Goal: Task Accomplishment & Management: Complete application form

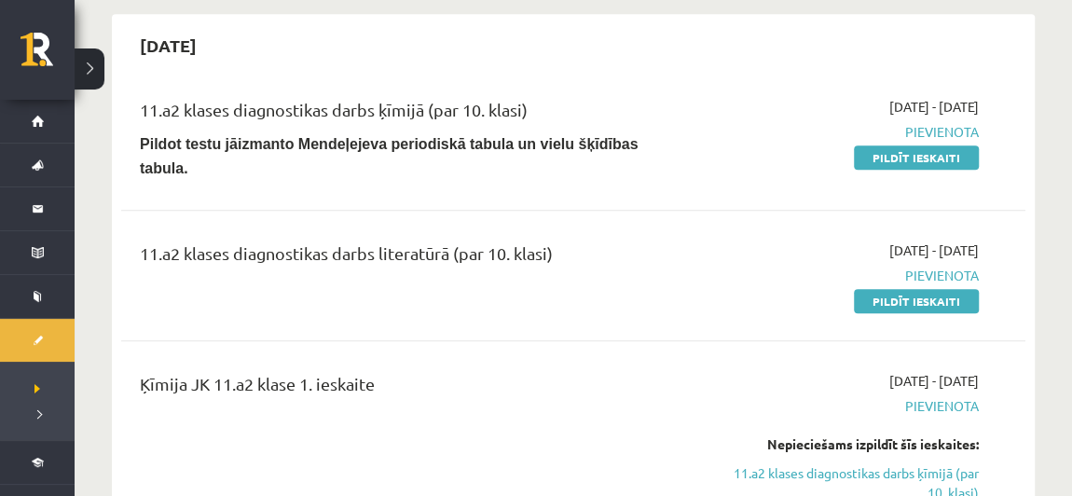
scroll to position [928, 0]
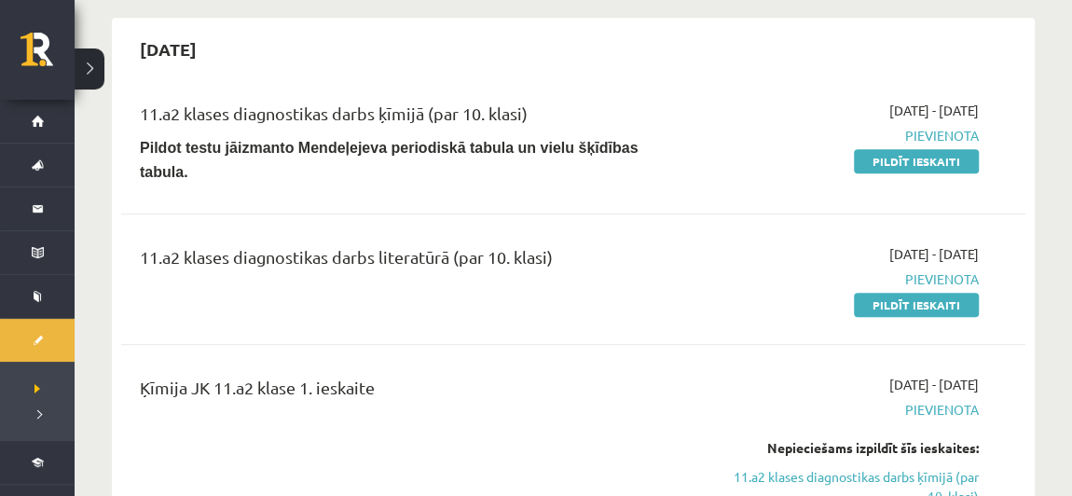
drag, startPoint x: 923, startPoint y: 266, endPoint x: 601, endPoint y: 87, distance: 368.1
click at [923, 293] on link "Pildīt ieskaiti" at bounding box center [916, 305] width 125 height 24
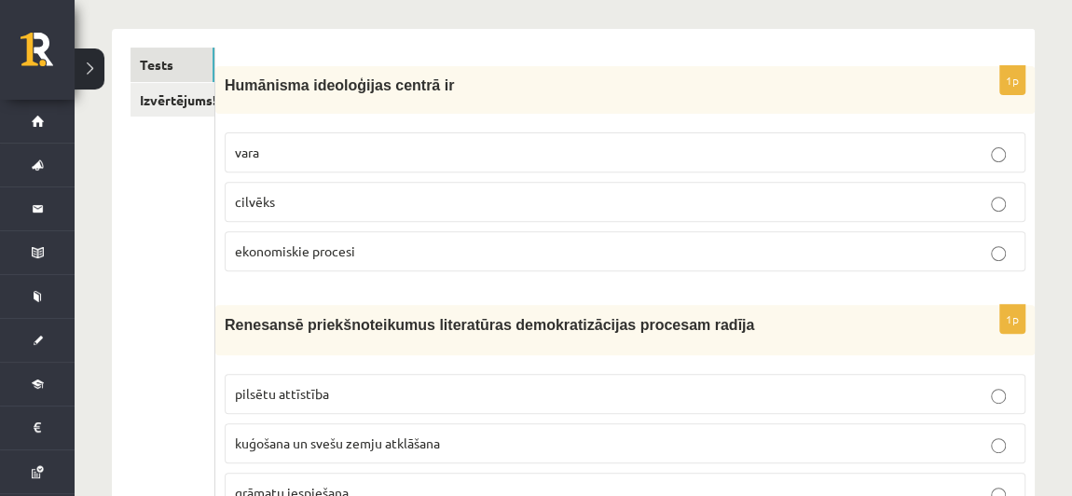
scroll to position [288, 0]
click at [433, 191] on p "cilvēks" at bounding box center [625, 201] width 780 height 20
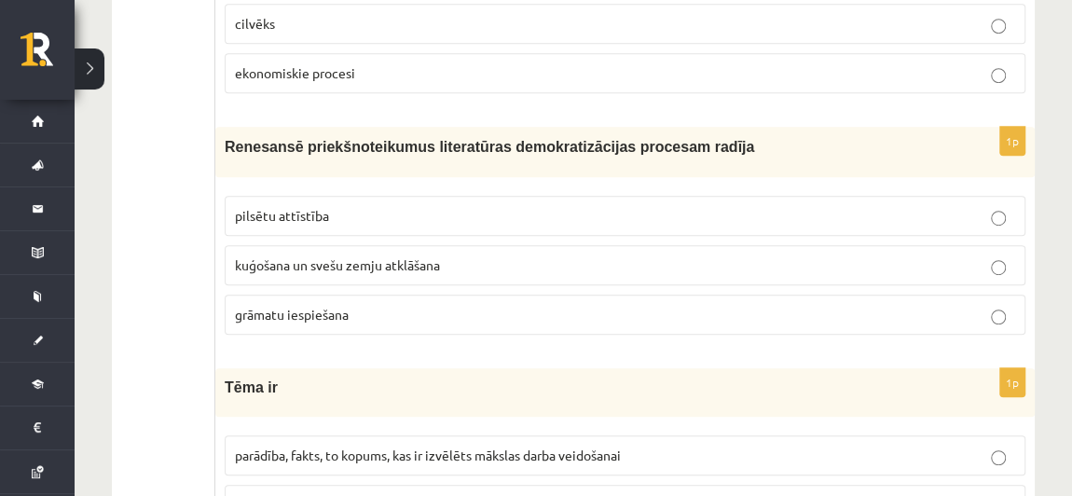
scroll to position [465, 0]
click at [393, 308] on p "grāmatu iespiešana" at bounding box center [625, 315] width 780 height 20
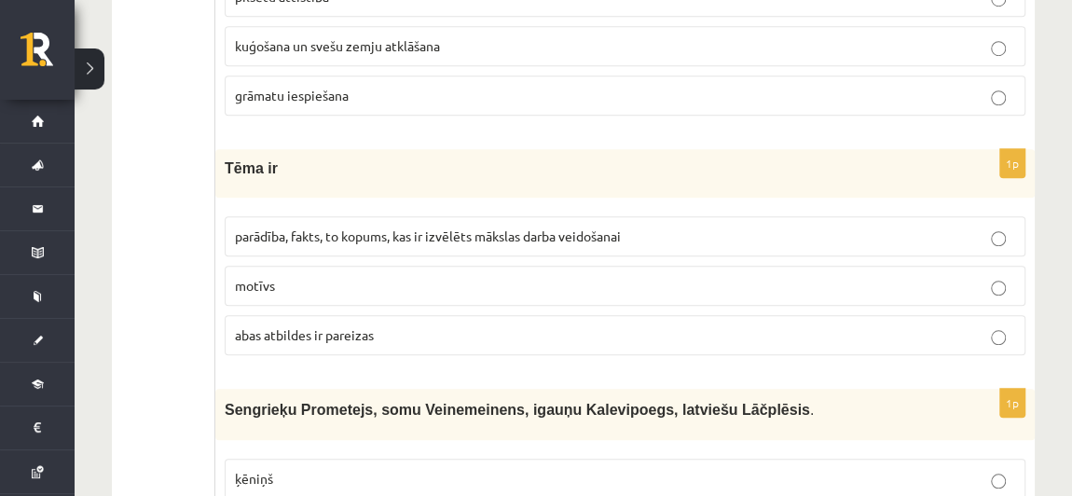
scroll to position [685, 0]
click at [355, 333] on span "abas atbildes ir pareizas" at bounding box center [304, 333] width 139 height 17
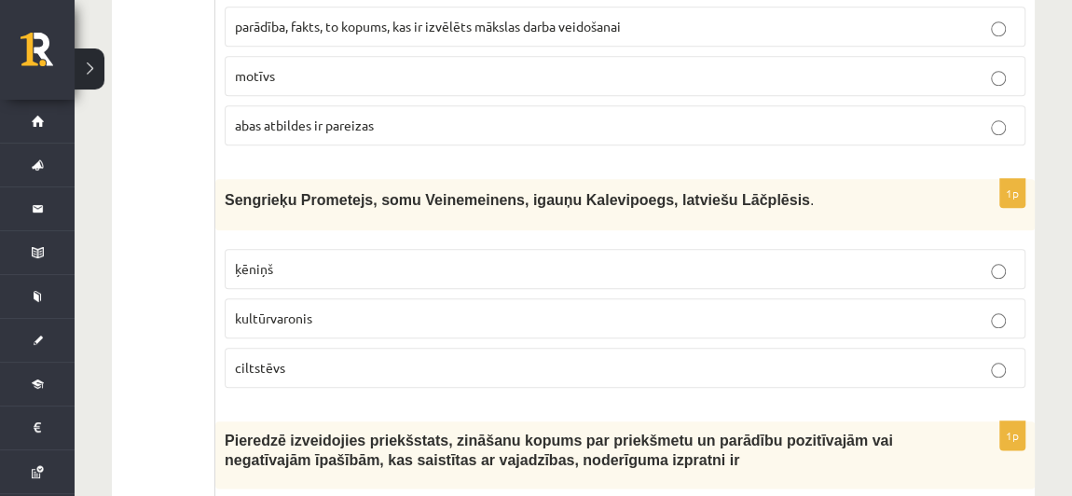
scroll to position [893, 0]
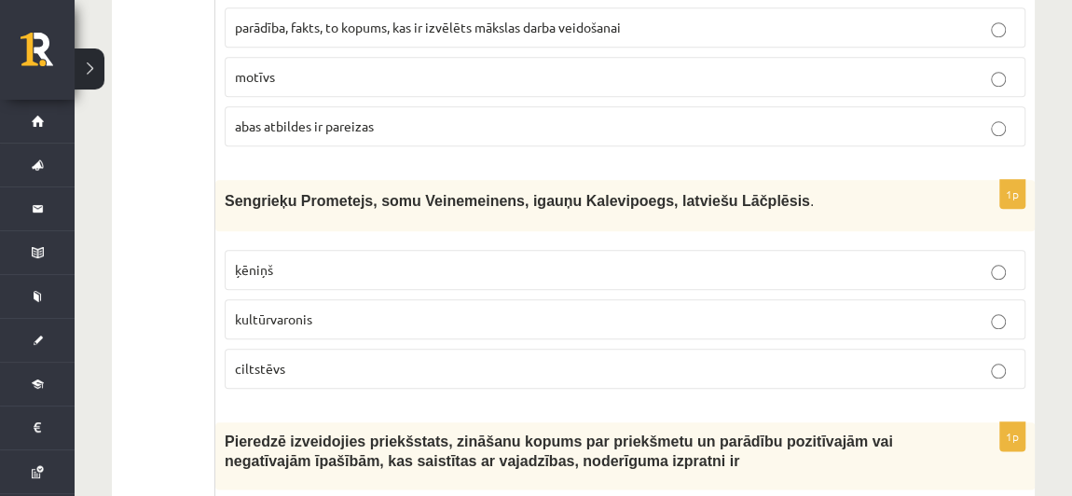
click at [366, 310] on p "kultūrvaronis" at bounding box center [625, 320] width 780 height 20
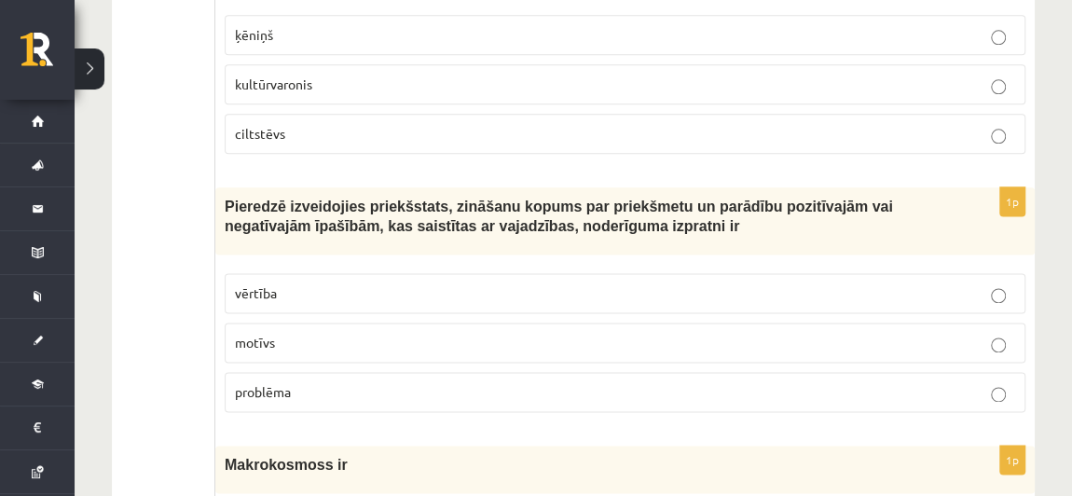
scroll to position [1133, 0]
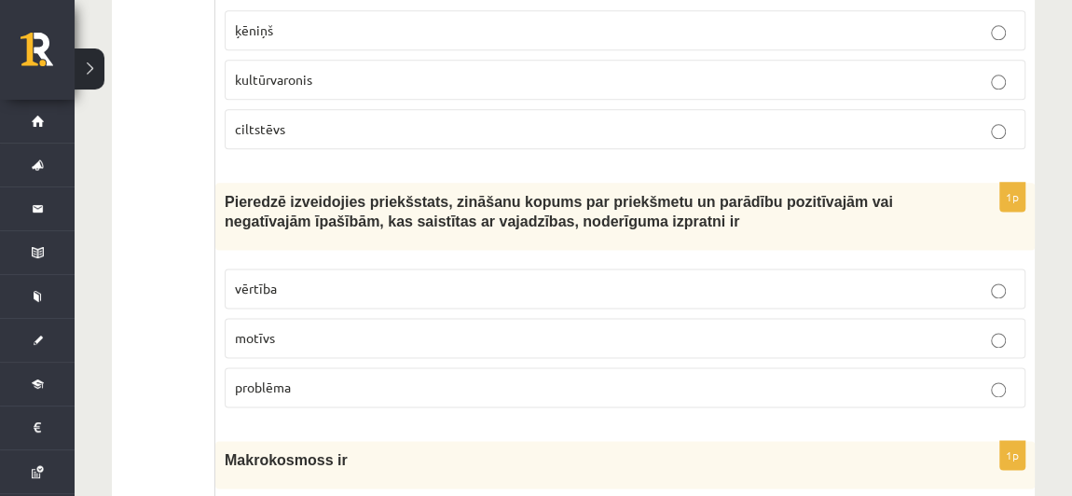
click at [355, 279] on p "vērtība" at bounding box center [625, 289] width 780 height 20
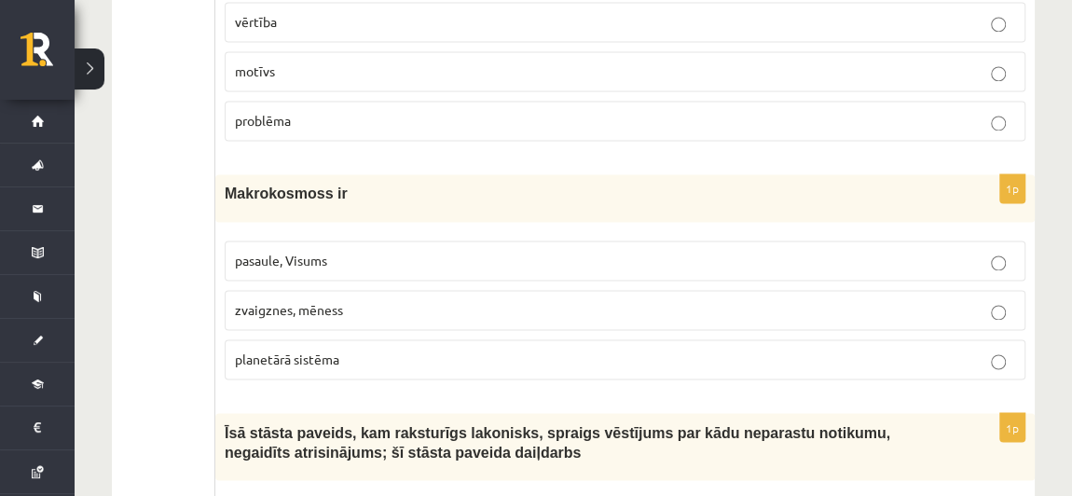
scroll to position [1403, 0]
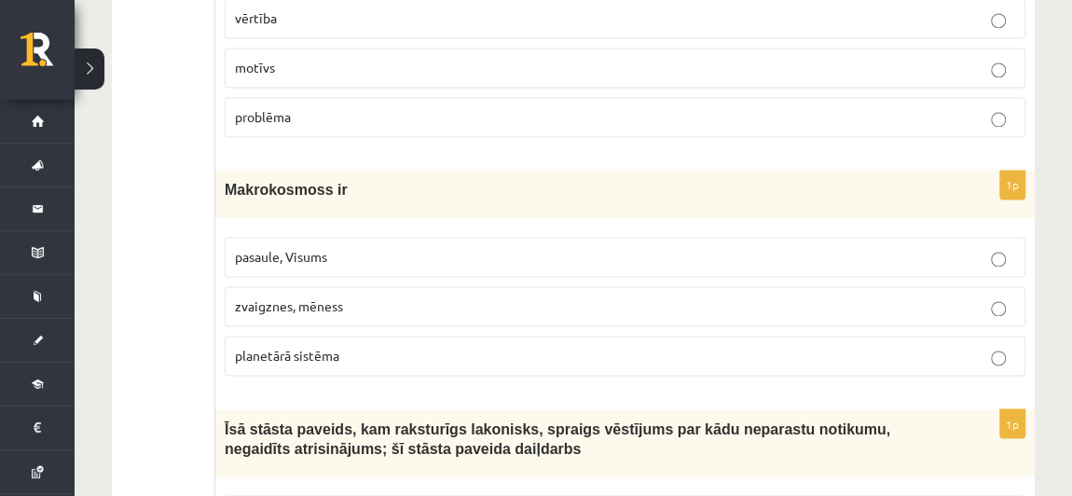
click at [377, 348] on p "planetārā sistēma" at bounding box center [625, 356] width 780 height 20
click at [369, 247] on p "pasaule, Visums" at bounding box center [625, 257] width 780 height 20
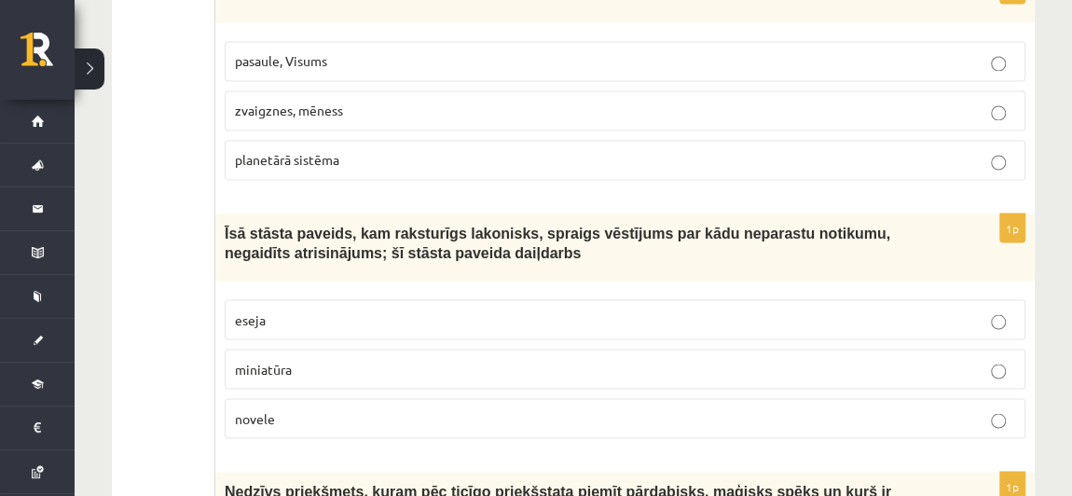
scroll to position [1625, 0]
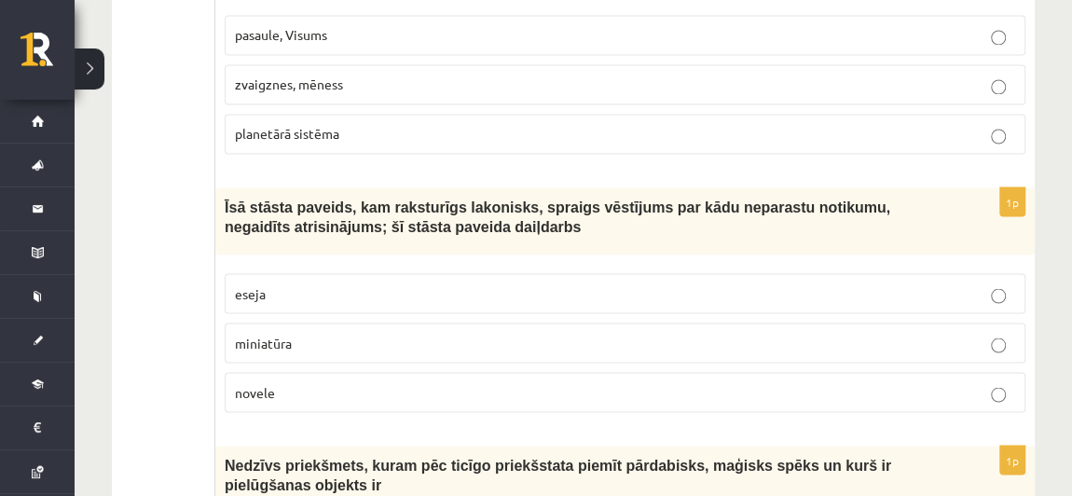
click at [356, 333] on p "miniatūra" at bounding box center [625, 343] width 780 height 20
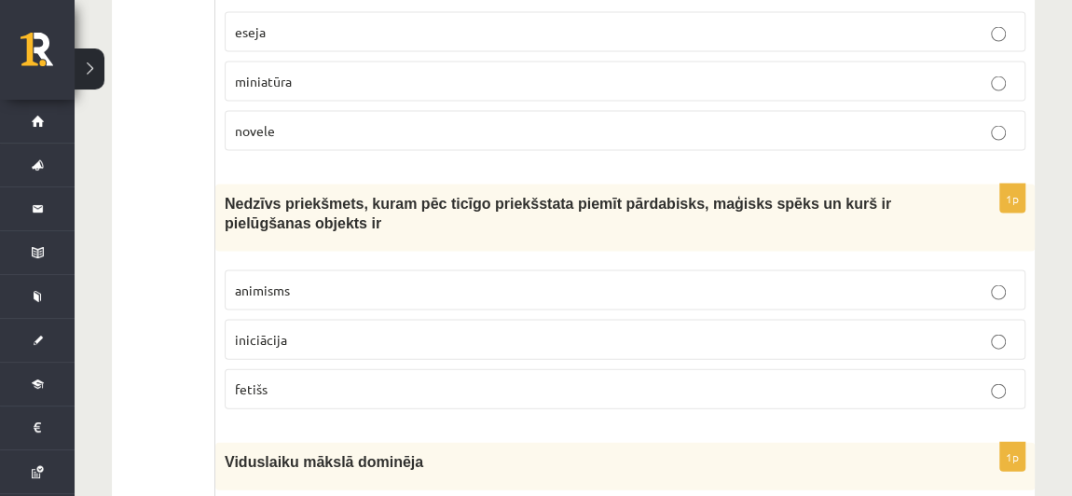
scroll to position [1886, 0]
click at [339, 281] on p "animisms" at bounding box center [625, 291] width 780 height 20
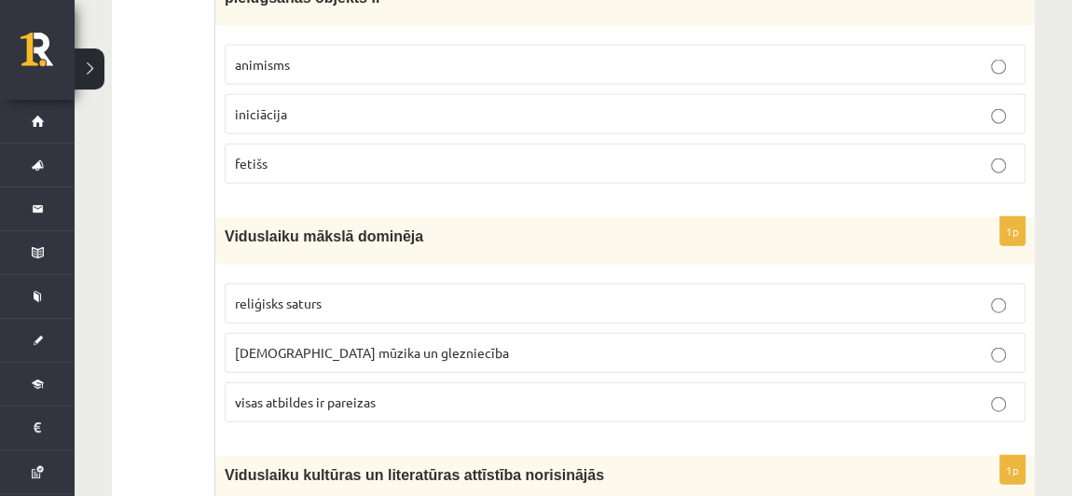
scroll to position [2114, 0]
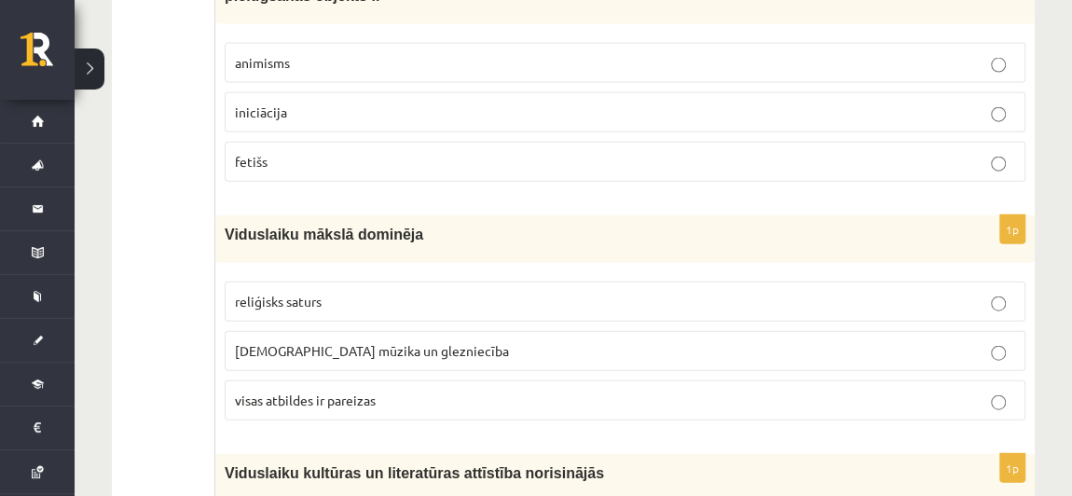
click at [351, 292] on p "reliģisks saturs" at bounding box center [625, 302] width 780 height 20
click at [364, 392] on span "visas atbildes ir pareizas" at bounding box center [305, 400] width 141 height 17
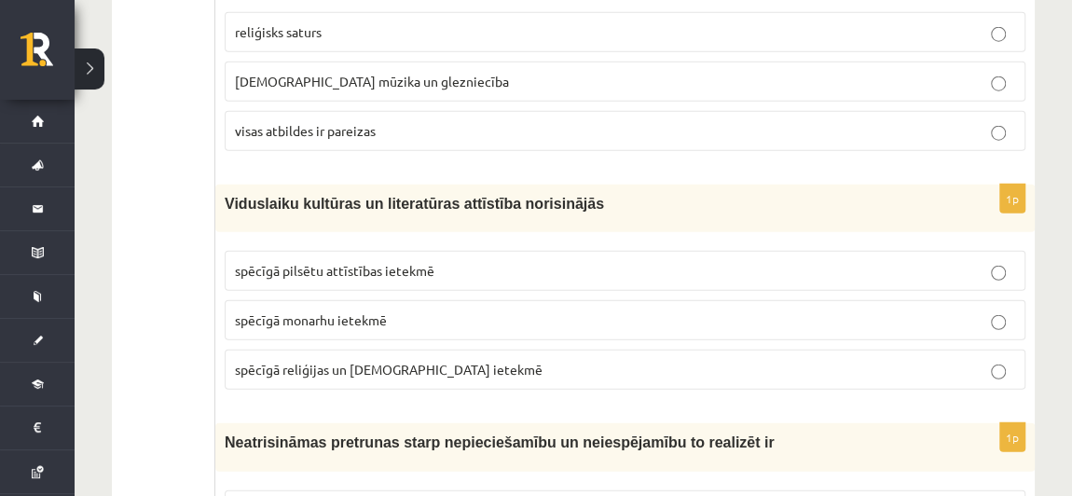
scroll to position [2384, 0]
click at [404, 360] on span "spēcīgā reliģijas un baznīcas ietekmē" at bounding box center [389, 368] width 308 height 17
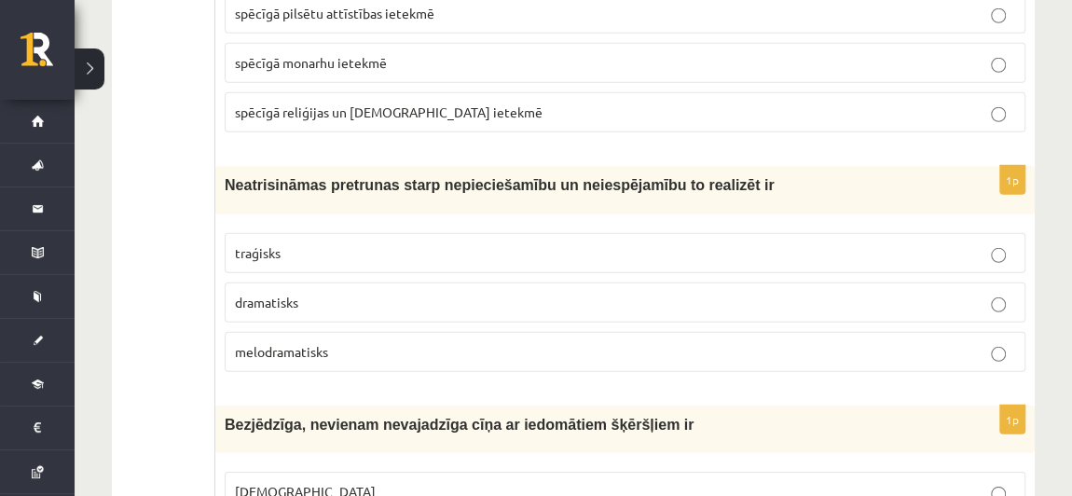
scroll to position [2647, 0]
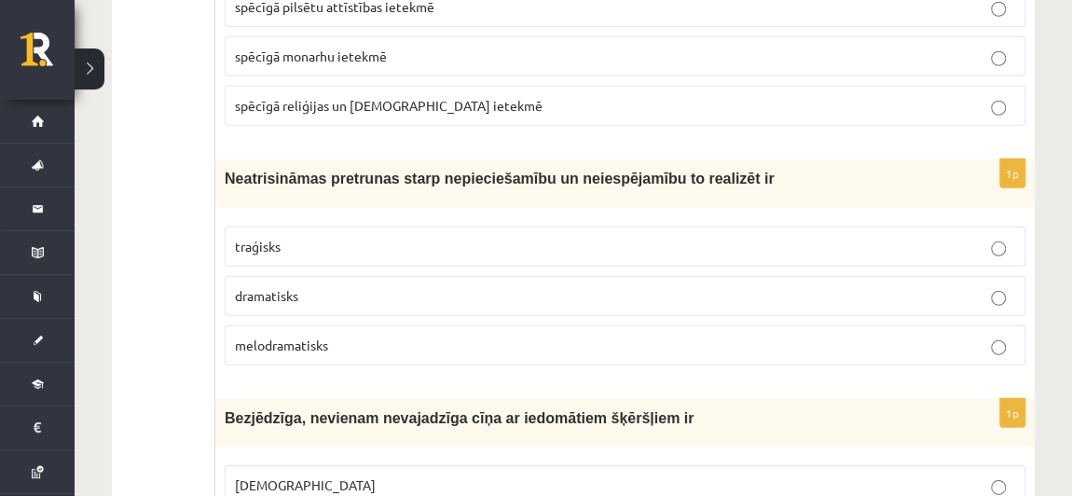
click at [353, 336] on p "melodramatisks" at bounding box center [625, 346] width 780 height 20
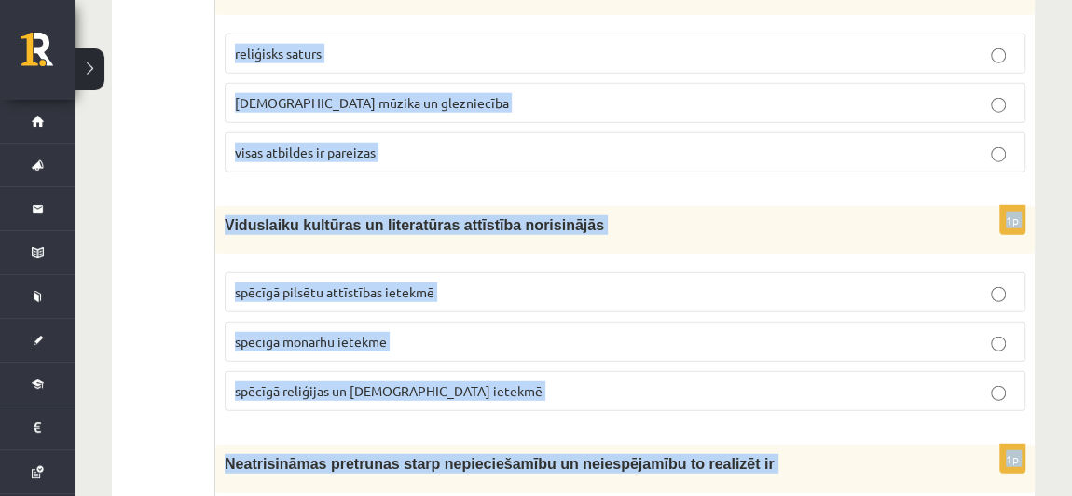
scroll to position [2881, 0]
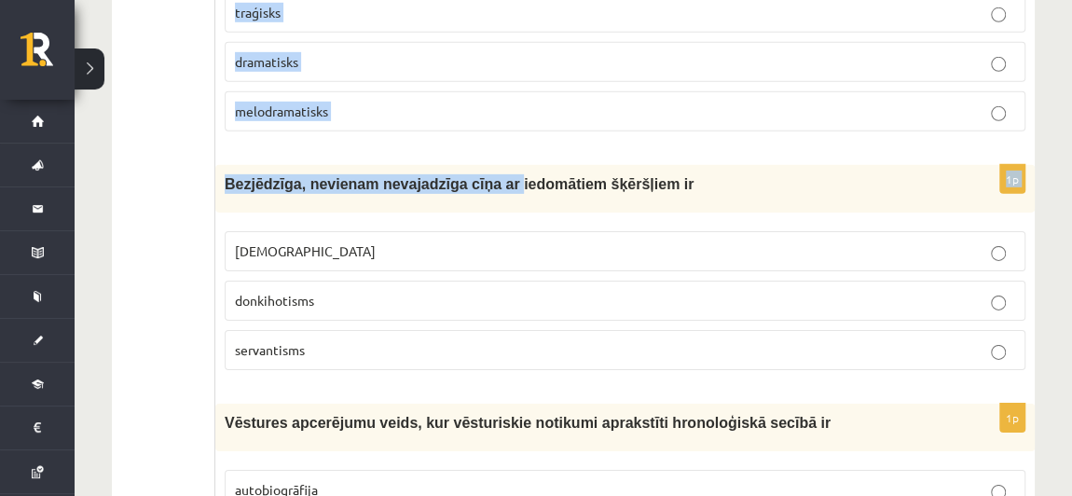
drag, startPoint x: 224, startPoint y: 203, endPoint x: 535, endPoint y: 123, distance: 321.6
copy form "Humānisma ideoloģijas centrā ir vara cilvēks ekonomiskie procesi 1p Renesansē p…"
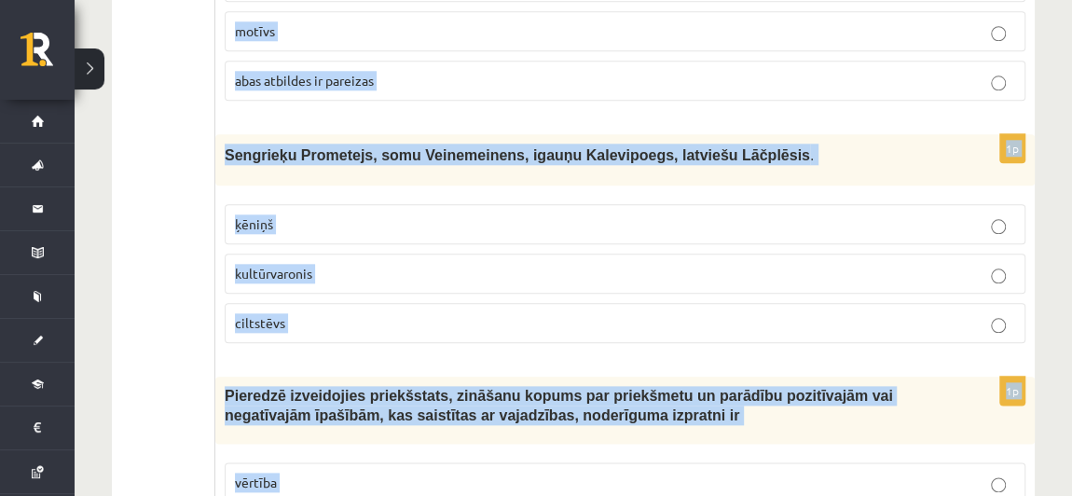
scroll to position [920, 0]
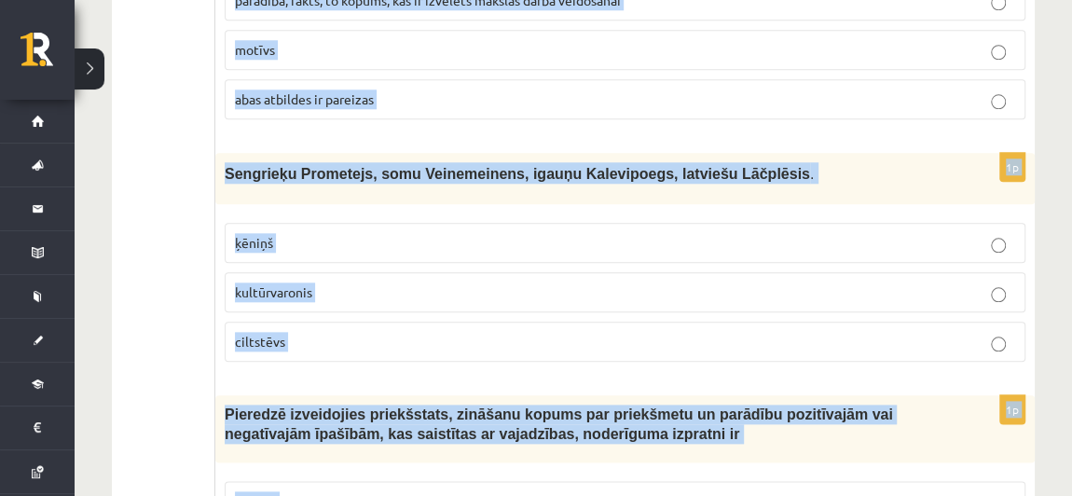
click at [903, 153] on div "Sengrieķu Prometejs, somu Veinemeinens, igauņu Kalevipoegs, latviešu Lāčplēsis ." at bounding box center [625, 178] width 820 height 51
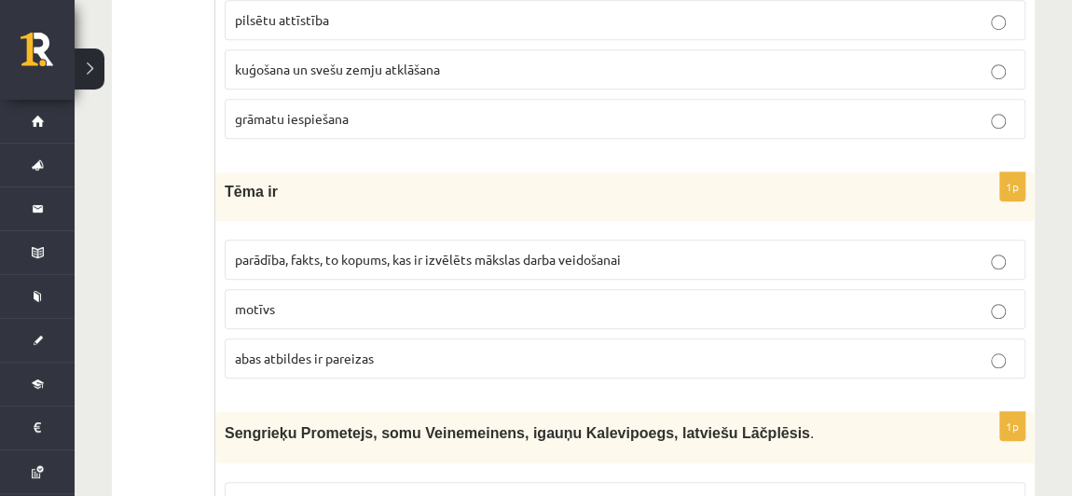
scroll to position [661, 0]
click at [494, 251] on span "parādība, fakts, to kopums, kas ir izvēlēts mākslas darba veidošanai" at bounding box center [428, 259] width 386 height 17
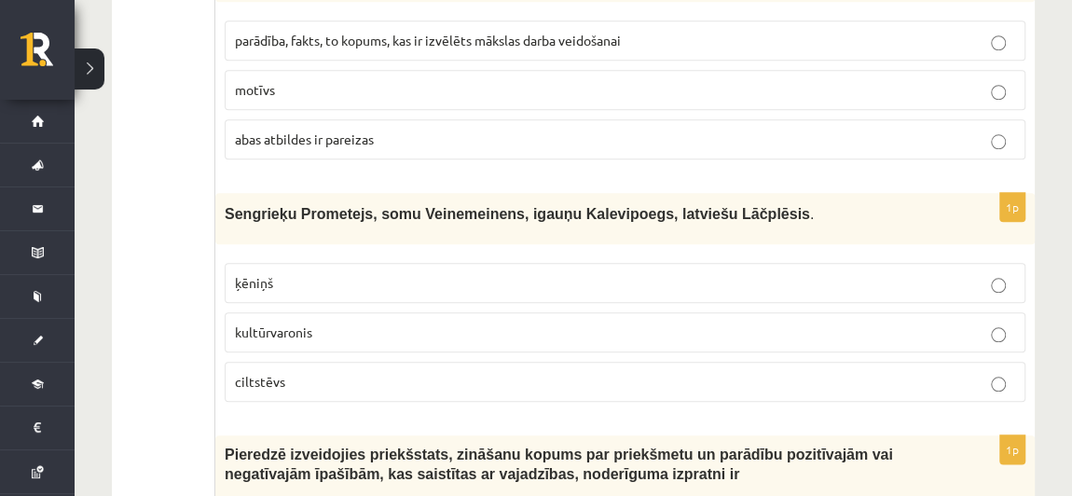
scroll to position [838, 0]
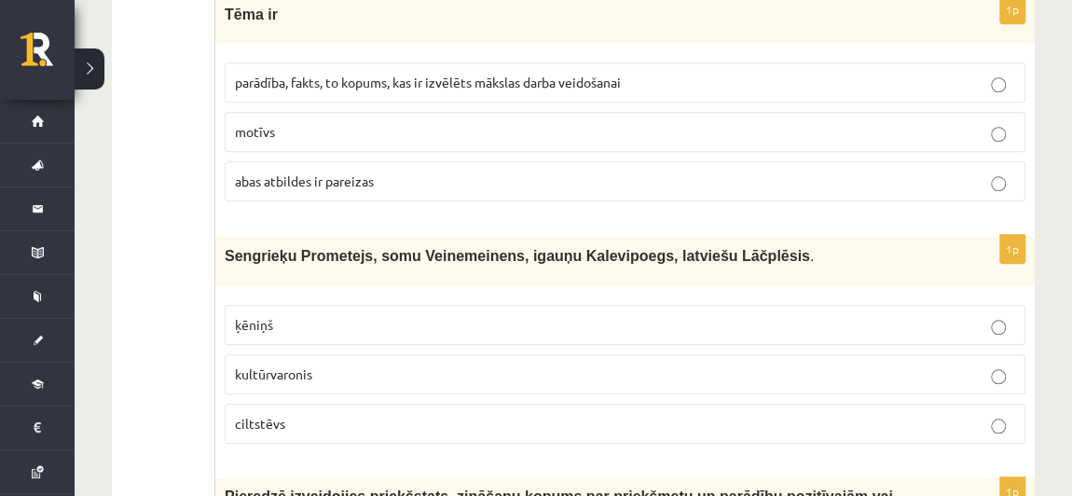
click at [494, 172] on p "abas atbildes ir pareizas" at bounding box center [625, 182] width 780 height 20
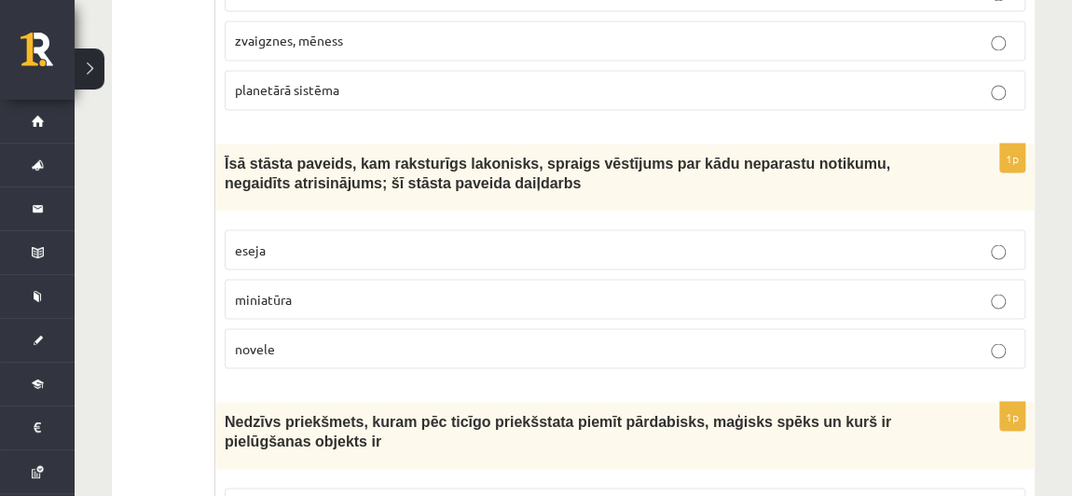
scroll to position [1691, 0]
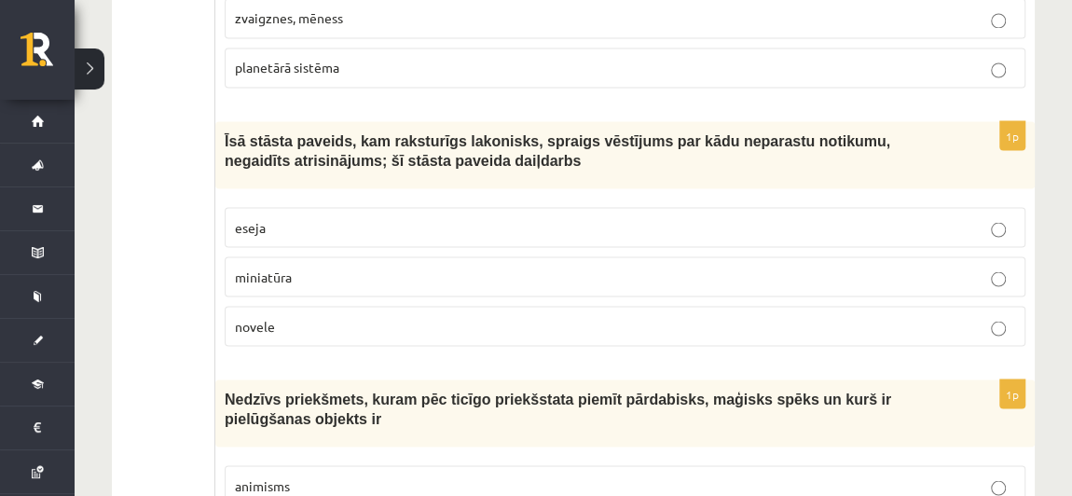
click at [355, 316] on p "novele" at bounding box center [625, 326] width 780 height 20
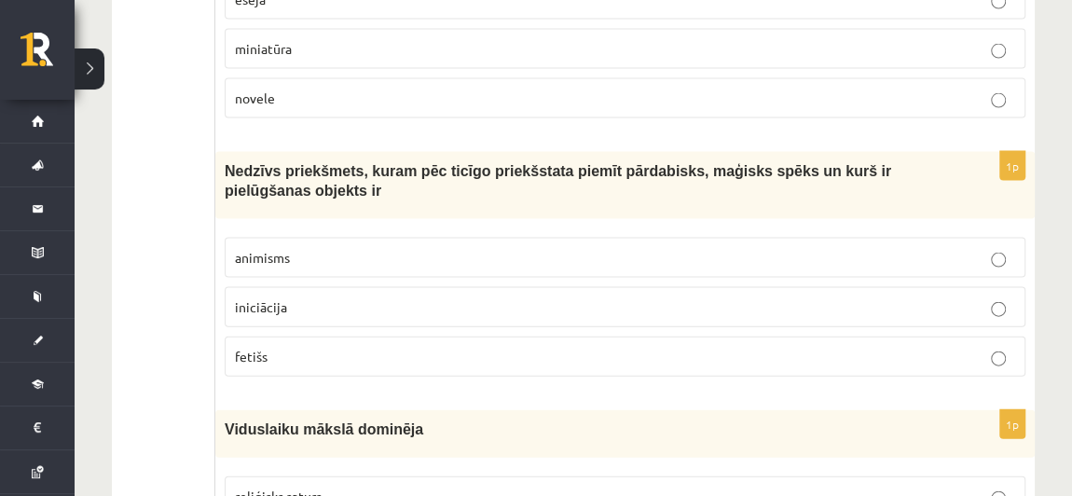
scroll to position [1921, 0]
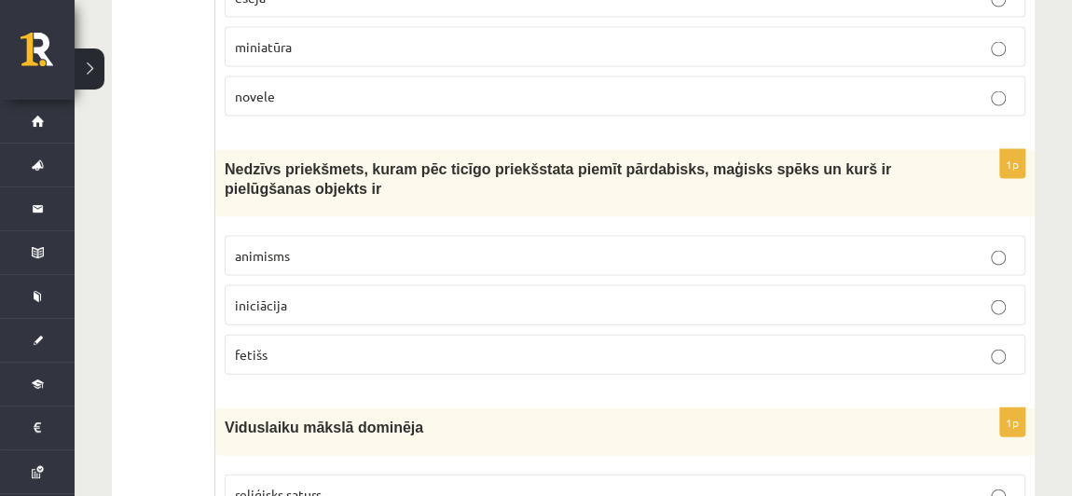
click at [343, 335] on label "fetišs" at bounding box center [625, 355] width 801 height 40
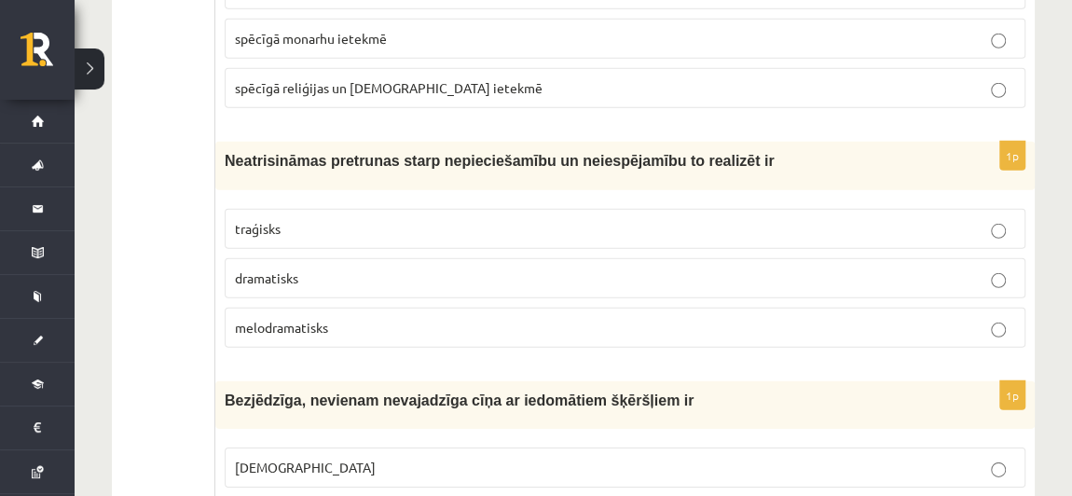
scroll to position [2665, 0]
click at [467, 219] on p "traģisks" at bounding box center [625, 229] width 780 height 20
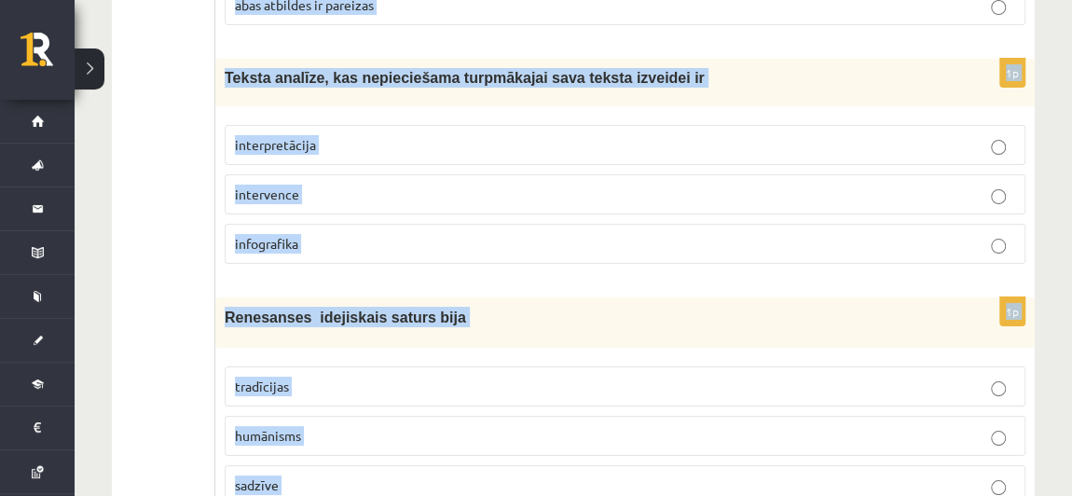
scroll to position [7204, 0]
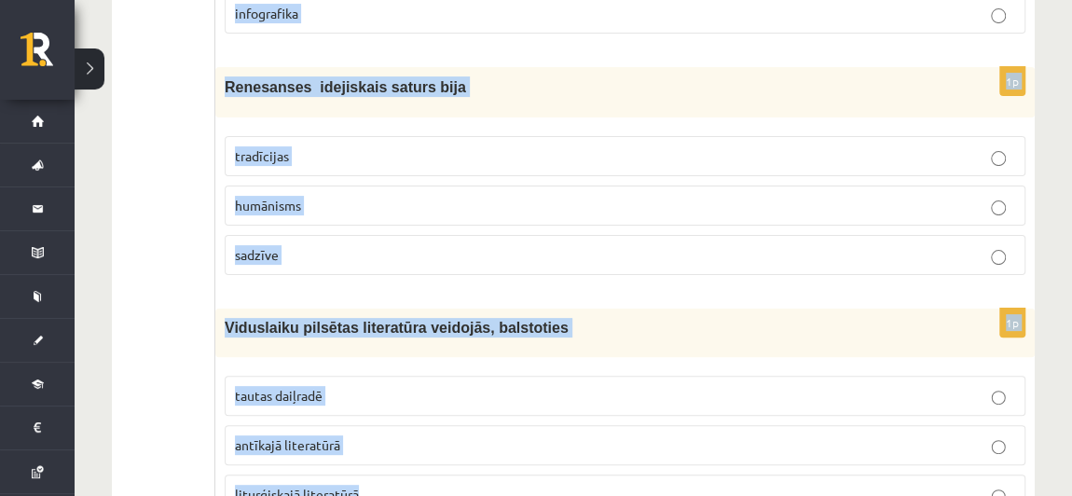
drag, startPoint x: 222, startPoint y: 144, endPoint x: 451, endPoint y: 466, distance: 395.8
copy form "Bezjēdzīga, nevienam nevajadzīga cīņa ar iedomātiem šķēršļiem ir minhauzenisms …"
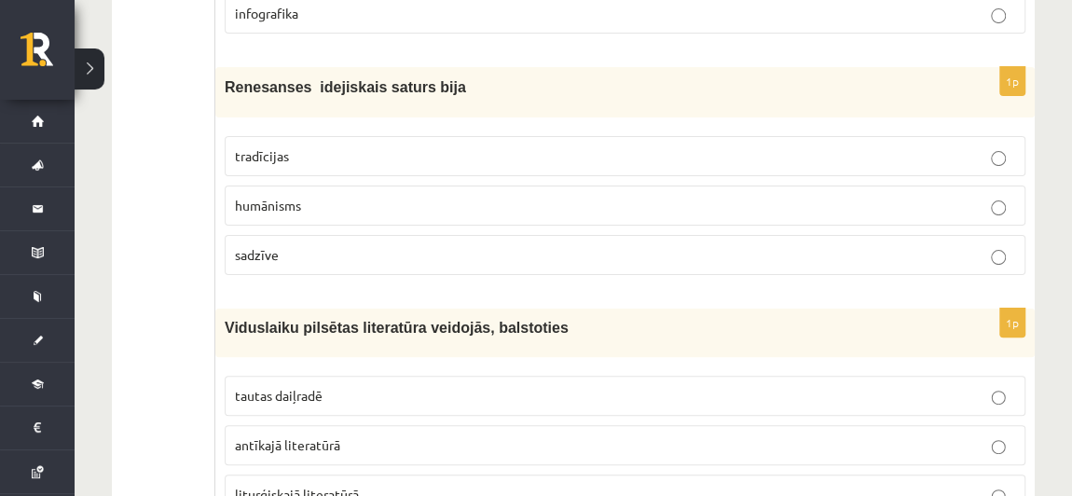
click at [381, 386] on p "tautas daiļradē" at bounding box center [625, 396] width 780 height 20
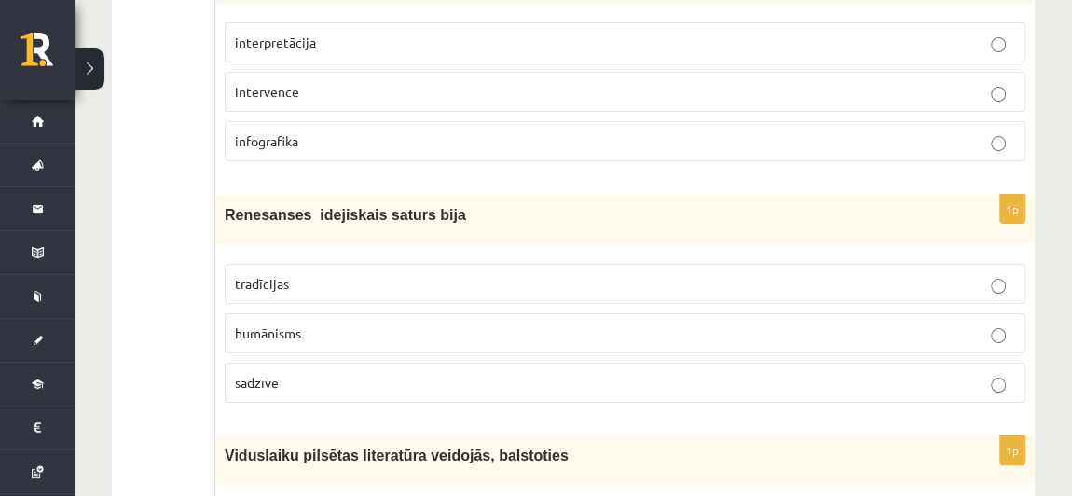
scroll to position [7074, 0]
click at [342, 325] on p "humānisms" at bounding box center [625, 335] width 780 height 20
click at [351, 375] on p "sadzīve" at bounding box center [625, 385] width 780 height 20
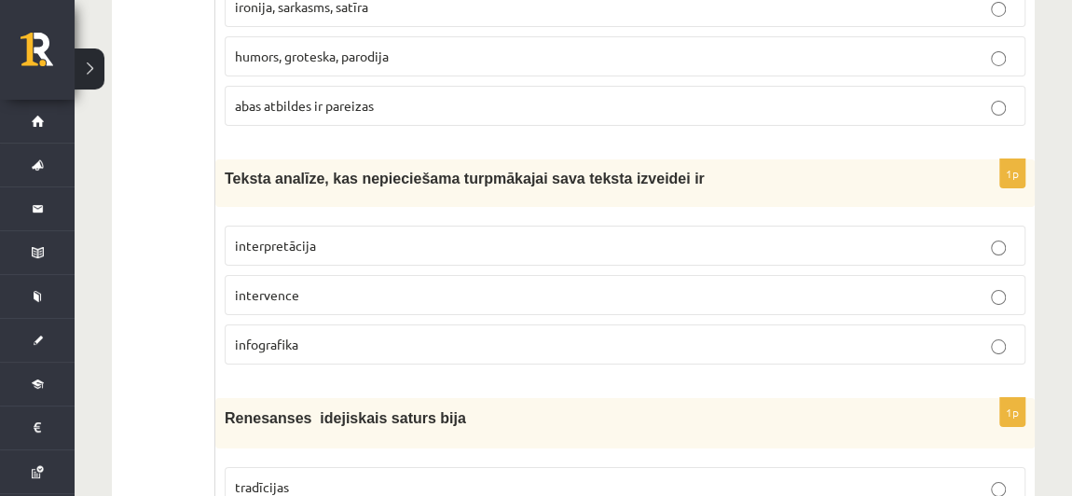
scroll to position [6872, 0]
click at [366, 237] on p "interpretācija" at bounding box center [625, 247] width 780 height 20
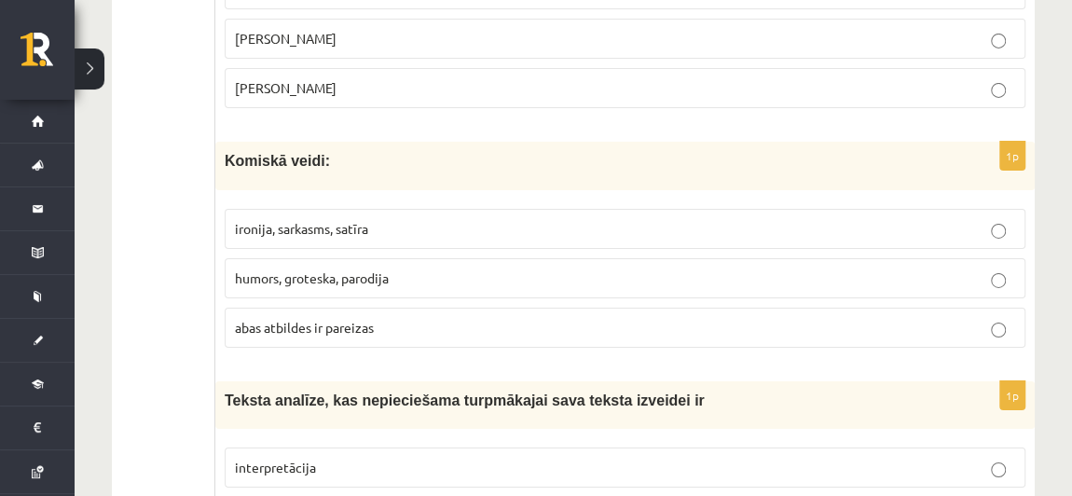
scroll to position [6645, 0]
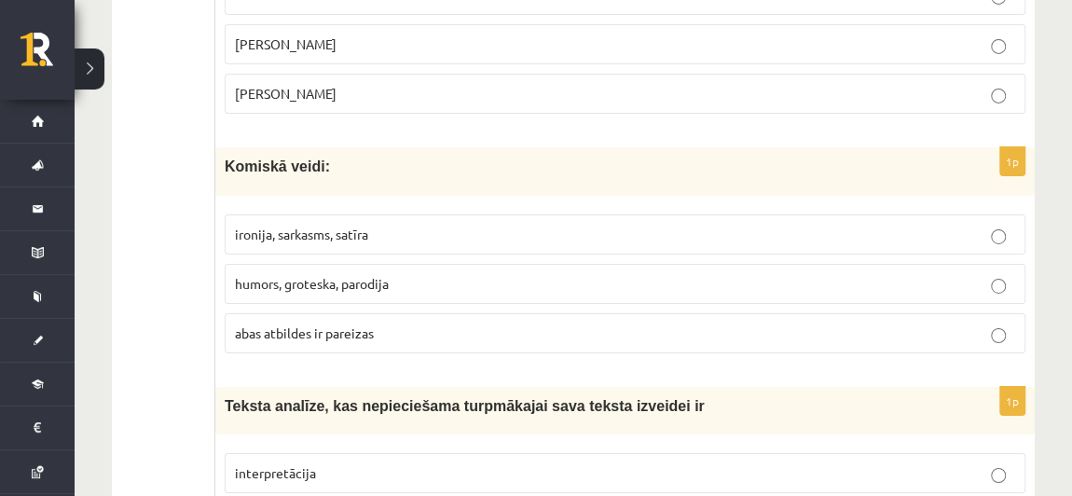
click at [421, 274] on p "humors, groteska, parodija" at bounding box center [625, 284] width 780 height 20
click at [414, 313] on label "abas atbildes ir pareizas" at bounding box center [625, 333] width 801 height 40
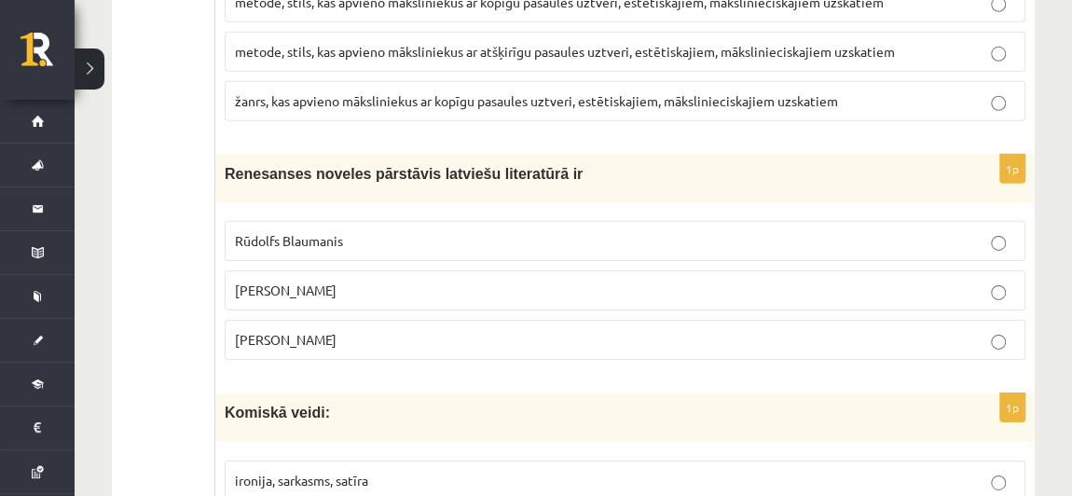
scroll to position [6373, 0]
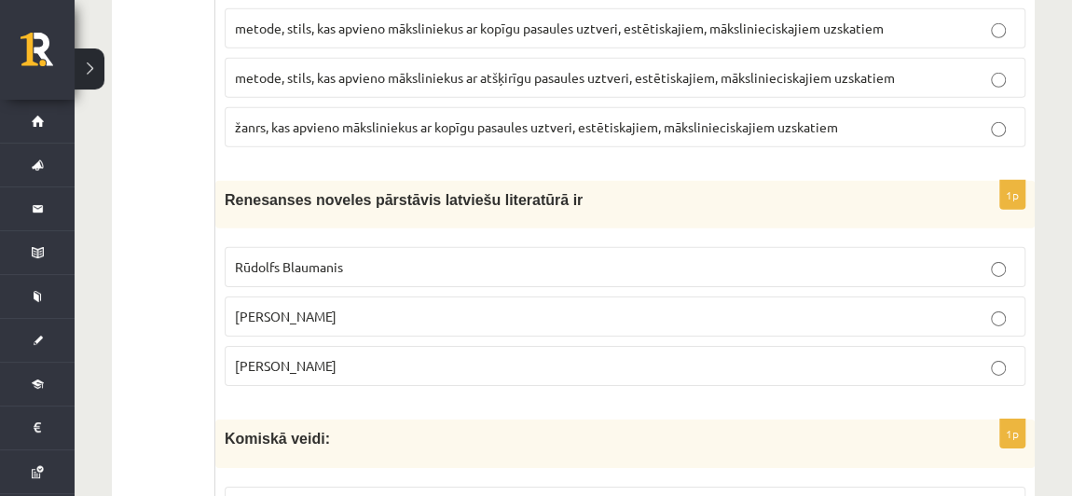
click at [421, 257] on p "Rūdolfs Blaumanis" at bounding box center [625, 267] width 780 height 20
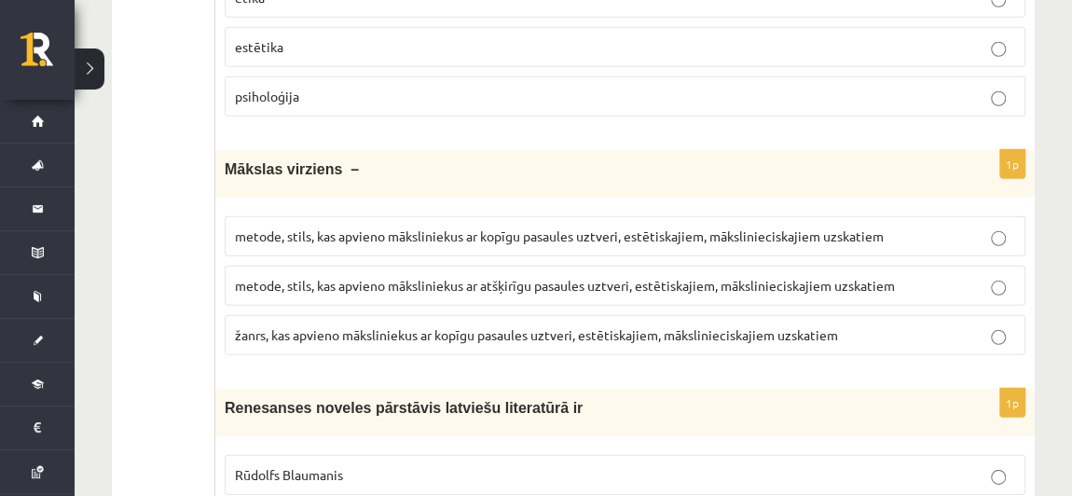
scroll to position [6164, 0]
click at [614, 217] on label "metode, stils, kas apvieno māksliniekus ar kopīgu pasaules uztveri, estētiskaji…" at bounding box center [625, 237] width 801 height 40
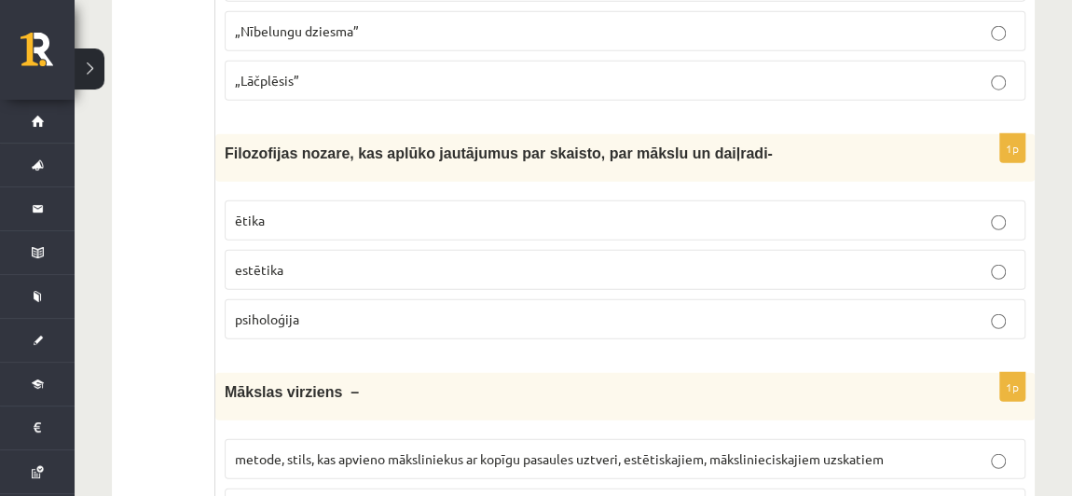
scroll to position [5936, 0]
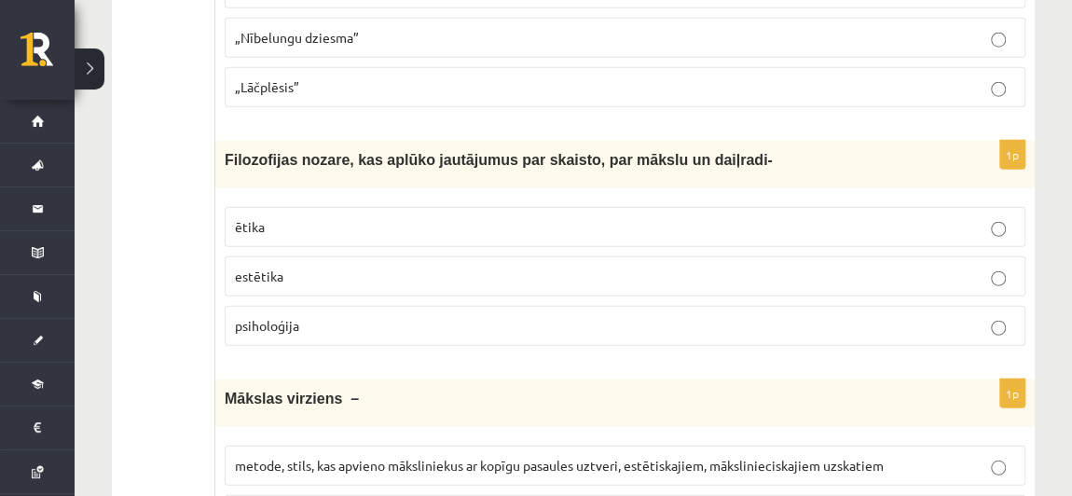
click at [484, 267] on p "estētika" at bounding box center [625, 277] width 780 height 20
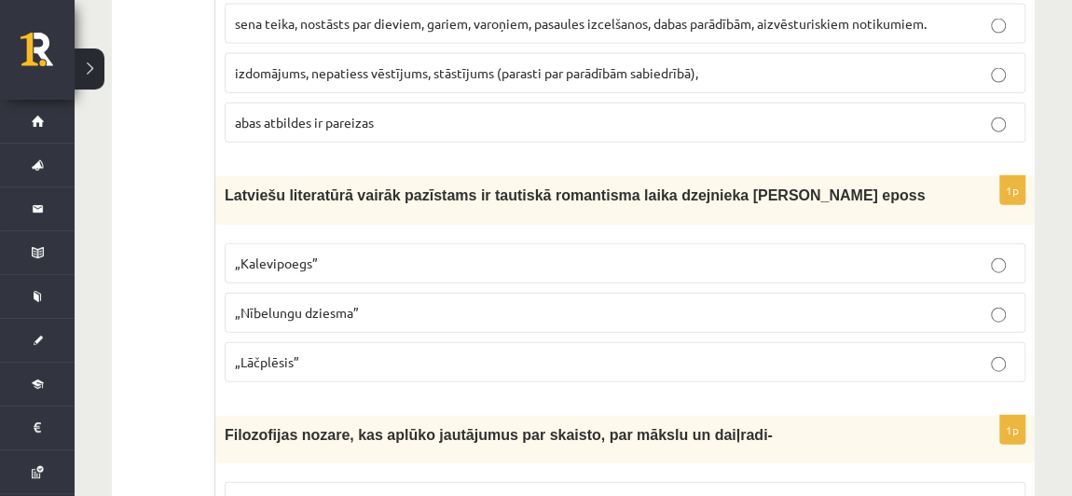
scroll to position [5658, 0]
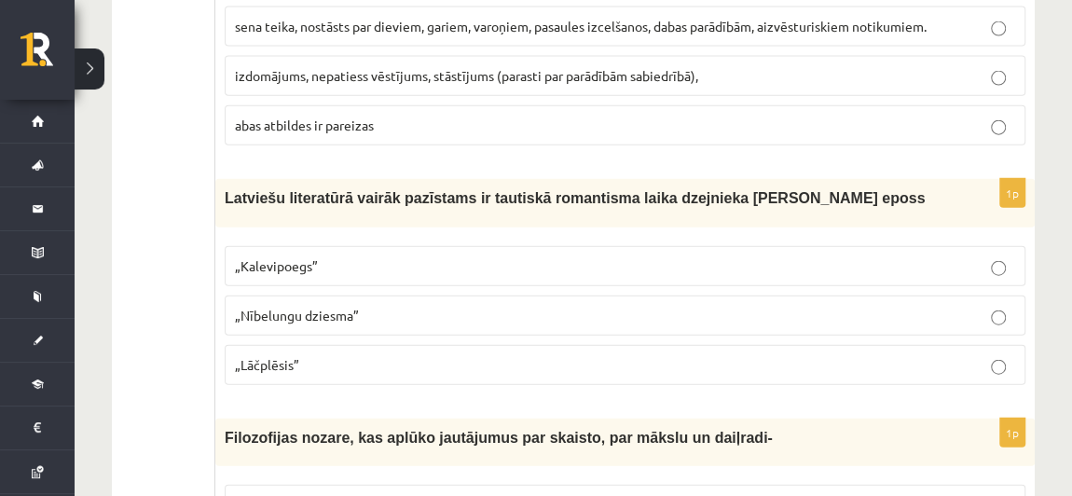
click at [350, 355] on p "„Lāčplēsis”" at bounding box center [625, 365] width 780 height 20
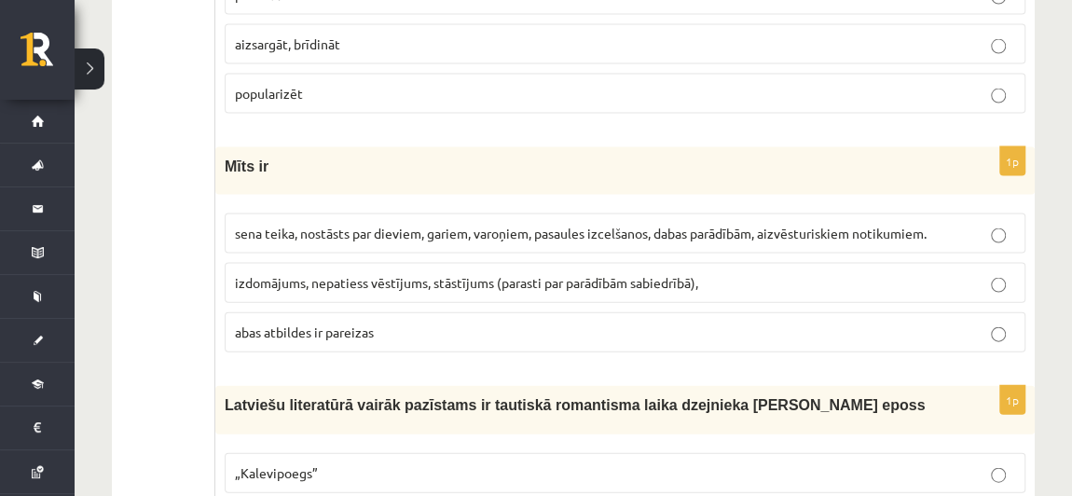
scroll to position [5449, 0]
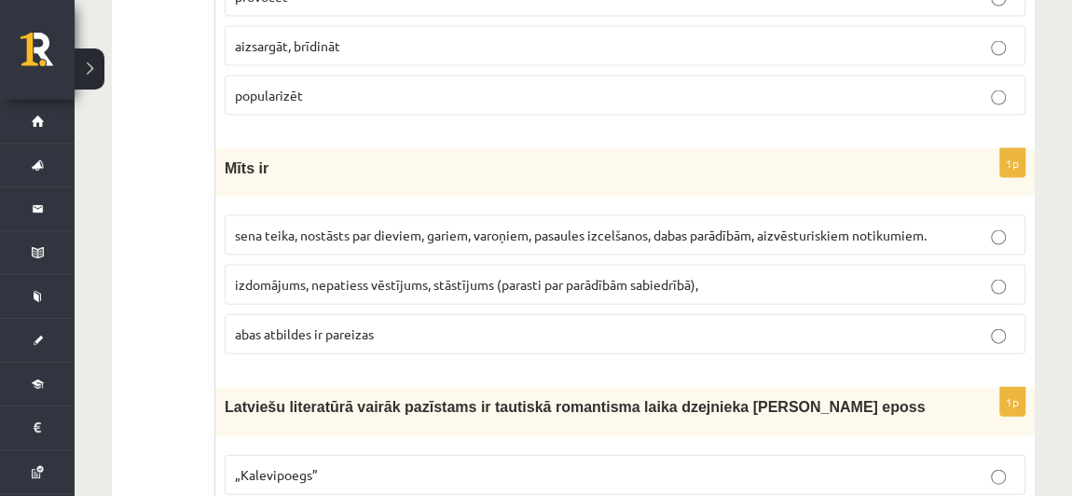
click at [405, 226] on p "sena teika, nostāsts par dieviem, gariem, varoņiem, pasaules izcelšanos, dabas …" at bounding box center [625, 236] width 780 height 20
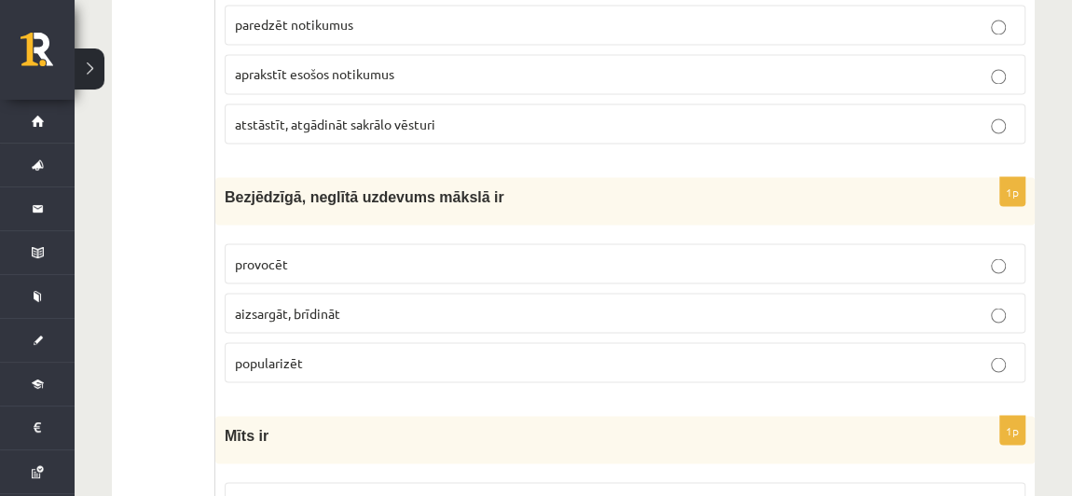
scroll to position [5177, 0]
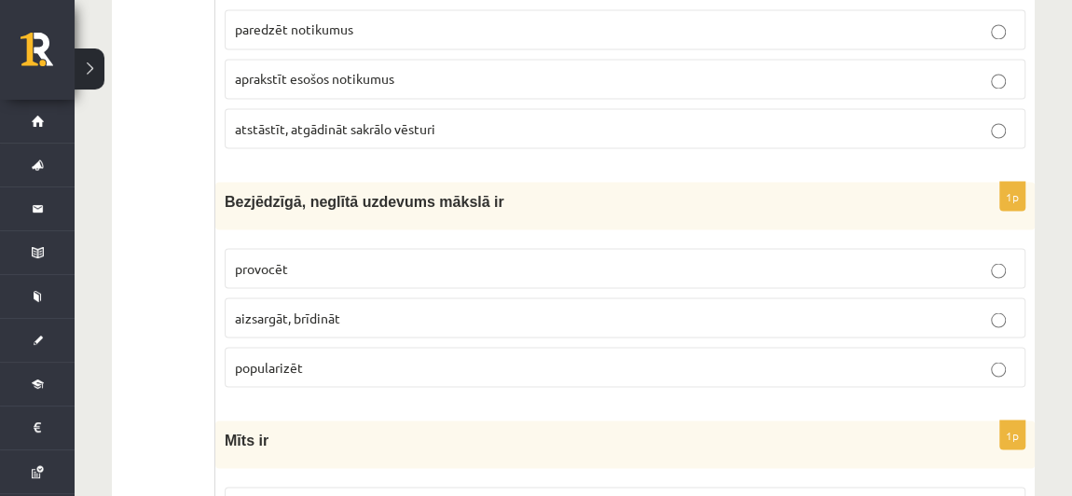
click at [355, 308] on p "aizsargāt, brīdināt" at bounding box center [625, 318] width 780 height 20
click at [376, 258] on p "provocēt" at bounding box center [625, 268] width 780 height 20
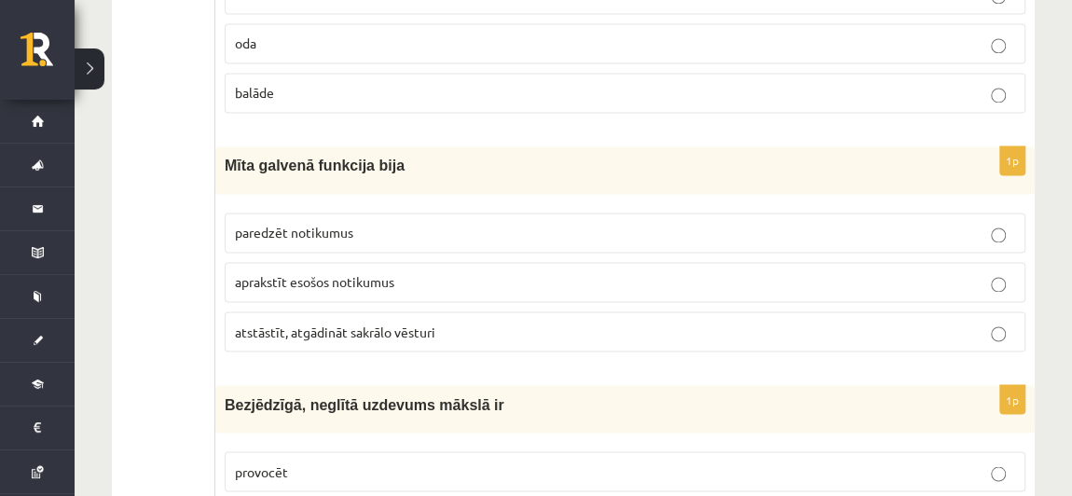
scroll to position [4974, 0]
click at [437, 223] on p "paredzēt notikumus" at bounding box center [625, 233] width 780 height 20
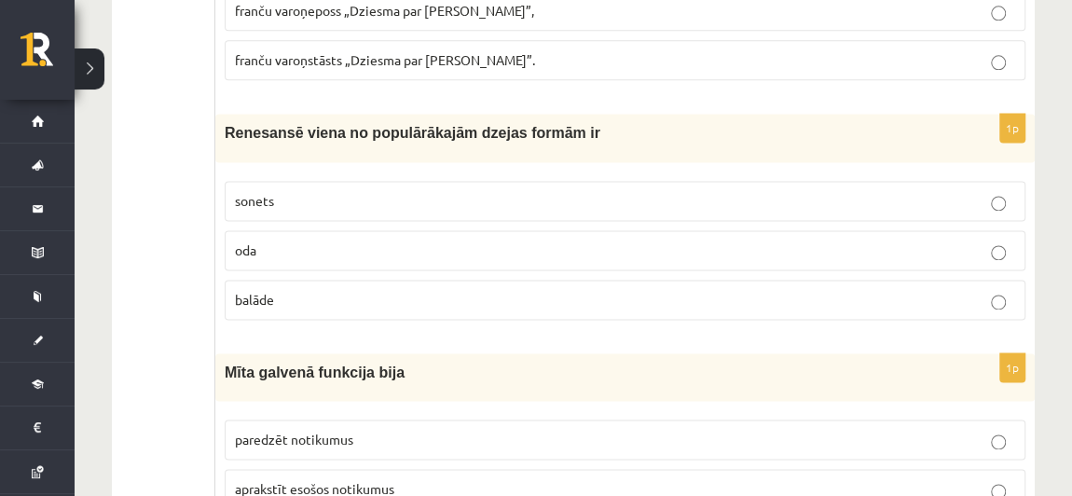
scroll to position [4769, 0]
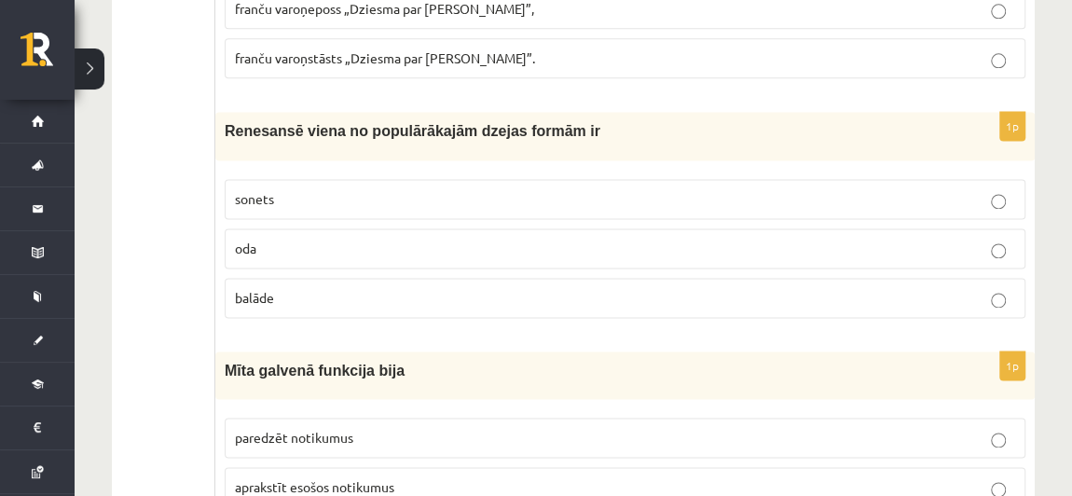
click at [310, 288] on p "balāde" at bounding box center [625, 298] width 780 height 20
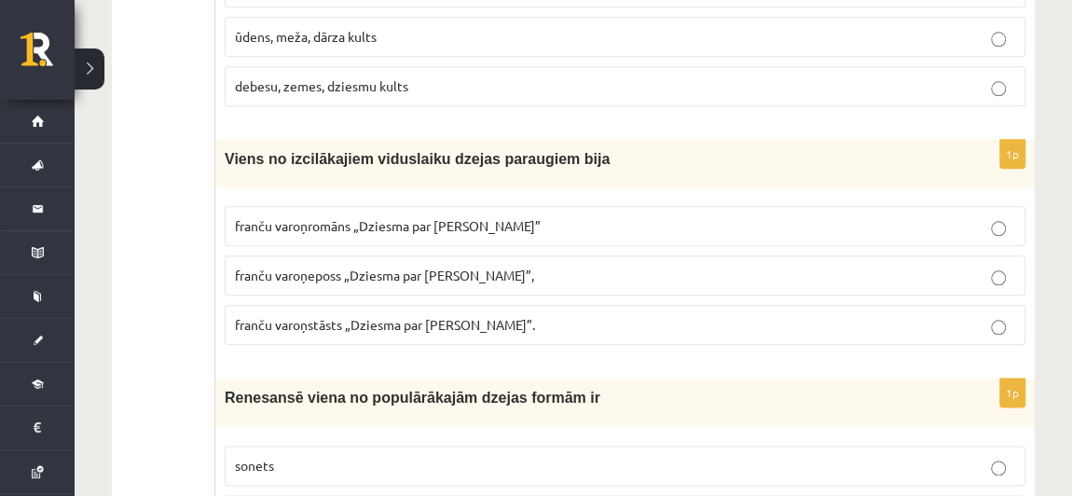
scroll to position [4494, 0]
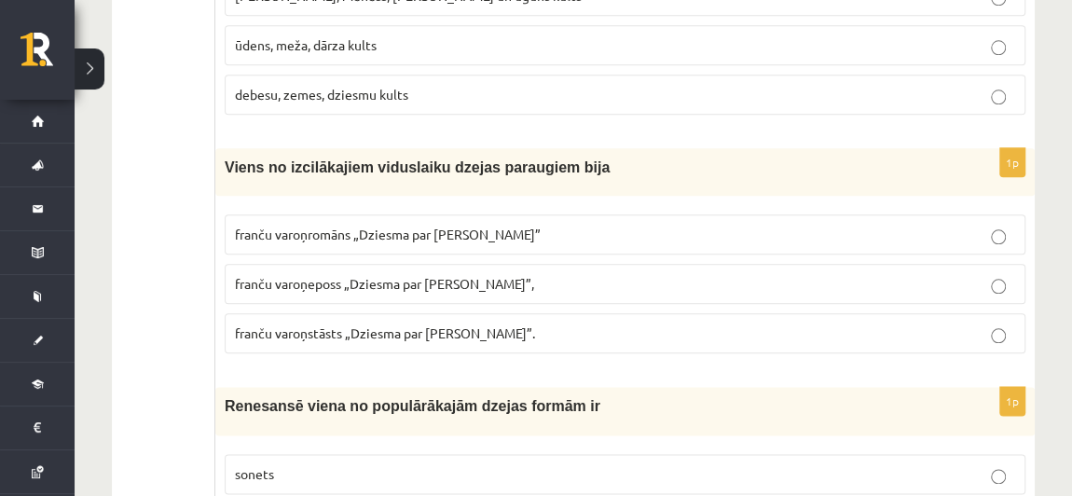
click at [438, 226] on span "franču varoņromāns „Dziesma par Rolandu”" at bounding box center [388, 234] width 306 height 17
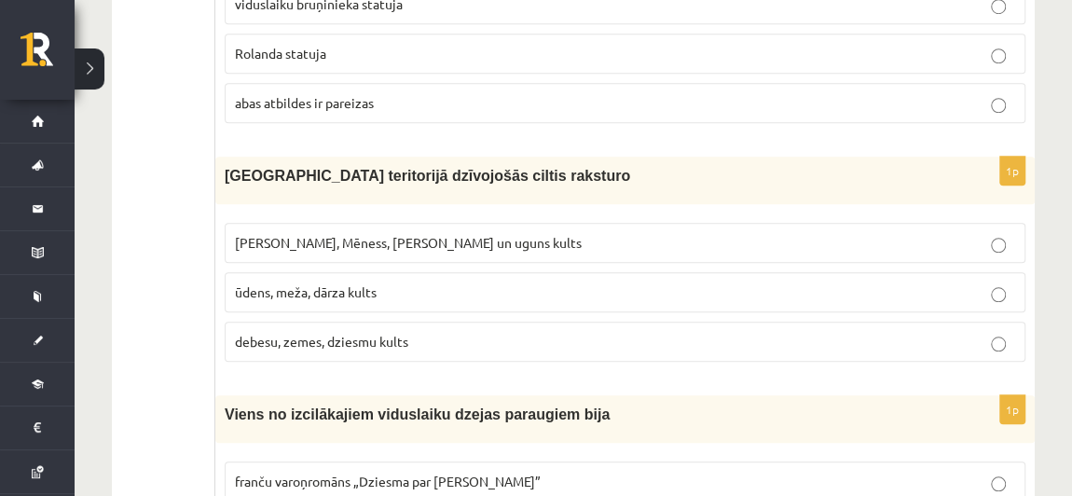
scroll to position [4244, 0]
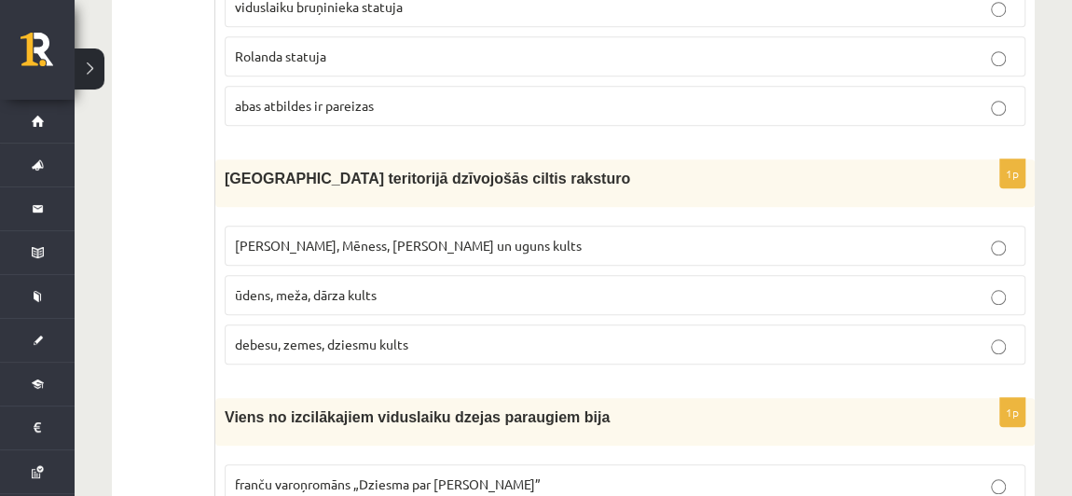
click at [452, 237] on span "Saules, Mēness, Pērkona un uguns kults" at bounding box center [408, 245] width 347 height 17
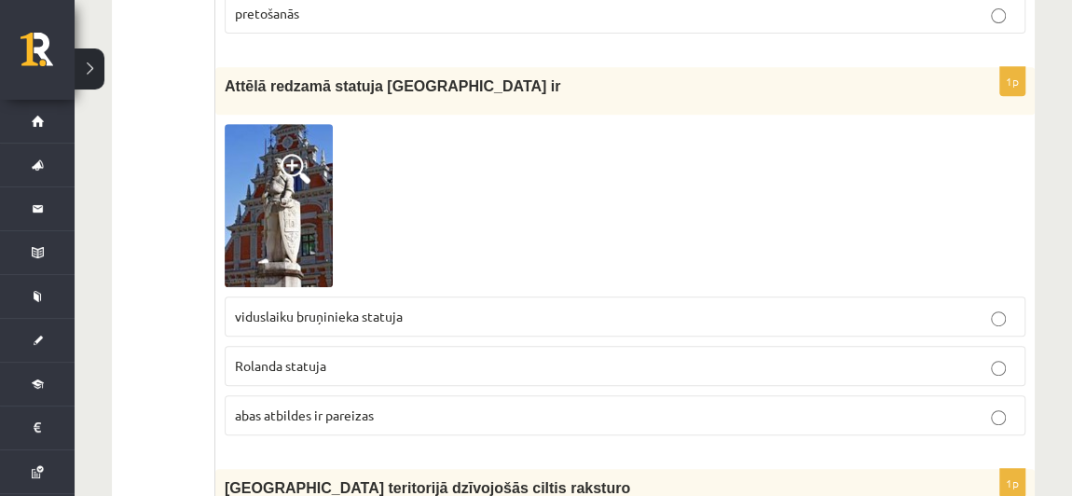
scroll to position [3934, 0]
click at [272, 125] on img at bounding box center [279, 206] width 108 height 163
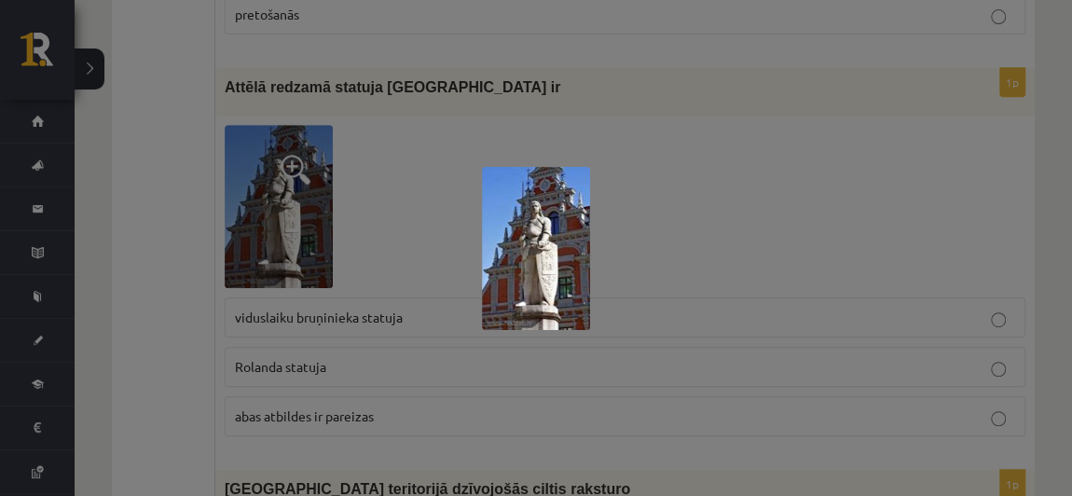
click at [289, 124] on div at bounding box center [536, 248] width 1072 height 496
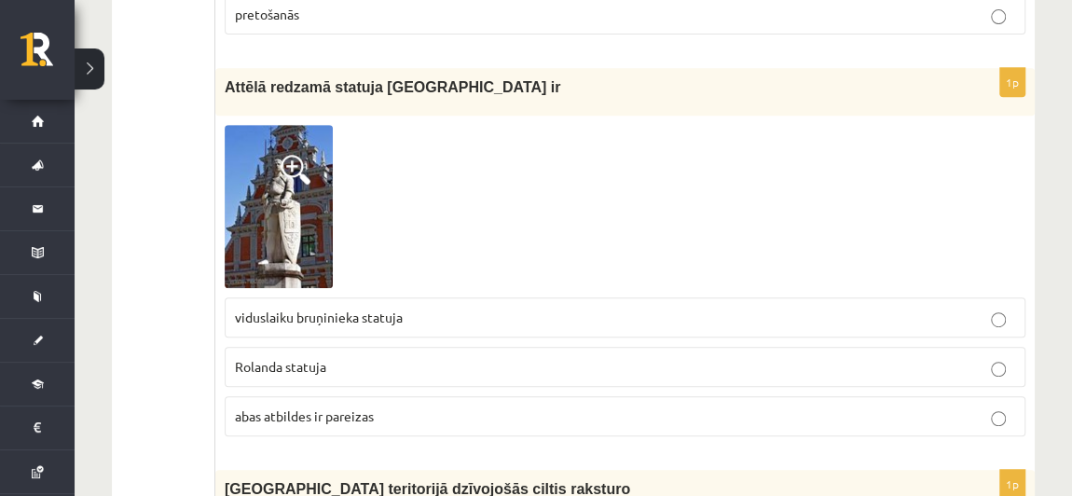
click at [387, 357] on p "Rolanda statuja" at bounding box center [625, 367] width 780 height 20
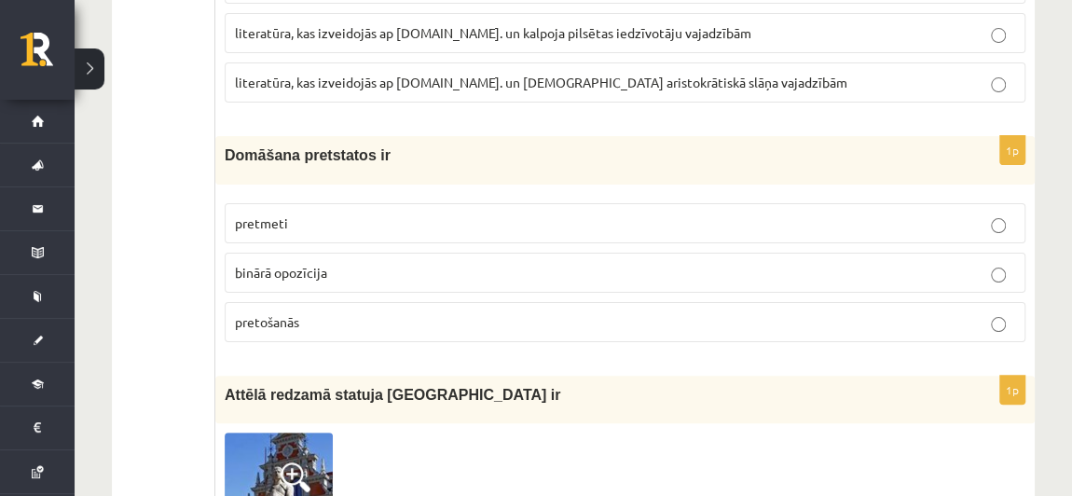
scroll to position [3627, 0]
click at [382, 262] on p "binārā opozīcija" at bounding box center [625, 272] width 780 height 20
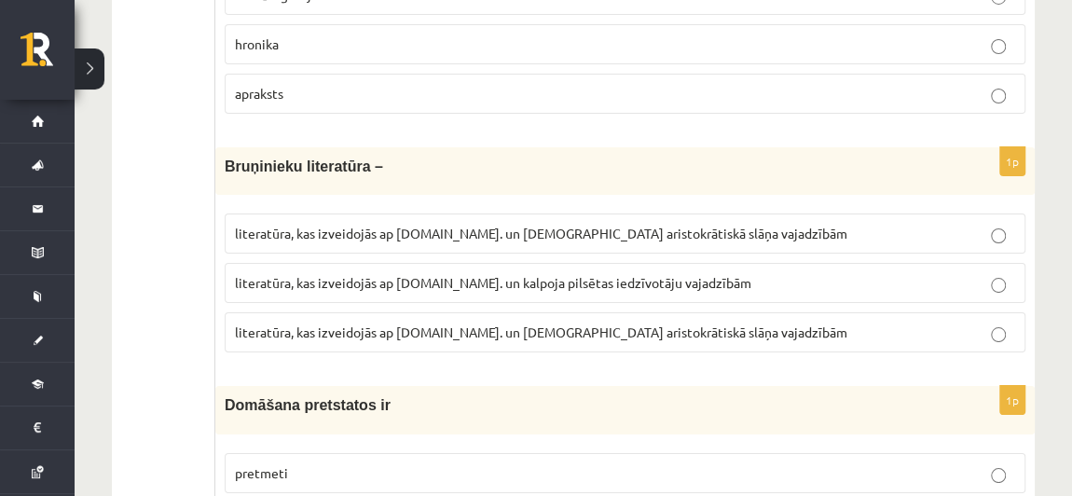
scroll to position [3375, 0]
click at [466, 226] on span "literatūra, kas izveidojās ap 20.gs. un kalpoja aristokrātiskā slāņa vajadzībām" at bounding box center [541, 234] width 613 height 17
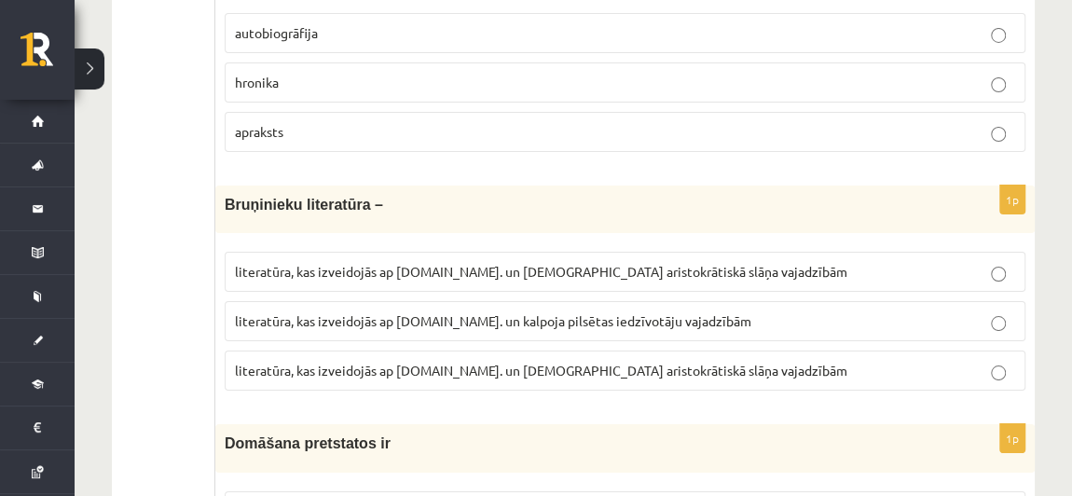
scroll to position [3337, 0]
click at [480, 313] on span "literatūra, kas izveidojās ap 12.gs. un kalpoja pilsētas iedzīvotāju vajadzībām" at bounding box center [493, 321] width 517 height 17
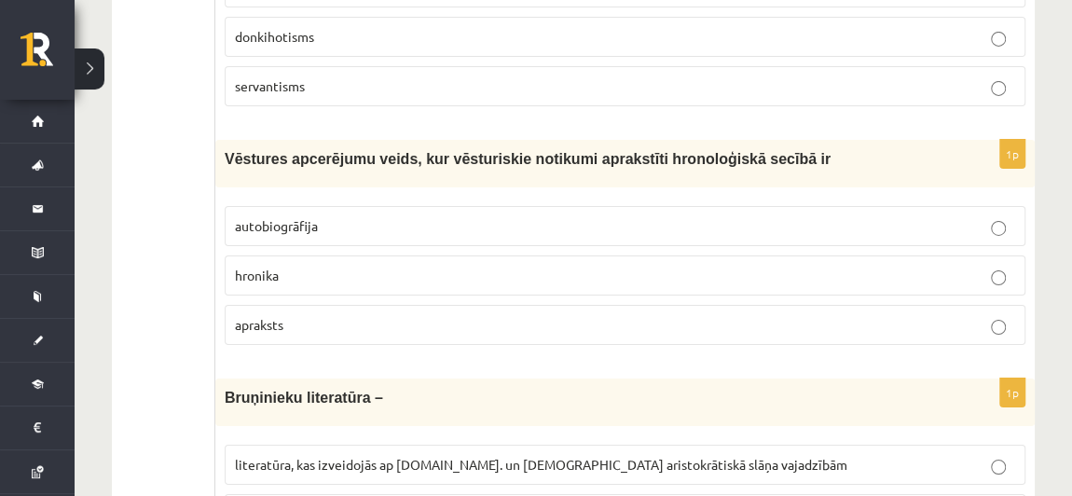
scroll to position [3138, 0]
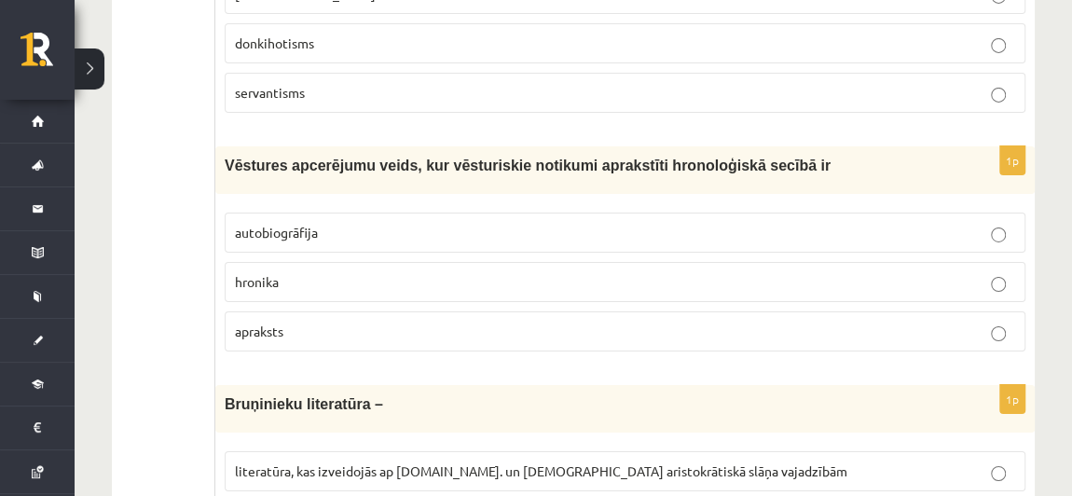
click at [358, 272] on p "hronika" at bounding box center [625, 282] width 780 height 20
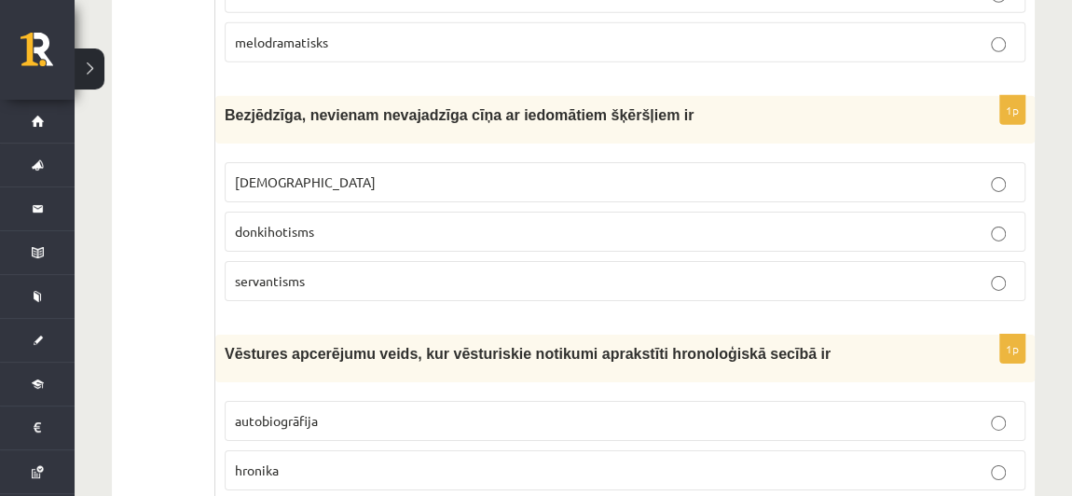
scroll to position [2919, 0]
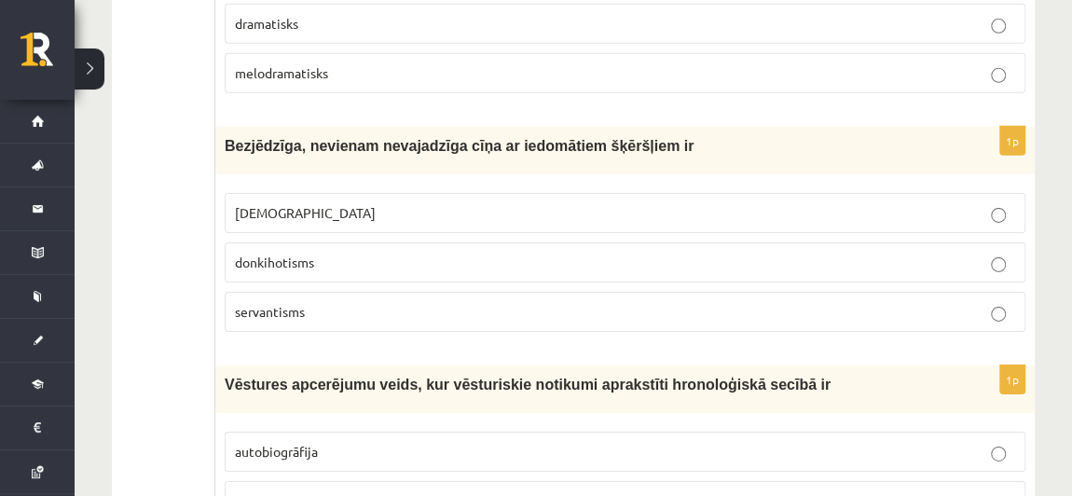
click at [348, 203] on p "minhauzenisms" at bounding box center [625, 213] width 780 height 20
click at [357, 242] on label "donkihotisms" at bounding box center [625, 262] width 801 height 40
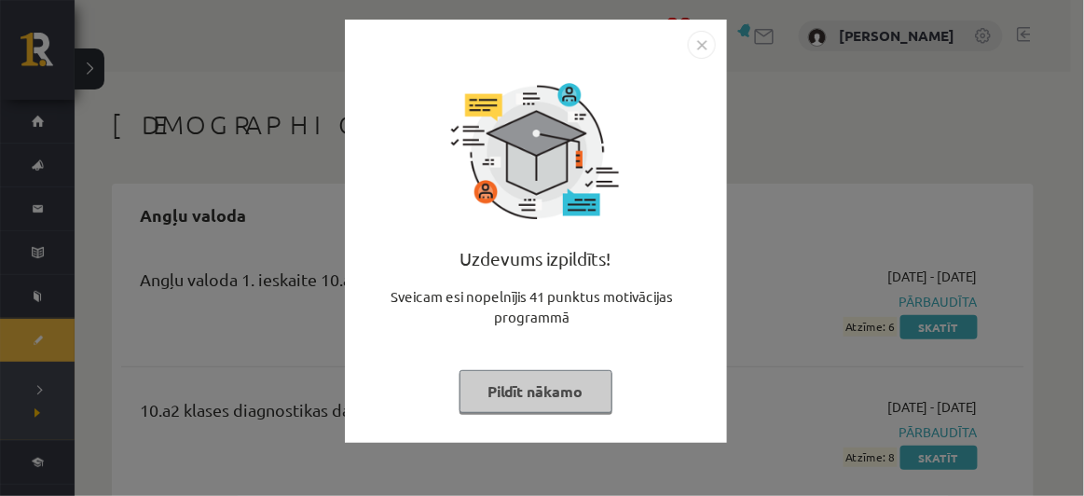
click at [554, 401] on button "Pildīt nākamo" at bounding box center [536, 391] width 153 height 43
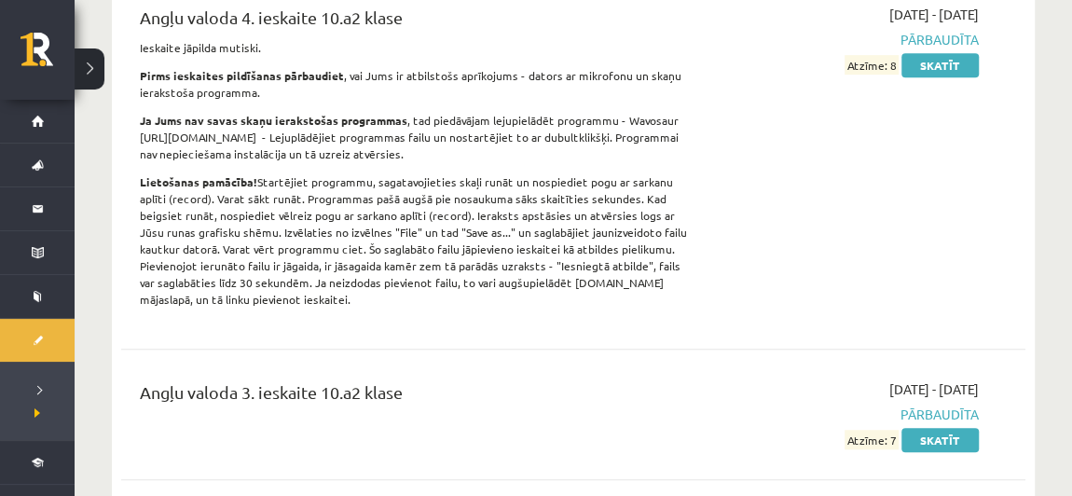
scroll to position [525, 0]
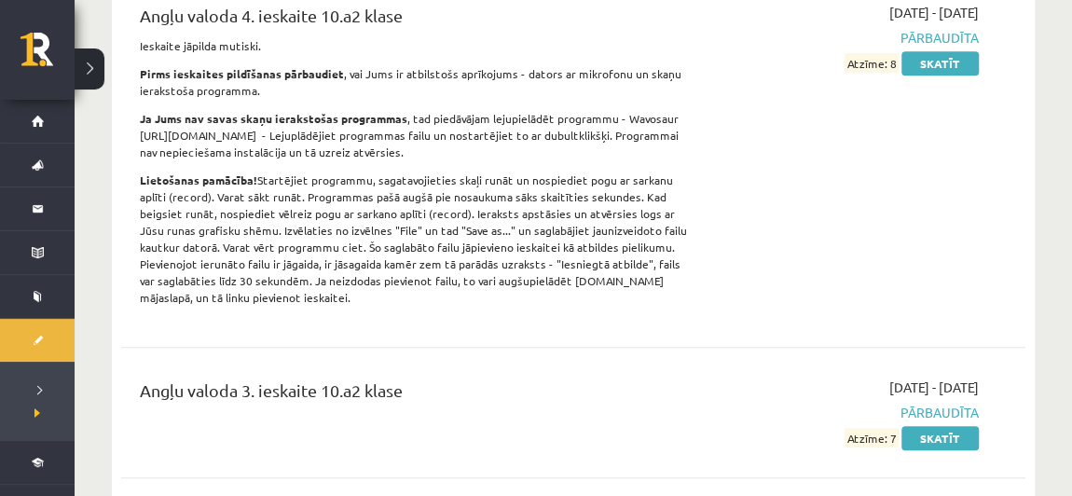
drag, startPoint x: 656, startPoint y: 279, endPoint x: 33, endPoint y: 335, distance: 626.3
click at [33, 335] on link "[DEMOGRAPHIC_DATA]" at bounding box center [37, 340] width 75 height 43
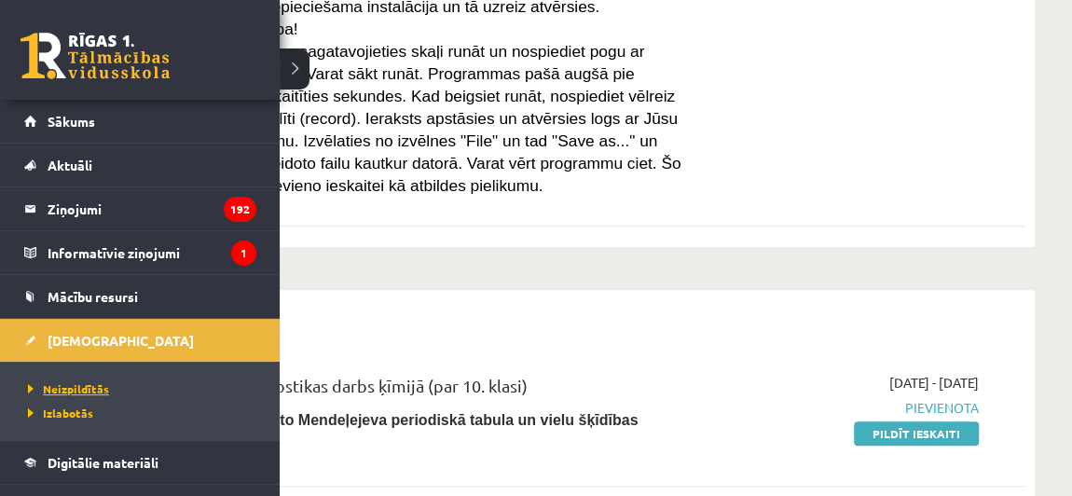
click at [71, 381] on span "Neizpildītās" at bounding box center [66, 388] width 86 height 15
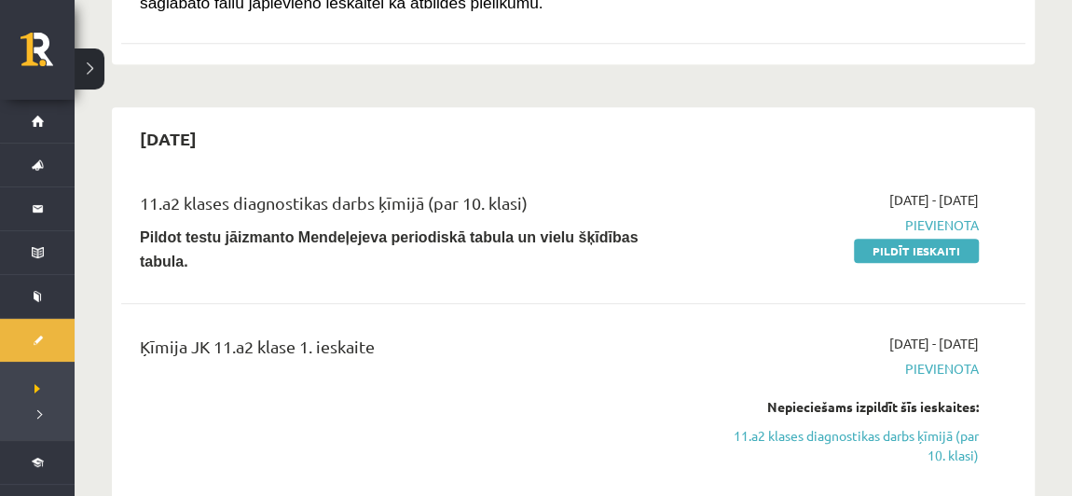
scroll to position [710, 0]
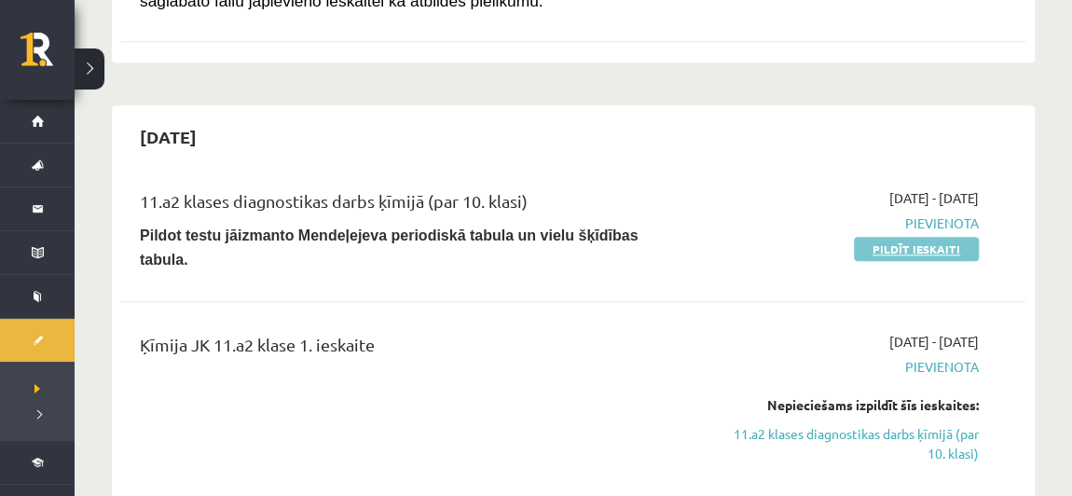
click at [898, 237] on link "Pildīt ieskaiti" at bounding box center [916, 249] width 125 height 24
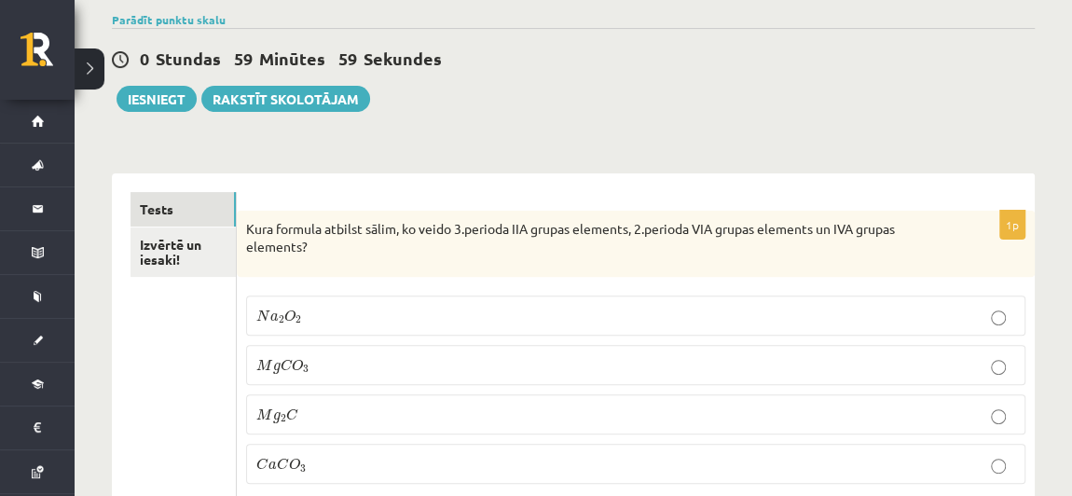
scroll to position [270, 0]
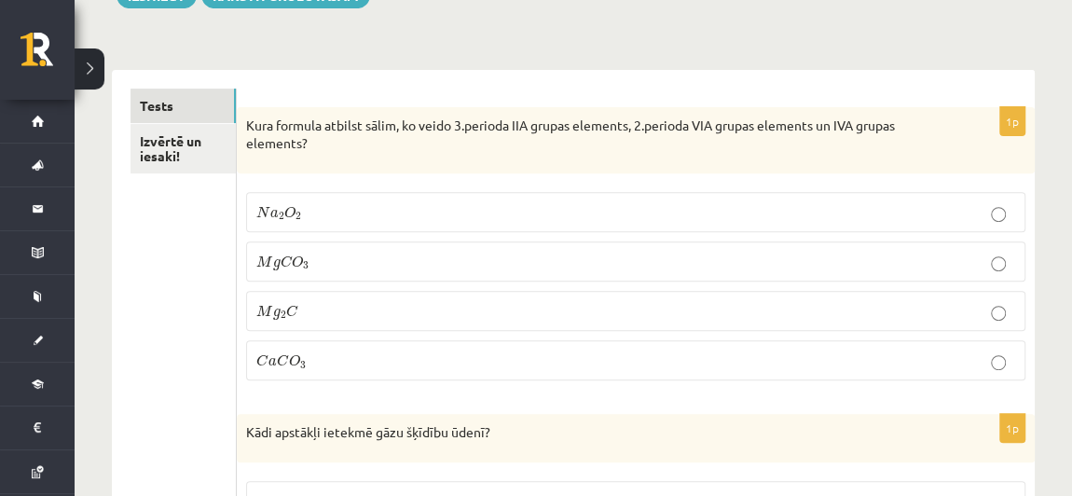
click at [400, 257] on p "M g C O 3 M g C O 3" at bounding box center [635, 262] width 759 height 20
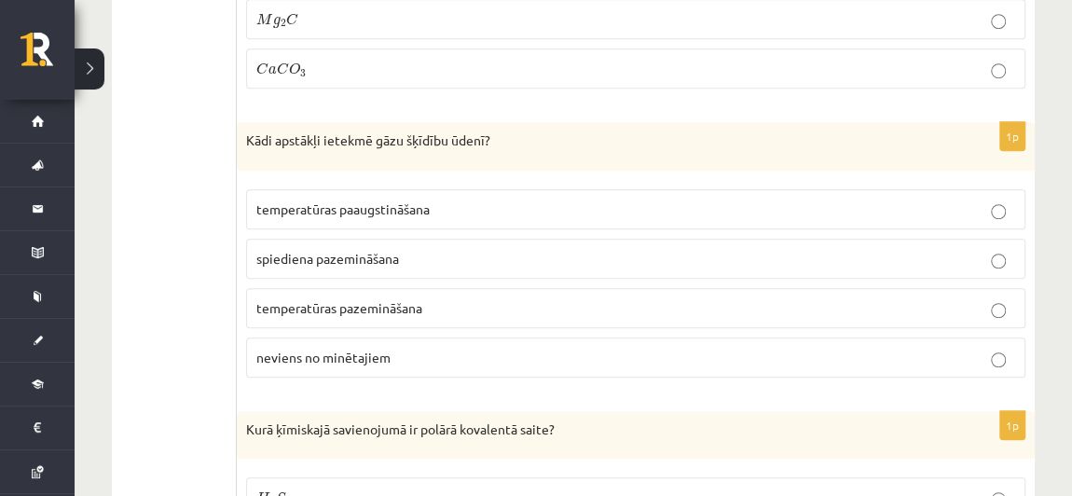
scroll to position [563, 0]
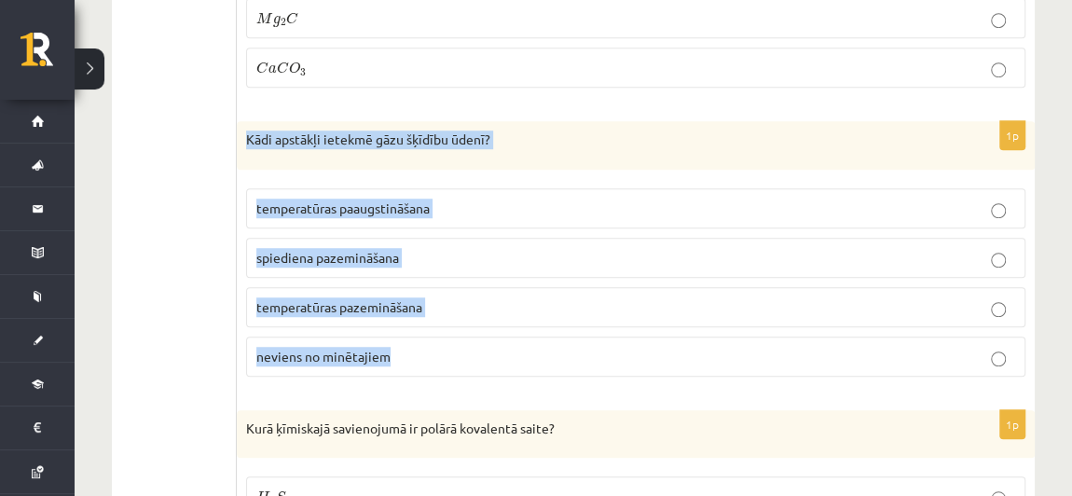
drag, startPoint x: 260, startPoint y: 138, endPoint x: 483, endPoint y: 363, distance: 316.5
click at [483, 363] on div "1p Kādi apstākļi ietekmē gāzu šķīdību ūdenī? temperatūras paaugstināšana spiedi…" at bounding box center [636, 256] width 798 height 270
copy div "Kādi apstākļi ietekmē gāzu šķīdību ūdenī? temperatūras paaugstināšana spiediena…"
click at [508, 298] on p "temperatūras pazemināšana" at bounding box center [635, 307] width 759 height 20
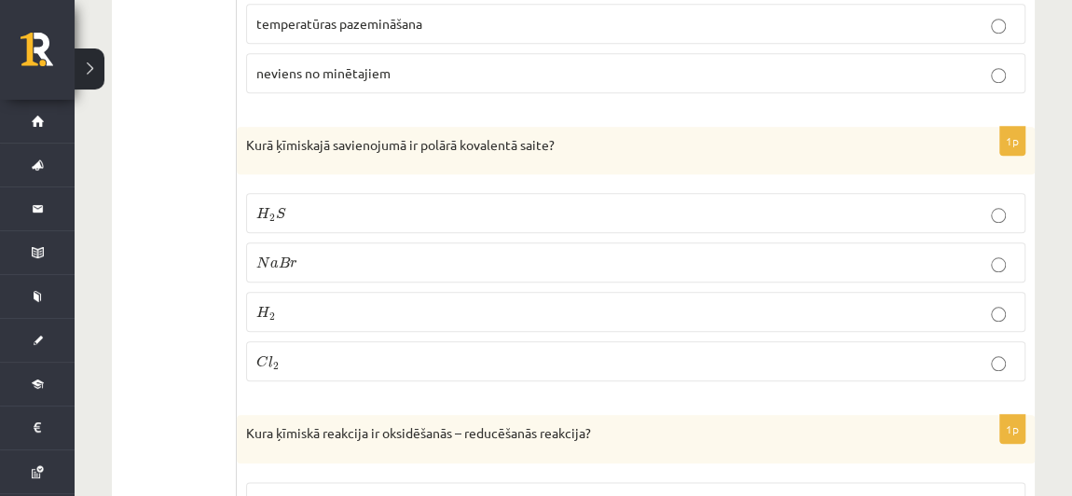
scroll to position [851, 0]
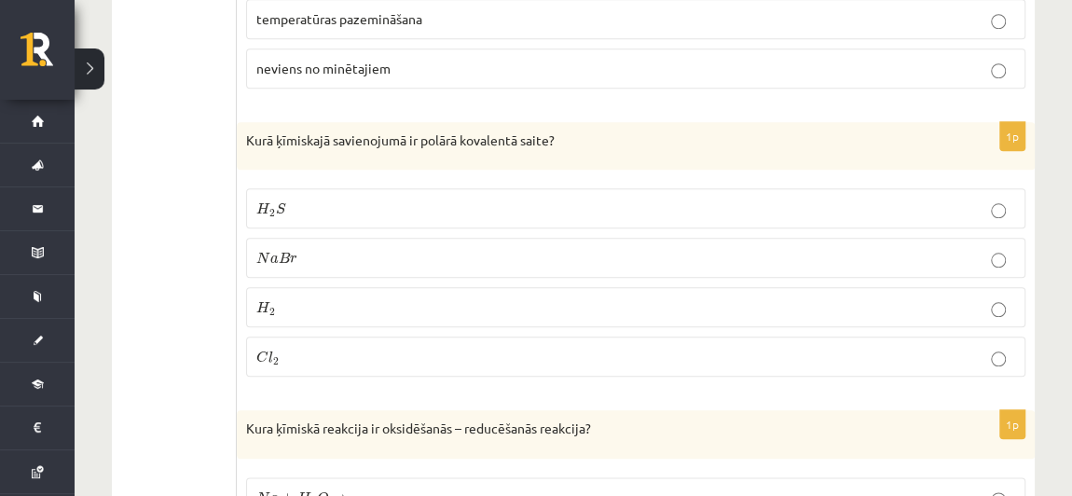
click at [384, 257] on p "N a B r N a B r" at bounding box center [635, 258] width 759 height 20
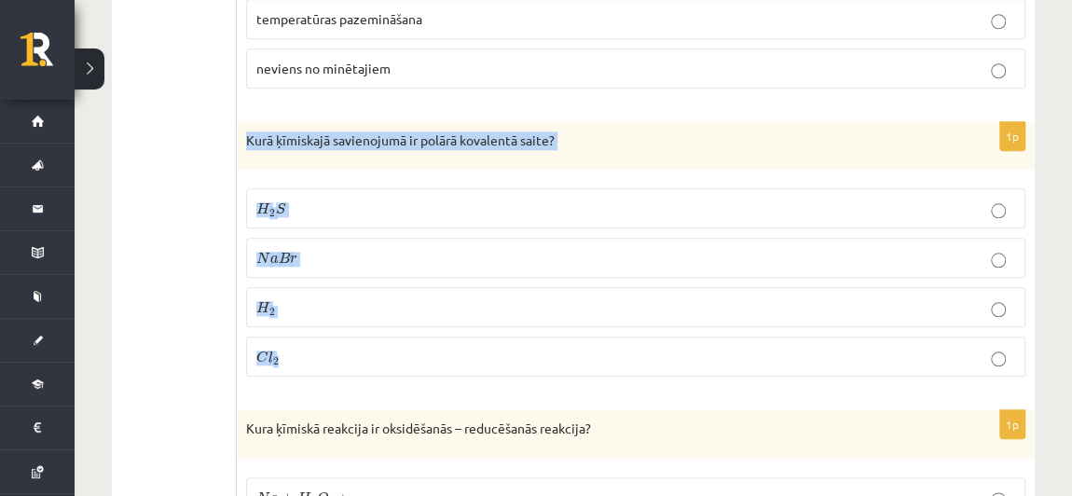
drag, startPoint x: 244, startPoint y: 128, endPoint x: 407, endPoint y: 369, distance: 290.9
click at [407, 369] on div "1p Kurā ķīmiskajā savienojumā ir polārā kovalentā saite? H 2 S H 2 S N a B r N …" at bounding box center [636, 257] width 798 height 270
copy div "Kurā ķīmiskajā savienojumā ir polārā kovalentā saite? H 2 S H 2 S N a B r N a B…"
click at [365, 202] on p "H 2 S H 2 S" at bounding box center [635, 209] width 759 height 20
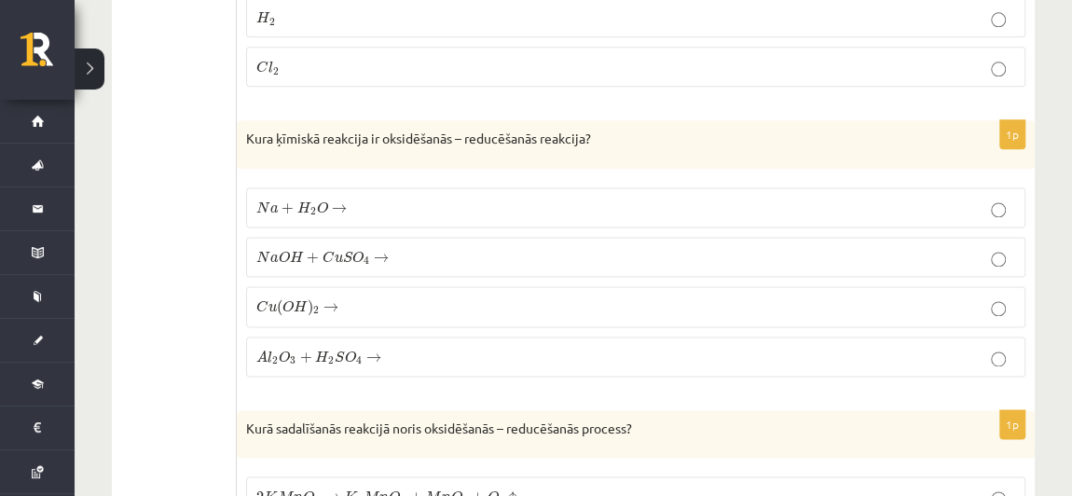
scroll to position [1144, 0]
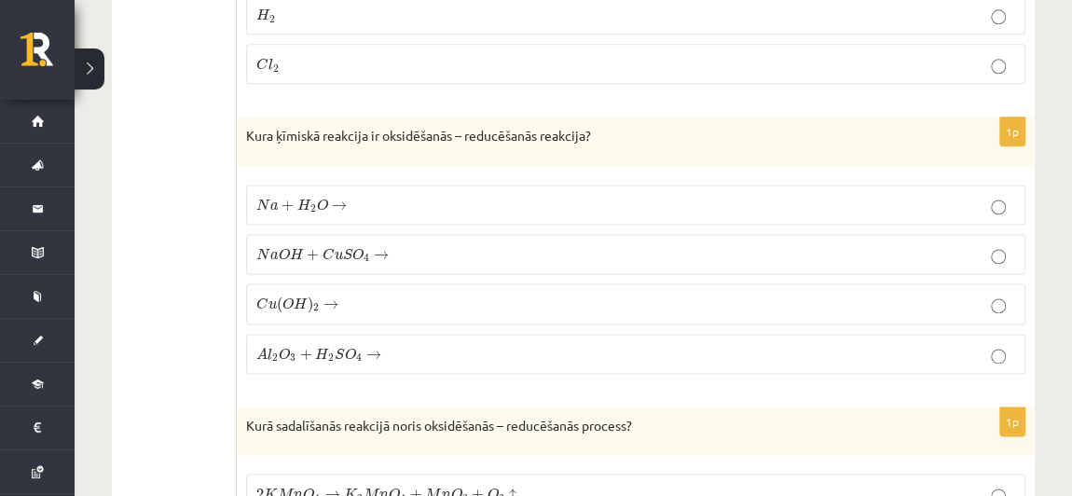
click at [364, 348] on span "A l 2 O 3 + H 2 S O 4 →" at bounding box center [318, 355] width 125 height 15
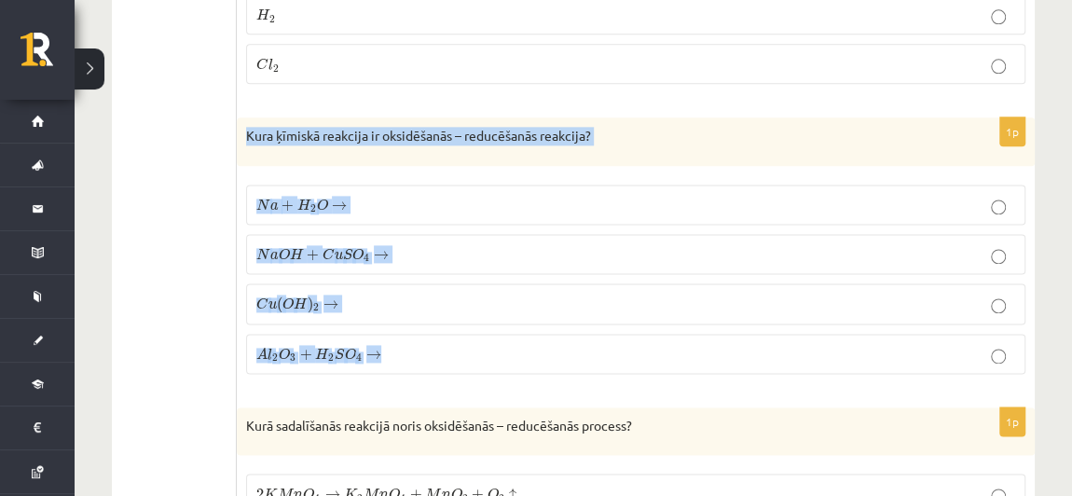
drag, startPoint x: 247, startPoint y: 117, endPoint x: 404, endPoint y: 338, distance: 270.1
click at [404, 338] on div "1p Kura ķīmiskā reakcija ir oksidēšanās – reducēšanās reakcija? N a + H 2 O → N…" at bounding box center [636, 252] width 798 height 271
copy div "Kura ķīmiskā reakcija ir oksidēšanās – reducēšanās reakcija? N a + H 2 O → N a …"
click at [392, 195] on p "N a + H 2 O → N a + H 2 O →" at bounding box center [635, 205] width 759 height 20
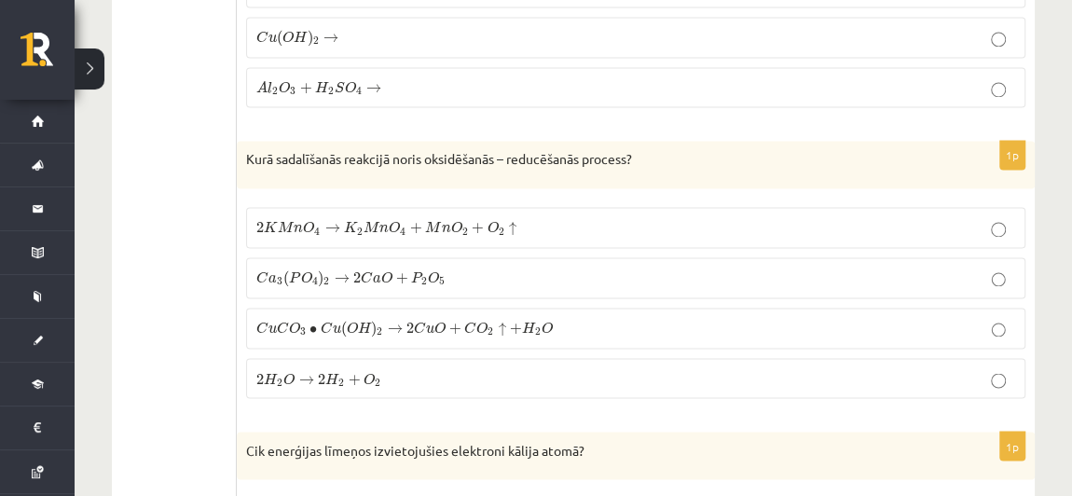
scroll to position [1418, 0]
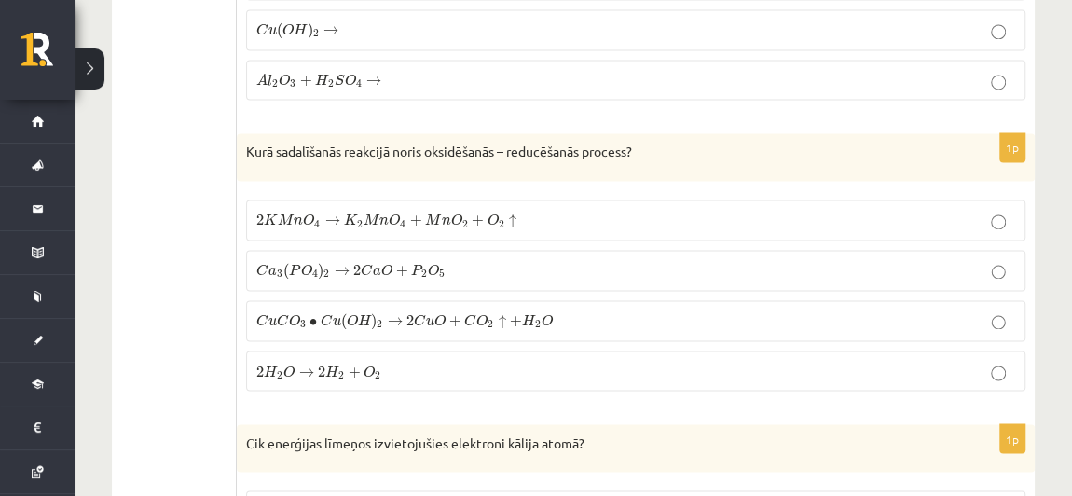
click at [333, 365] on span "H" at bounding box center [332, 371] width 14 height 12
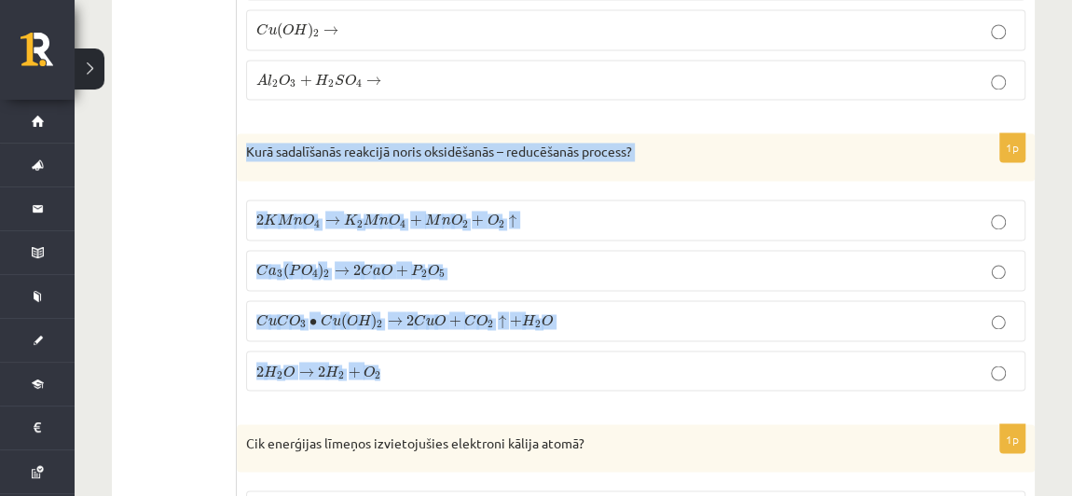
drag, startPoint x: 245, startPoint y: 137, endPoint x: 450, endPoint y: 357, distance: 300.8
click at [450, 357] on div "1p Kurā sadalīšanās reakcijā noris oksidēšanās – reducēšanās process? 2 K M n O…" at bounding box center [636, 269] width 798 height 272
copy div "Kurā sadalīšanās reakcijā noris oksidēšanās – reducēšanās process? 2 K M n O 4 …"
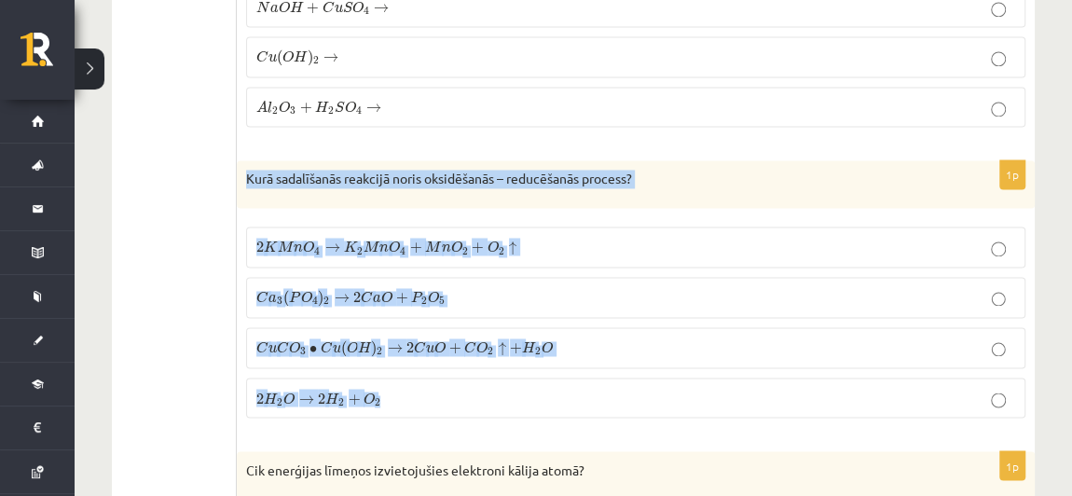
scroll to position [1393, 0]
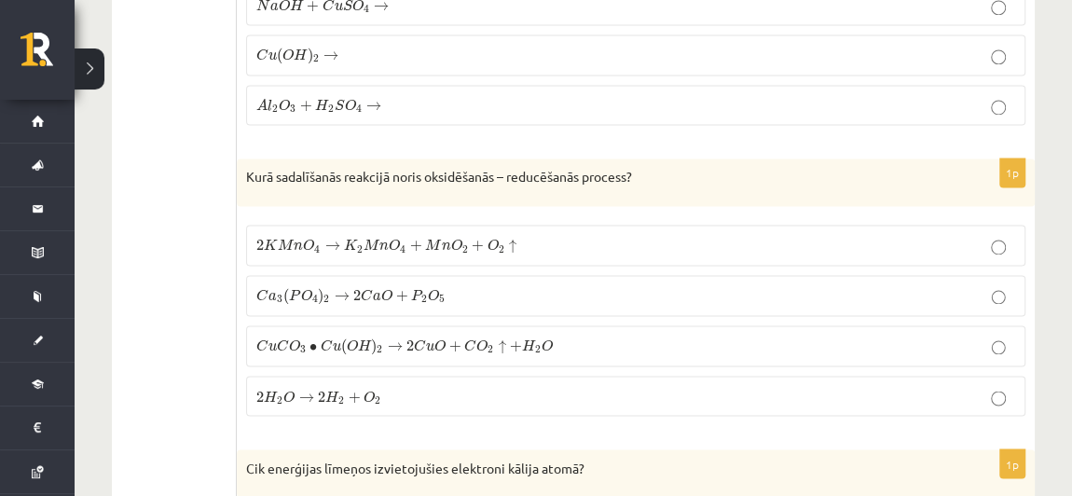
click at [497, 411] on div "1p Kurā sadalīšanās reakcijā noris oksidēšanās – reducēšanās process? 2 K M n O…" at bounding box center [636, 295] width 798 height 272
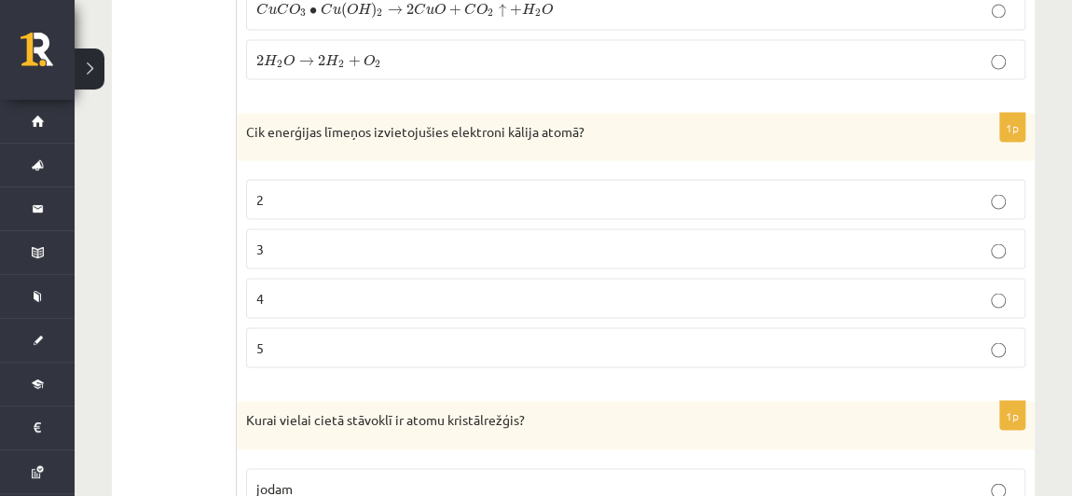
scroll to position [1735, 0]
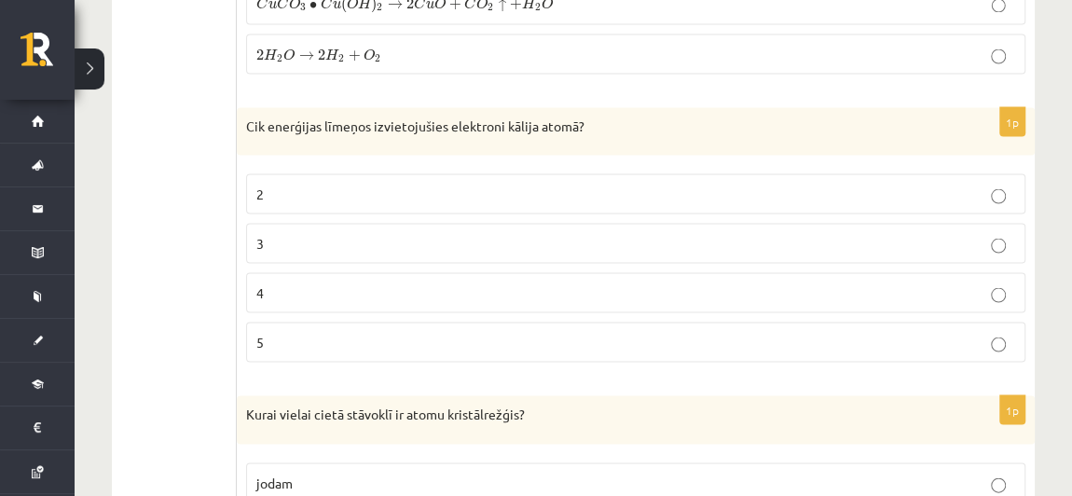
click at [400, 283] on p "4" at bounding box center [635, 293] width 759 height 20
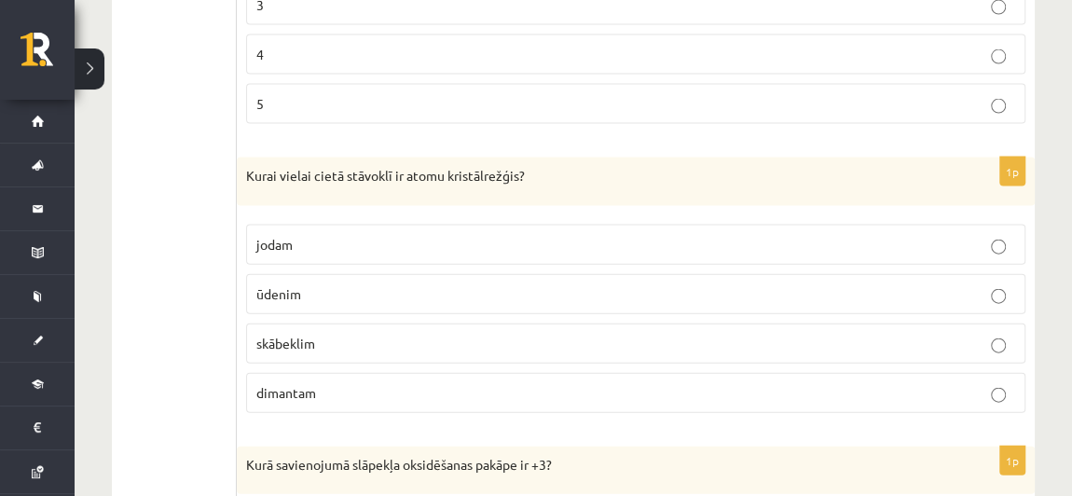
scroll to position [1974, 0]
click at [326, 283] on p "ūdenim" at bounding box center [635, 293] width 759 height 20
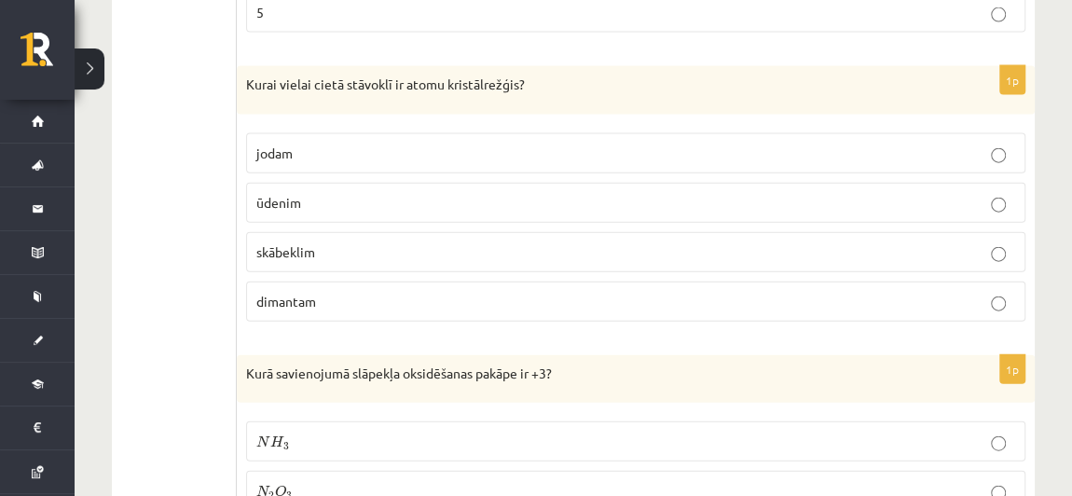
scroll to position [2025, 0]
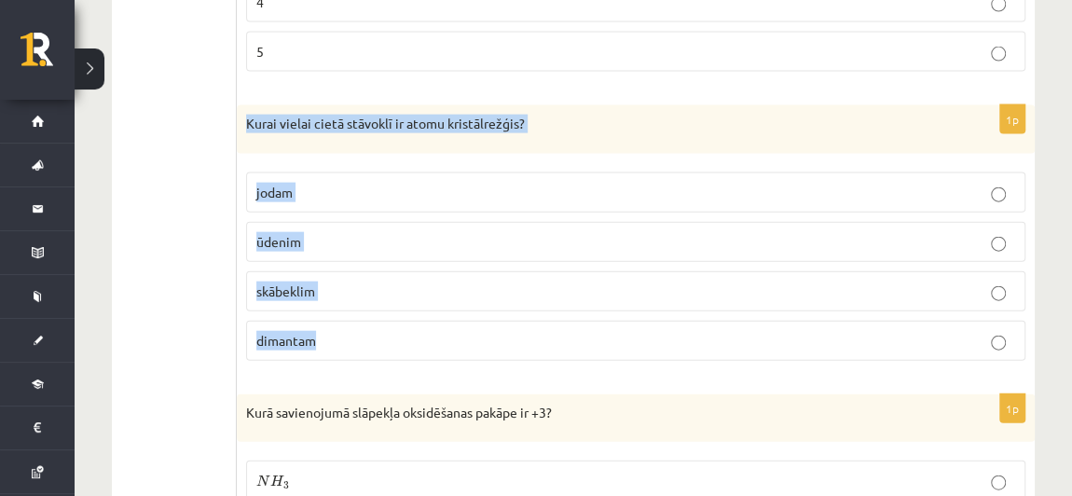
drag, startPoint x: 243, startPoint y: 101, endPoint x: 398, endPoint y: 332, distance: 278.2
click at [398, 332] on div "1p Kurai vielai cietā stāvoklī ir atomu kristālrežģis? jodam ūdenim skābeklim d…" at bounding box center [636, 240] width 798 height 270
copy div "Kurai vielai cietā stāvoklī ir atomu kristālrežģis? jodam ūdenim skābeklim dima…"
click at [401, 331] on p "dimantam" at bounding box center [635, 341] width 759 height 20
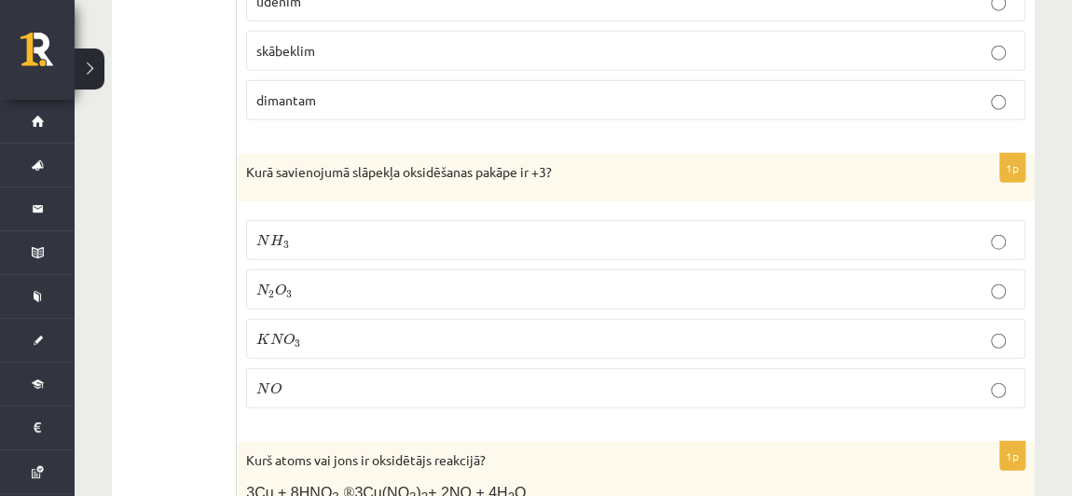
scroll to position [2270, 0]
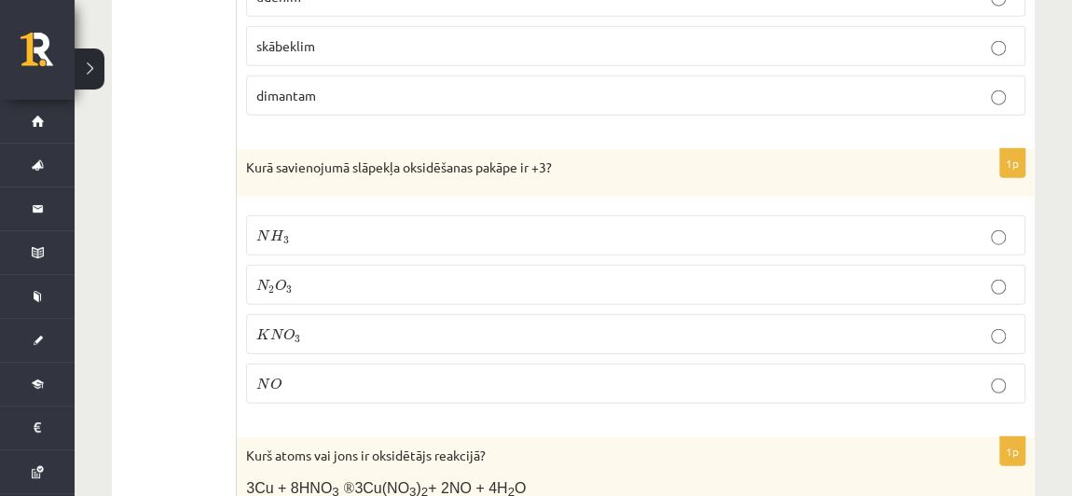
click at [391, 215] on label "N H 3 N H 3" at bounding box center [635, 235] width 779 height 40
click at [287, 374] on p "N O N O" at bounding box center [635, 384] width 759 height 20
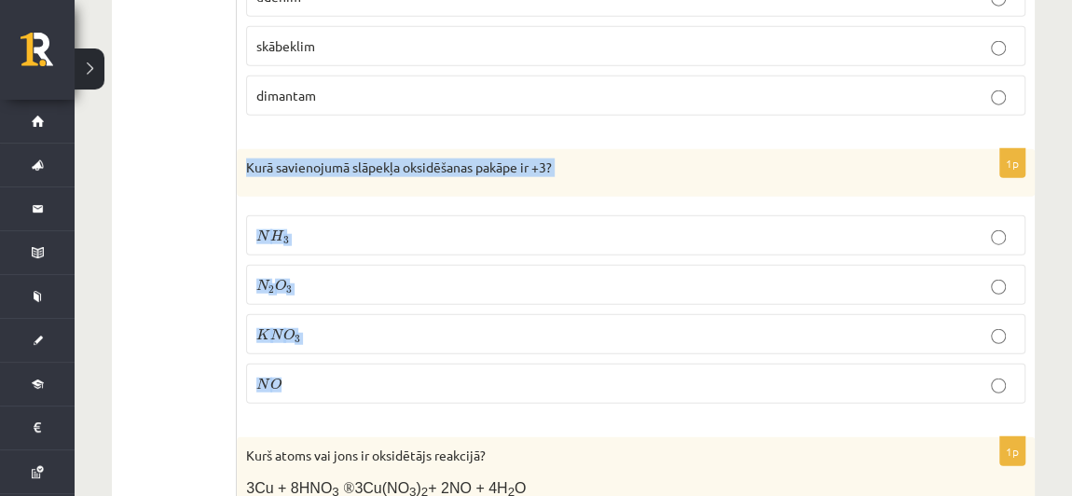
drag, startPoint x: 248, startPoint y: 146, endPoint x: 375, endPoint y: 365, distance: 252.3
click at [375, 365] on div "1p Kurā savienojumā slāpekļa oksidēšanas pakāpe ir +3? N H 3 N H 3 N 2 O 3 N 2 …" at bounding box center [636, 284] width 798 height 270
copy div "Kurā savienojumā slāpekļa oksidēšanas pakāpe ir +3? N H 3 N H 3 N 2 O 3 N 2 O 3…"
click at [341, 275] on p "N 2 O 3 N 2 O 3" at bounding box center [635, 285] width 759 height 20
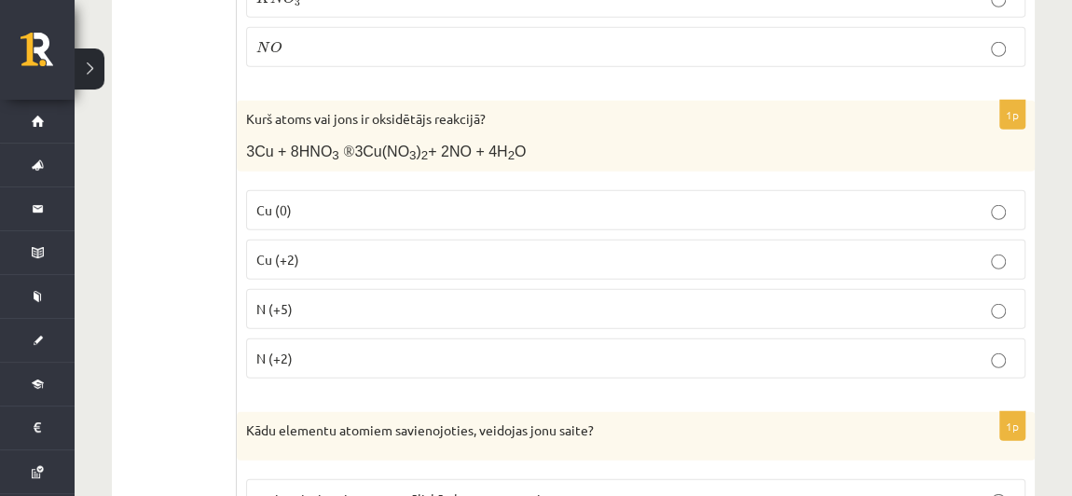
scroll to position [2609, 0]
click at [310, 347] on p "N (+2)" at bounding box center [635, 357] width 759 height 20
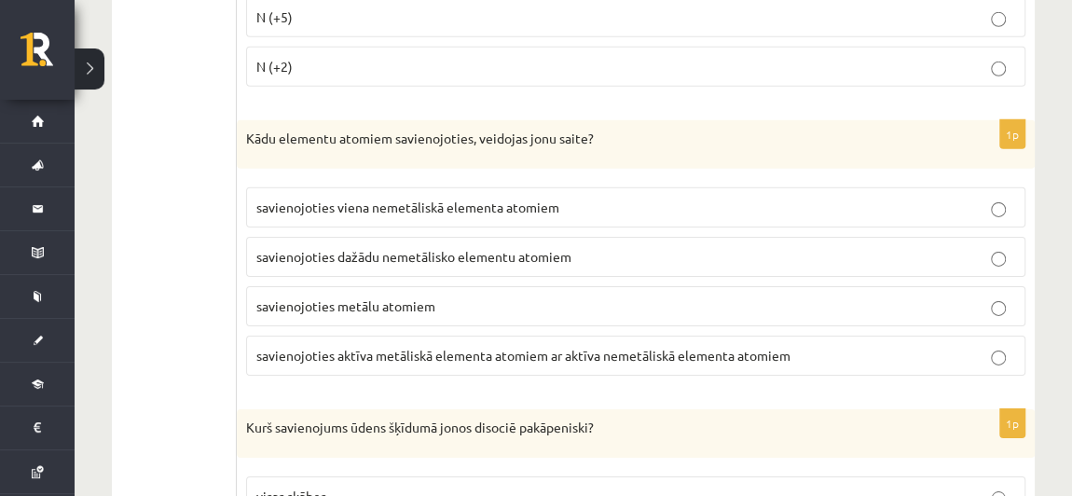
scroll to position [2912, 0]
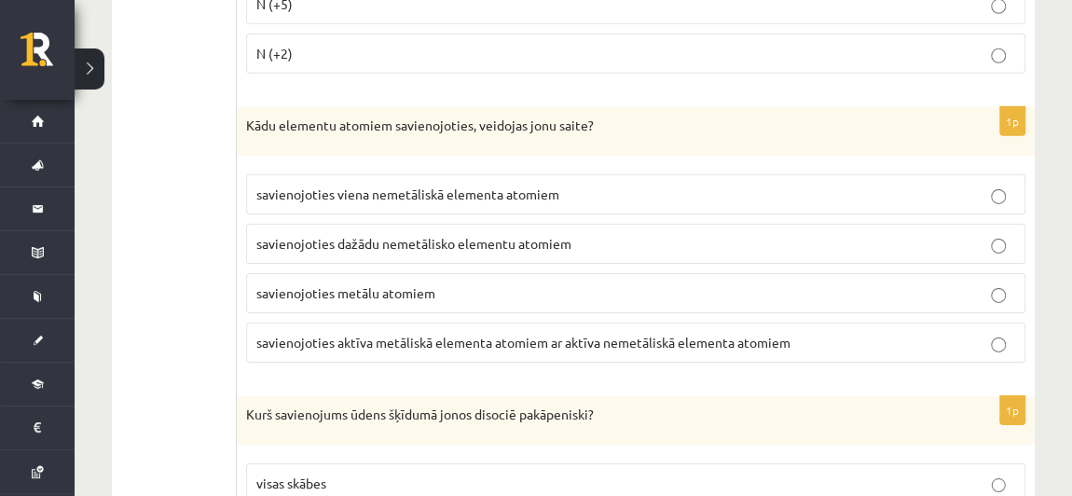
click at [453, 283] on p "savienojoties metālu atomiem" at bounding box center [635, 293] width 759 height 20
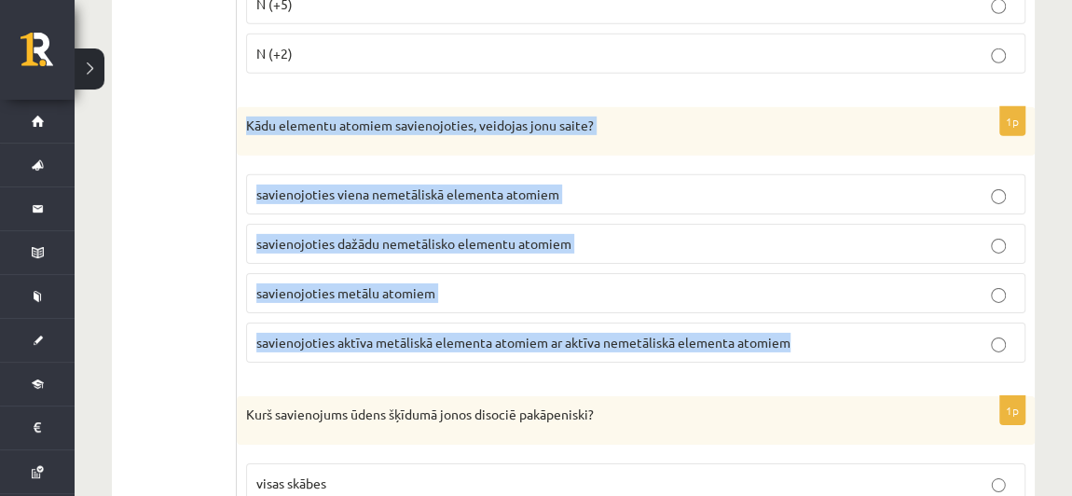
drag, startPoint x: 238, startPoint y: 95, endPoint x: 813, endPoint y: 301, distance: 611.1
click at [813, 301] on div "1p Kādu elementu atomiem savienojoties, veidojas jonu saite? savienojoties vien…" at bounding box center [636, 242] width 798 height 270
copy div "Kādu elementu atomiem savienojoties, veidojas jonu saite? savienojoties viena n…"
click at [435, 325] on label "savienojoties aktīva metāliskā elementa atomiem ar aktīva nemetāliskā elementa …" at bounding box center [635, 343] width 779 height 40
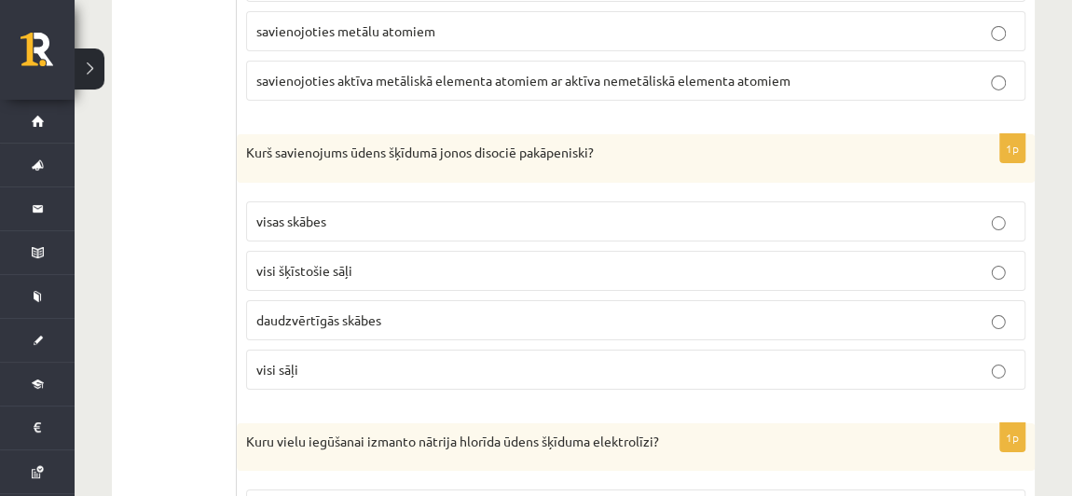
scroll to position [3176, 0]
click at [355, 348] on label "visi sāļi" at bounding box center [635, 368] width 779 height 40
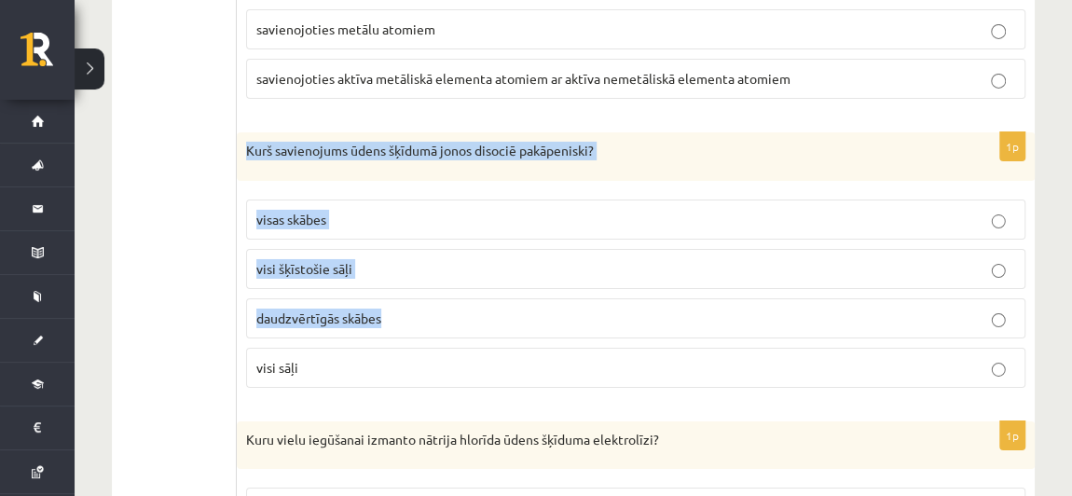
drag, startPoint x: 265, startPoint y: 120, endPoint x: 459, endPoint y: 310, distance: 271.6
click at [459, 310] on div "1p Kurš savienojums ūdens šķīdumā jonos disociē pakāpeniski? visas skābes visi …" at bounding box center [636, 267] width 798 height 270
click at [459, 310] on fieldset "visas skābes visi šķīstošie sāļi daudzvērtīgās skābes visi sāļi" at bounding box center [635, 291] width 779 height 203
drag, startPoint x: 248, startPoint y: 116, endPoint x: 328, endPoint y: 350, distance: 247.4
click at [328, 350] on div "1p Kurš savienojums ūdens šķīdumā jonos disociē pakāpeniski? visas skābes visi …" at bounding box center [636, 267] width 798 height 270
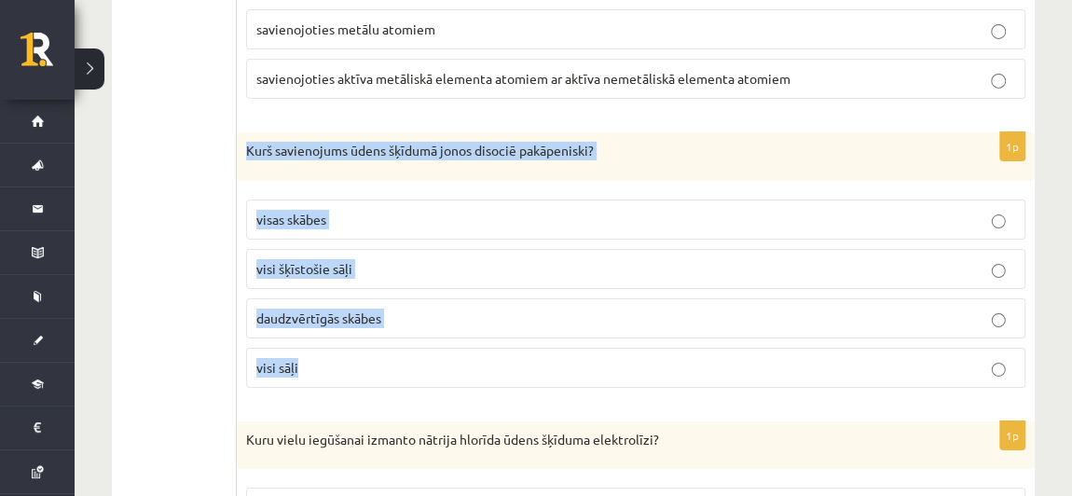
copy div "Kurš savienojums ūdens šķīdumā jonos disociē pakāpeniski? visas skābes visi šķī…"
click at [357, 310] on span "daudzvērtīgās skābes" at bounding box center [318, 318] width 125 height 17
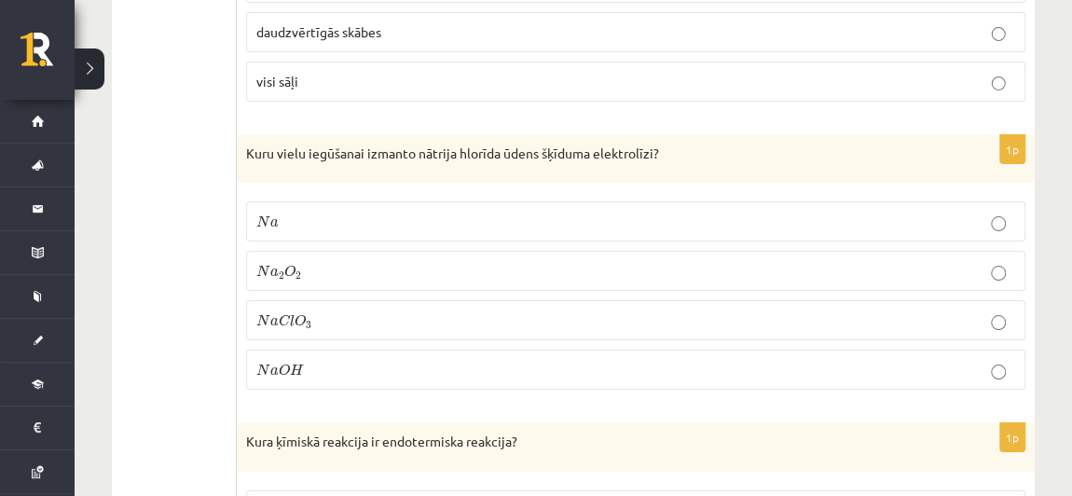
scroll to position [3463, 0]
click at [334, 359] on p "N a O H N a O H" at bounding box center [635, 369] width 759 height 20
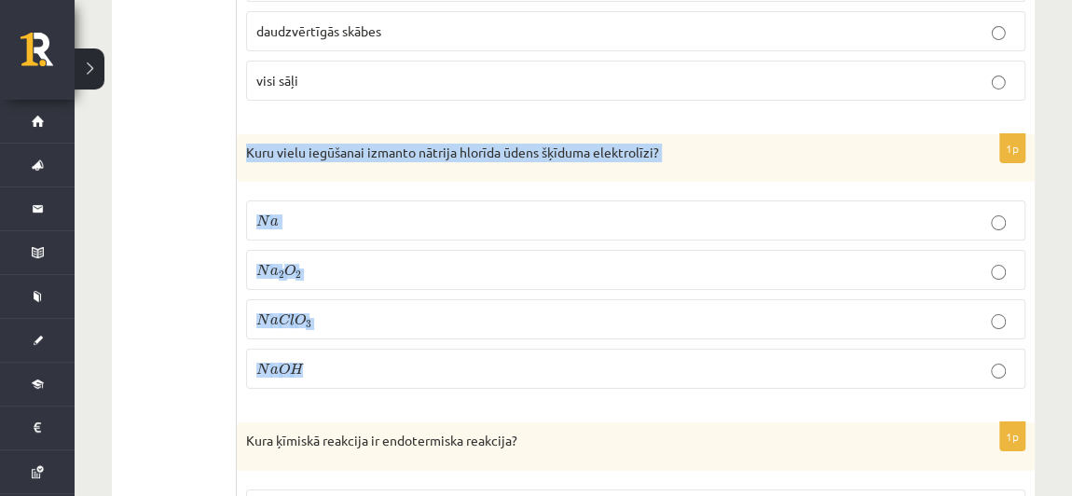
drag, startPoint x: 246, startPoint y: 112, endPoint x: 350, endPoint y: 340, distance: 250.8
click at [350, 340] on div "1p Kuru vielu iegūšanai izmanto nātrija hlorīda ūdens šķīduma elektrolīzi? N a …" at bounding box center [636, 269] width 798 height 270
copy div "Kuru vielu iegūšanai izmanto nātrija hlorīda ūdens šķīduma elektrolīzi? N a N a…"
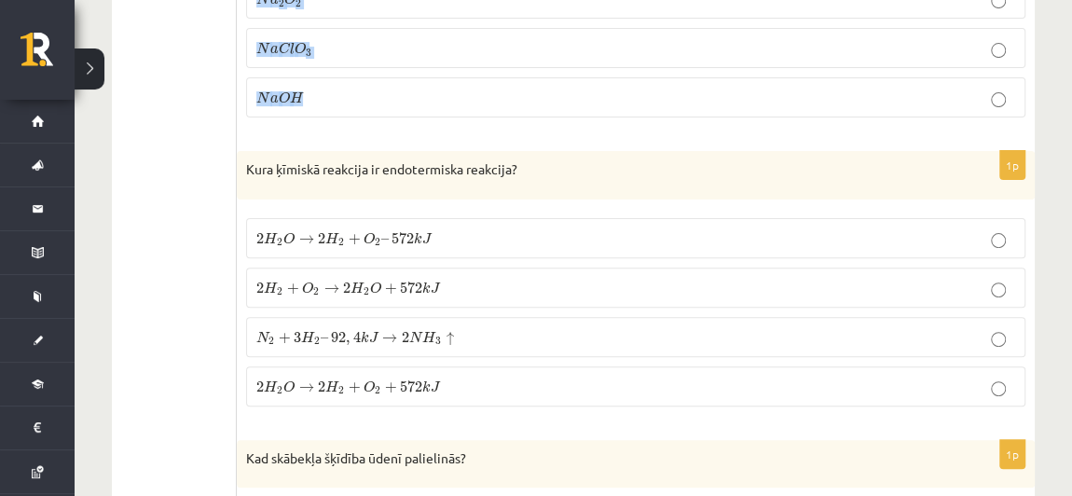
scroll to position [3741, 0]
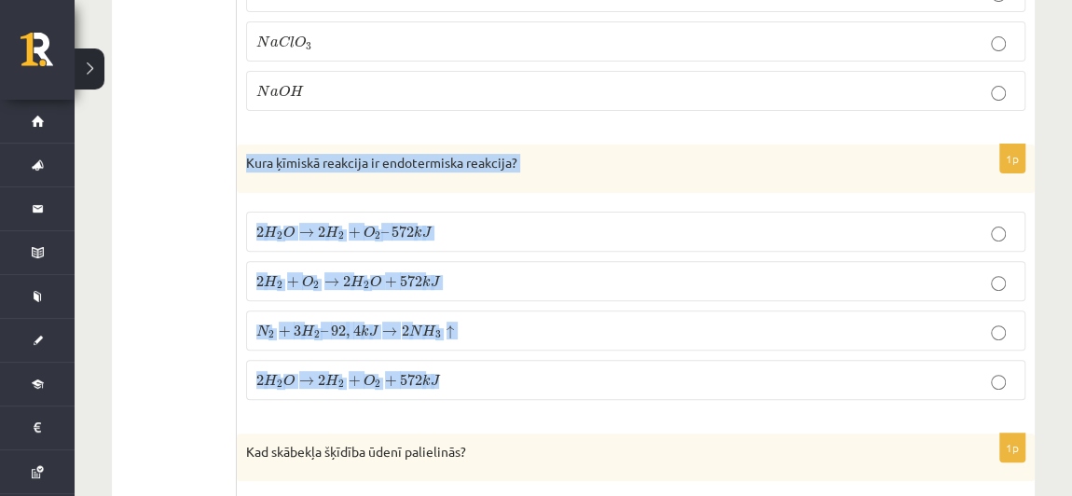
drag, startPoint x: 248, startPoint y: 122, endPoint x: 467, endPoint y: 374, distance: 333.7
copy form "Kura ķīmiskā reakcija ir endotermiska reakcija? 2 H 2 O → 2 H 2 + O 2 – 572 k J…"
drag, startPoint x: 245, startPoint y: 117, endPoint x: 469, endPoint y: 349, distance: 322.4
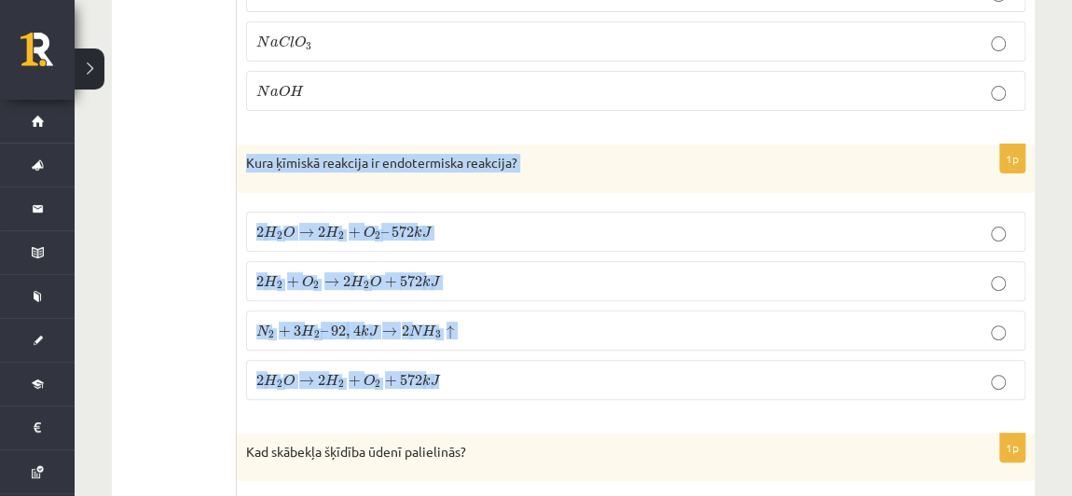
click at [469, 349] on div "1p Kura ķīmiskā reakcija ir endotermiska reakcija? 2 H 2 O → 2 H 2 + O 2 – 572 …" at bounding box center [636, 280] width 798 height 270
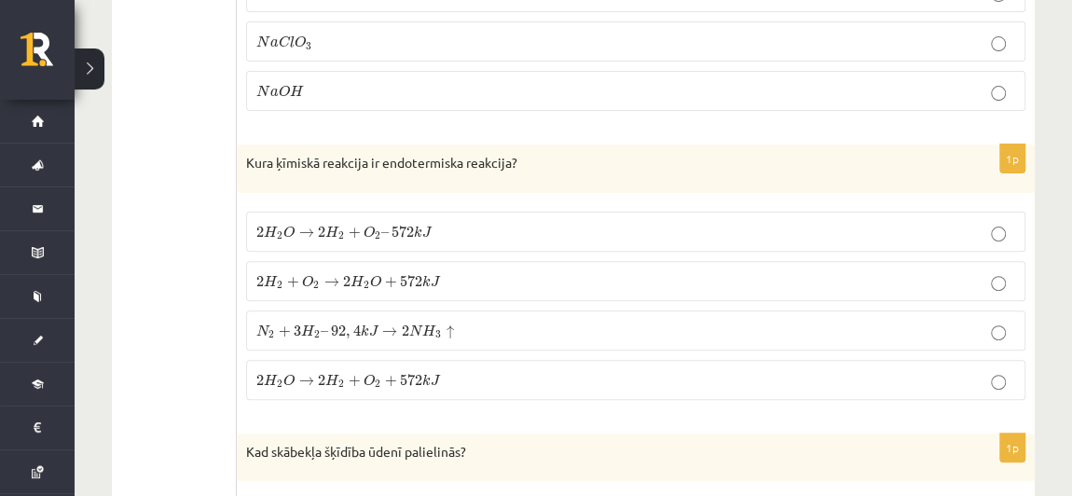
click at [509, 370] on p "2 H 2 O → 2 H 2 + O 2 + 572 k J 2 H 2 O → 2 H 2 + O 2 + 572 k J" at bounding box center [635, 380] width 759 height 20
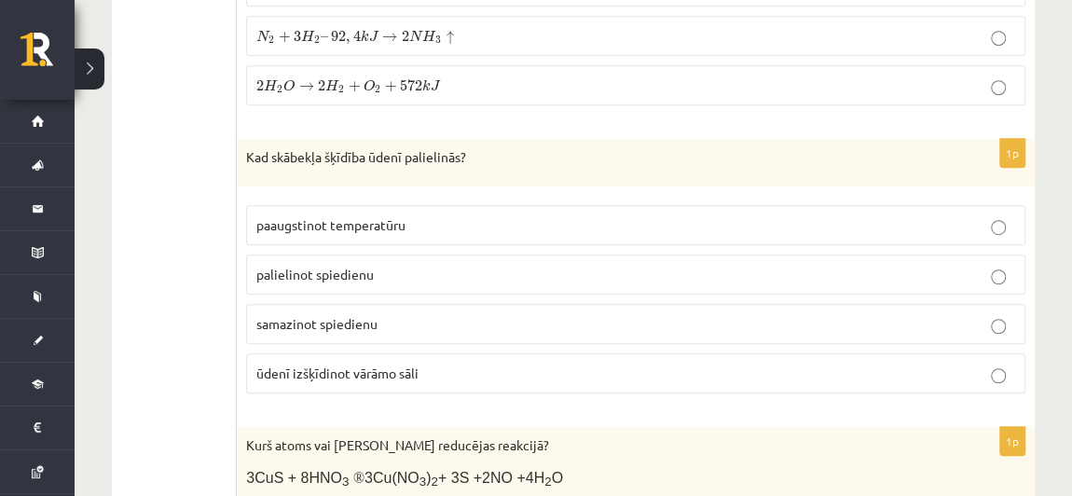
scroll to position [4036, 0]
click at [431, 204] on label "paaugstinot temperatūru" at bounding box center [635, 224] width 779 height 40
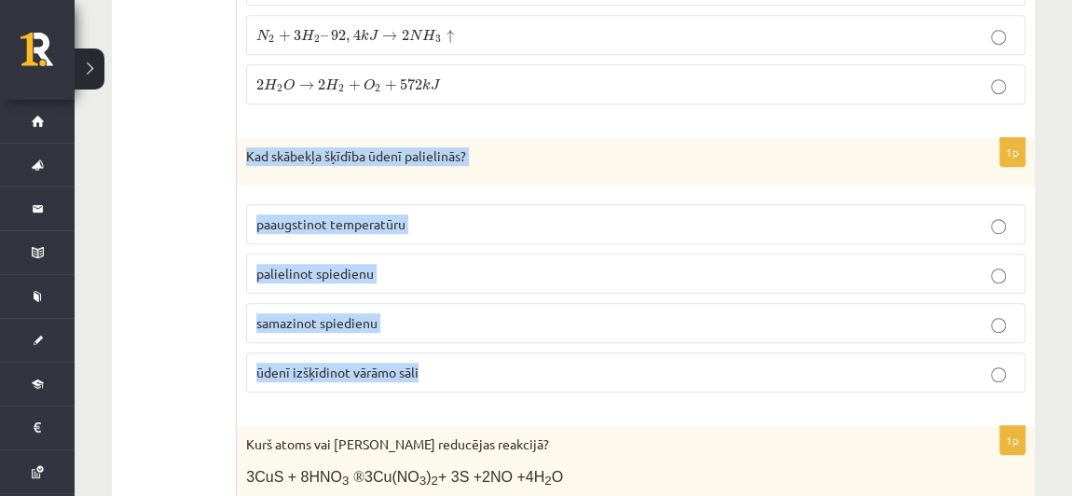
drag, startPoint x: 245, startPoint y: 109, endPoint x: 460, endPoint y: 333, distance: 309.9
click at [460, 333] on div "1p Kad skābekļa šķīdība ūdenī palielinās? paaugstinot temperatūru palielinot sp…" at bounding box center [636, 273] width 798 height 270
click at [443, 264] on p "palielinot spiedienu" at bounding box center [635, 274] width 759 height 20
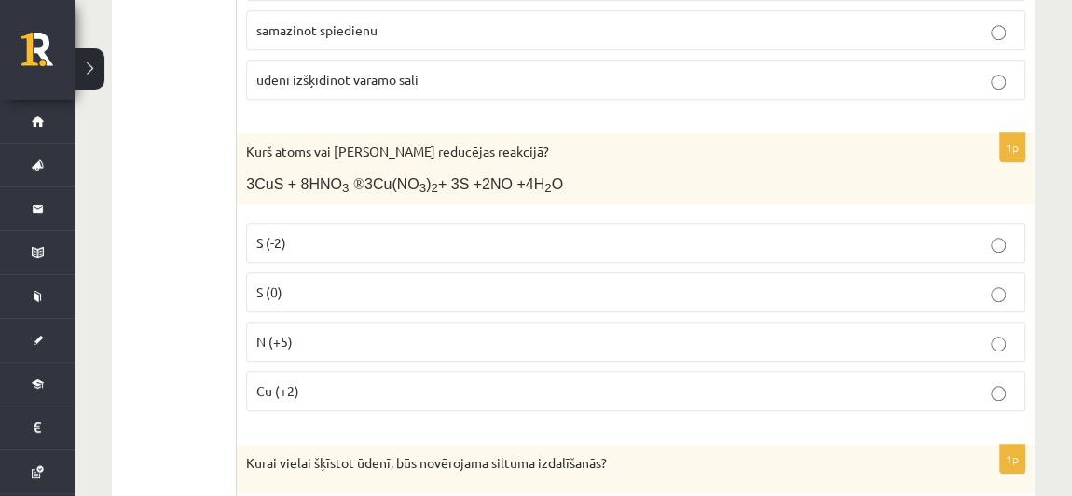
scroll to position [4329, 0]
click at [316, 381] on p "Cu (+2)" at bounding box center [635, 391] width 759 height 20
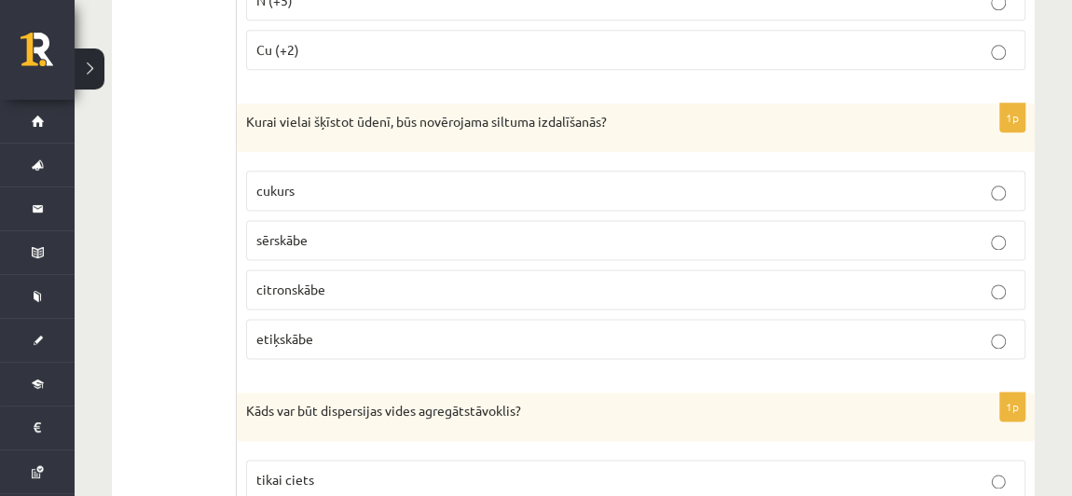
scroll to position [4680, 0]
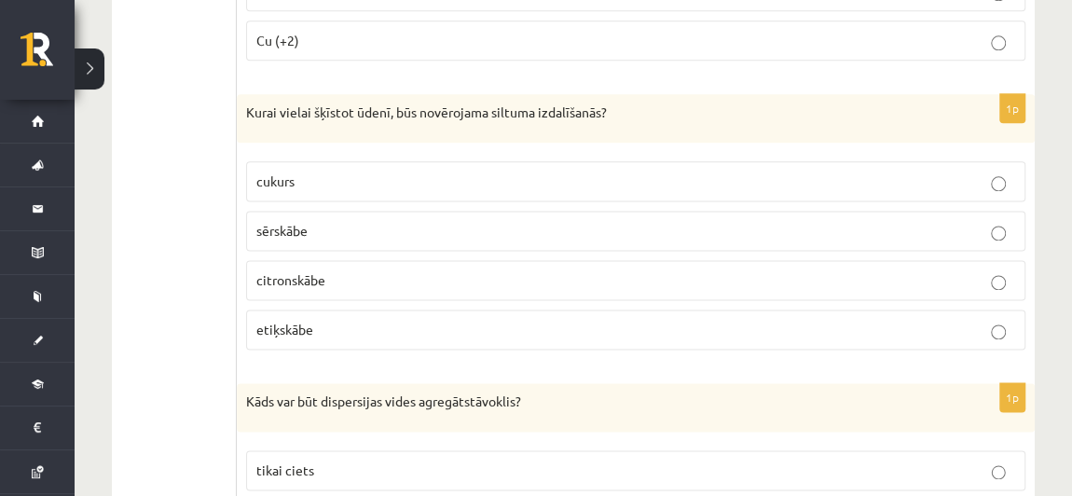
click at [308, 222] on span "sērskābe" at bounding box center [281, 230] width 51 height 17
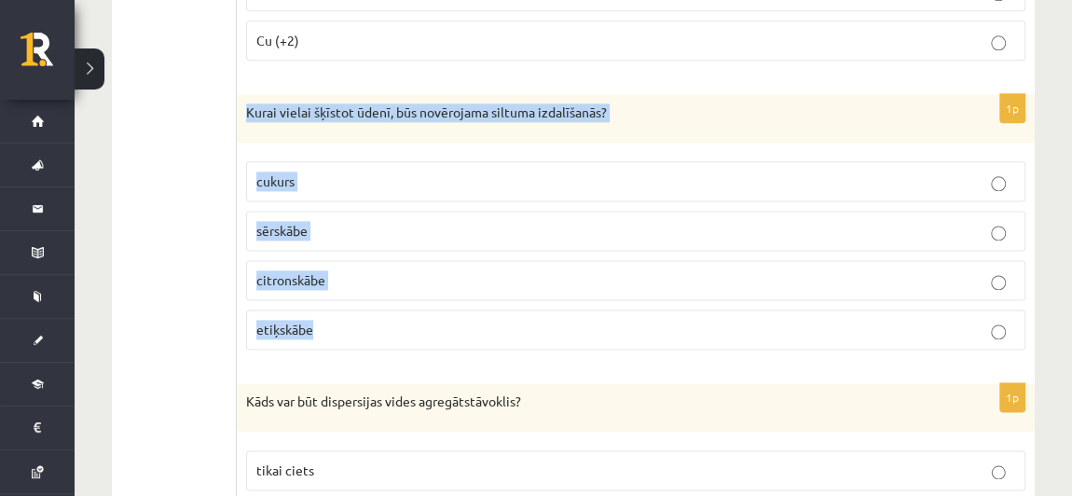
drag, startPoint x: 249, startPoint y: 64, endPoint x: 379, endPoint y: 294, distance: 263.4
click at [379, 294] on div "1p Kurai vielai šķīstot ūdenī, būs novērojama siltuma izdalīšanās? cukurs sērsk…" at bounding box center [636, 229] width 798 height 270
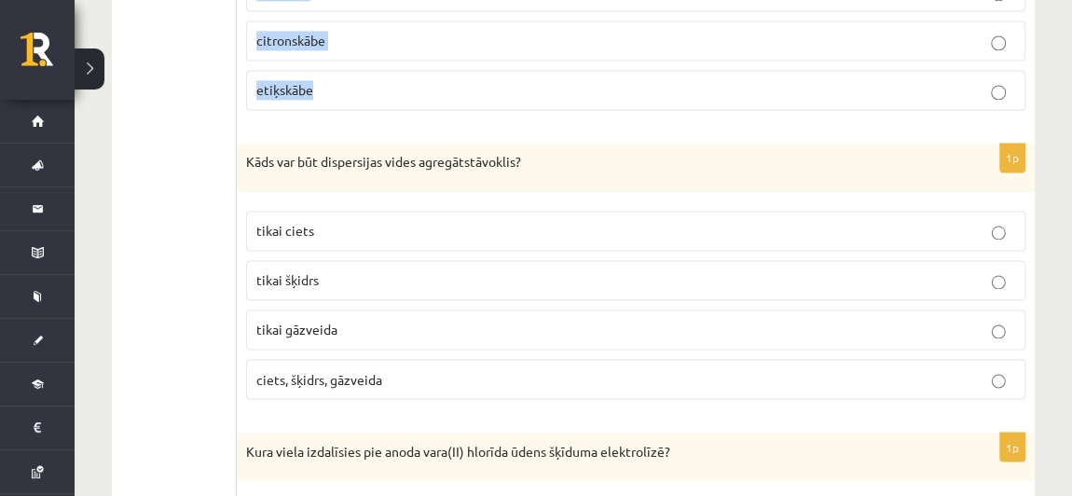
scroll to position [4920, 0]
click at [393, 358] on label "ciets, šķidrs, gāzveida" at bounding box center [635, 378] width 779 height 40
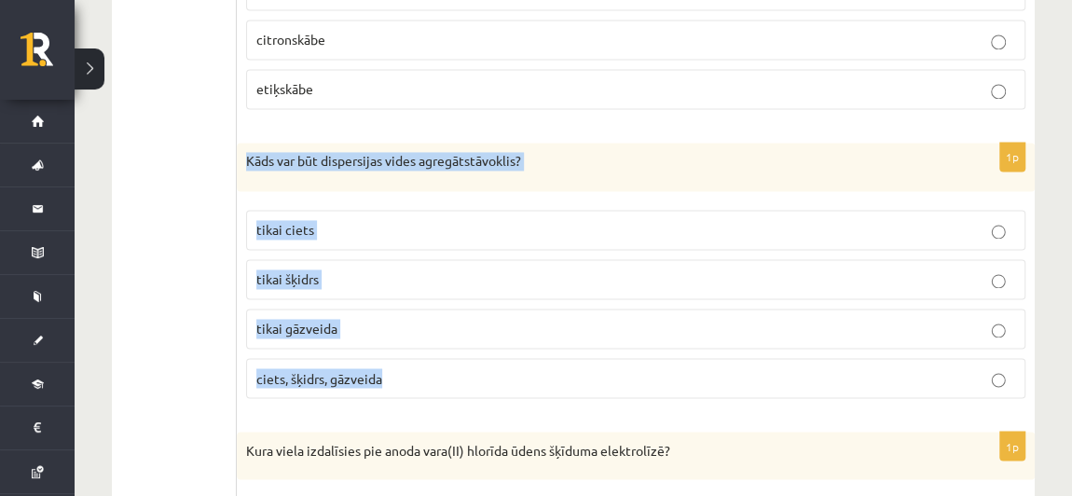
drag, startPoint x: 242, startPoint y: 108, endPoint x: 408, endPoint y: 325, distance: 273.4
click at [408, 325] on div "1p Kāds var būt dispersijas vides agregātstāvoklis? tikai ciets tikai šķidrs ti…" at bounding box center [636, 278] width 798 height 270
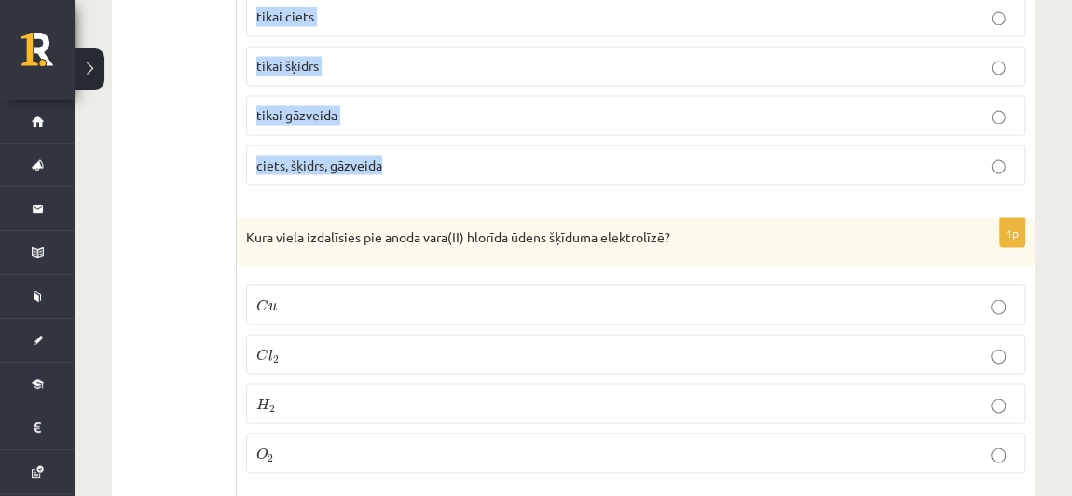
scroll to position [5136, 0]
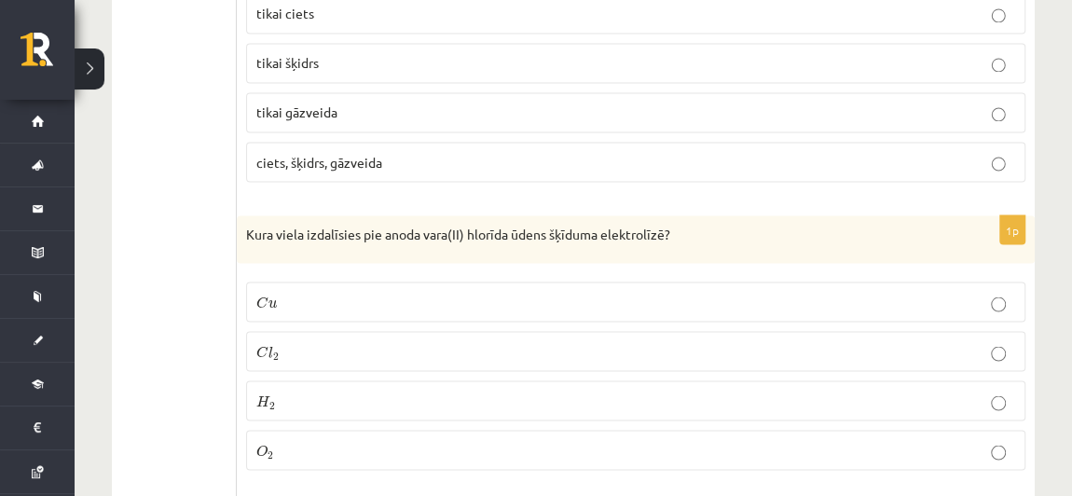
click at [419, 391] on p "H 2 H 2" at bounding box center [635, 401] width 759 height 20
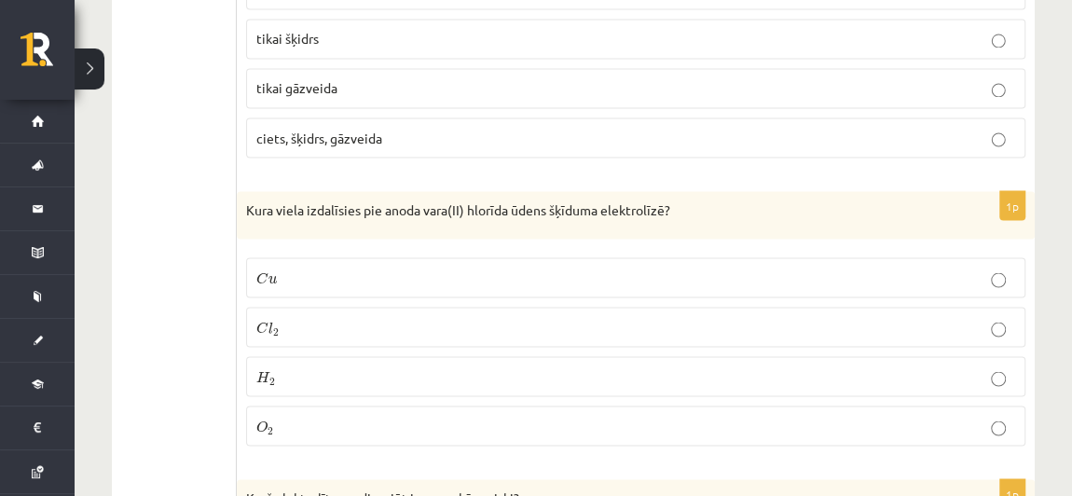
scroll to position [5164, 0]
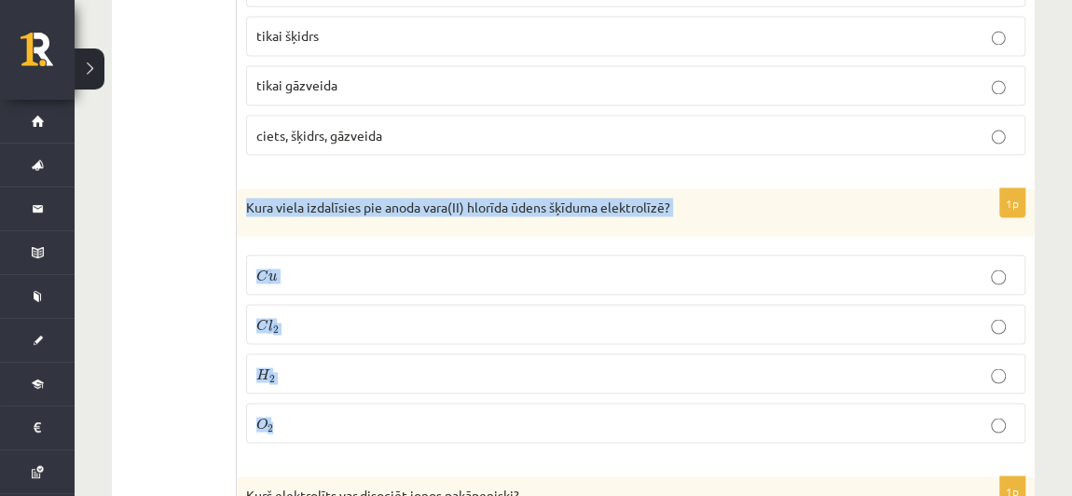
drag, startPoint x: 277, startPoint y: 169, endPoint x: 384, endPoint y: 392, distance: 247.3
click at [384, 392] on div "1p Kura viela izdalīsies pie anoda vara(II) hlorīda ūdens šķīduma elektrolīzē? …" at bounding box center [636, 323] width 798 height 270
click at [329, 314] on p "C l 2 C l 2" at bounding box center [635, 324] width 759 height 20
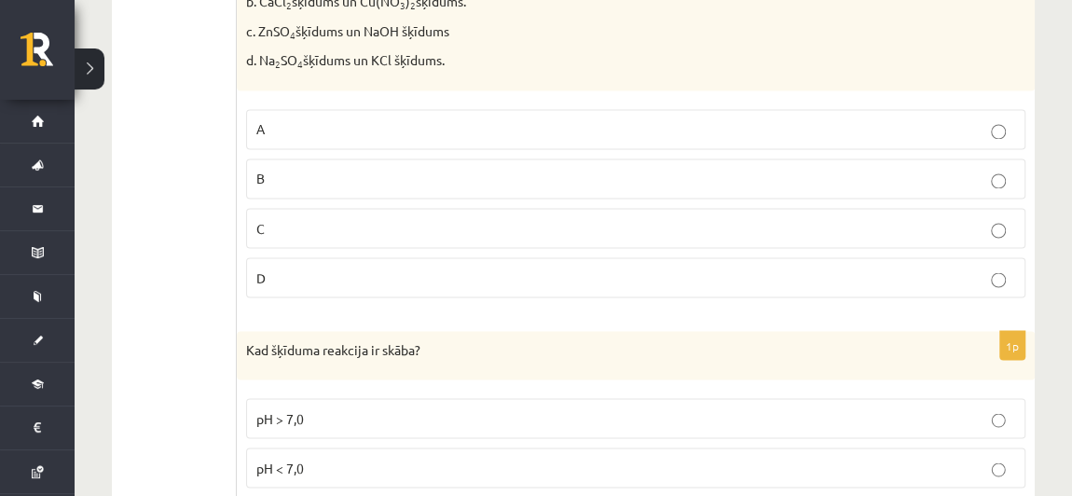
scroll to position [8674, 0]
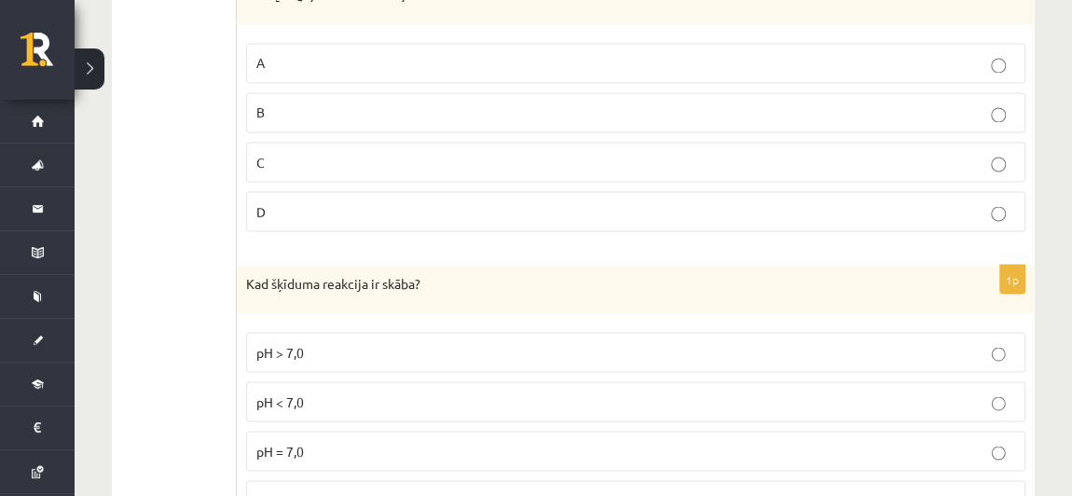
click at [327, 342] on p "pH > 7,0" at bounding box center [635, 352] width 759 height 20
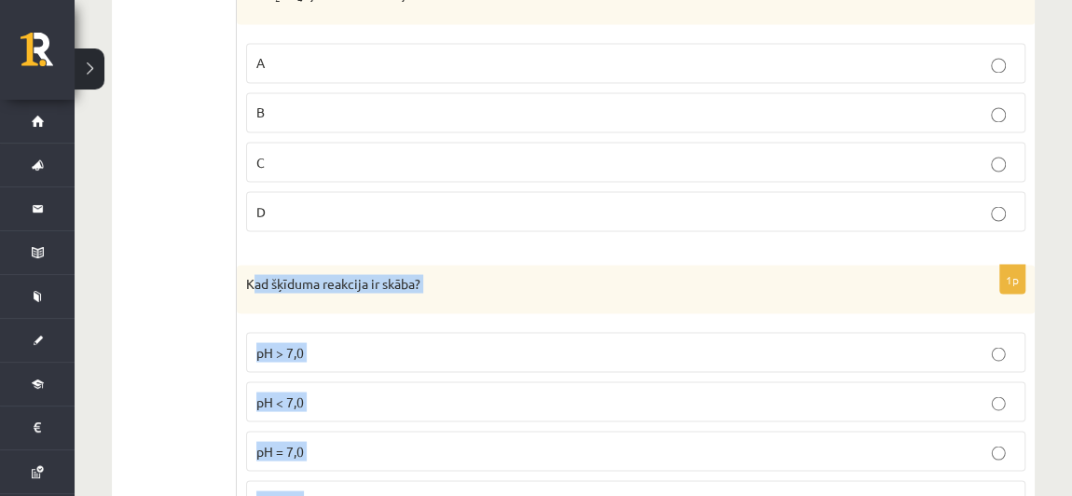
drag, startPoint x: 260, startPoint y: 196, endPoint x: 387, endPoint y: 418, distance: 255.6
click at [387, 418] on div "1p Kad šķīduma reakcija ir skāba? pH > 7,0 pH < 7,0 pH = 7,0 pH = 9,0" at bounding box center [636, 400] width 798 height 270
click at [420, 392] on p "pH < 7,0" at bounding box center [635, 402] width 759 height 20
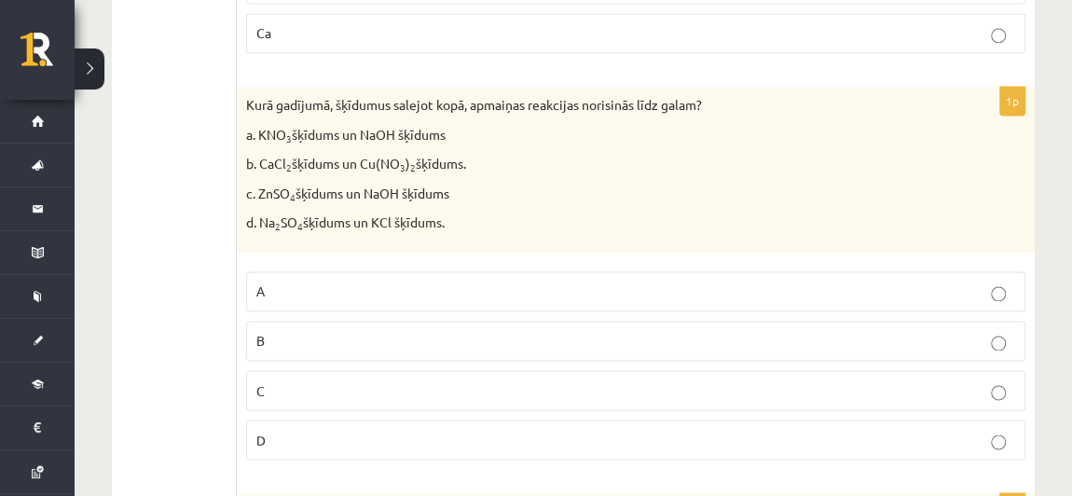
scroll to position [8428, 0]
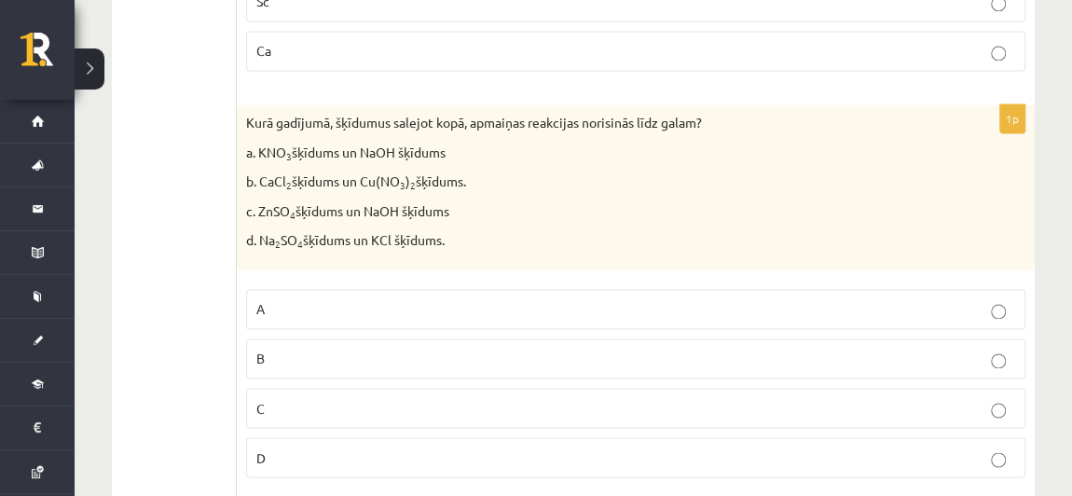
click at [357, 398] on p "C" at bounding box center [635, 408] width 759 height 20
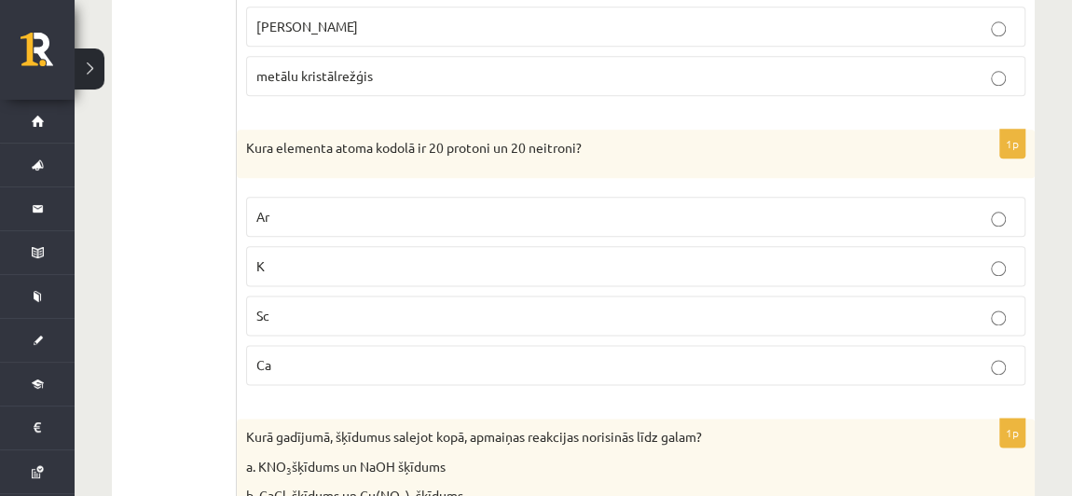
scroll to position [8107, 0]
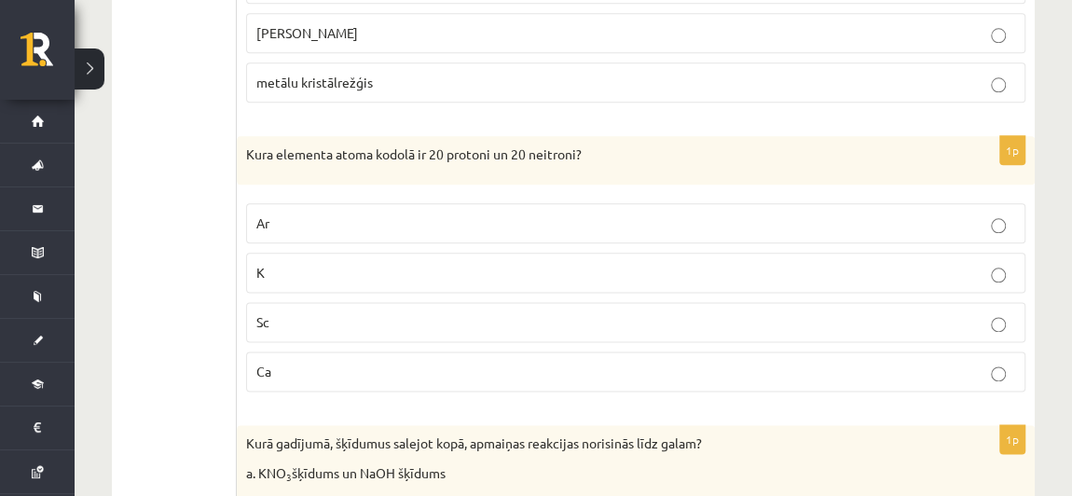
click at [384, 352] on label "Ca" at bounding box center [635, 372] width 779 height 40
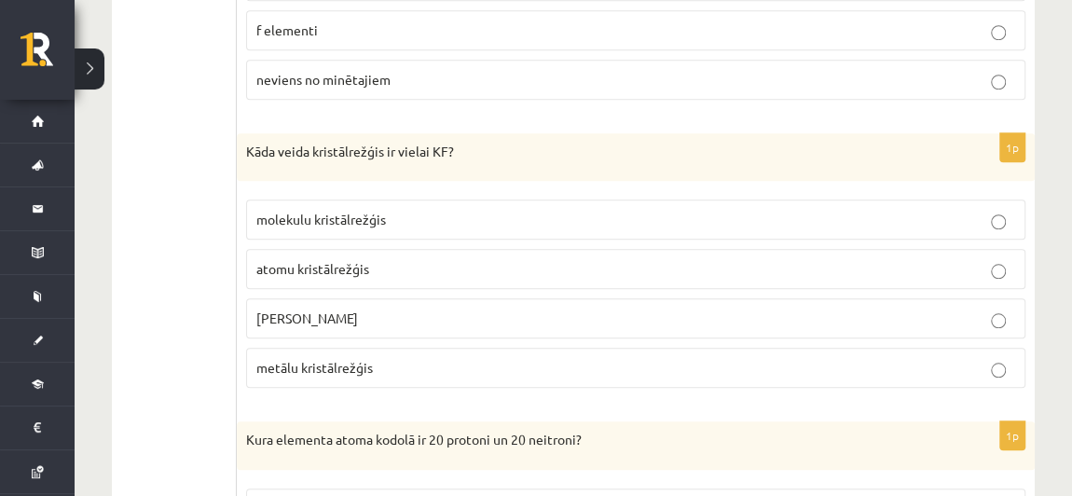
scroll to position [7817, 0]
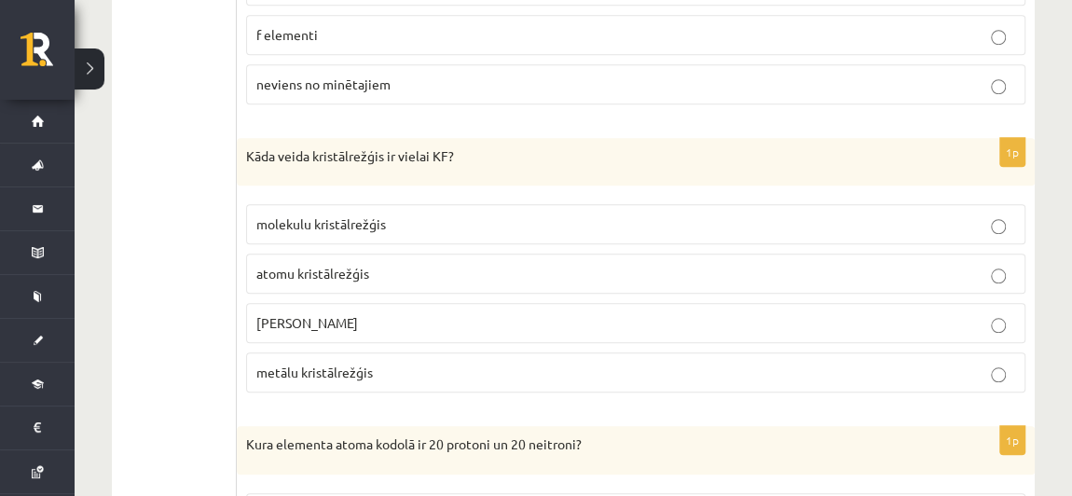
click at [376, 215] on span "molekulu kristālrežģis" at bounding box center [321, 223] width 130 height 17
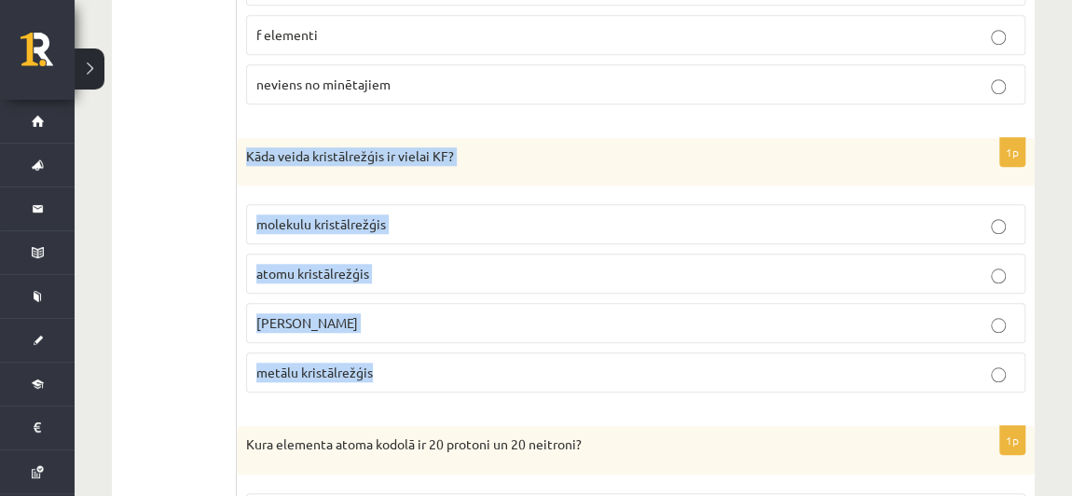
drag, startPoint x: 248, startPoint y: 72, endPoint x: 438, endPoint y: 270, distance: 275.0
click at [438, 270] on div "1p Kāda veida kristālrežģis ir vielai KF? molekulu kristālrežģis atomu kristālr…" at bounding box center [636, 273] width 798 height 270
click at [353, 313] on p "jonu kristālrežģis" at bounding box center [635, 323] width 759 height 20
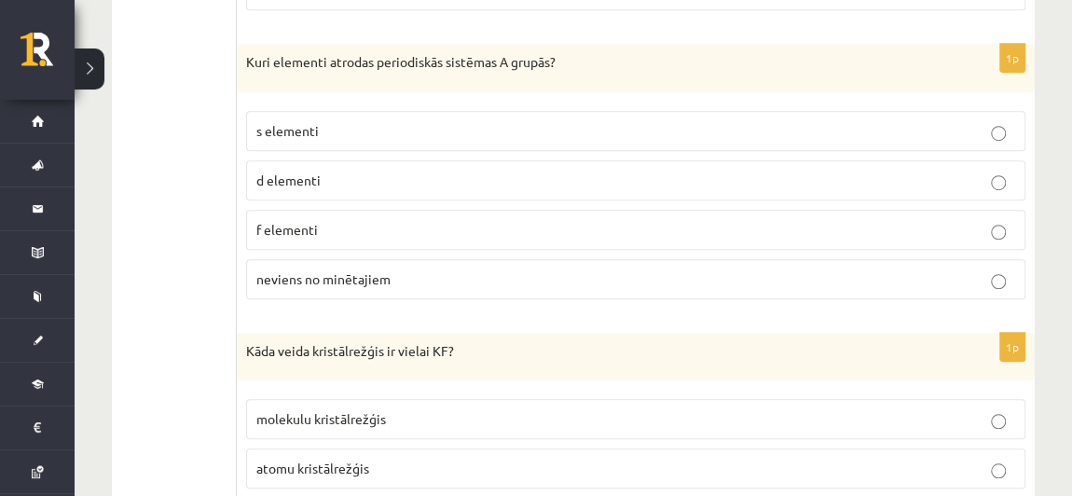
scroll to position [7475, 0]
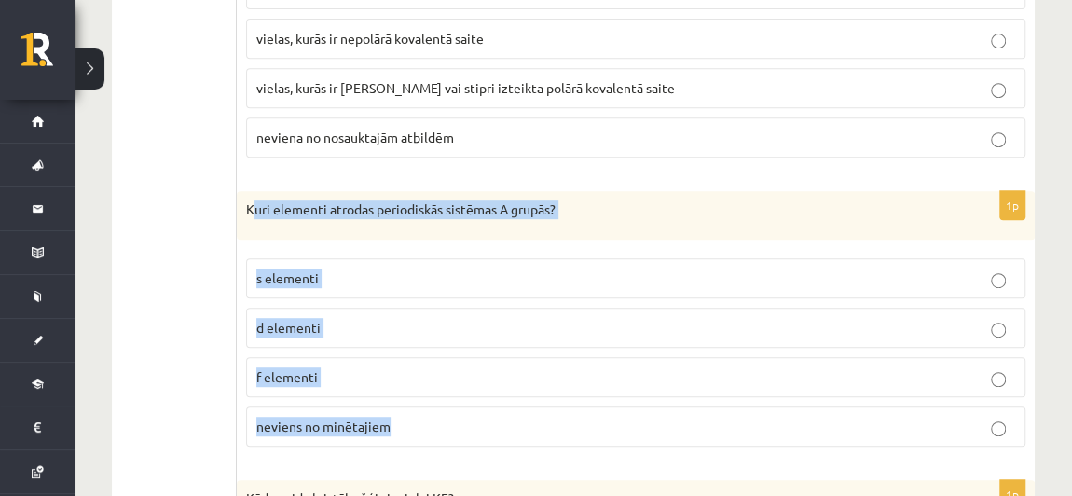
drag, startPoint x: 252, startPoint y: 121, endPoint x: 441, endPoint y: 351, distance: 297.4
click at [441, 351] on div "1p Kuri elementi atrodas periodiskās sistēmas A grupās? s elementi d elementi f…" at bounding box center [636, 326] width 798 height 270
click at [374, 269] on p "s elementi" at bounding box center [635, 279] width 759 height 20
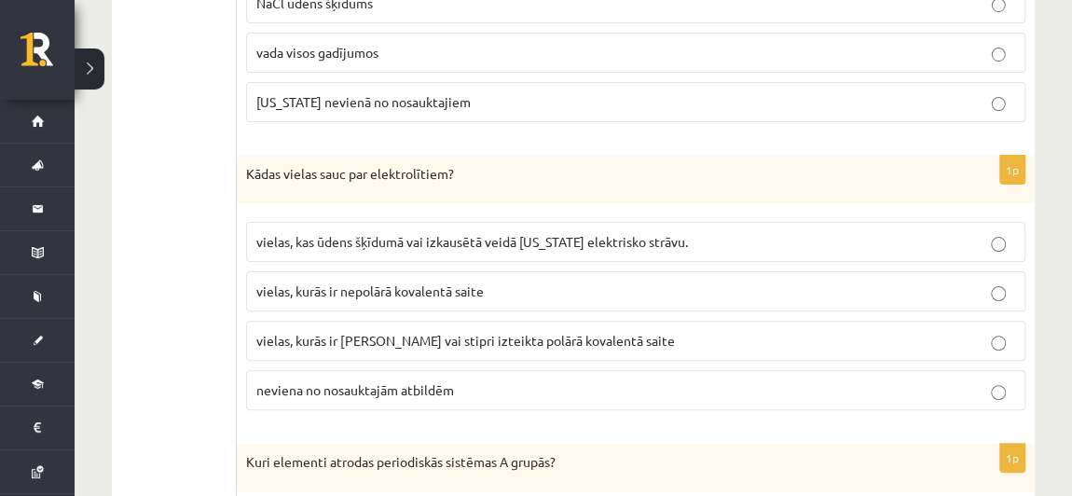
scroll to position [7223, 0]
click at [403, 380] on span "neviena no nosauktajām atbildēm" at bounding box center [355, 388] width 198 height 17
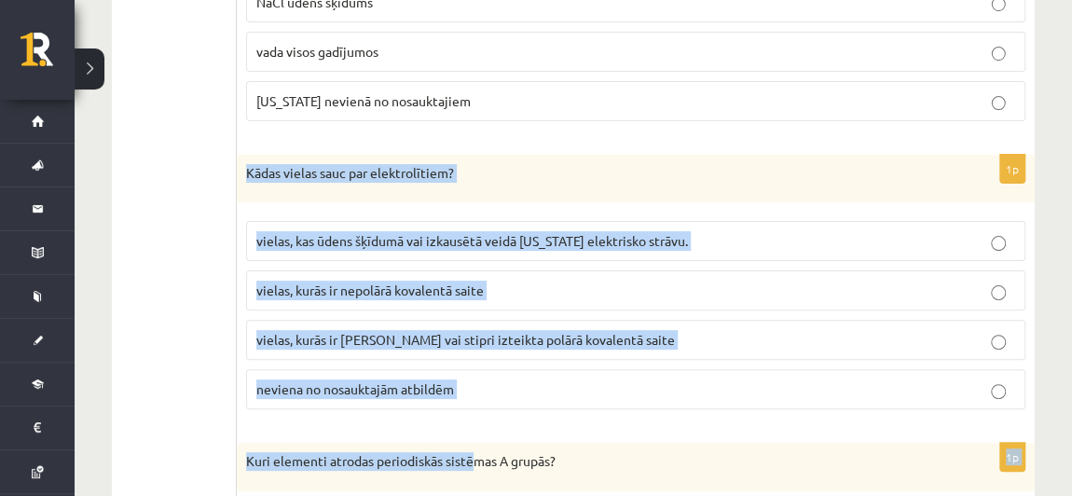
drag, startPoint x: 243, startPoint y: 91, endPoint x: 473, endPoint y: 373, distance: 363.2
click at [476, 443] on div "Kuri elementi atrodas periodiskās sistēmas A grupās?" at bounding box center [636, 467] width 798 height 48
drag, startPoint x: 244, startPoint y: 92, endPoint x: 491, endPoint y: 301, distance: 323.5
click at [491, 301] on div "1p Kādas vielas sauc par elektrolītiem? vielas, kas ūdens šķīdumā vai izkausētā…" at bounding box center [636, 290] width 798 height 270
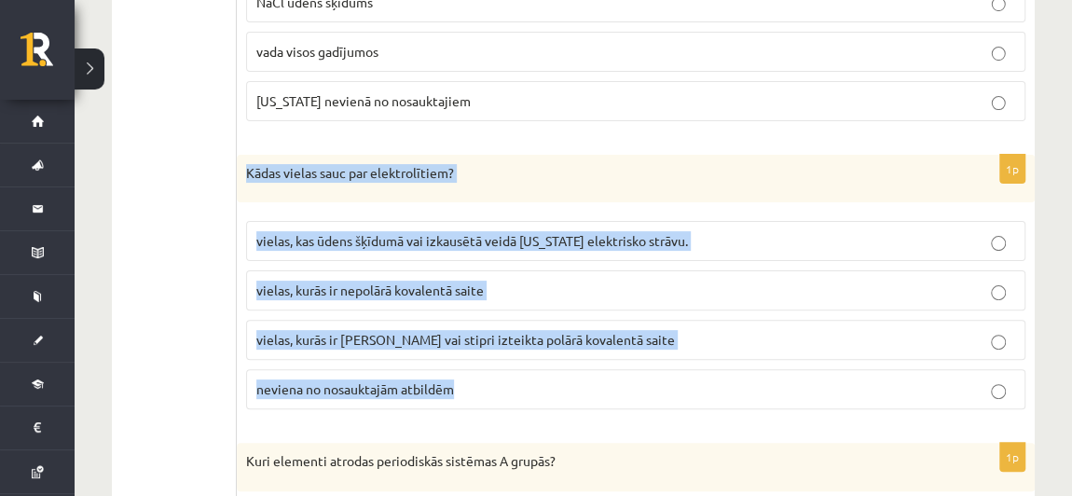
click at [549, 330] on p "vielas, kurās ir jonu saite vai stipri izteikta polārā kovalentā saite" at bounding box center [635, 340] width 759 height 20
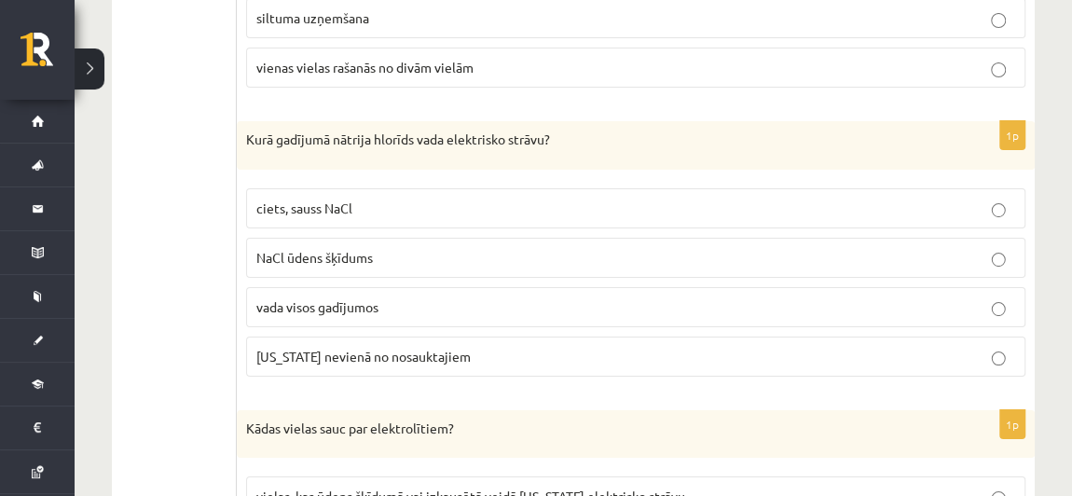
scroll to position [6951, 0]
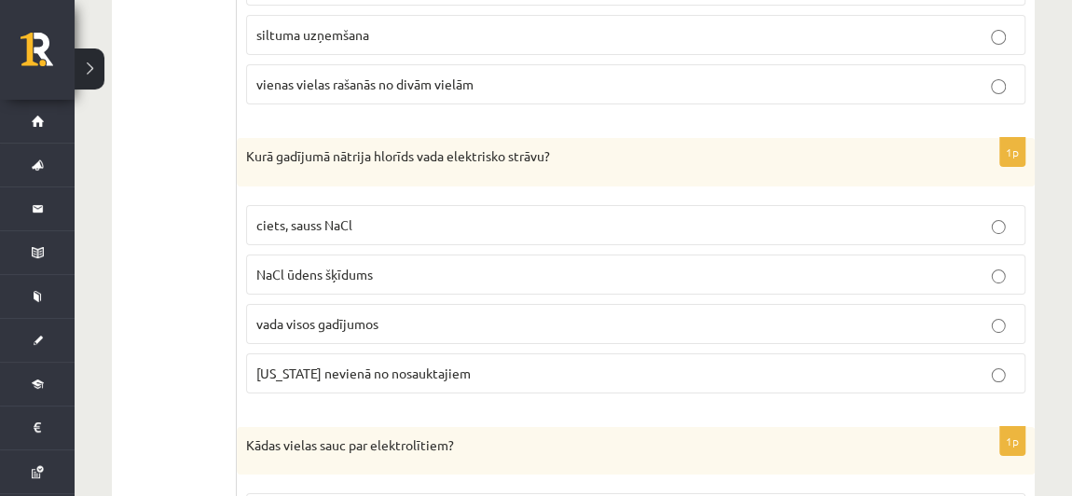
click at [362, 266] on span "NaCl ūdens šķīdums" at bounding box center [314, 274] width 117 height 17
click at [252, 147] on p "Kurā gadījumā nātrija hlorīds vada elektrisko strāvu?" at bounding box center [589, 156] width 686 height 19
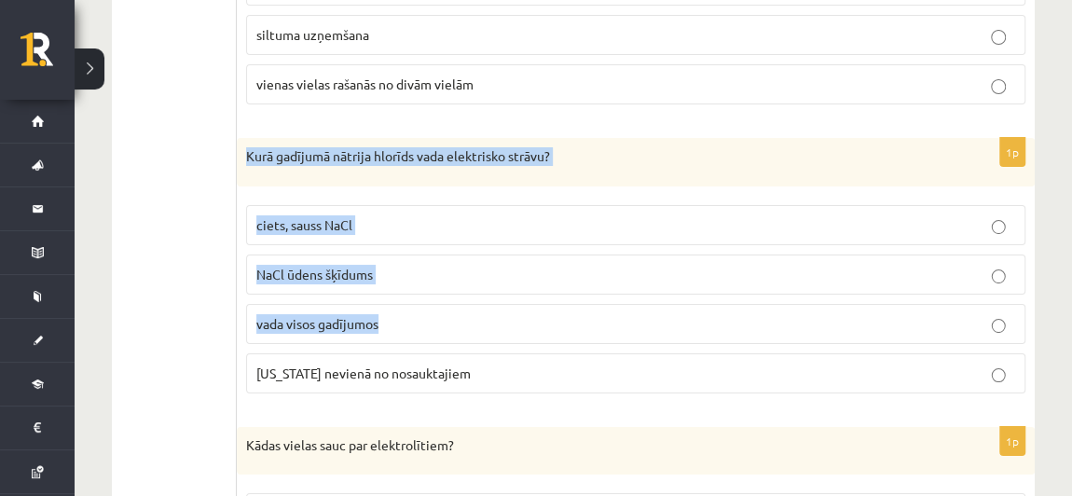
drag, startPoint x: 246, startPoint y: 77, endPoint x: 505, endPoint y: 262, distance: 318.2
click at [505, 262] on div "1p Kurā gadījumā nātrija hlorīds vada elektrisko strāvu? ciets, sauss NaCl NaCl…" at bounding box center [636, 273] width 798 height 270
click at [264, 147] on p "Kurā gadījumā nātrija hlorīds vada elektrisko strāvu?" at bounding box center [589, 156] width 686 height 19
drag, startPoint x: 246, startPoint y: 81, endPoint x: 512, endPoint y: 283, distance: 333.4
click at [512, 283] on div "1p Kurā gadījumā nātrija hlorīds vada elektrisko strāvu? ciets, sauss NaCl NaCl…" at bounding box center [636, 273] width 798 height 270
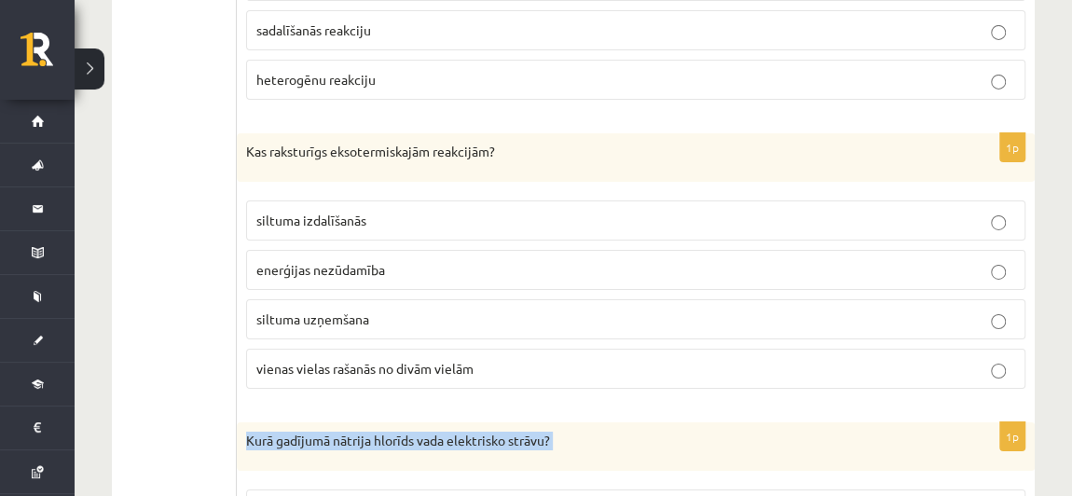
scroll to position [6666, 0]
click at [414, 212] on p "siltuma izdalīšanās" at bounding box center [635, 222] width 759 height 20
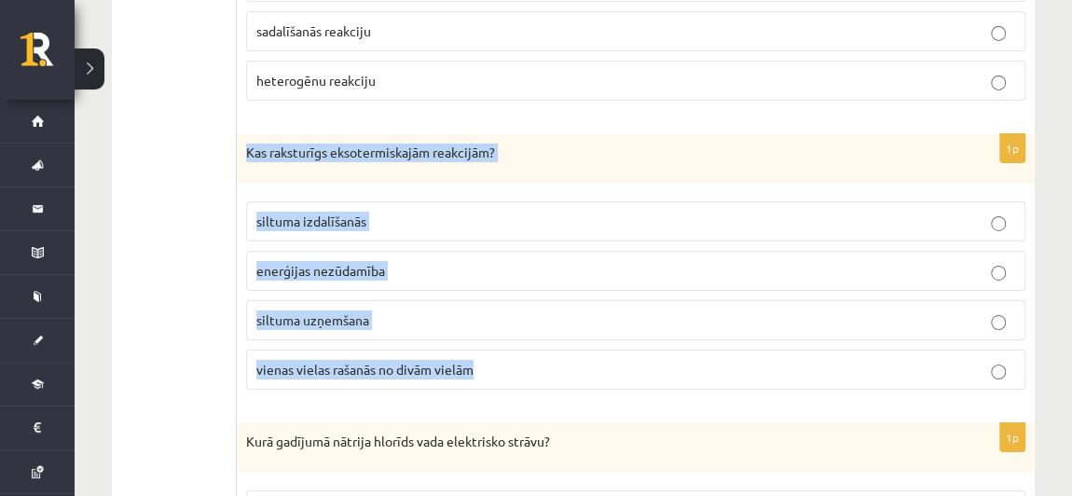
drag, startPoint x: 244, startPoint y: 84, endPoint x: 564, endPoint y: 288, distance: 379.4
click at [564, 288] on div "1p Kas raksturīgs eksotermiskajām reakcijām? siltuma izdalīšanās enerģijas nezū…" at bounding box center [636, 269] width 798 height 270
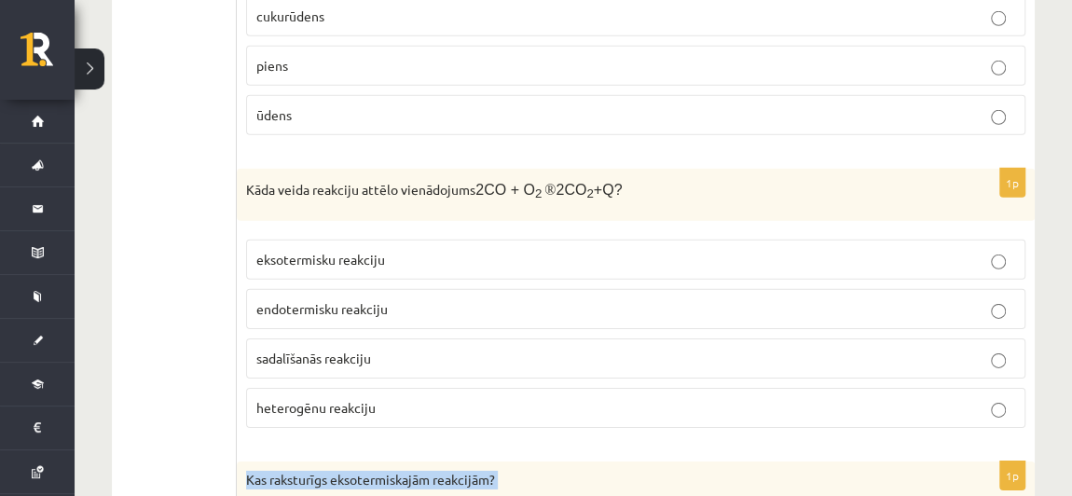
scroll to position [6337, 0]
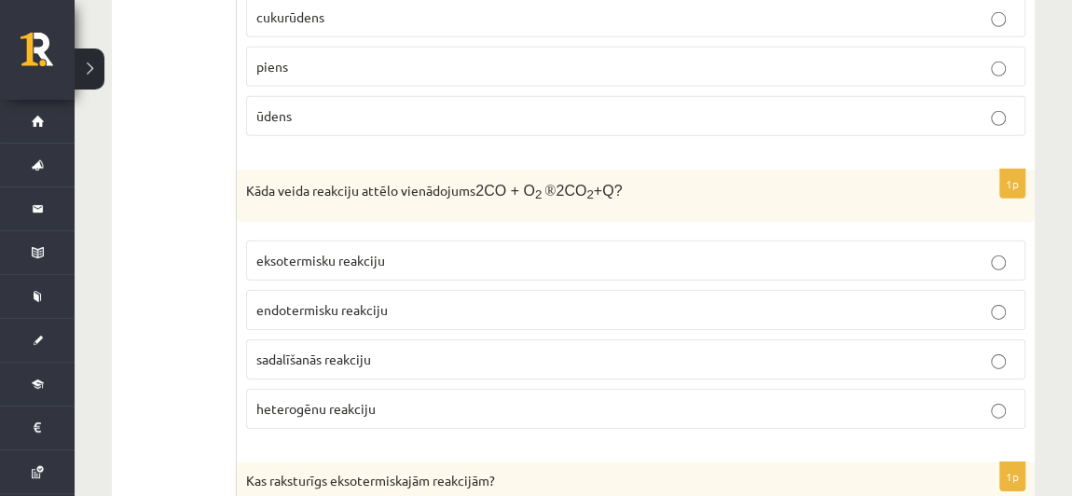
click at [376, 252] on span "eksotermisku reakciju" at bounding box center [320, 260] width 129 height 17
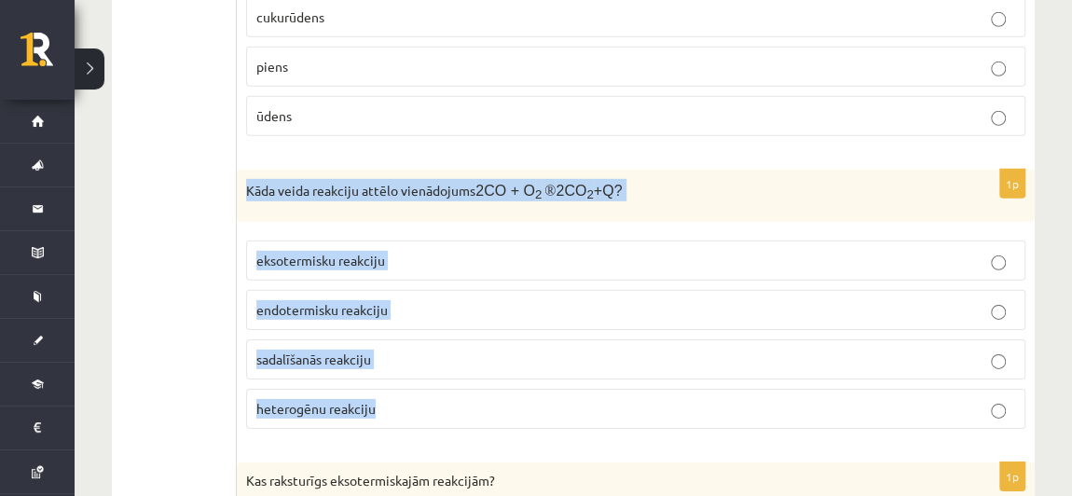
drag, startPoint x: 247, startPoint y: 117, endPoint x: 416, endPoint y: 336, distance: 276.6
click at [416, 336] on div "1p Kāda veida reakciju attēlo vienādojums 2CO + O 2 ® 2CO 2 +Q? eksotermisku re…" at bounding box center [636, 307] width 798 height 274
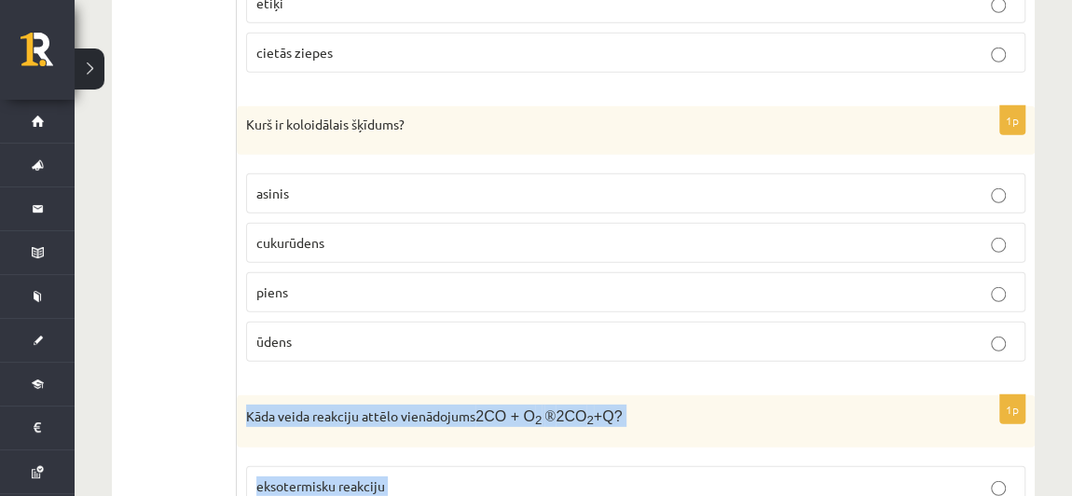
scroll to position [6114, 0]
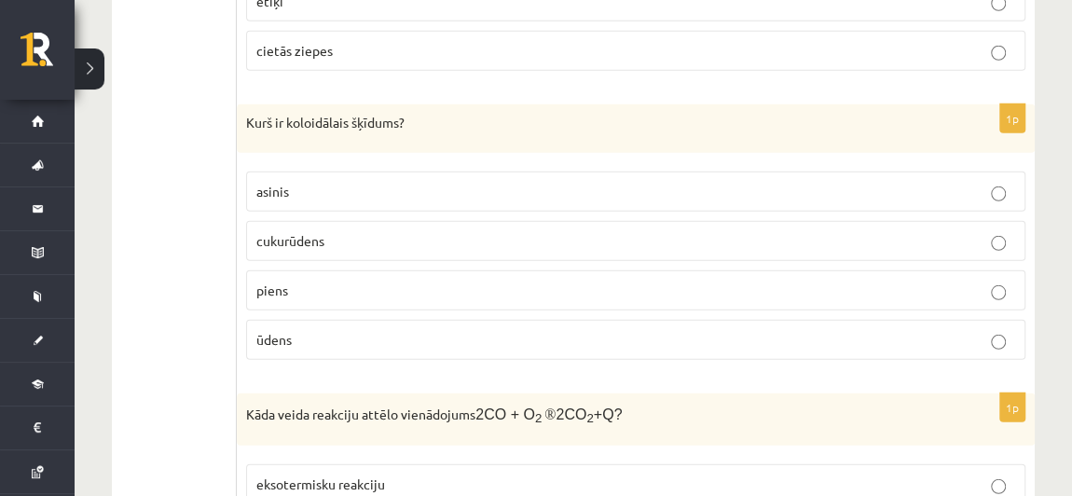
click at [317, 182] on p "asinis" at bounding box center [635, 192] width 759 height 20
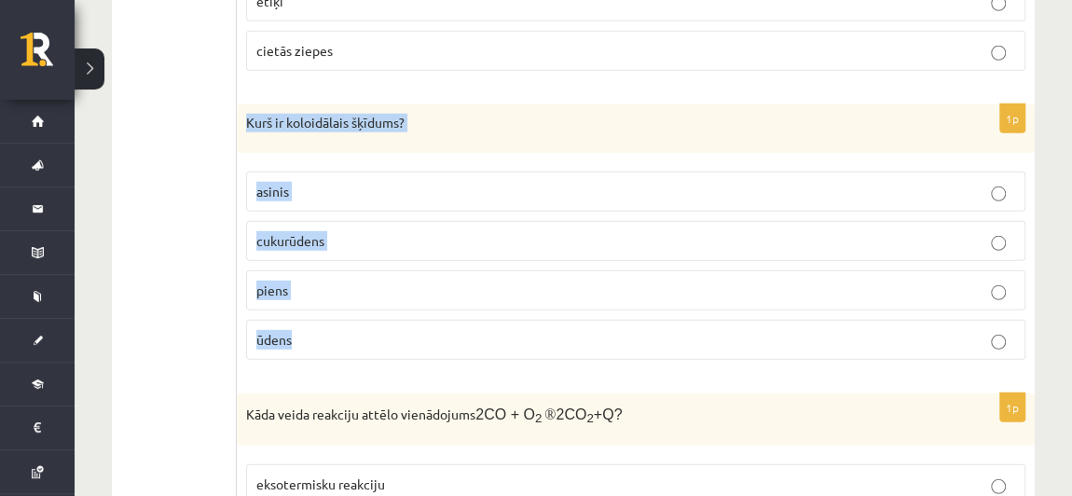
drag, startPoint x: 248, startPoint y: 56, endPoint x: 365, endPoint y: 285, distance: 257.7
click at [365, 285] on div "1p Kurš ir koloidālais šķīdums? asinis cukurūdens piens ūdens" at bounding box center [636, 239] width 798 height 270
click at [335, 281] on p "piens" at bounding box center [635, 291] width 759 height 20
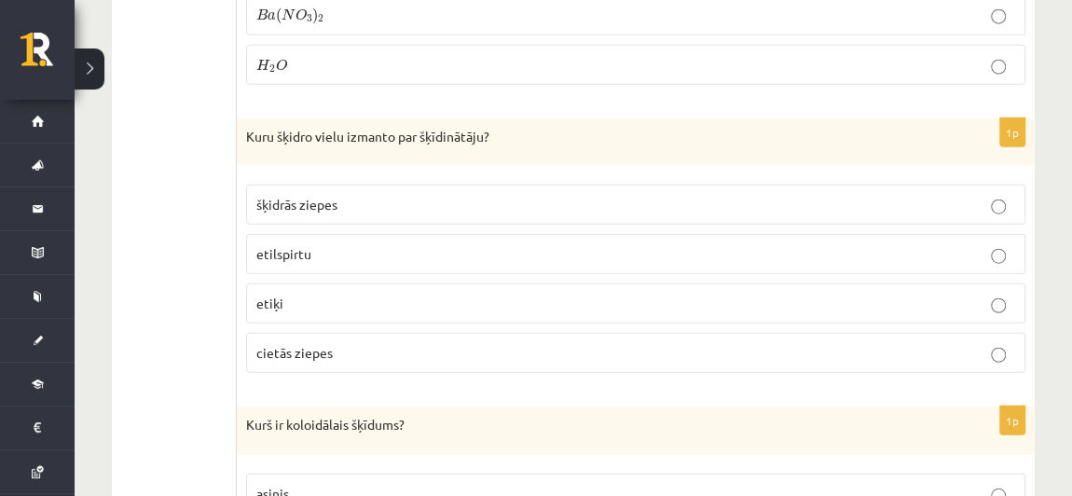
scroll to position [5812, 0]
click at [329, 294] on p "etiķi" at bounding box center [635, 304] width 759 height 20
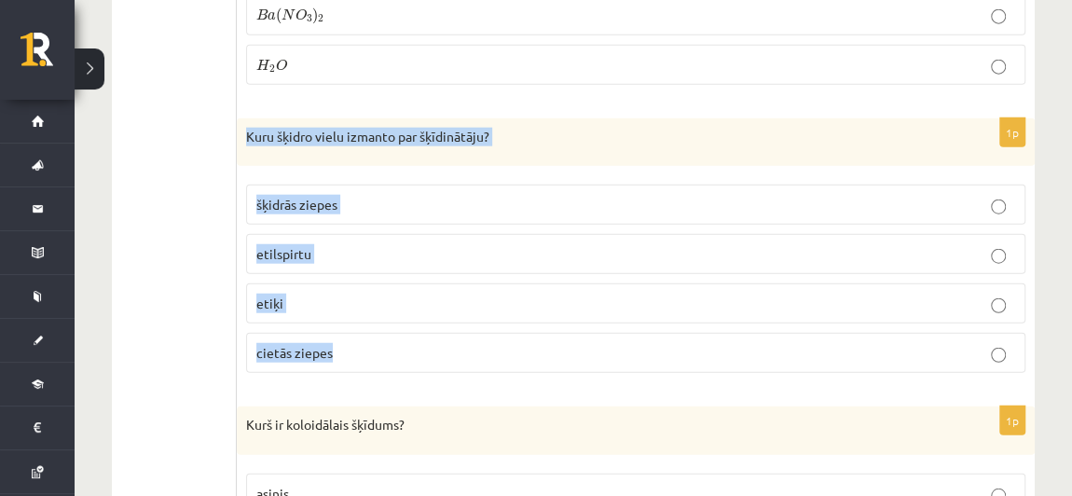
drag, startPoint x: 247, startPoint y: 71, endPoint x: 384, endPoint y: 296, distance: 264.0
click at [384, 296] on div "1p Kuru šķidro vielu izmanto par šķīdinātāju? šķidrās ziepes etilspirtu etiķi c…" at bounding box center [636, 253] width 798 height 270
click at [446, 244] on p "etilspirtu" at bounding box center [635, 254] width 759 height 20
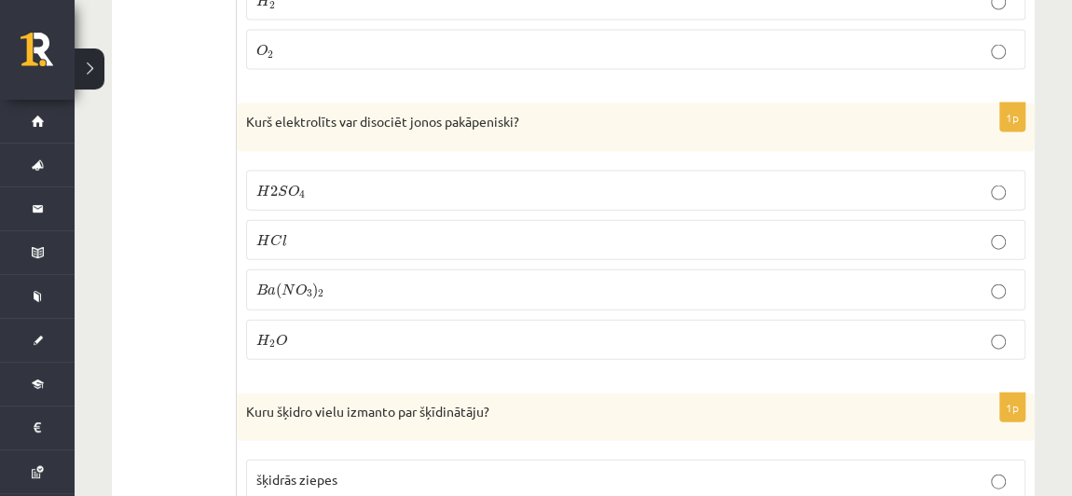
scroll to position [5528, 0]
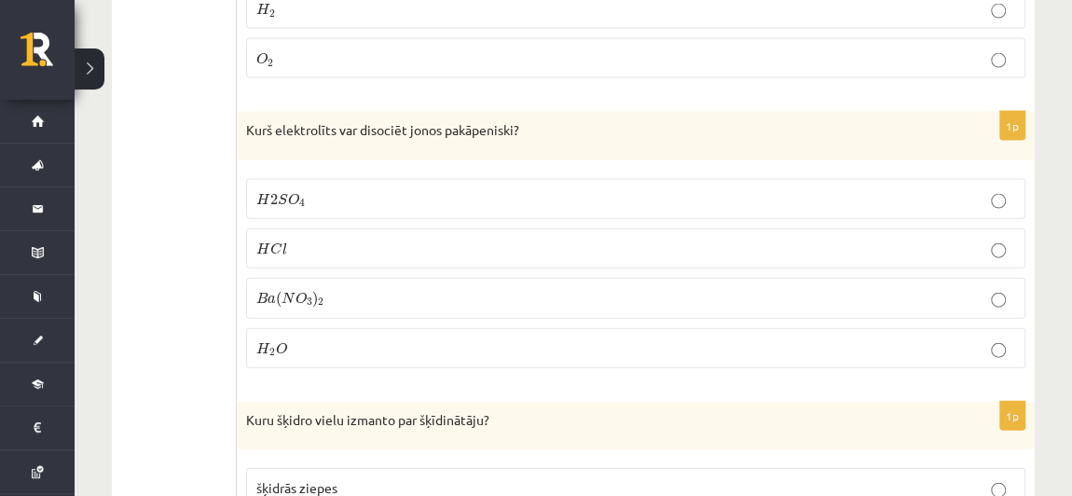
click at [336, 189] on p "H 2 S O 4 H 2 S O 4" at bounding box center [635, 199] width 759 height 20
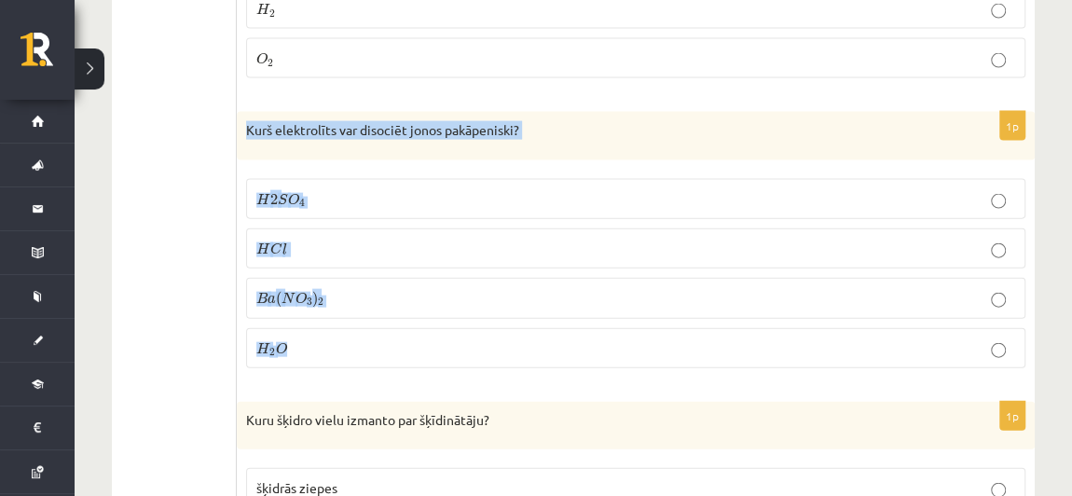
drag, startPoint x: 243, startPoint y: 69, endPoint x: 388, endPoint y: 292, distance: 265.6
click at [388, 292] on div "1p Kurš elektrolīts var disociēt jonos pakāpeniski? H 2 S O 4 H 2 S O 4 H C l H…" at bounding box center [636, 247] width 798 height 271
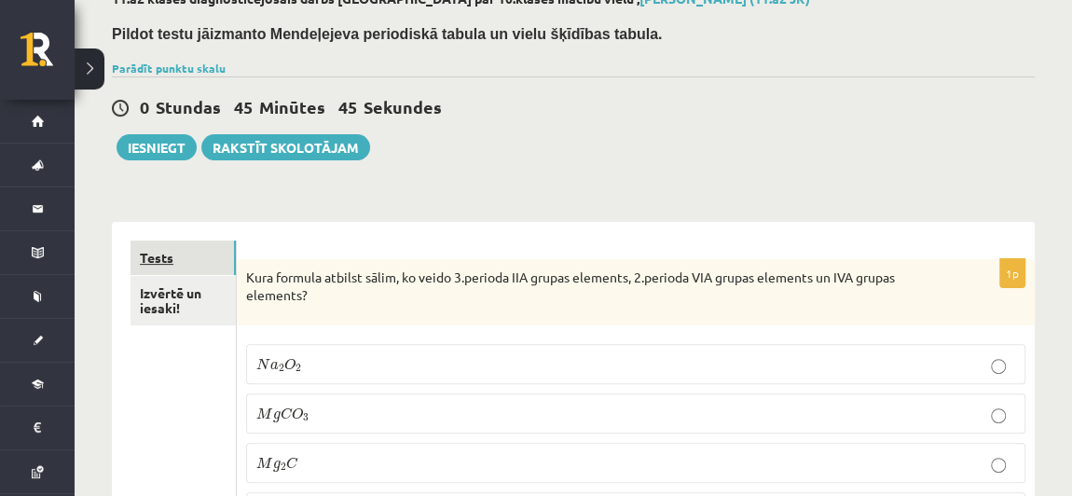
scroll to position [104, 0]
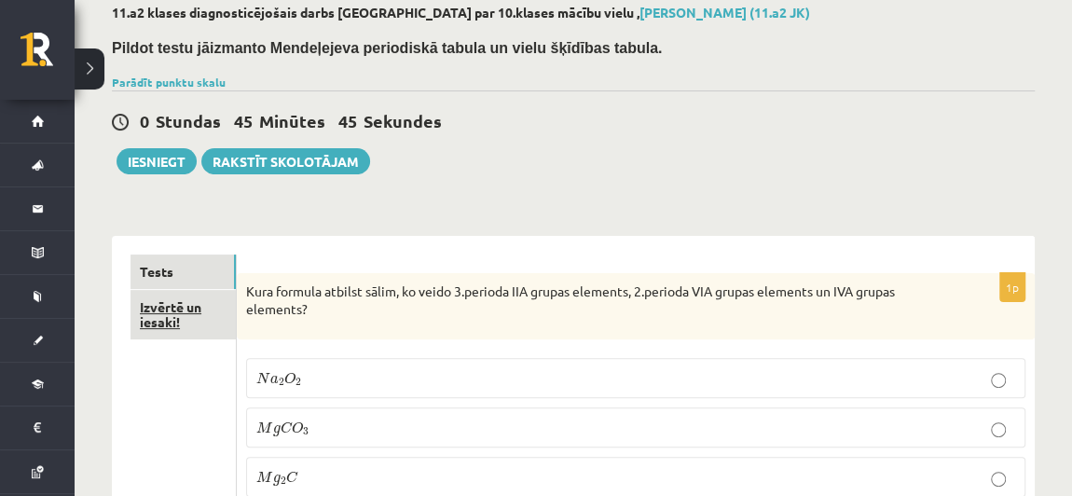
click at [149, 324] on link "Izvērtē un iesaki!" at bounding box center [183, 315] width 105 height 50
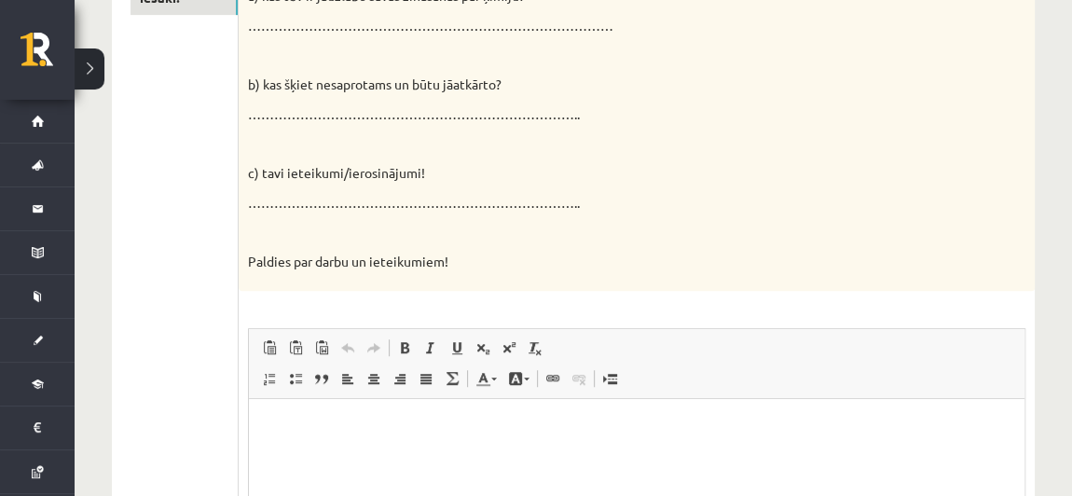
scroll to position [430, 0]
click at [420, 443] on html at bounding box center [636, 426] width 776 height 57
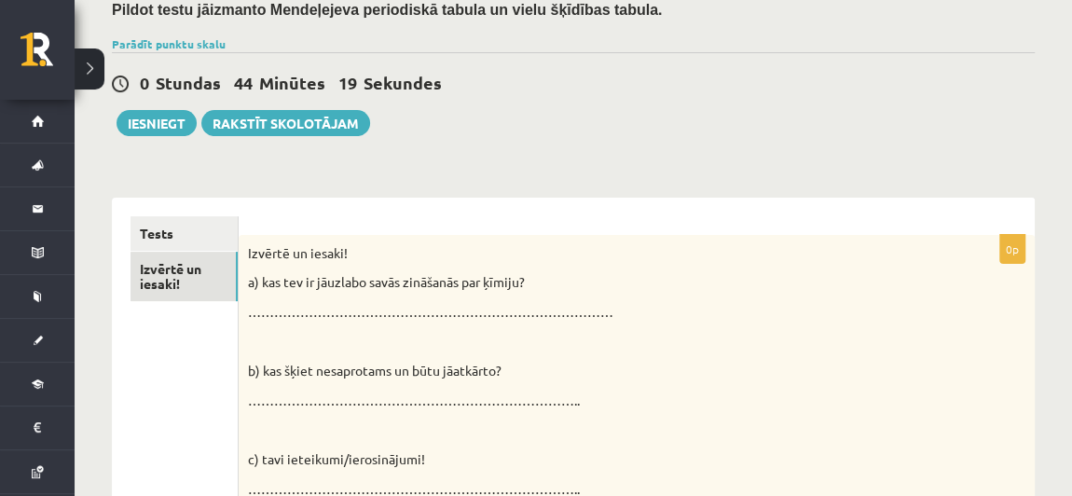
scroll to position [140, 0]
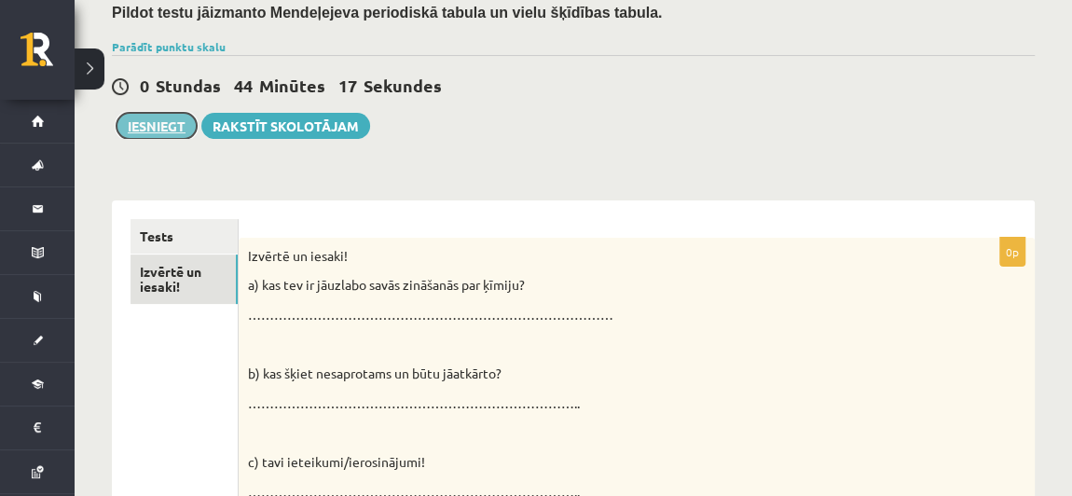
click at [152, 120] on button "Iesniegt" at bounding box center [157, 126] width 80 height 26
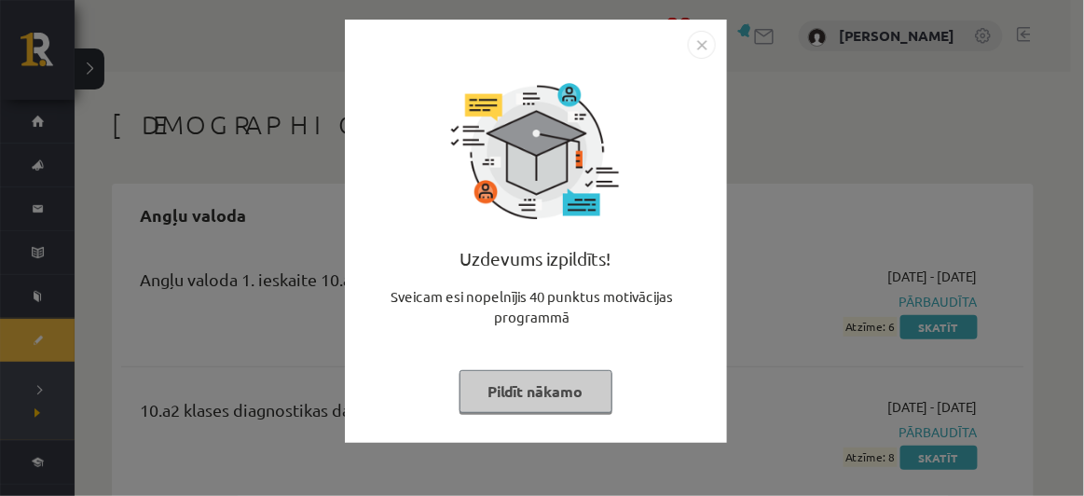
click at [527, 393] on button "Pildīt nākamo" at bounding box center [536, 391] width 153 height 43
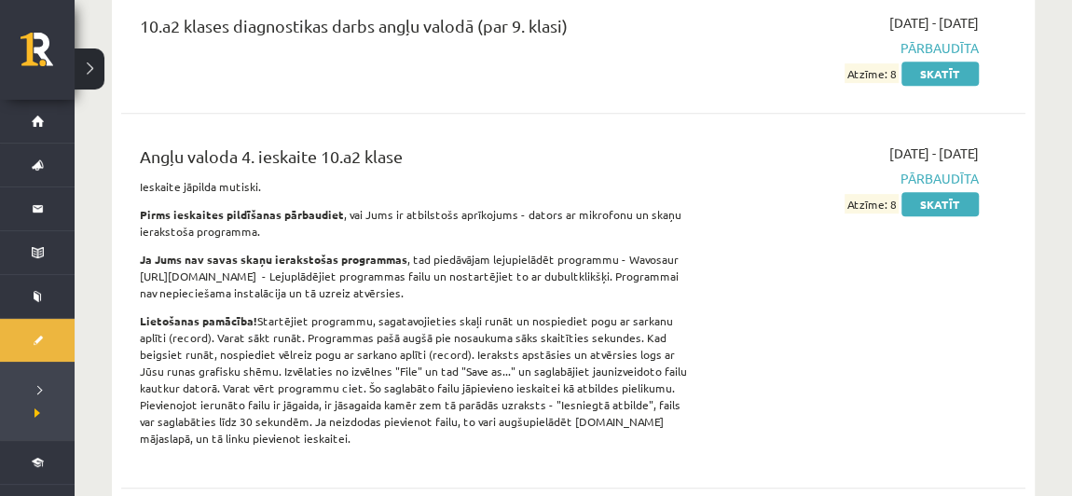
scroll to position [385, 0]
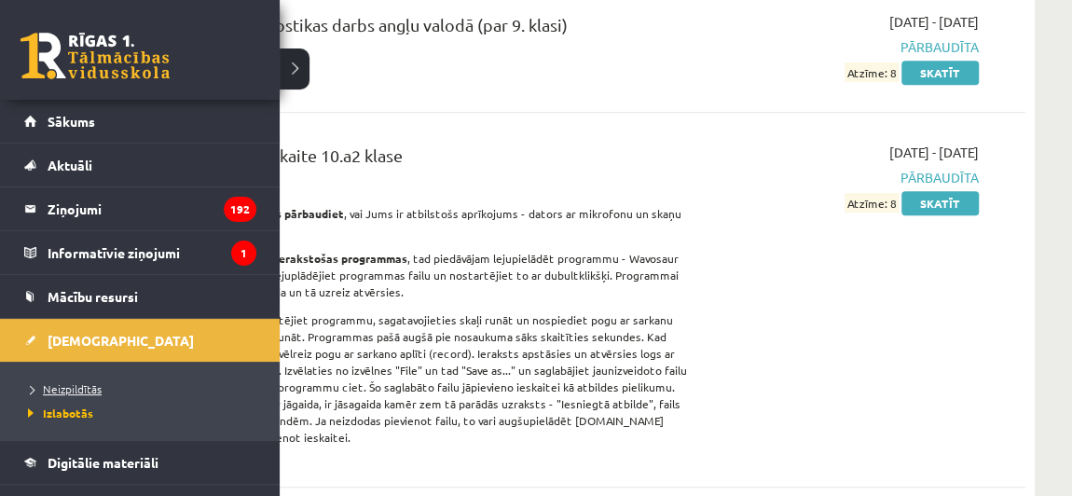
click at [66, 384] on span "Neizpildītās" at bounding box center [62, 388] width 78 height 15
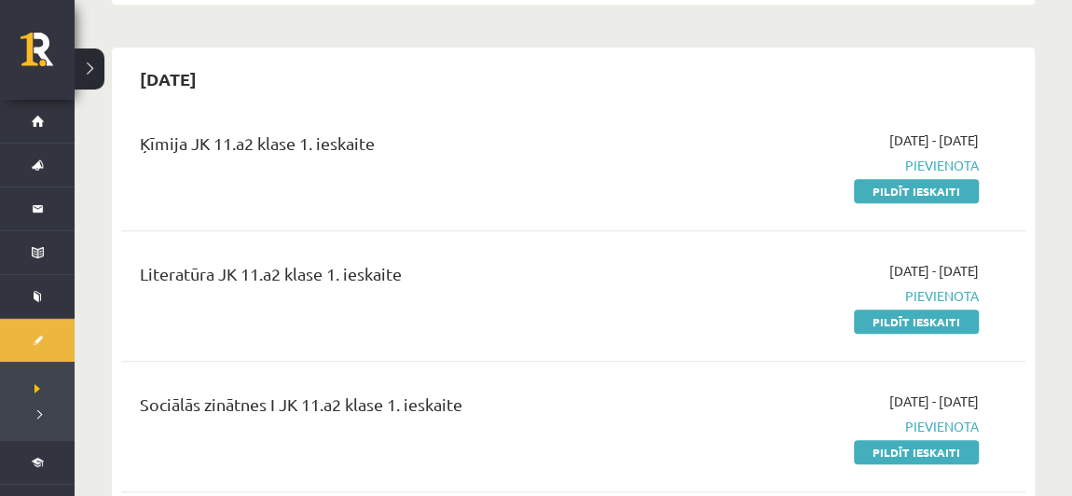
scroll to position [765, 0]
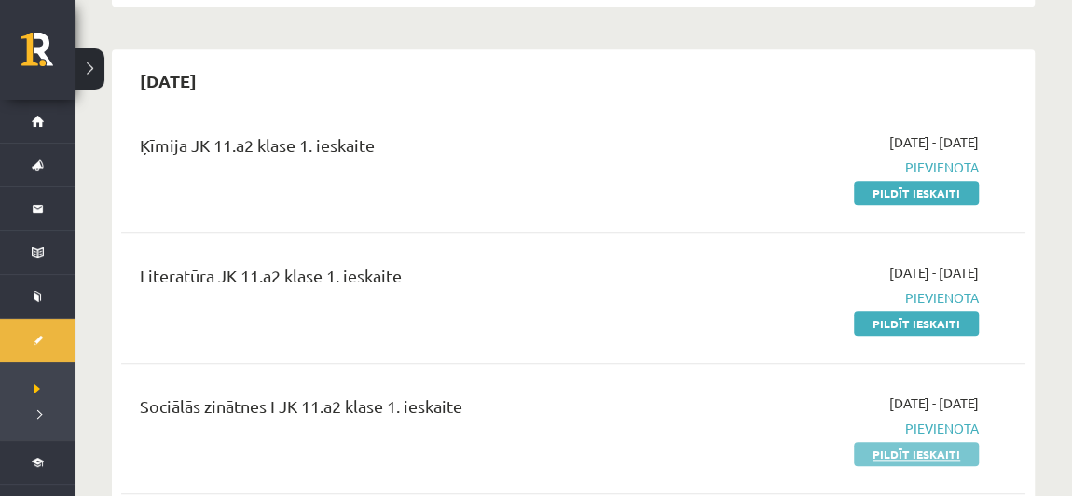
click at [893, 442] on link "Pildīt ieskaiti" at bounding box center [916, 454] width 125 height 24
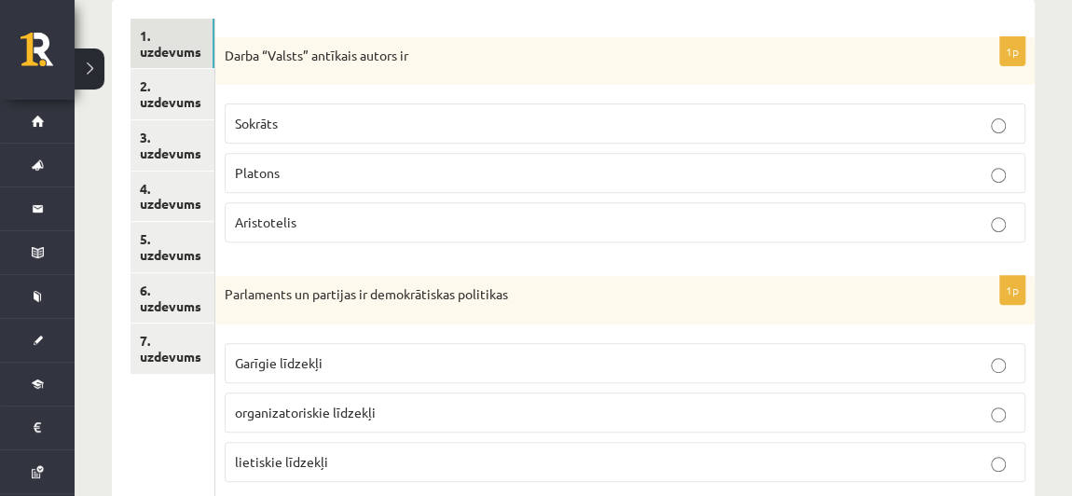
scroll to position [316, 0]
click at [302, 115] on p "Sokrāts" at bounding box center [625, 124] width 780 height 20
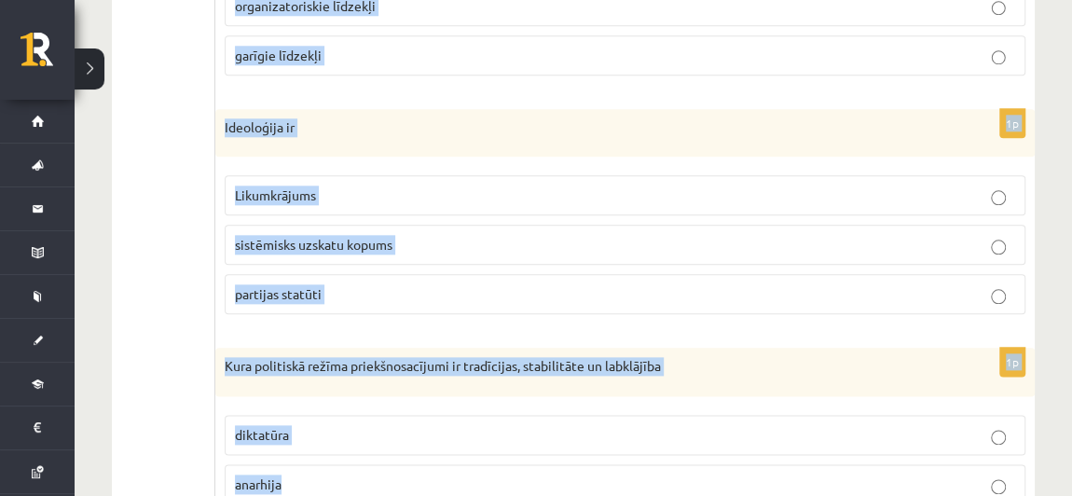
scroll to position [1079, 0]
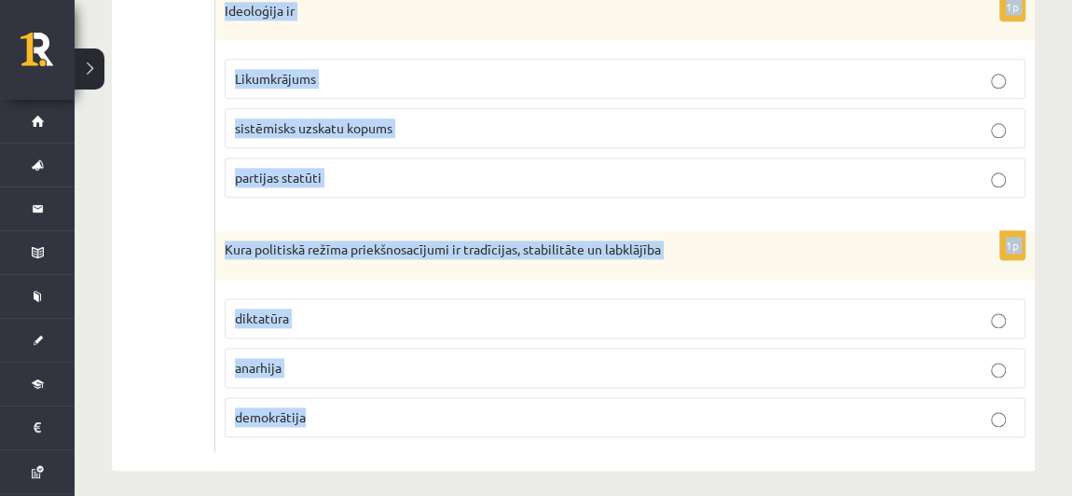
drag, startPoint x: 224, startPoint y: 52, endPoint x: 360, endPoint y: 393, distance: 367.4
copy form "Darba “Valsts” antīkais autors ir Sokrāts [PERSON_NAME] 1p Parlaments un partij…"
click at [415, 431] on div "1p Kura politiskā režīma priekšnosacījumi ir tradīcijas, stabilitāte un labklāj…" at bounding box center [625, 341] width 820 height 221
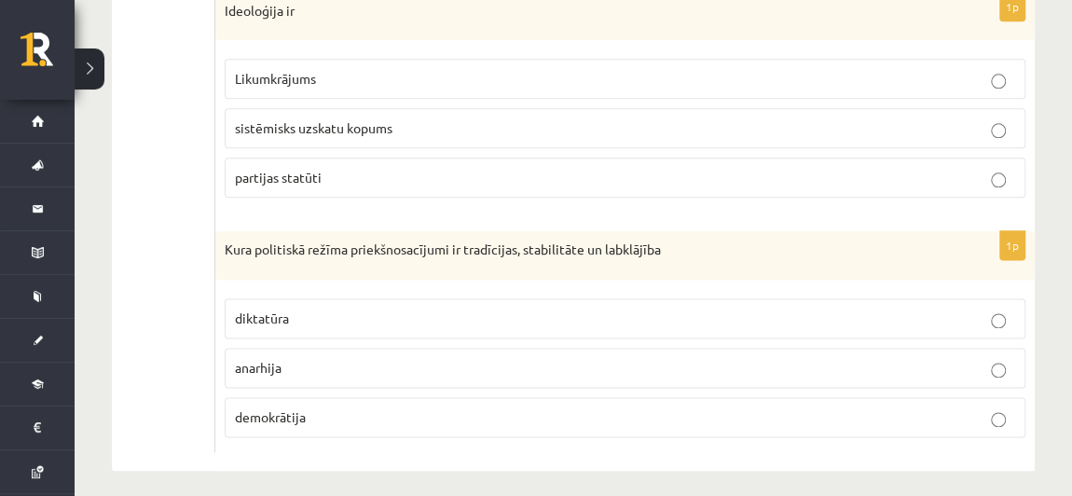
click at [347, 407] on p "demokrātija" at bounding box center [625, 417] width 780 height 20
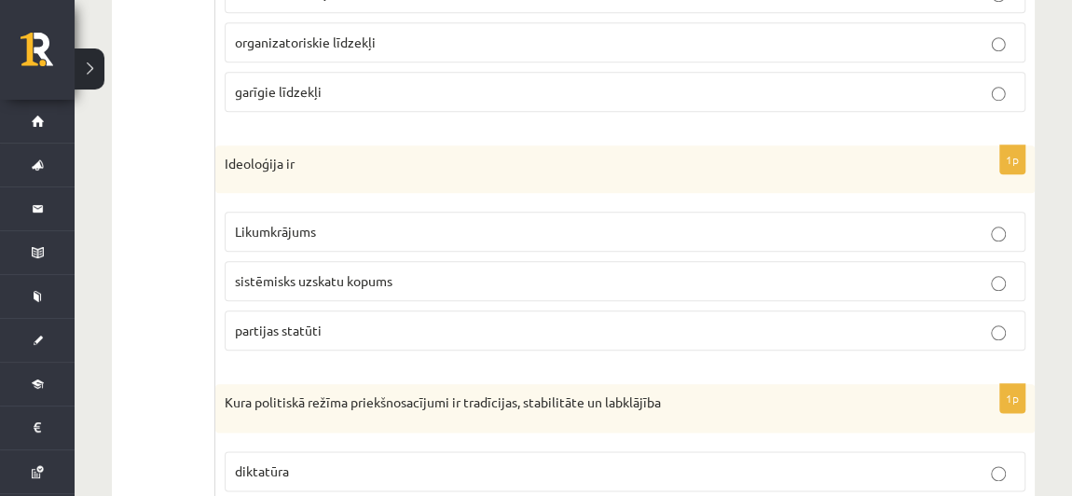
scroll to position [926, 0]
click at [443, 271] on p "sistēmisks uzskatu kopums" at bounding box center [625, 281] width 780 height 20
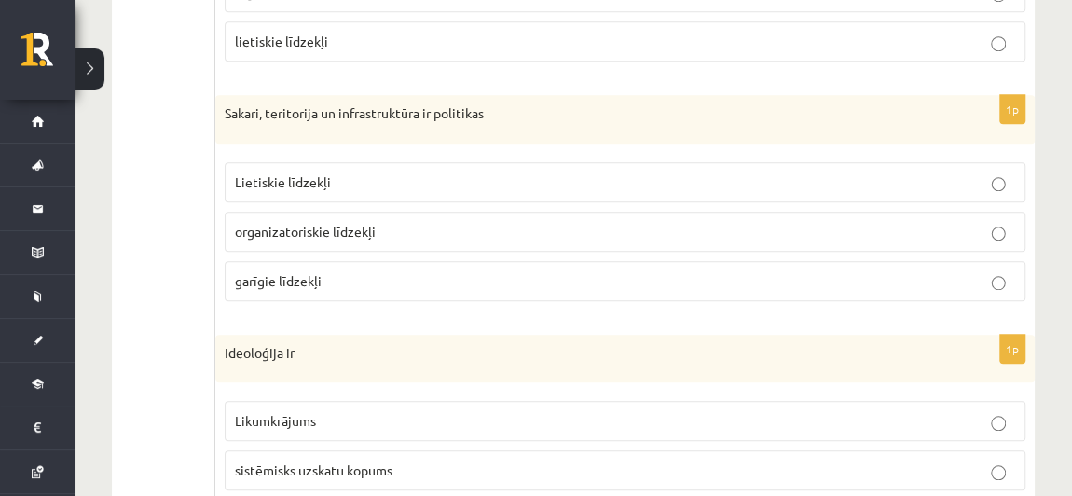
scroll to position [696, 0]
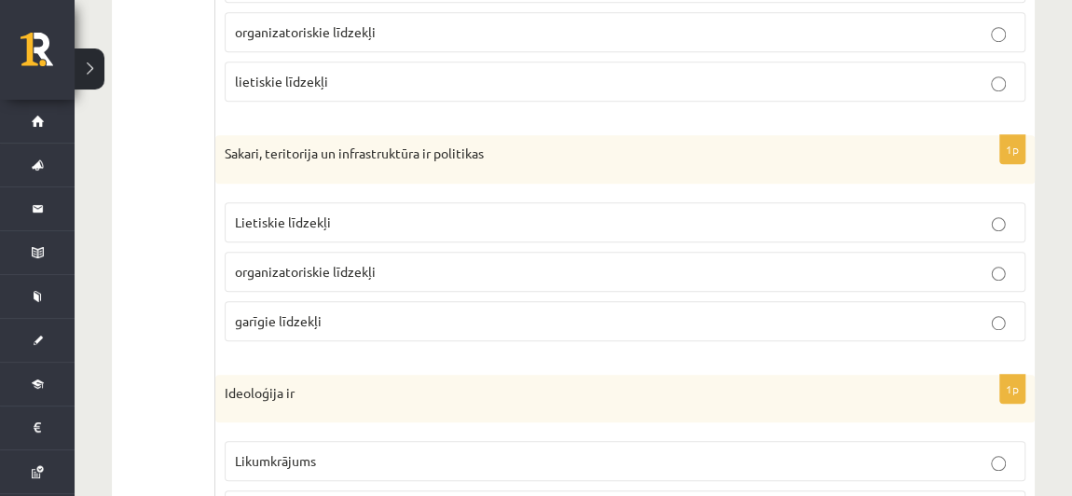
click at [319, 220] on span "Lietiskie līdzekļi" at bounding box center [283, 222] width 96 height 17
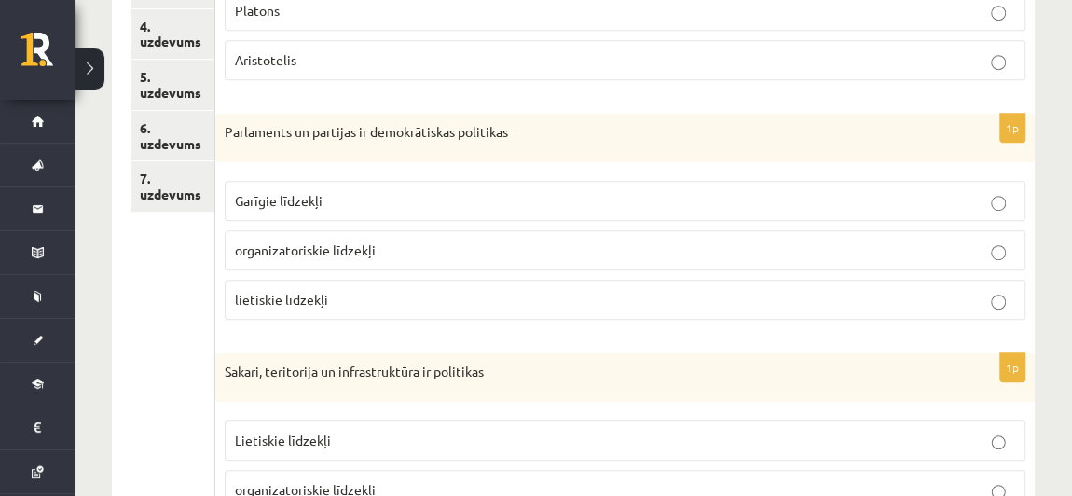
scroll to position [472, 0]
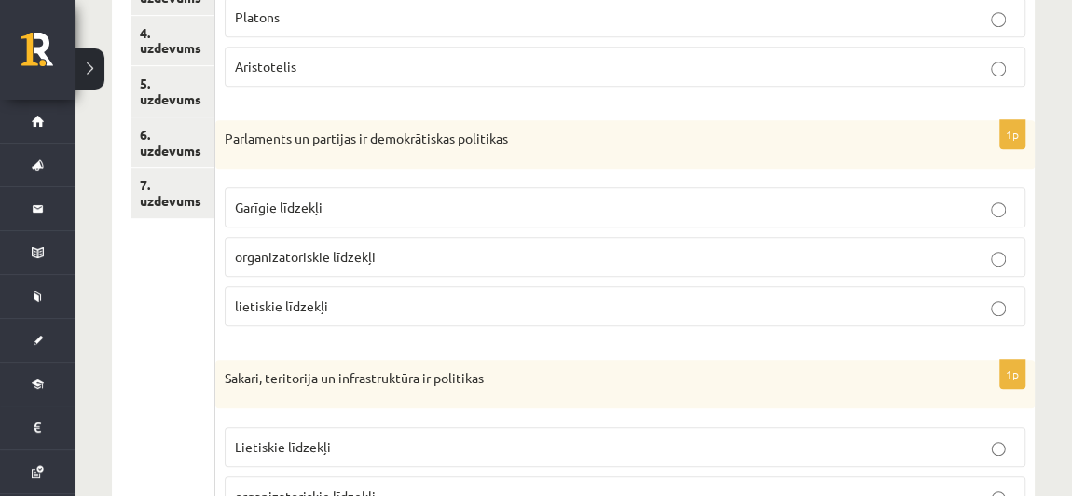
click at [387, 258] on p "organizatoriskie līdzekļi" at bounding box center [625, 257] width 780 height 20
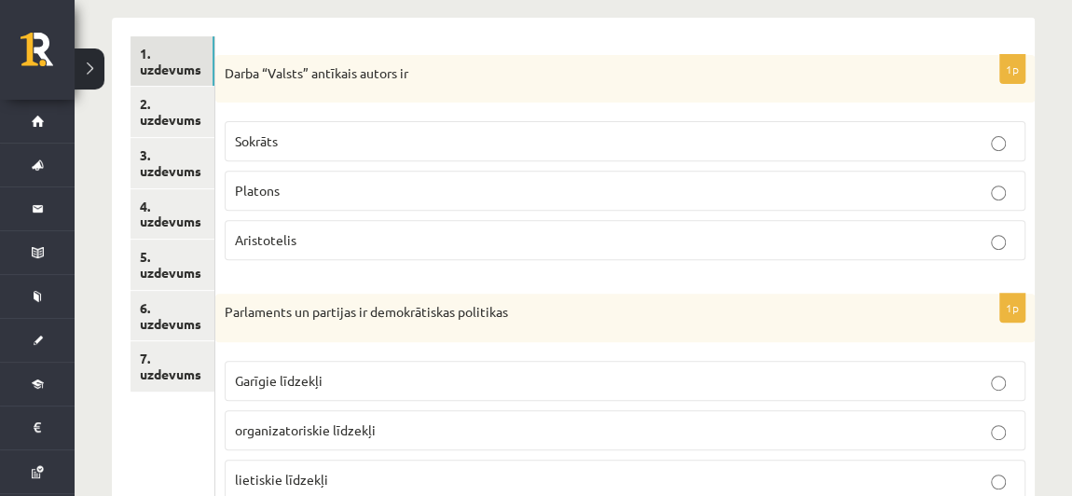
scroll to position [292, 0]
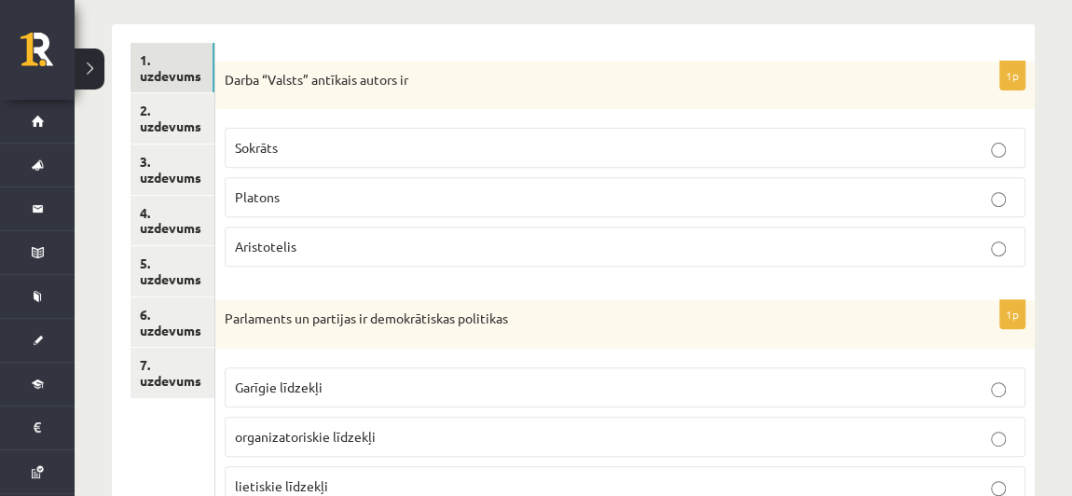
click at [330, 241] on p "Aristotelis" at bounding box center [625, 247] width 780 height 20
click at [341, 197] on p "Platons" at bounding box center [625, 197] width 780 height 20
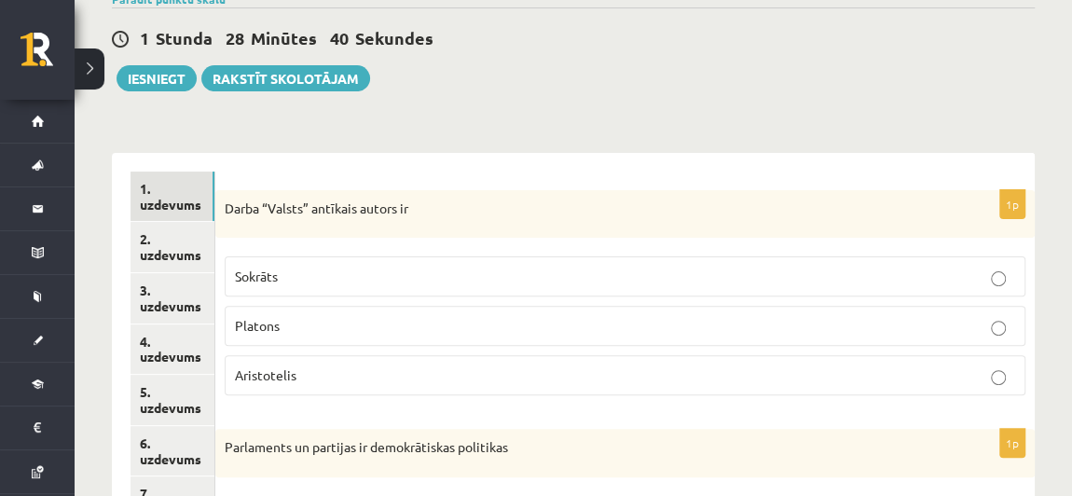
scroll to position [161, 0]
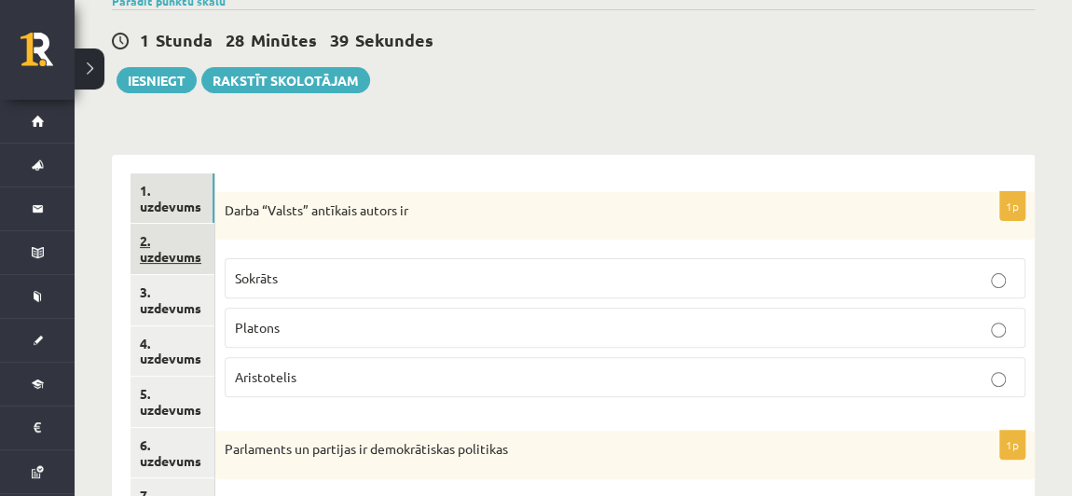
click at [186, 237] on link "2. uzdevums" at bounding box center [173, 249] width 84 height 50
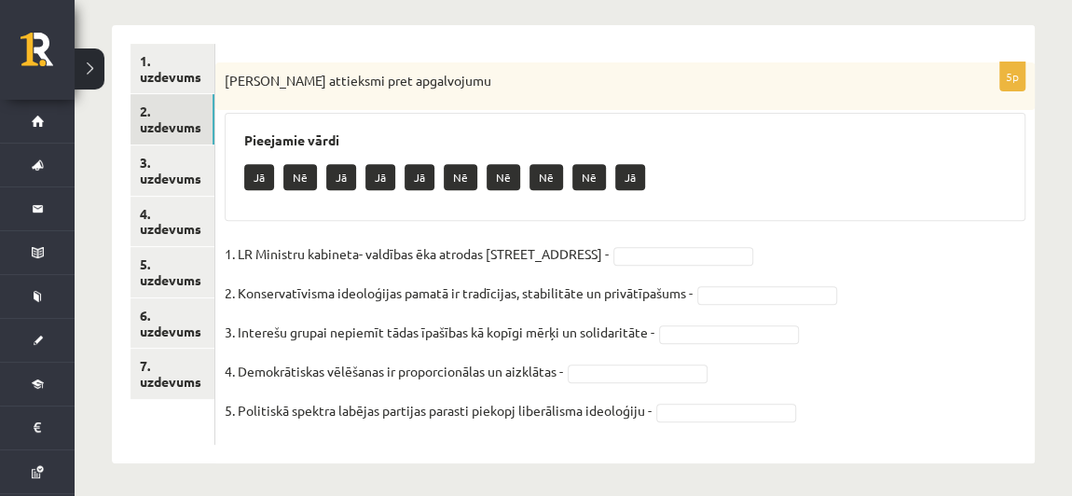
scroll to position [295, 0]
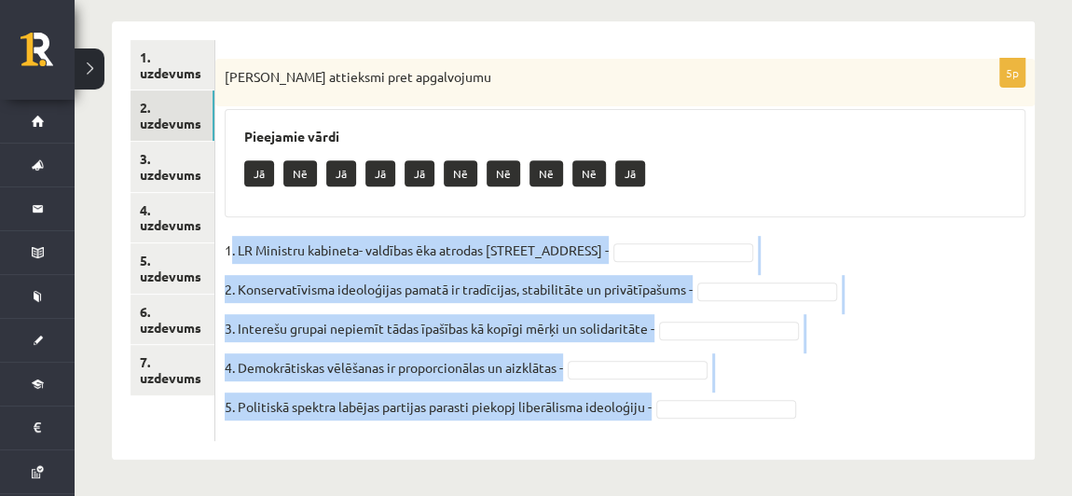
drag, startPoint x: 234, startPoint y: 247, endPoint x: 761, endPoint y: 418, distance: 553.7
click at [761, 418] on fieldset "1. LR Ministru kabineta- valdības ēka atrodas [STREET_ADDRESS]. Konservatīvisma…" at bounding box center [625, 334] width 801 height 196
copy fieldset ". LR Ministru kabineta- valdības ēka atrodas [STREET_ADDRESS]. Konservatīvisma …"
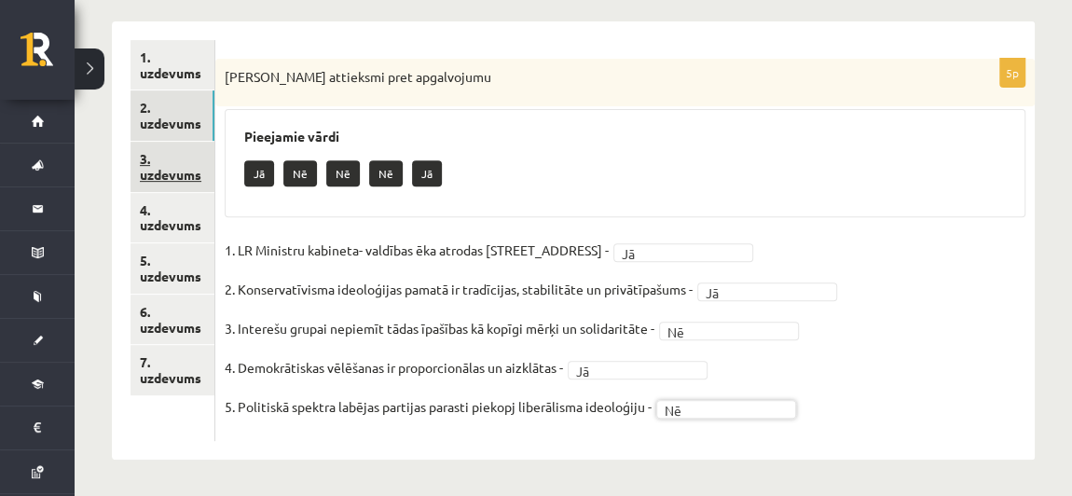
click at [176, 161] on link "3. uzdevums" at bounding box center [173, 167] width 84 height 50
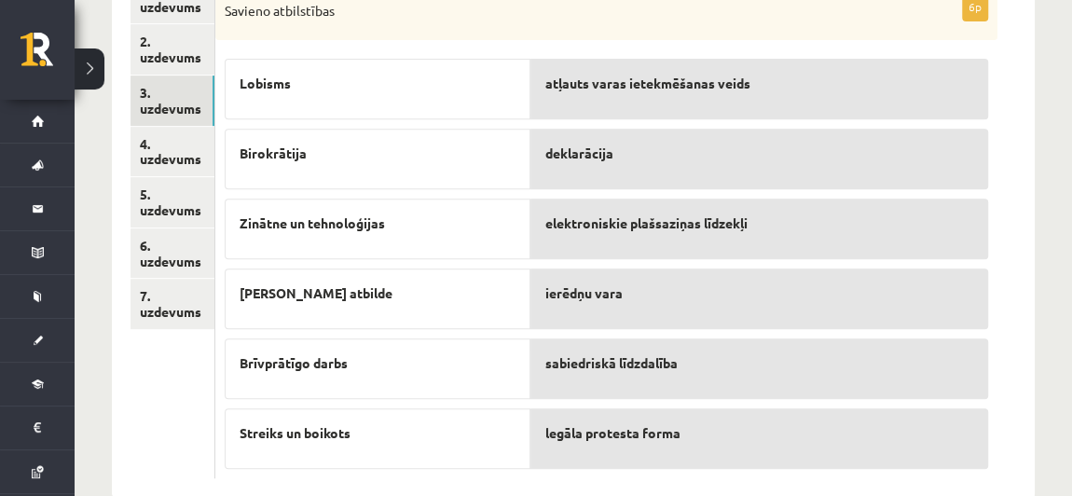
scroll to position [362, 0]
click at [183, 145] on link "4. uzdevums" at bounding box center [173, 151] width 84 height 50
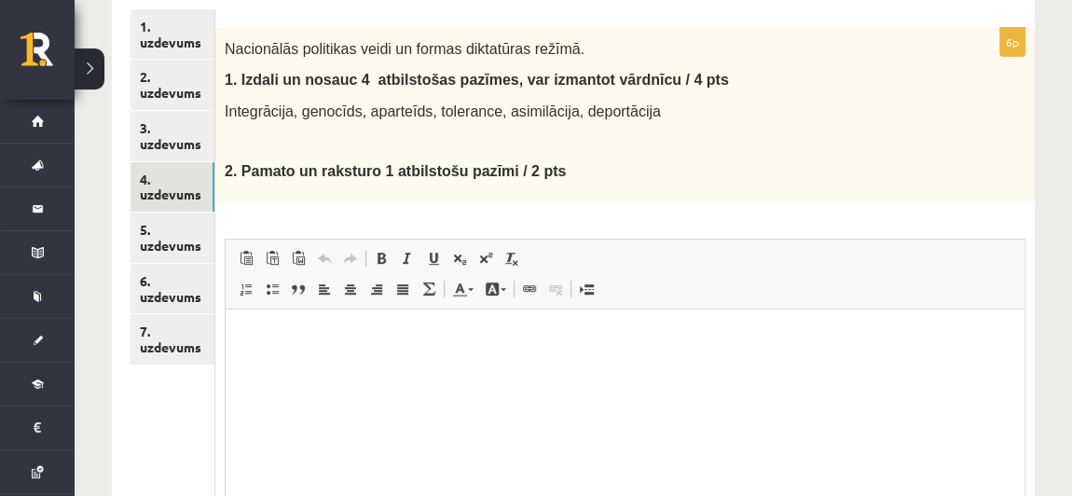
scroll to position [0, 0]
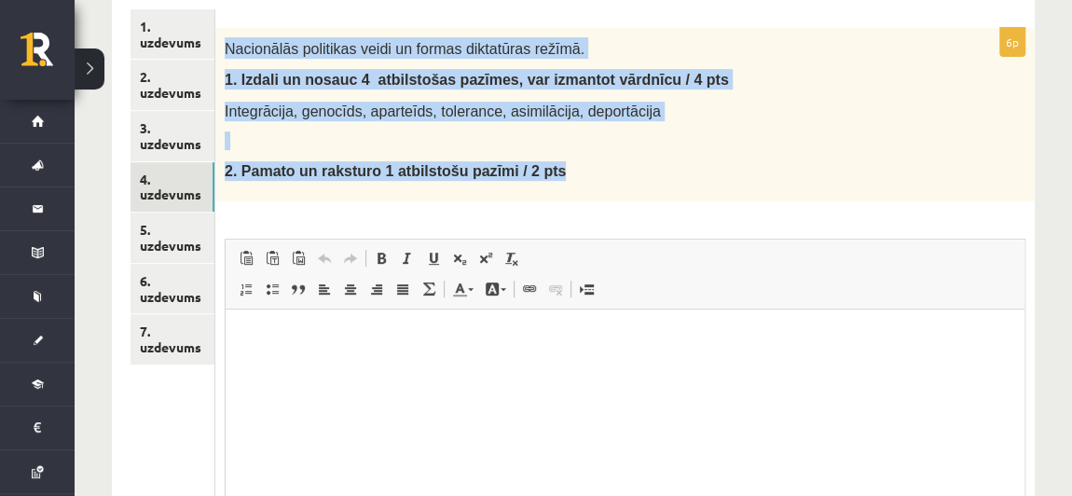
drag, startPoint x: 225, startPoint y: 46, endPoint x: 531, endPoint y: 164, distance: 328.8
click at [531, 164] on div "Nacionālās politikas veidi un formas diktatūras režīmā. 1. I zdali un nosauc 4 …" at bounding box center [625, 114] width 820 height 173
copy div "Nacionālās politikas veidi un formas diktatūras režīmā. 1. I zdali un nosauc 4 …"
click at [633, 161] on p "2. Pamato un raksturo 1 atbilstošu pazīmi / 2 pts" at bounding box center [579, 171] width 708 height 20
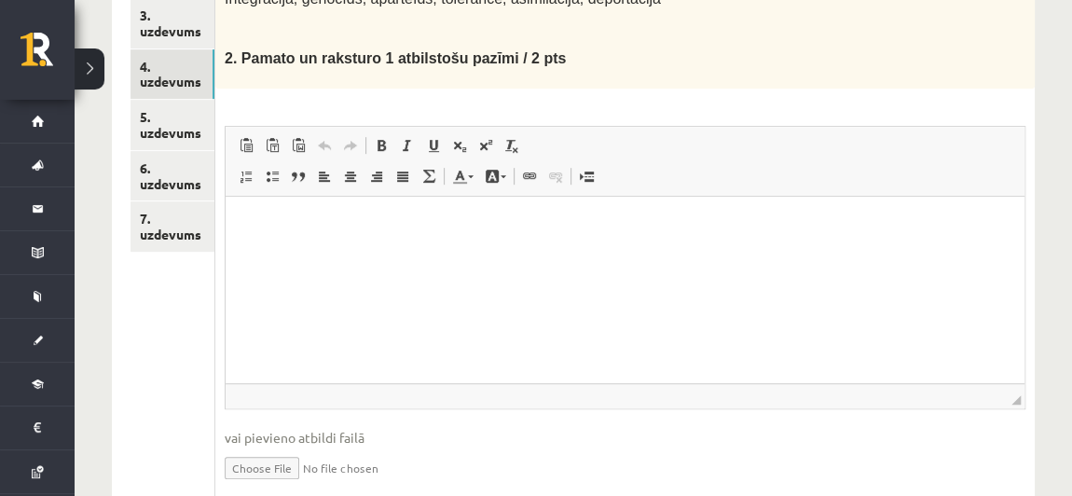
scroll to position [446, 0]
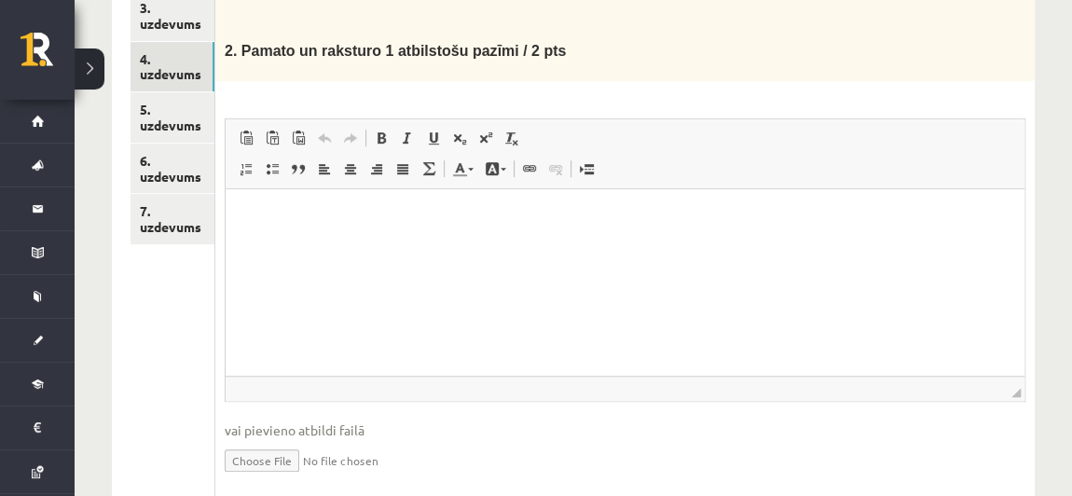
click at [529, 245] on html at bounding box center [625, 216] width 799 height 57
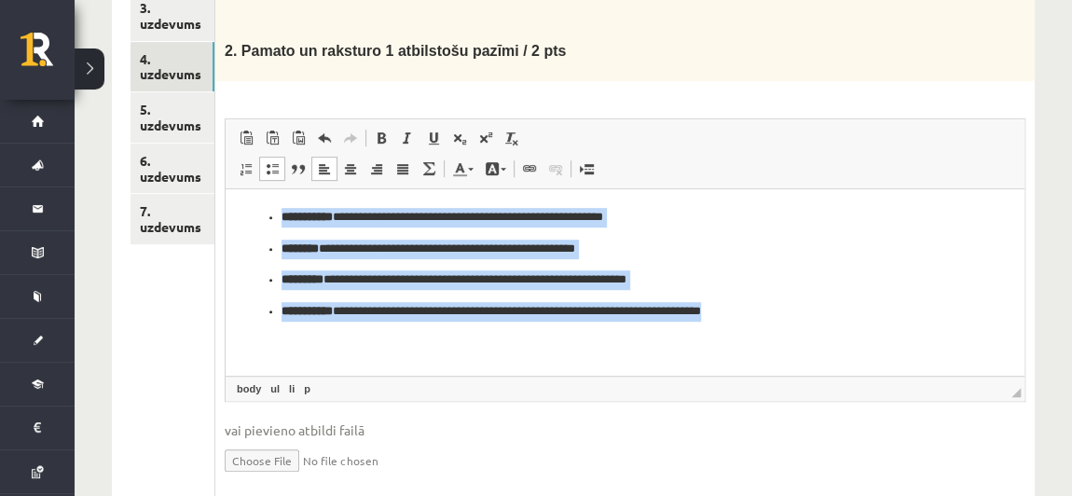
drag, startPoint x: 270, startPoint y: 211, endPoint x: 793, endPoint y: 355, distance: 542.7
click at [793, 339] on html "**********" at bounding box center [625, 263] width 799 height 151
click at [383, 126] on link "Bold Keyboard shortcut Ctrl+B" at bounding box center [381, 138] width 26 height 24
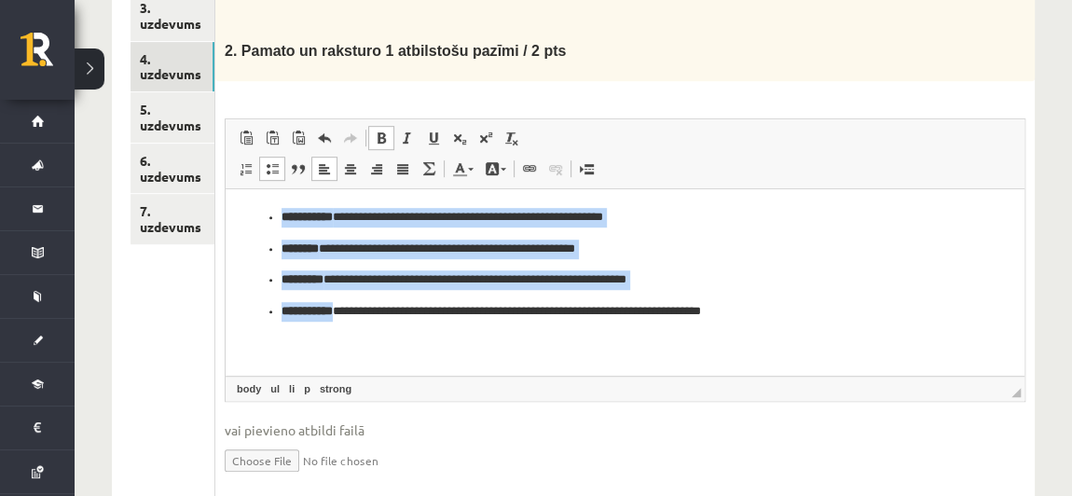
click at [382, 135] on span at bounding box center [381, 138] width 15 height 15
click at [375, 139] on span at bounding box center [381, 138] width 15 height 15
click at [376, 136] on span at bounding box center [381, 138] width 15 height 15
click at [273, 168] on span at bounding box center [272, 168] width 15 height 15
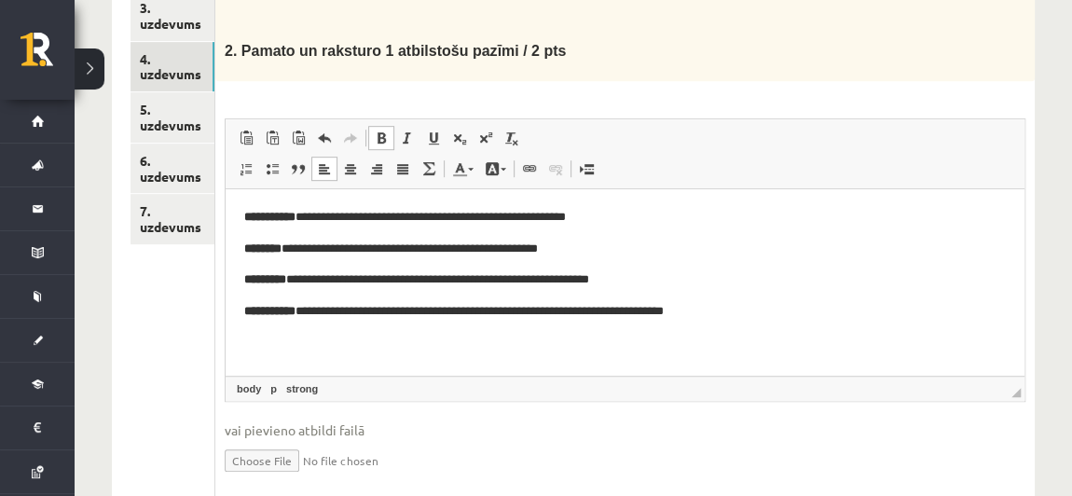
click at [381, 133] on span at bounding box center [381, 138] width 15 height 15
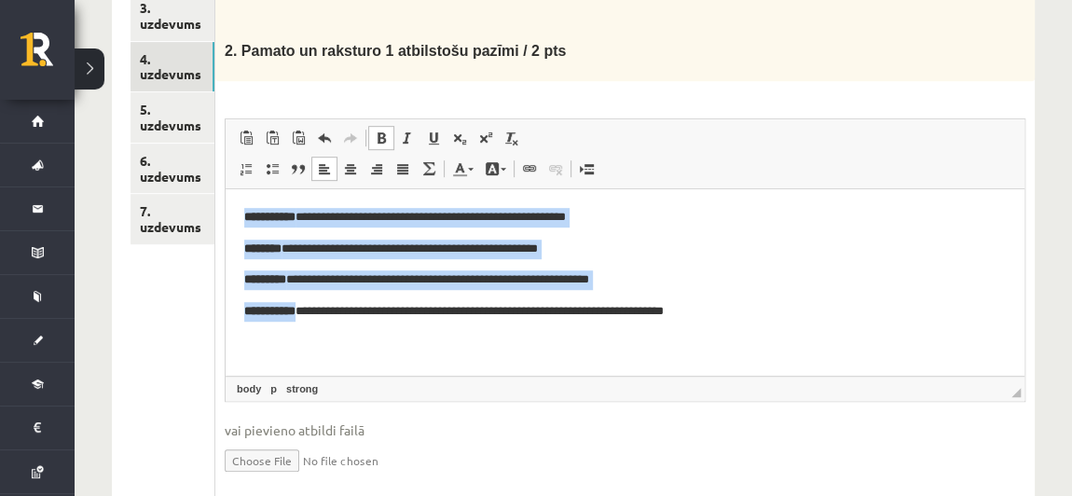
click at [381, 133] on span at bounding box center [381, 138] width 15 height 15
click at [345, 220] on p "**********" at bounding box center [625, 217] width 762 height 20
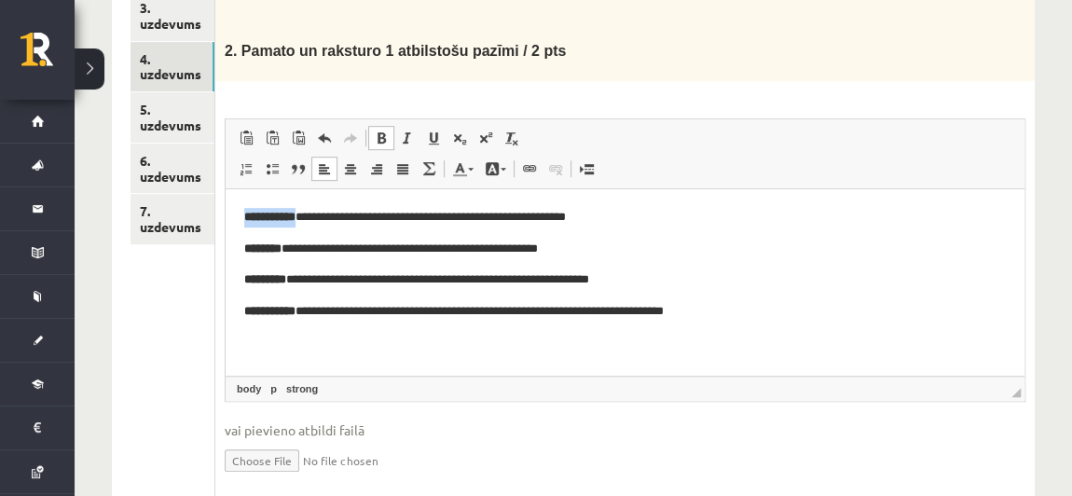
drag, startPoint x: 259, startPoint y: 214, endPoint x: 305, endPoint y: 216, distance: 45.8
click at [305, 216] on html "**********" at bounding box center [625, 263] width 799 height 151
click at [384, 131] on span at bounding box center [381, 138] width 15 height 15
click at [379, 131] on span at bounding box center [381, 138] width 15 height 15
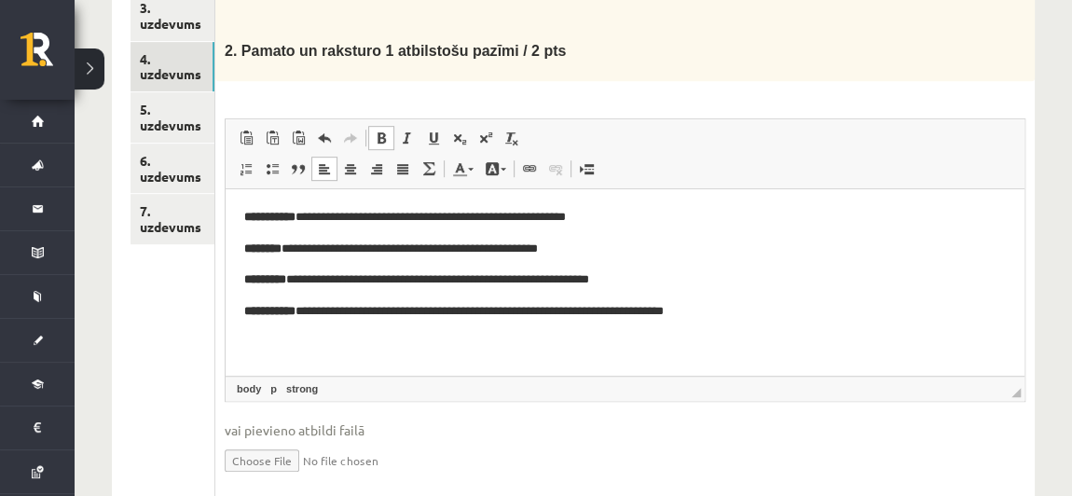
click at [294, 220] on strong "**********" at bounding box center [269, 216] width 51 height 12
click at [330, 221] on p "**********" at bounding box center [625, 217] width 762 height 20
click at [272, 226] on p "**********" at bounding box center [625, 217] width 762 height 20
click at [386, 126] on link "Bold Keyboard shortcut Ctrl+B" at bounding box center [381, 138] width 26 height 24
click at [379, 133] on span at bounding box center [381, 138] width 15 height 15
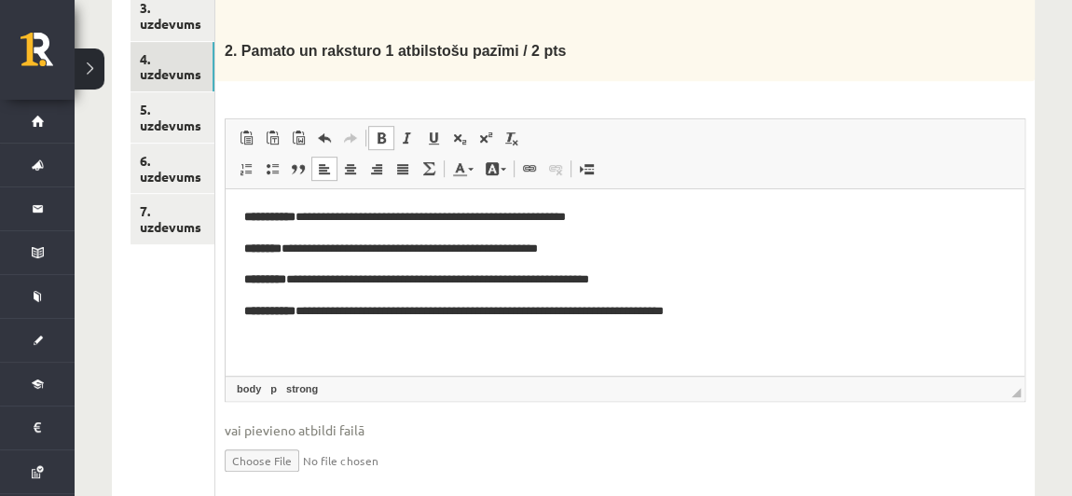
click at [379, 133] on span at bounding box center [381, 138] width 15 height 15
click at [325, 315] on p "**********" at bounding box center [625, 311] width 762 height 20
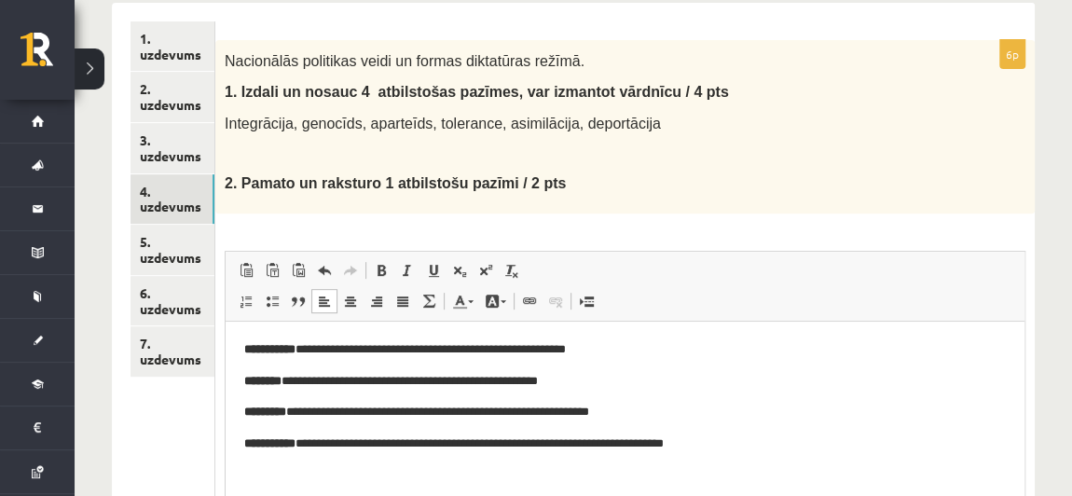
scroll to position [311, 0]
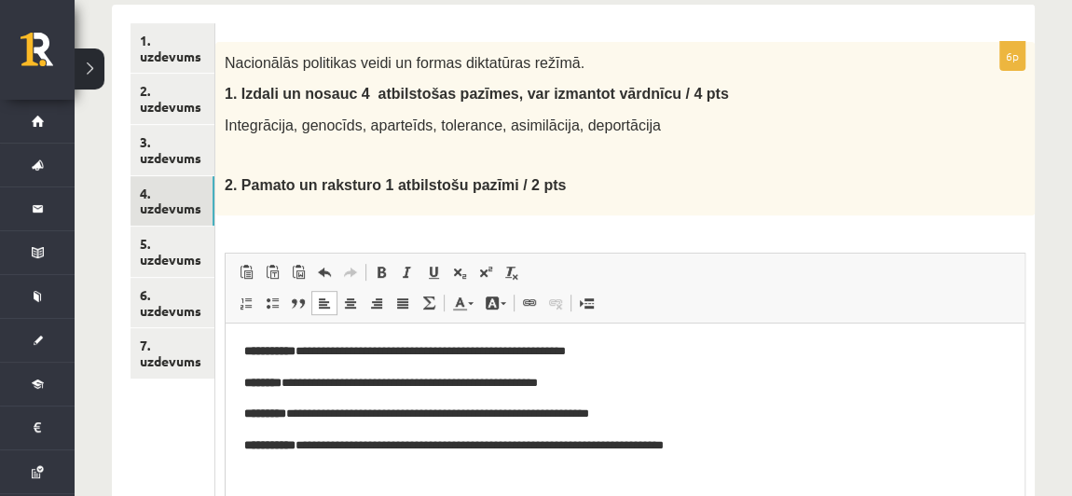
click at [623, 407] on p "**********" at bounding box center [625, 414] width 762 height 20
click at [641, 417] on p "**********" at bounding box center [625, 414] width 762 height 20
click at [760, 448] on p "**********" at bounding box center [625, 445] width 762 height 20
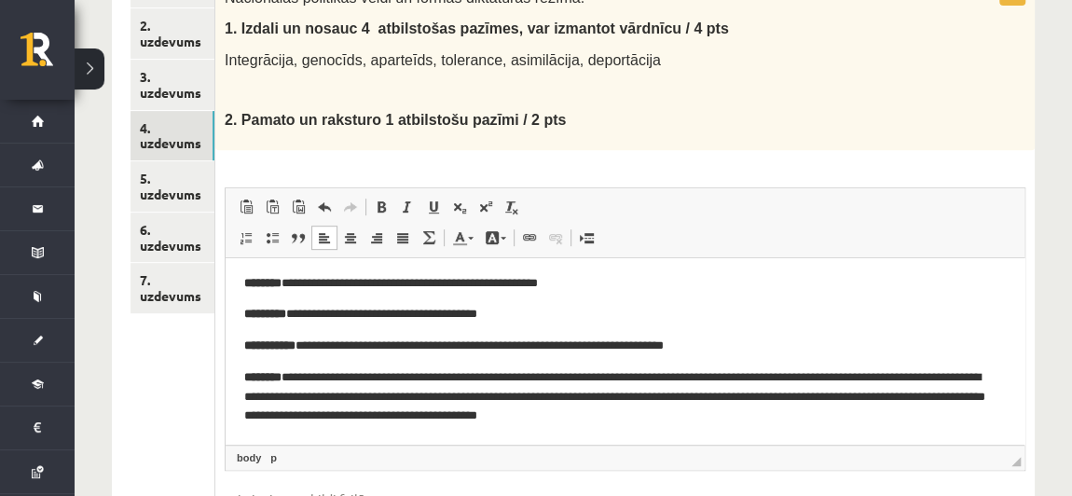
scroll to position [379, 0]
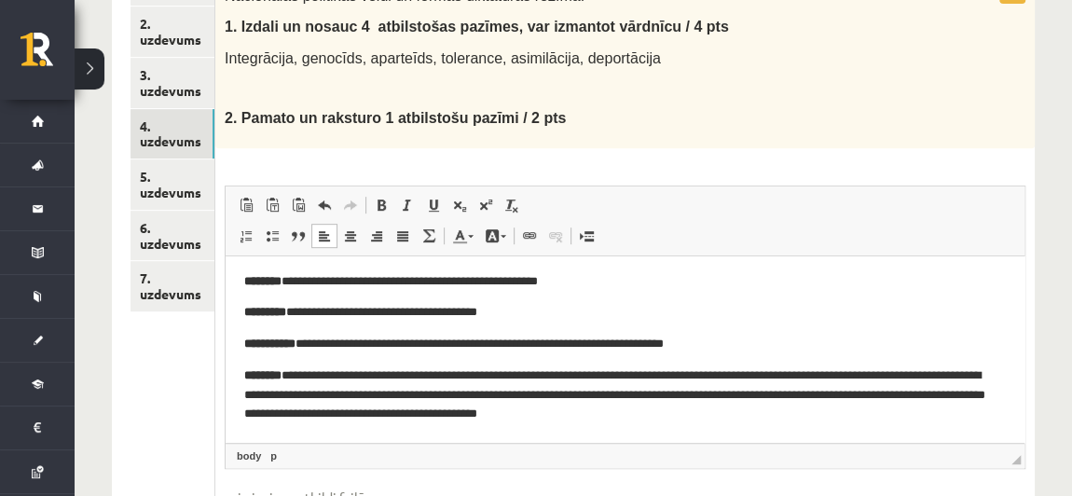
click at [449, 372] on p "**********" at bounding box center [618, 394] width 749 height 58
click at [915, 374] on p "**********" at bounding box center [618, 394] width 749 height 58
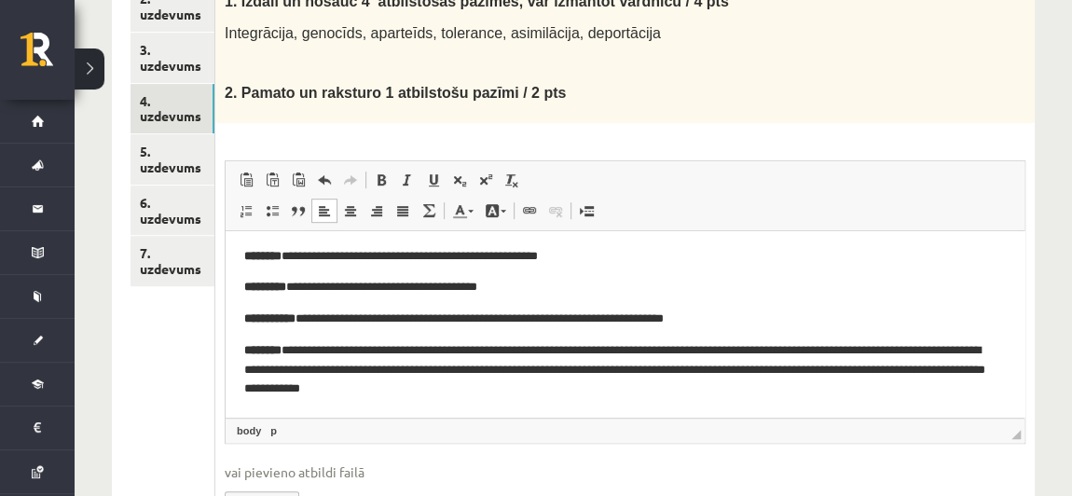
scroll to position [404, 0]
click at [530, 389] on p "**********" at bounding box center [618, 369] width 749 height 58
drag, startPoint x: 245, startPoint y: 347, endPoint x: 297, endPoint y: 354, distance: 52.7
click at [282, 354] on strong "********" at bounding box center [262, 349] width 37 height 12
click at [379, 185] on span at bounding box center [381, 179] width 15 height 15
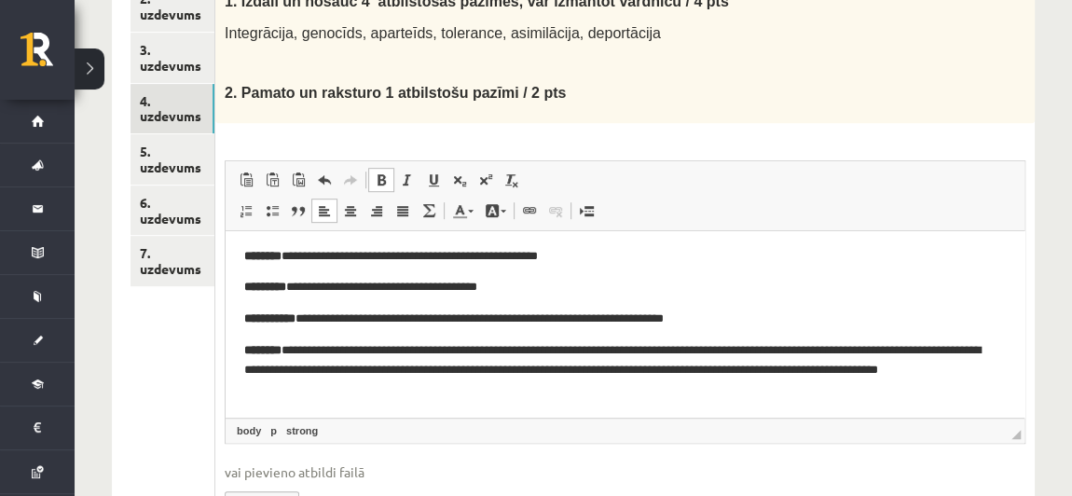
click at [379, 185] on span at bounding box center [381, 179] width 15 height 15
drag, startPoint x: 358, startPoint y: 338, endPoint x: 434, endPoint y: 341, distance: 75.6
click at [434, 341] on body "**********" at bounding box center [625, 306] width 762 height 184
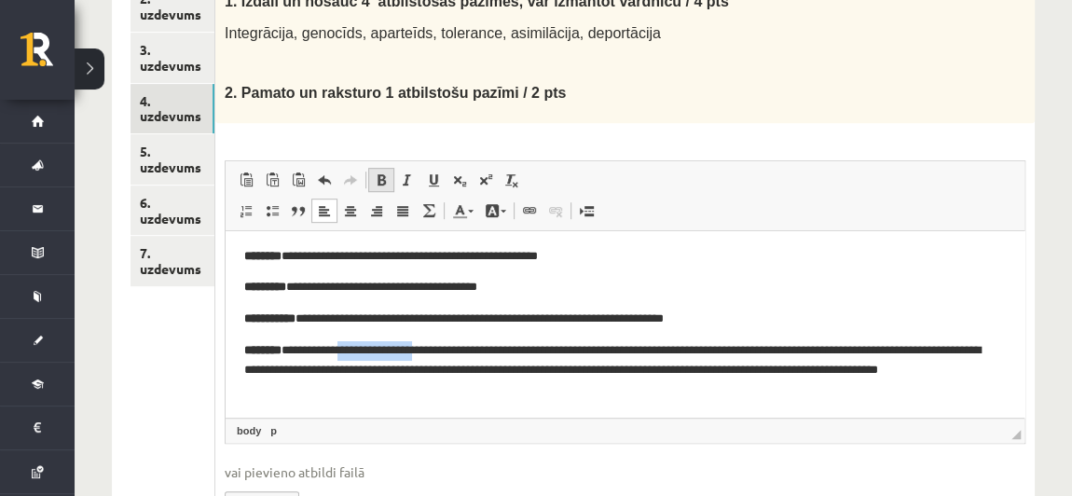
click at [382, 185] on span at bounding box center [381, 179] width 15 height 15
drag, startPoint x: 245, startPoint y: 346, endPoint x: 300, endPoint y: 345, distance: 55.0
click at [300, 345] on p "**********" at bounding box center [618, 369] width 749 height 58
click at [377, 178] on span at bounding box center [381, 179] width 15 height 15
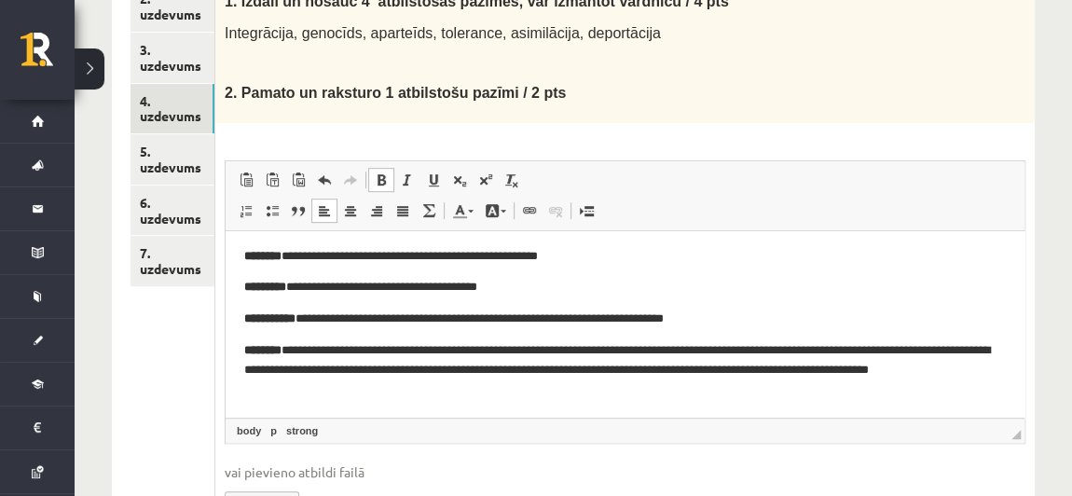
click at [322, 346] on p "**********" at bounding box center [618, 369] width 749 height 58
click at [282, 345] on strong "********" at bounding box center [262, 349] width 37 height 12
click at [231, 342] on html "**********" at bounding box center [625, 306] width 799 height 221
click at [256, 343] on p "**********" at bounding box center [618, 369] width 749 height 58
click at [377, 173] on span at bounding box center [381, 179] width 15 height 15
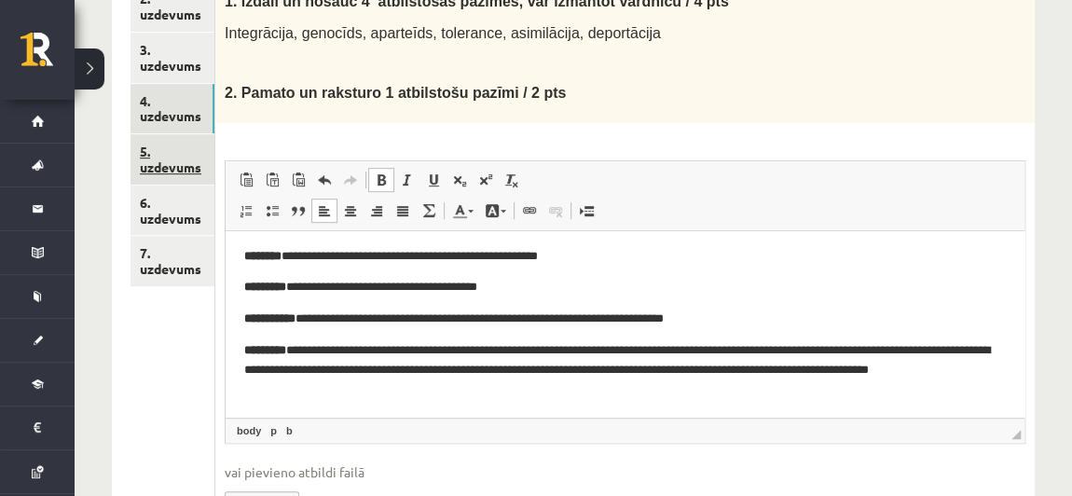
click at [169, 170] on link "5. uzdevums" at bounding box center [173, 159] width 84 height 50
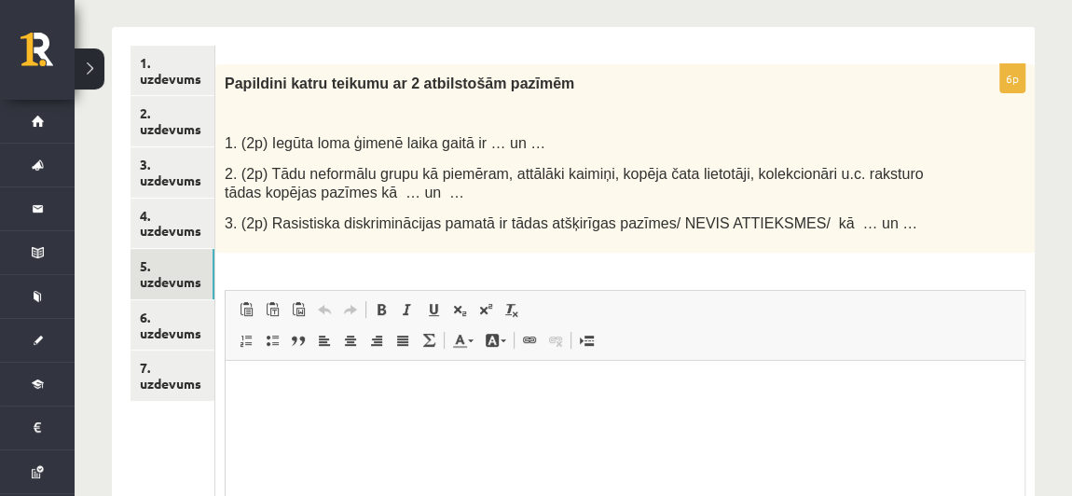
scroll to position [291, 0]
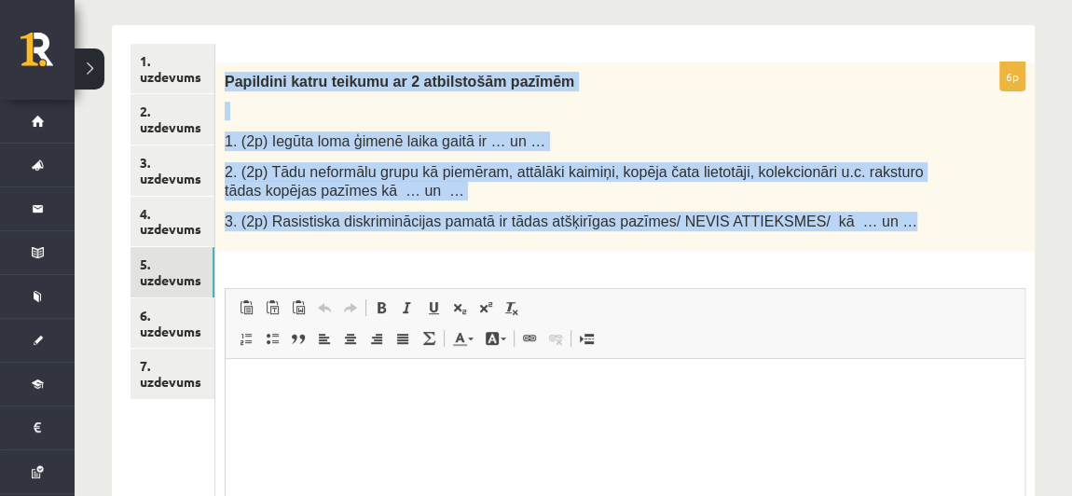
drag, startPoint x: 228, startPoint y: 79, endPoint x: 838, endPoint y: 217, distance: 626.1
click at [838, 217] on div "Papildini katru teikumu ar 2 atbilstošām pazīmēm 1. (2p) Iegūta loma ģimenē lai…" at bounding box center [625, 156] width 820 height 189
copy div "Papildini katru teikumu ar 2 atbilstošām pazīmēm 1. (2p) Iegūta loma ģimenē lai…"
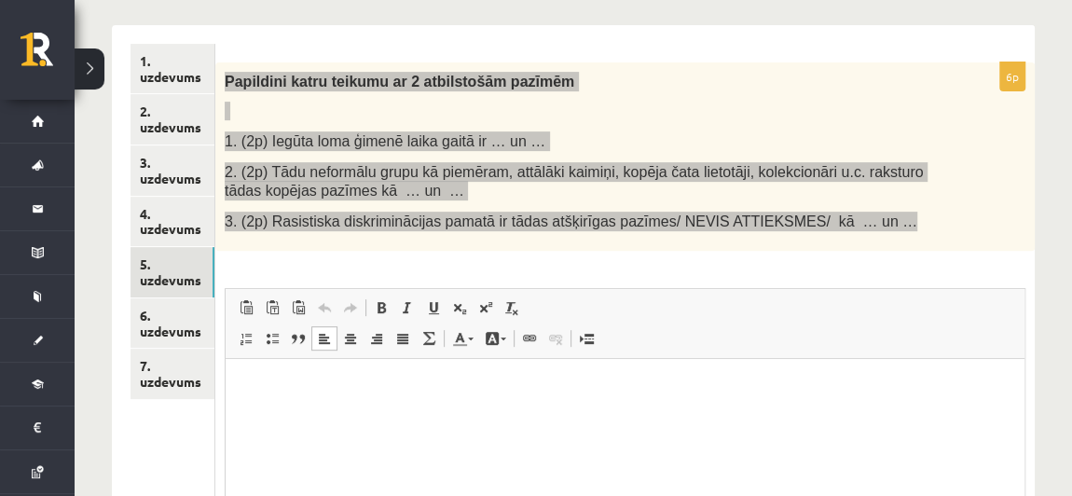
click at [409, 406] on html at bounding box center [625, 387] width 799 height 57
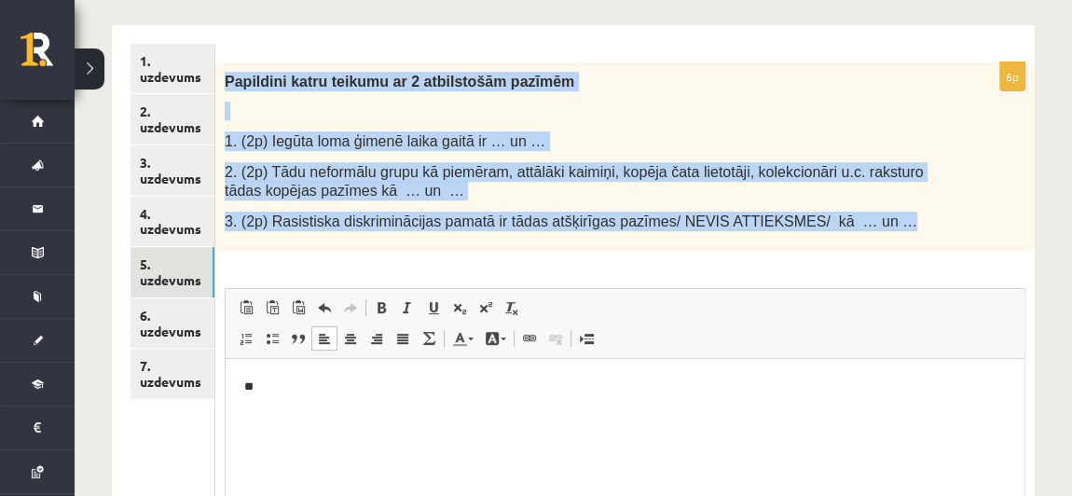
click at [631, 131] on p "1. (2p) Iegūta loma ģimenē laika gaitā ir … un …" at bounding box center [579, 141] width 708 height 20
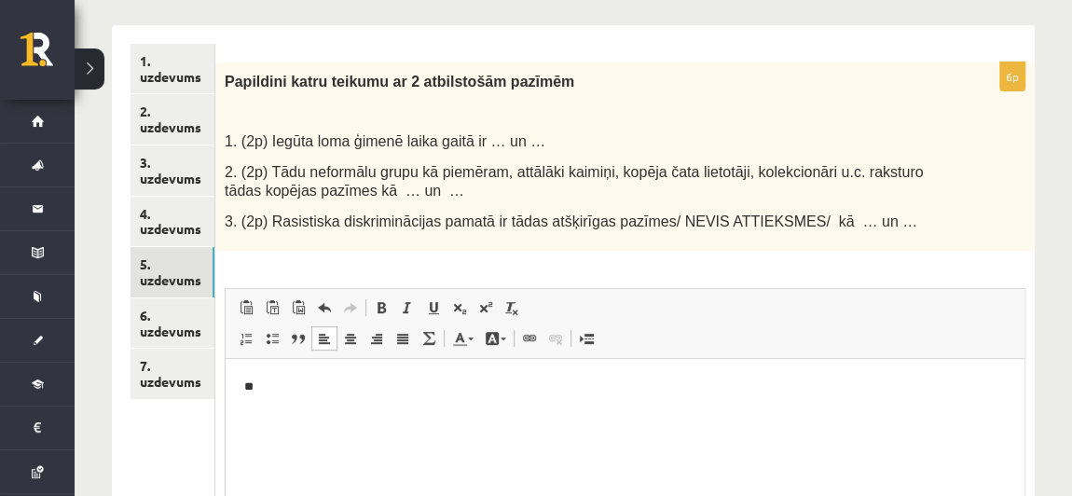
click at [325, 380] on p "**" at bounding box center [625, 388] width 762 height 20
click at [337, 398] on body "**********" at bounding box center [625, 403] width 762 height 50
click at [321, 391] on p "**" at bounding box center [625, 388] width 762 height 20
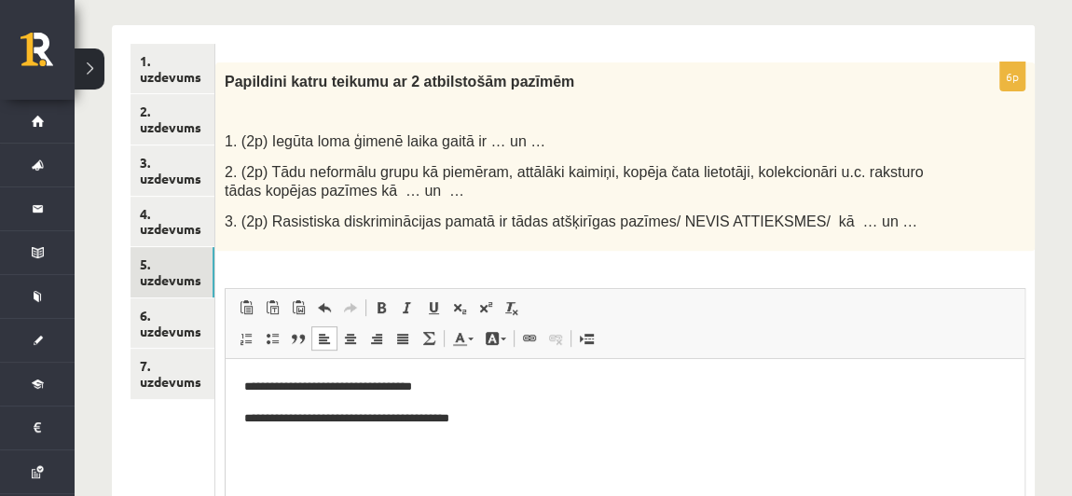
click at [552, 403] on body "**********" at bounding box center [625, 403] width 762 height 50
click at [357, 444] on p "**********" at bounding box center [625, 450] width 762 height 20
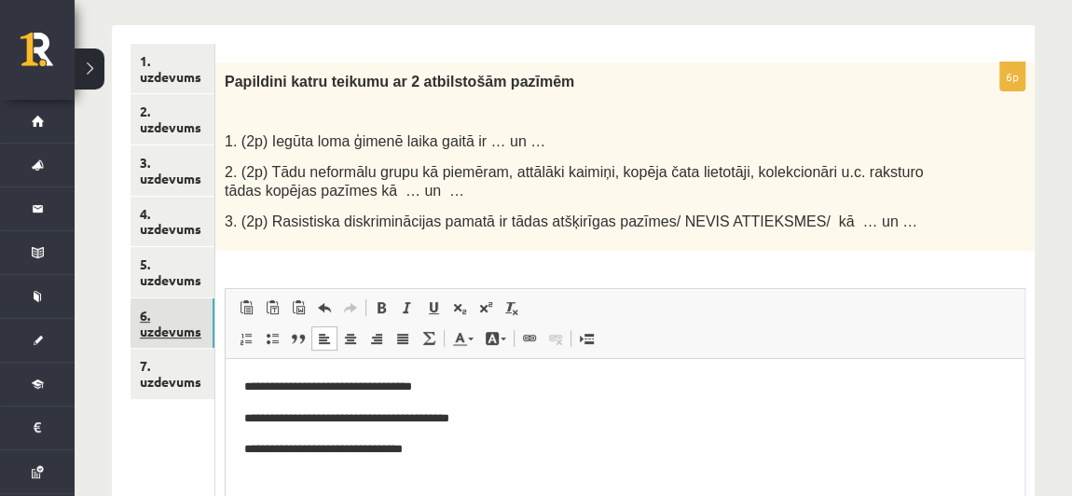
click at [177, 308] on link "6. uzdevums" at bounding box center [173, 323] width 84 height 50
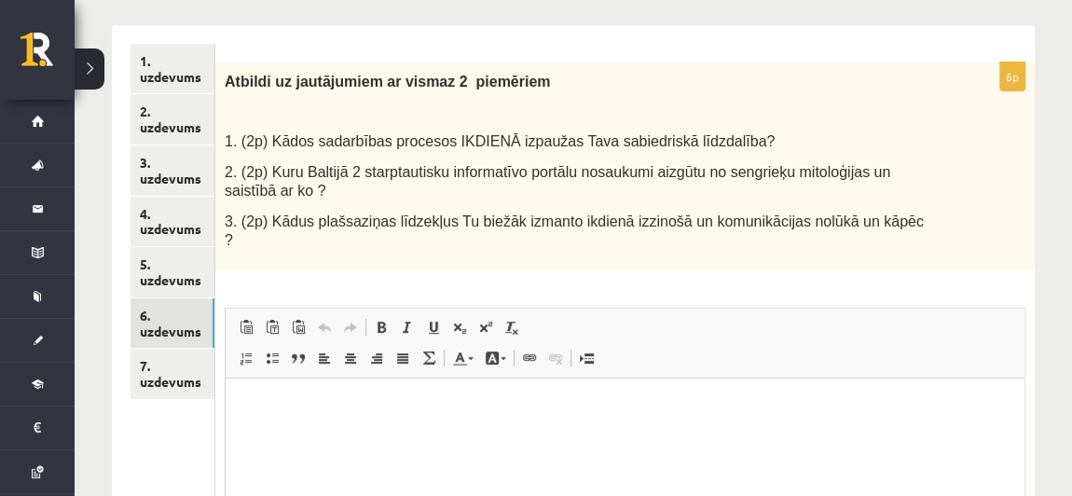
scroll to position [0, 0]
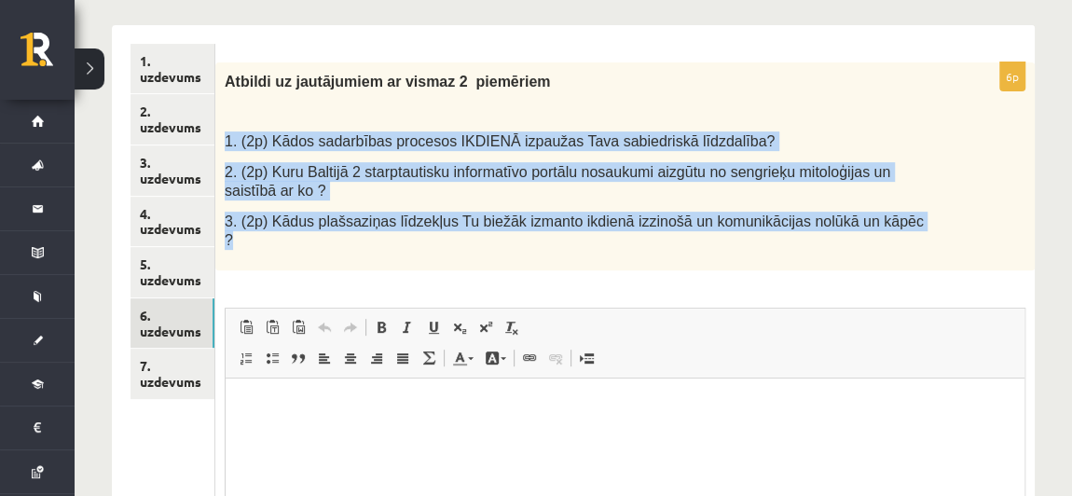
drag, startPoint x: 227, startPoint y: 131, endPoint x: 879, endPoint y: 199, distance: 656.2
click at [879, 199] on div "Atbildi uz jautājumiem ar vismaz 2 piemēriem 1. (2p) Kādos sadarbības procesos …" at bounding box center [625, 166] width 820 height 208
copy div "1. (2p) Kādos sadarbības procesos IKDIENĀ izpaužas Tava sabiedriskā līdzdalība?…"
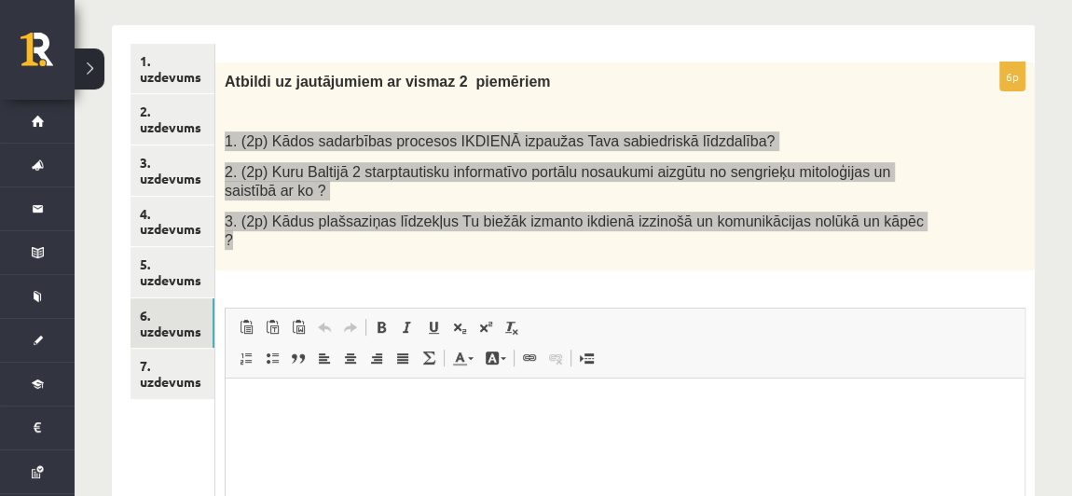
click at [421, 423] on html at bounding box center [625, 407] width 799 height 57
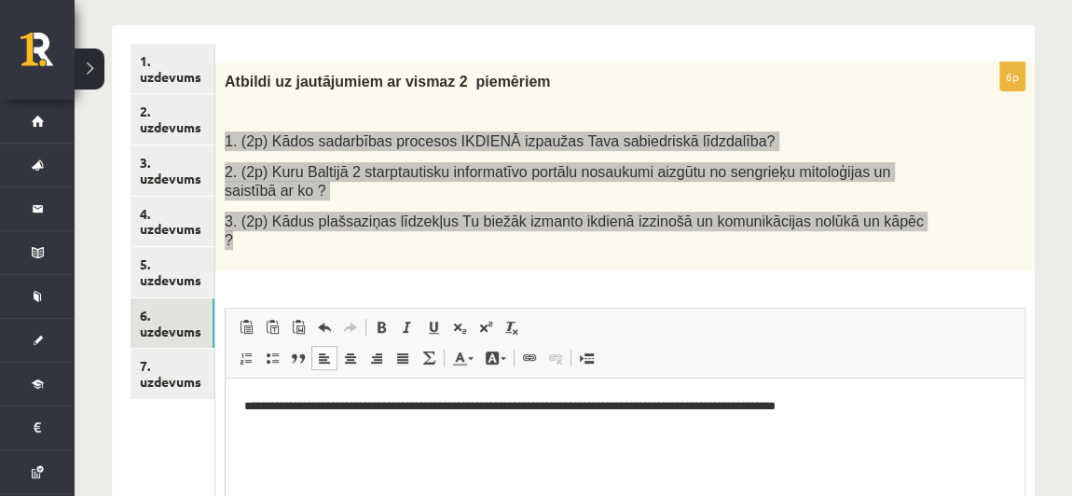
click at [404, 407] on p "**********" at bounding box center [625, 407] width 762 height 20
click at [458, 407] on p "**********" at bounding box center [625, 407] width 762 height 20
click at [764, 403] on p "**********" at bounding box center [625, 407] width 762 height 20
click at [638, 409] on p "**********" at bounding box center [625, 407] width 762 height 20
click at [853, 407] on p "**********" at bounding box center [625, 407] width 762 height 20
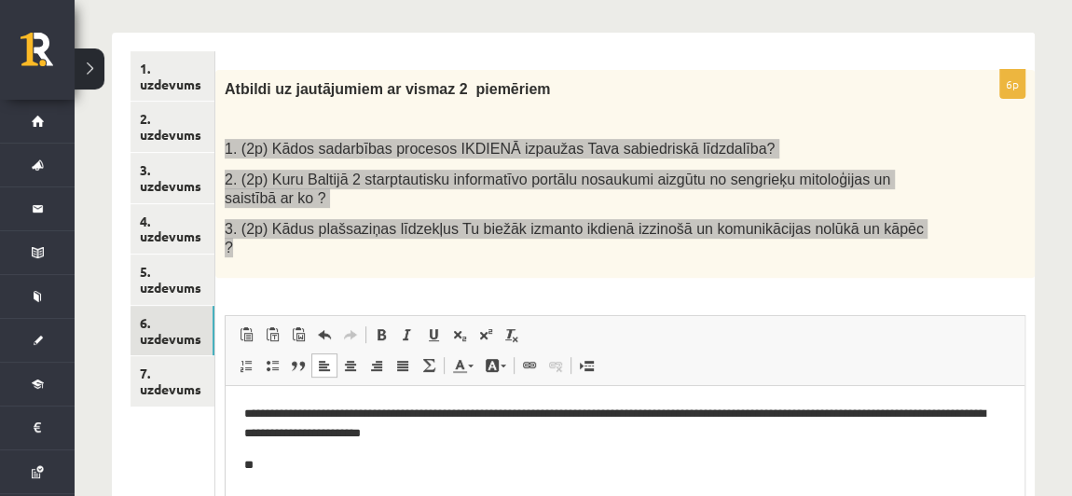
scroll to position [284, 0]
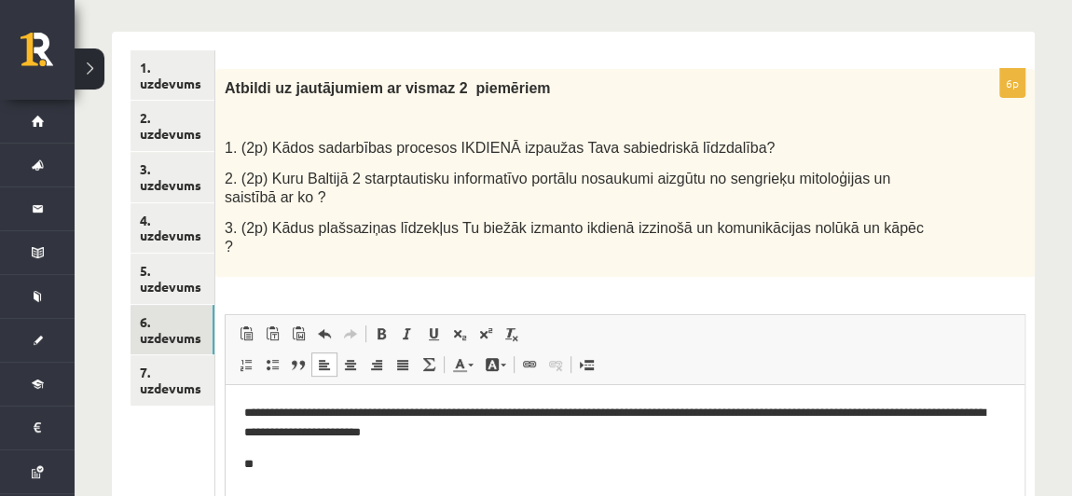
click at [737, 274] on div "**********" at bounding box center [625, 385] width 820 height 633
click at [325, 467] on p "**" at bounding box center [625, 465] width 762 height 20
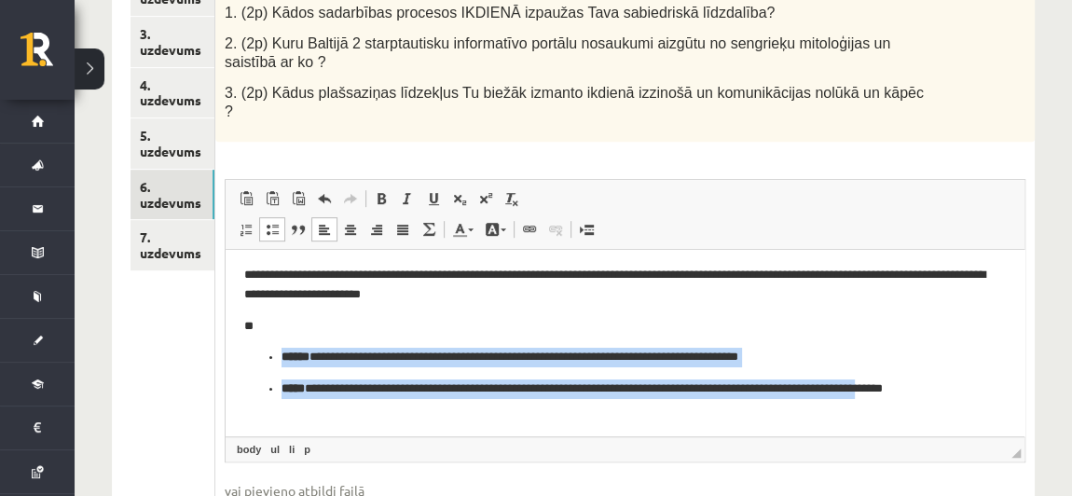
scroll to position [507, 0]
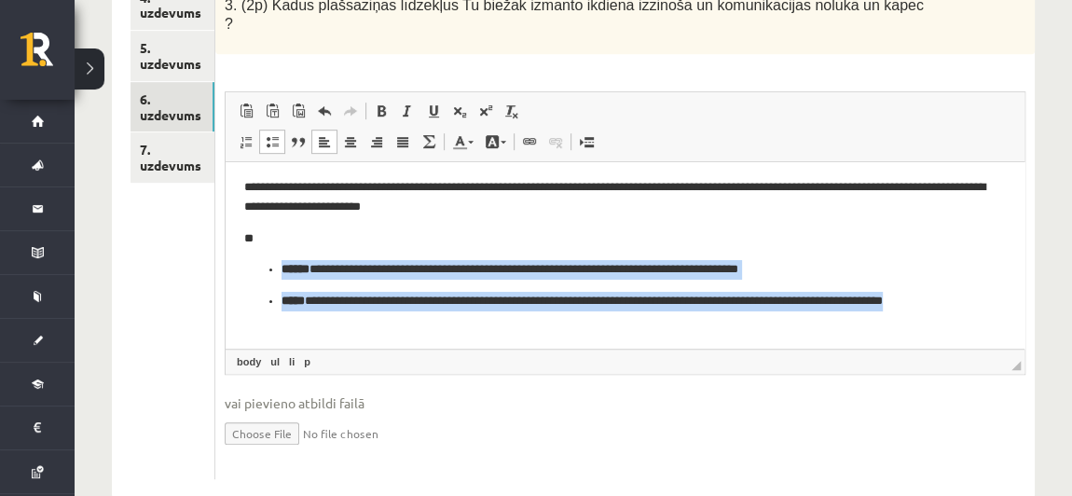
drag, startPoint x: 263, startPoint y: 269, endPoint x: 412, endPoint y: 311, distance: 155.2
click at [412, 311] on ul "**********" at bounding box center [625, 295] width 762 height 70
click at [380, 103] on span at bounding box center [381, 110] width 15 height 15
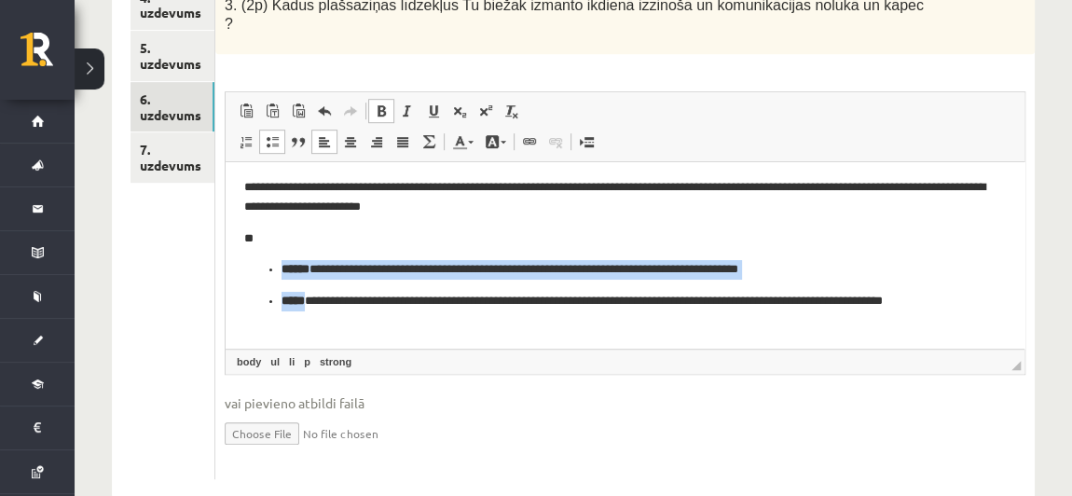
click at [269, 134] on span at bounding box center [272, 141] width 15 height 15
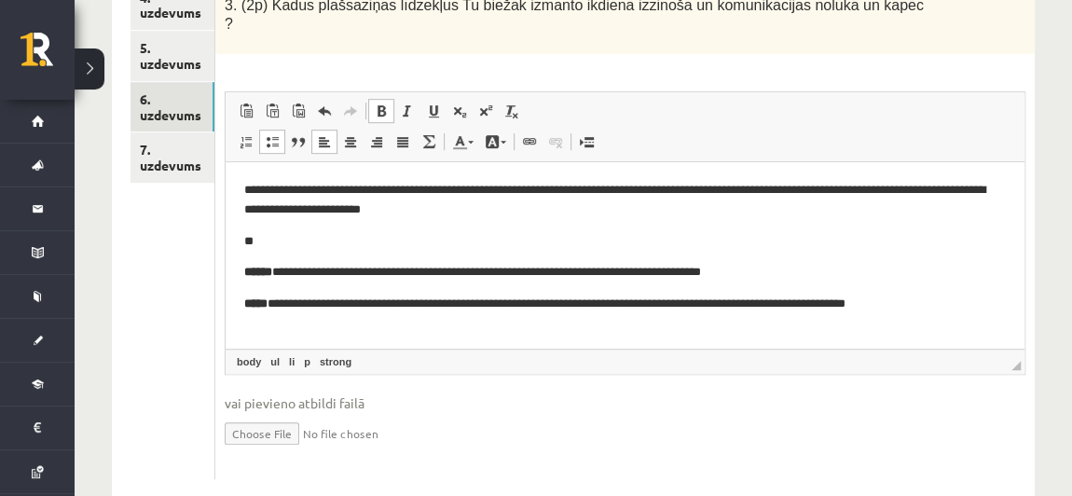
scroll to position [0, 0]
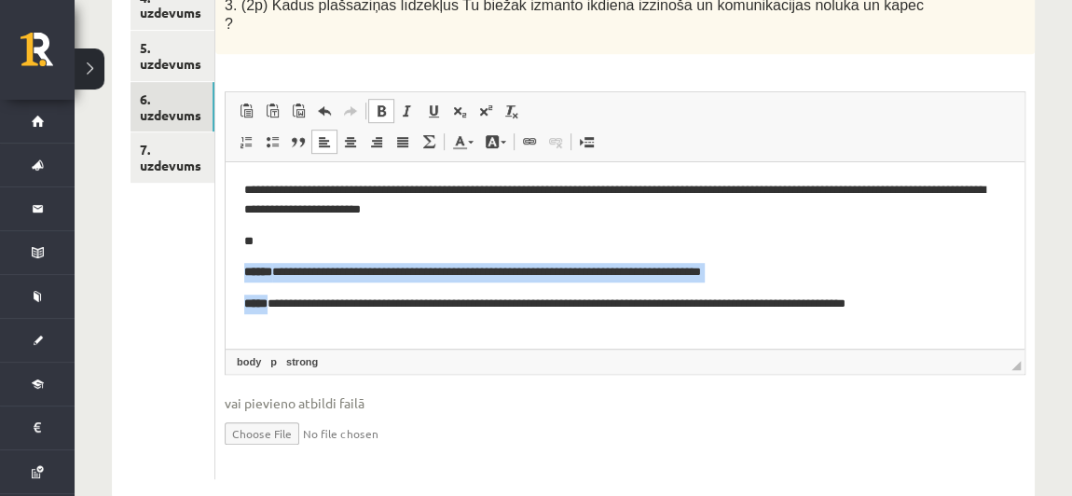
click at [328, 253] on body "**********" at bounding box center [625, 247] width 762 height 133
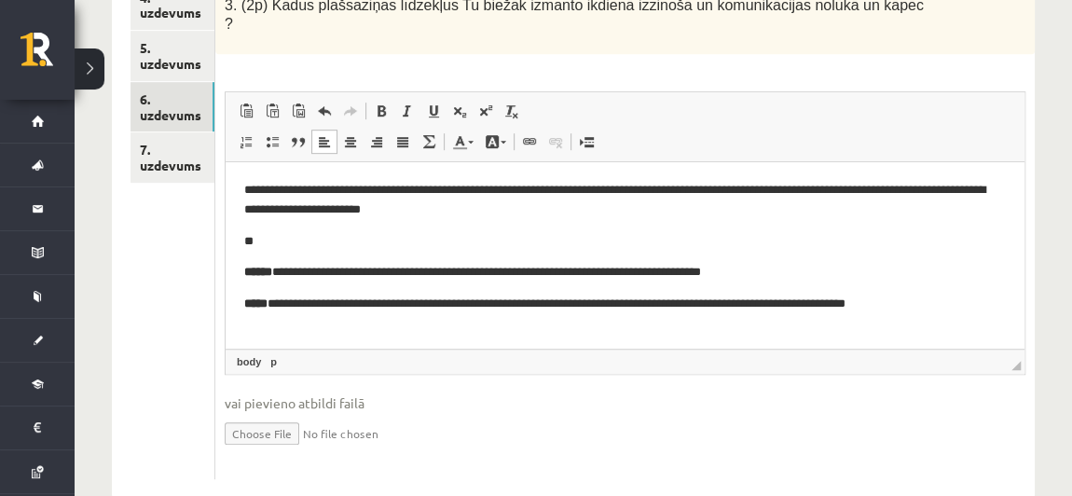
click at [297, 272] on p "**********" at bounding box center [625, 273] width 762 height 20
click at [296, 273] on p "**********" at bounding box center [625, 273] width 762 height 20
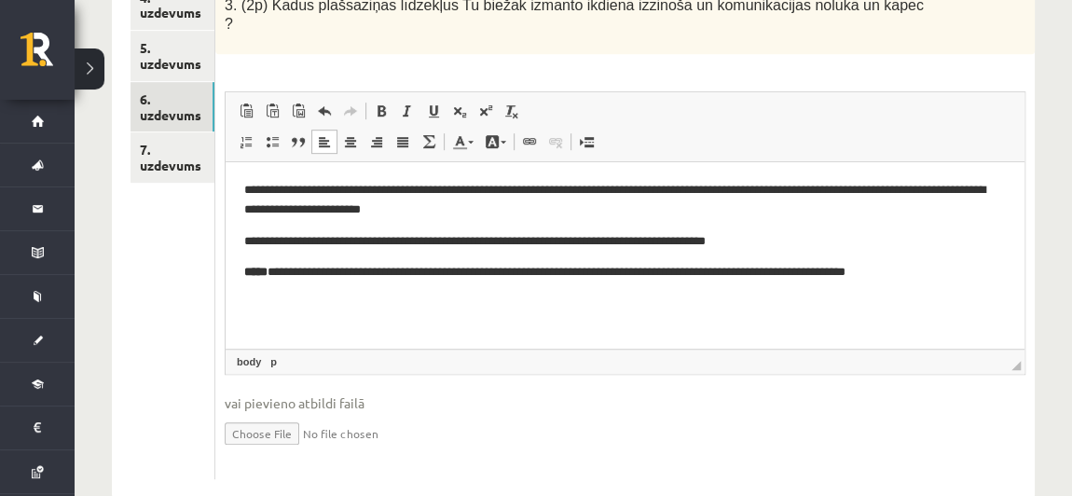
click at [289, 275] on p "**********" at bounding box center [625, 273] width 762 height 20
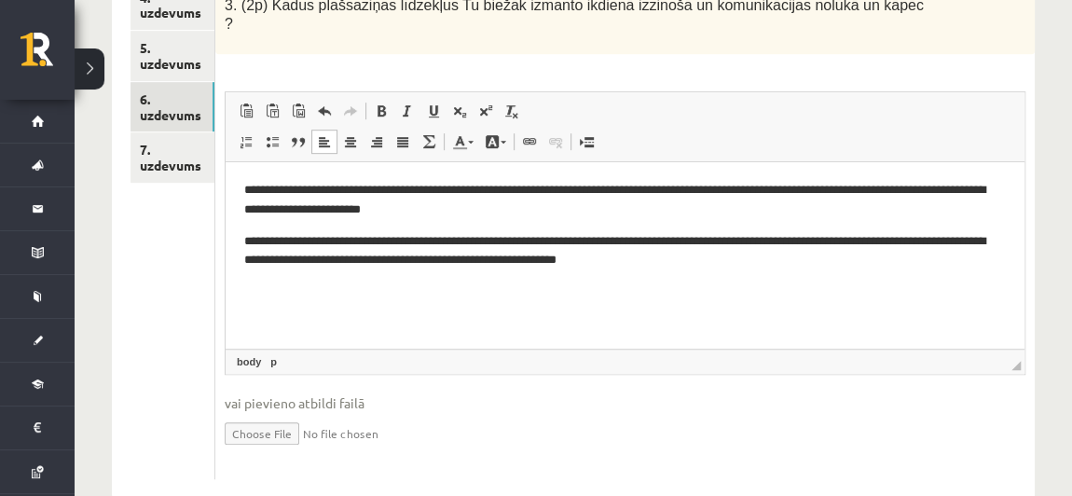
click at [401, 241] on p "**********" at bounding box center [625, 251] width 762 height 39
click at [366, 241] on p "**********" at bounding box center [625, 251] width 762 height 39
click at [438, 240] on p "**********" at bounding box center [625, 251] width 762 height 39
click at [489, 238] on p "**********" at bounding box center [625, 251] width 762 height 39
click at [352, 241] on p "**********" at bounding box center [625, 251] width 762 height 39
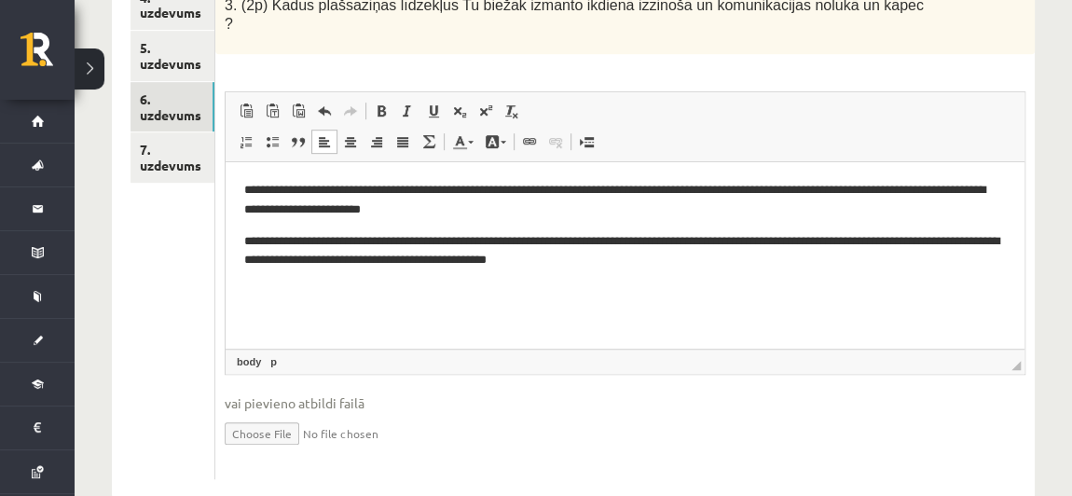
click at [889, 241] on p "**********" at bounding box center [625, 251] width 762 height 39
click at [289, 262] on p "**********" at bounding box center [625, 251] width 762 height 39
click at [306, 259] on p "**********" at bounding box center [625, 251] width 762 height 39
click at [577, 255] on p "**********" at bounding box center [625, 251] width 762 height 39
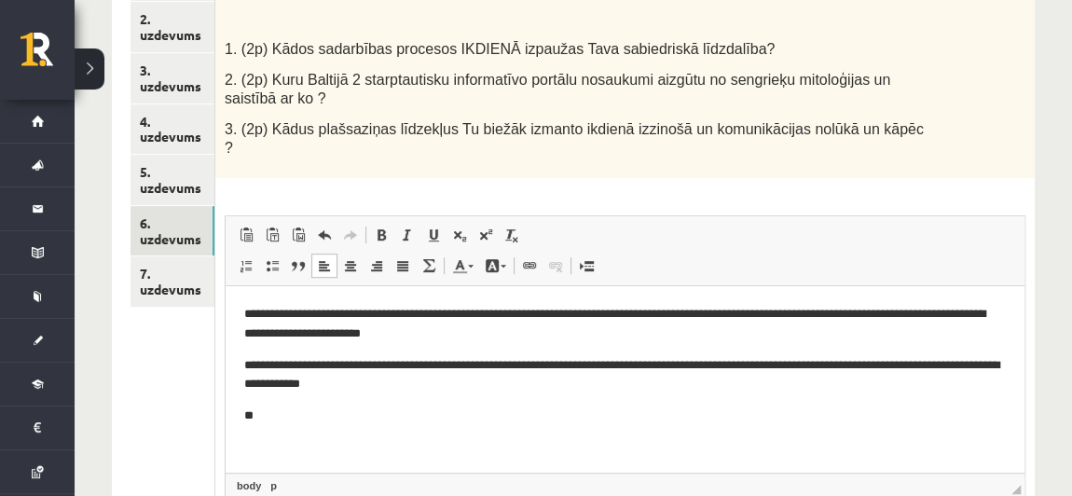
scroll to position [387, 0]
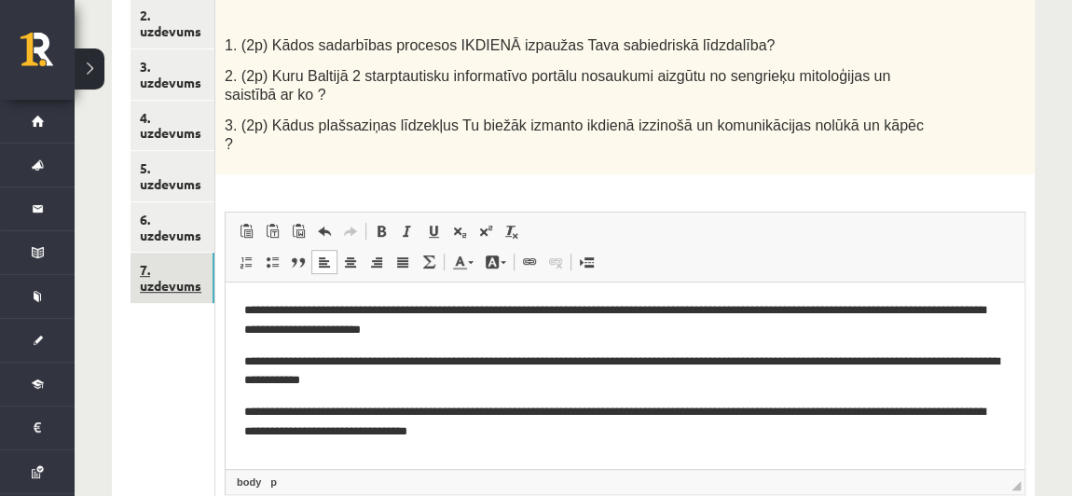
click at [168, 287] on link "7. uzdevums" at bounding box center [173, 278] width 84 height 50
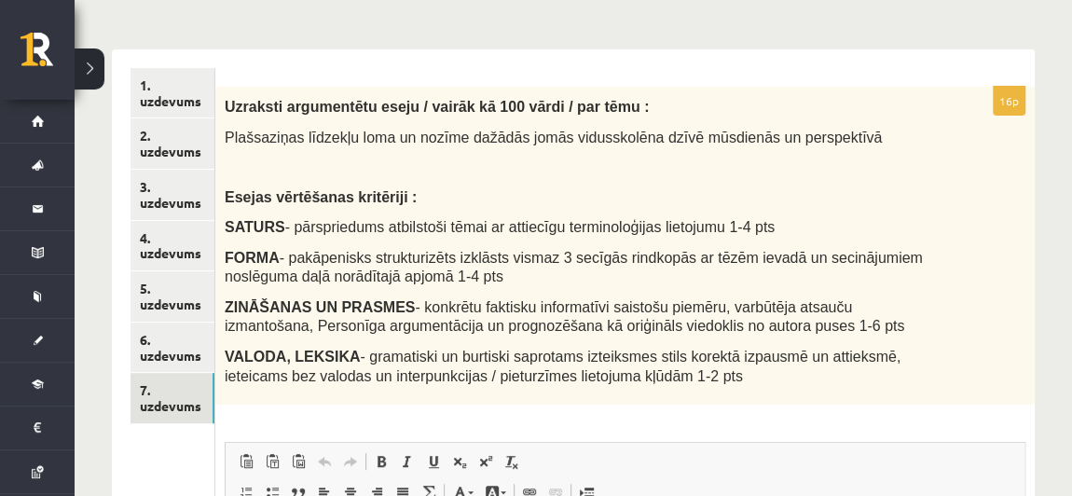
scroll to position [268, 0]
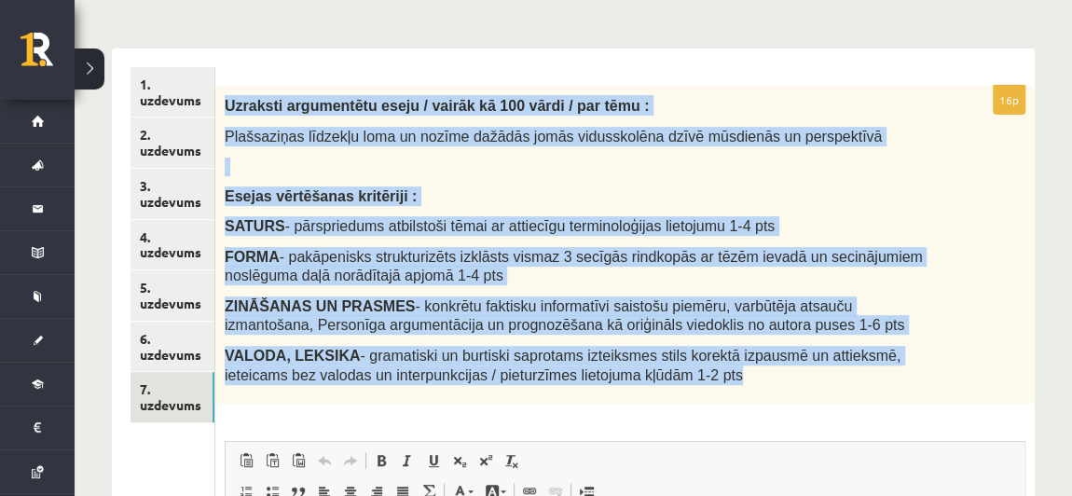
drag, startPoint x: 229, startPoint y: 103, endPoint x: 660, endPoint y: 369, distance: 506.1
click at [660, 369] on div "Uzraksti argumentētu eseju / vairāk kā 100 vārdi / par tēmu : Plašsaziņas līdze…" at bounding box center [625, 245] width 820 height 318
copy div "Uzraksti argumentētu eseju / vairāk kā 100 vārdi / par tēmu : Plašsaziņas līdze…"
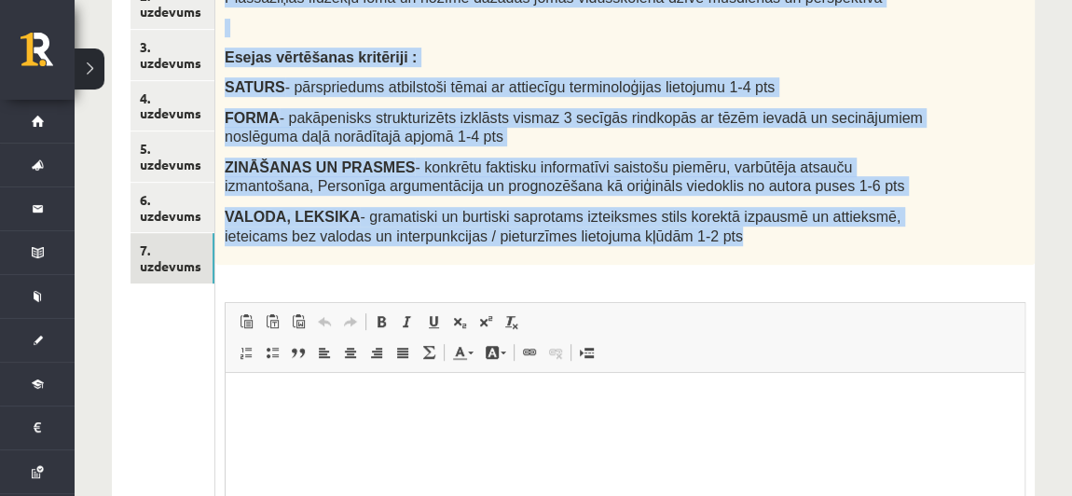
scroll to position [404, 0]
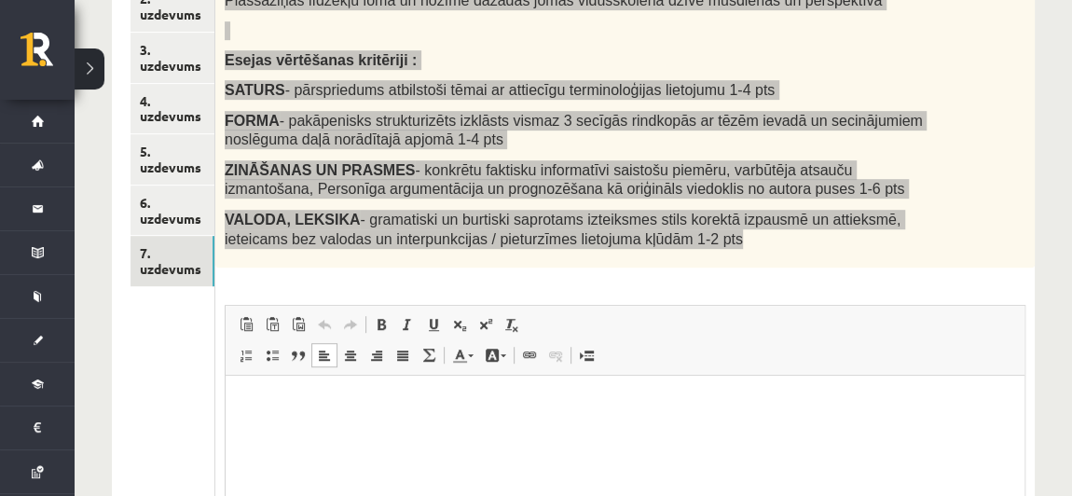
click at [427, 430] on html at bounding box center [625, 404] width 799 height 57
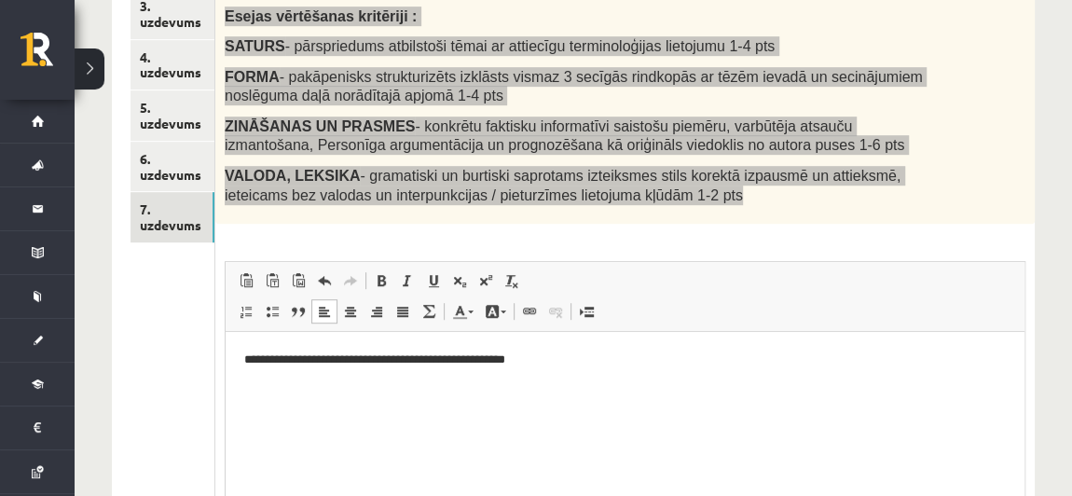
scroll to position [452, 0]
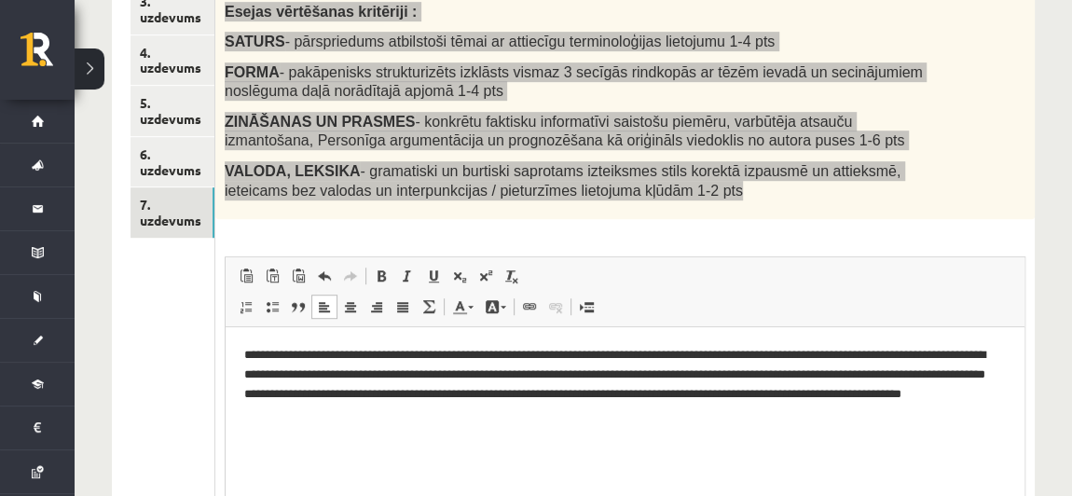
click at [623, 354] on p "**********" at bounding box center [625, 384] width 762 height 77
click at [817, 354] on p "**********" at bounding box center [625, 384] width 762 height 77
click at [338, 375] on p "**********" at bounding box center [625, 384] width 762 height 77
click at [308, 398] on p "**********" at bounding box center [625, 384] width 762 height 77
click at [354, 393] on p "**********" at bounding box center [625, 384] width 762 height 77
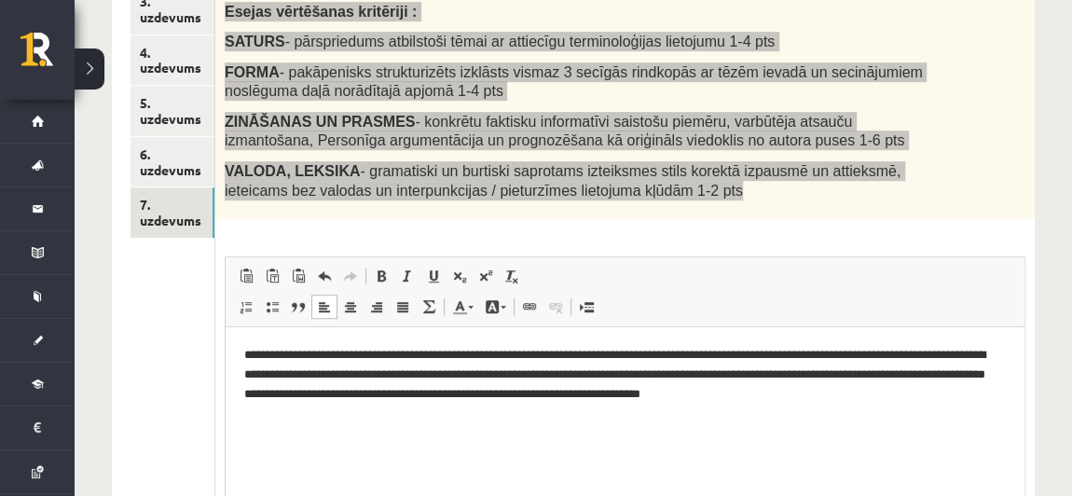
click at [295, 396] on p "**********" at bounding box center [625, 375] width 762 height 58
click at [873, 394] on p "**********" at bounding box center [625, 375] width 762 height 58
click at [986, 394] on p "**********" at bounding box center [625, 375] width 762 height 58
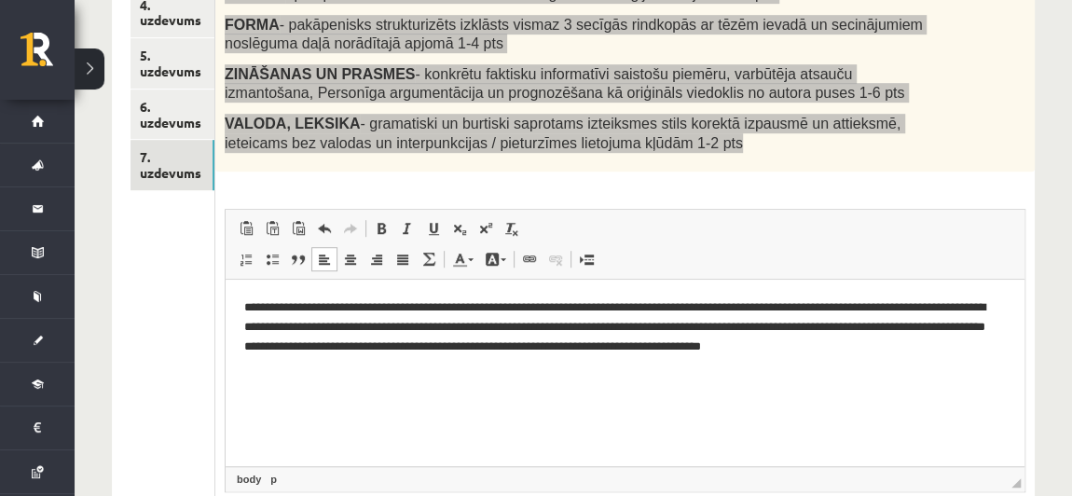
scroll to position [491, 0]
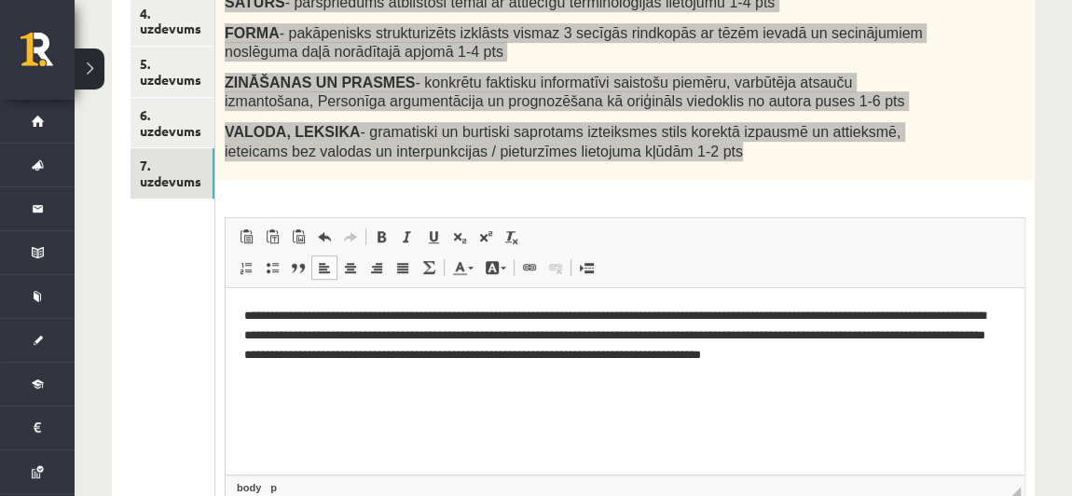
click at [486, 375] on html "**********" at bounding box center [625, 335] width 799 height 95
click at [986, 357] on p "**********" at bounding box center [625, 336] width 762 height 58
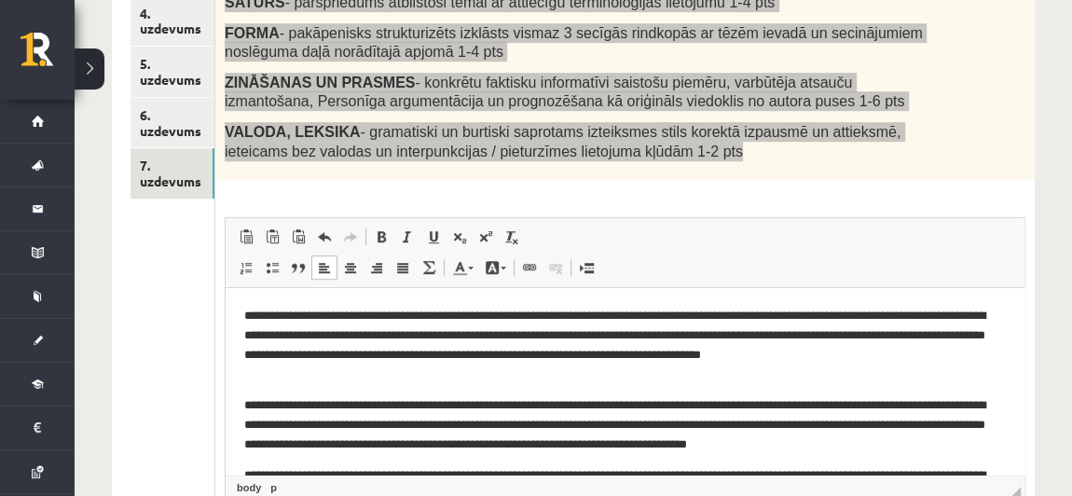
scroll to position [67, 0]
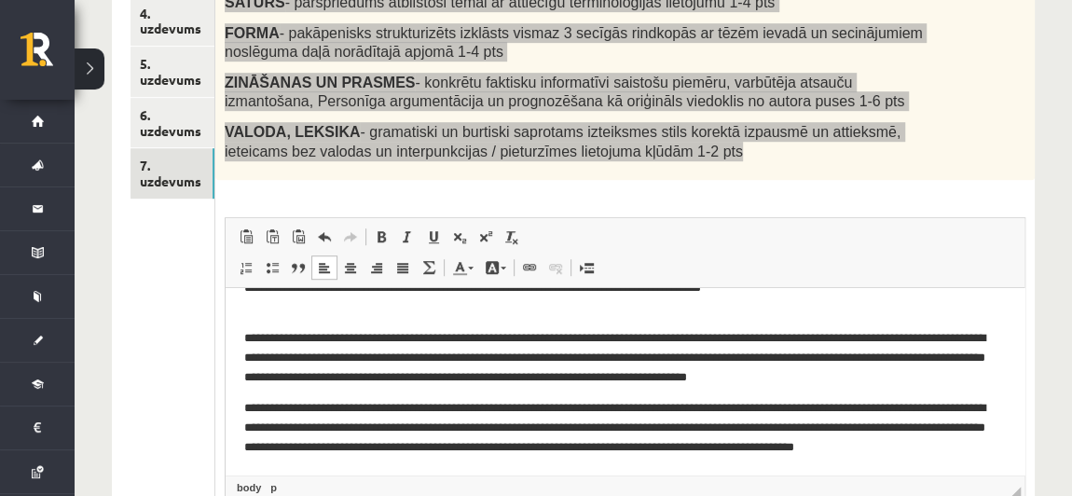
click at [305, 339] on p "**********" at bounding box center [618, 358] width 749 height 58
click at [308, 339] on p "**********" at bounding box center [618, 358] width 749 height 58
click at [746, 338] on p "**********" at bounding box center [618, 358] width 749 height 58
click at [491, 338] on p "**********" at bounding box center [618, 358] width 749 height 58
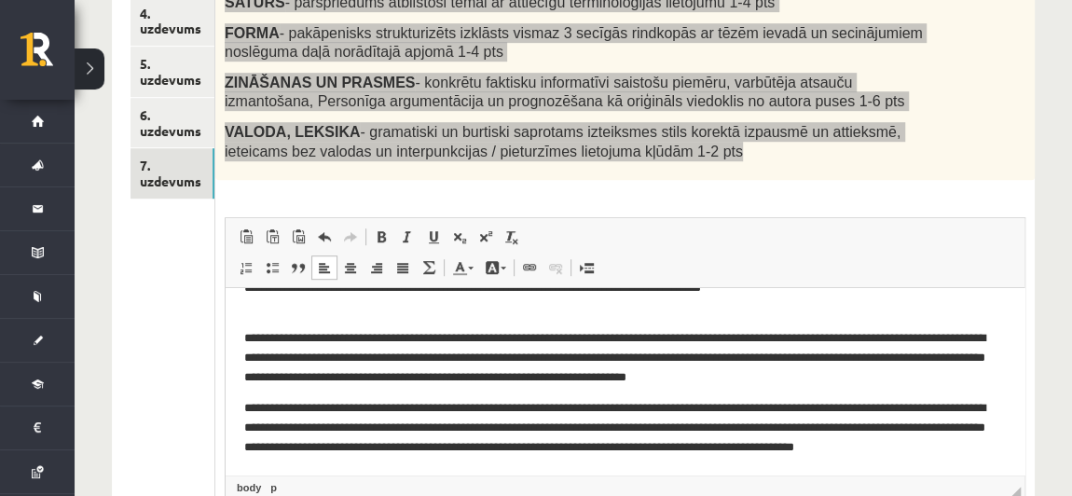
click at [433, 338] on p "**********" at bounding box center [618, 358] width 749 height 58
click at [294, 354] on p "**********" at bounding box center [618, 358] width 749 height 58
click at [925, 344] on p "**********" at bounding box center [618, 358] width 749 height 58
click at [316, 358] on p "**********" at bounding box center [618, 358] width 749 height 58
click at [445, 358] on p "**********" at bounding box center [618, 358] width 749 height 58
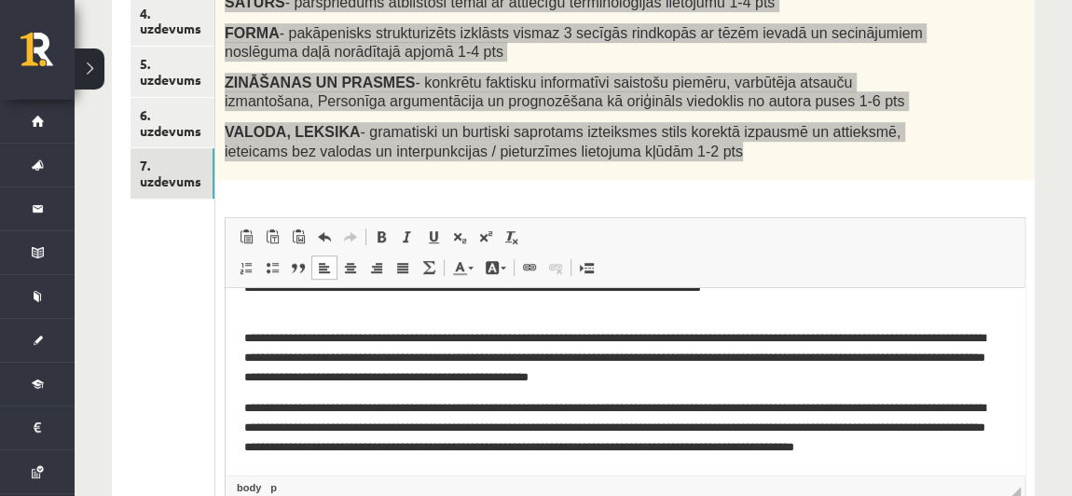
click at [683, 354] on p "**********" at bounding box center [618, 358] width 749 height 58
click at [635, 378] on p "**********" at bounding box center [618, 358] width 749 height 58
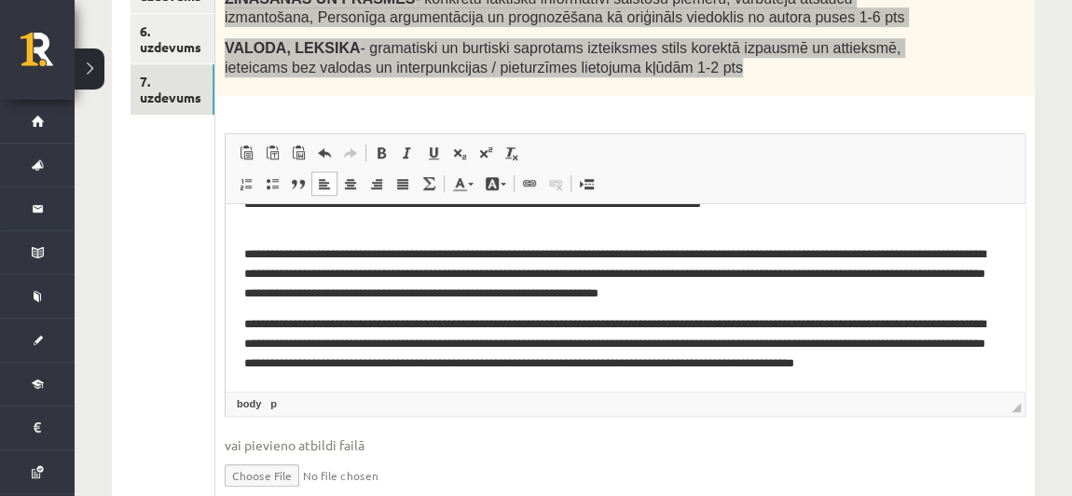
scroll to position [88, 0]
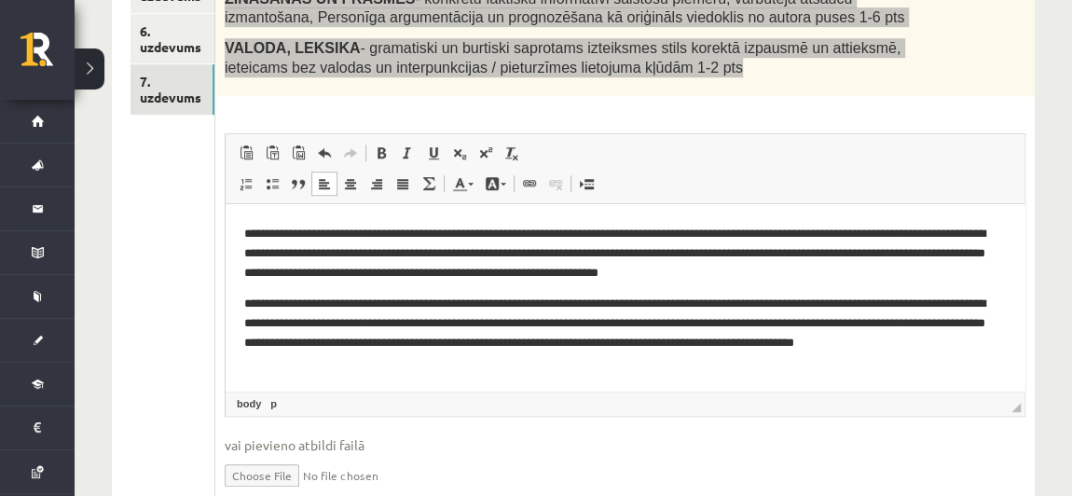
click at [611, 303] on p "**********" at bounding box center [618, 333] width 749 height 77
click at [613, 303] on p "**********" at bounding box center [618, 333] width 749 height 77
click at [277, 323] on p "**********" at bounding box center [618, 333] width 749 height 77
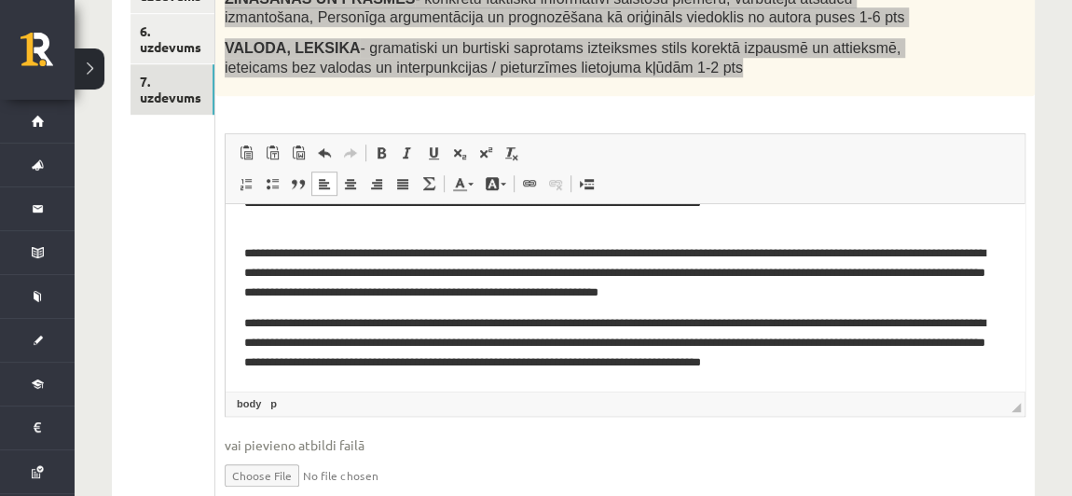
click at [937, 321] on p "**********" at bounding box center [618, 343] width 749 height 58
click at [890, 324] on p "**********" at bounding box center [618, 343] width 749 height 58
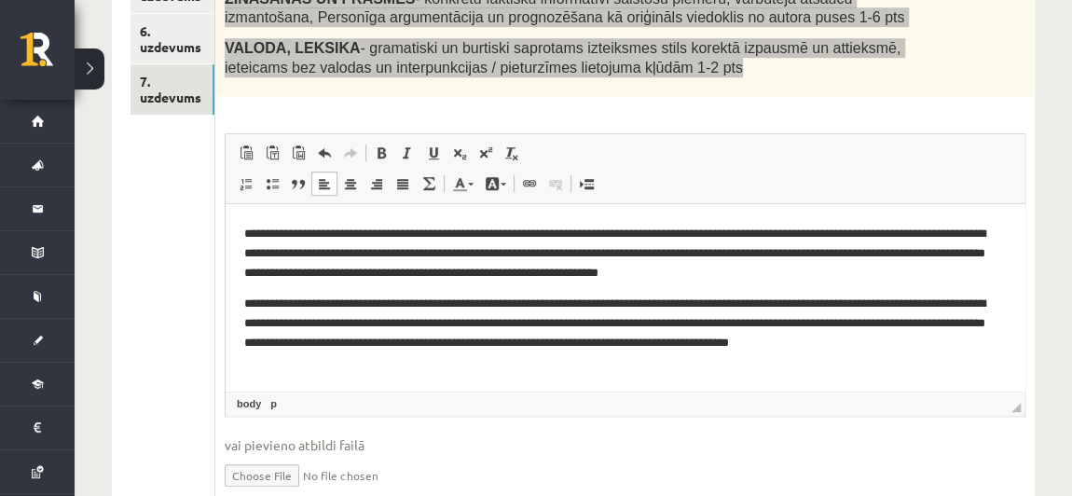
click at [721, 324] on p "**********" at bounding box center [618, 333] width 749 height 77
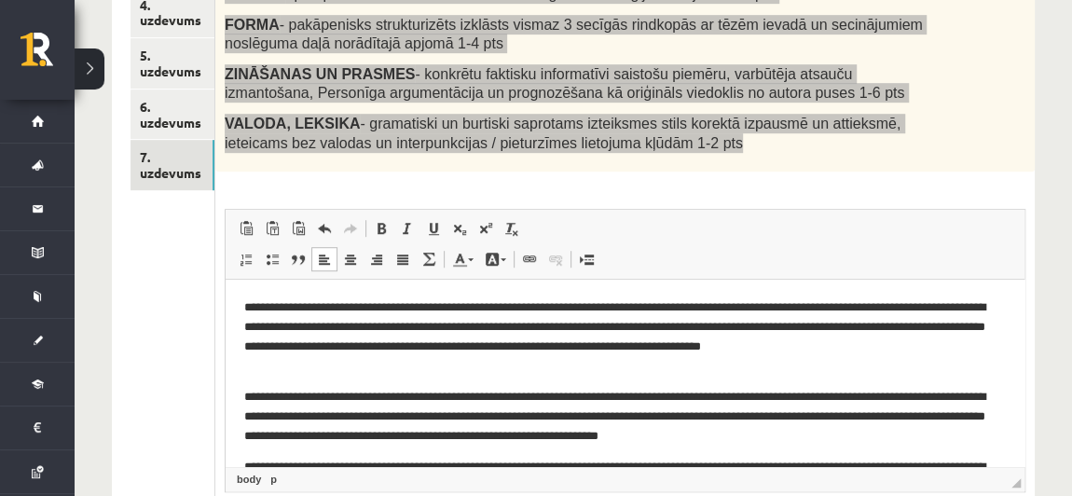
scroll to position [499, 0]
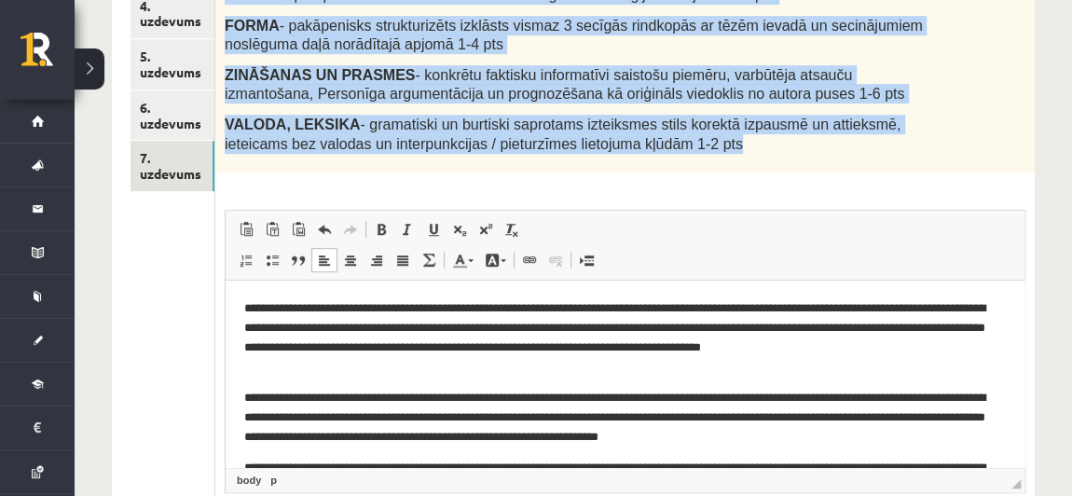
click at [696, 157] on div "Uzraksti argumentētu eseju / vairāk kā 100 vārdi / par tēmu : Plašsaziņas līdze…" at bounding box center [625, 14] width 820 height 318
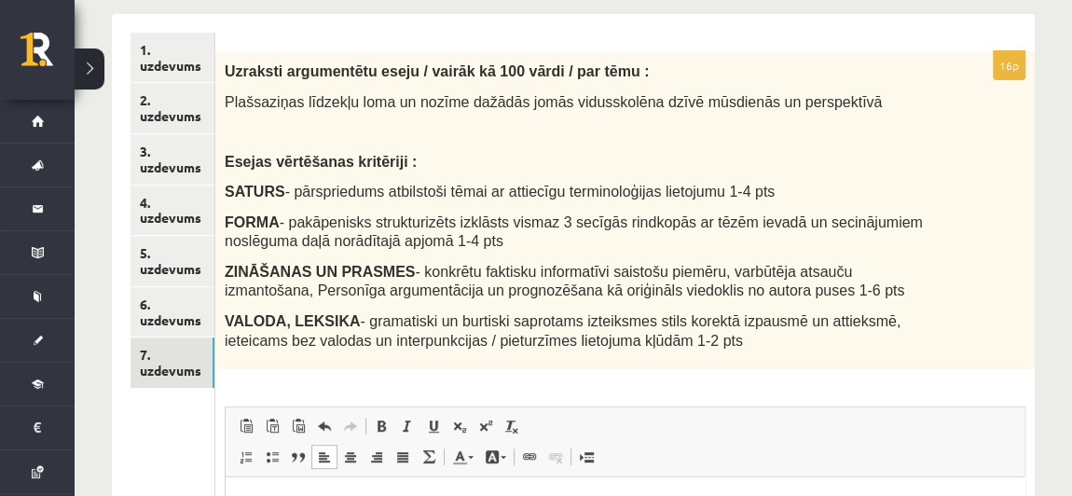
scroll to position [296, 0]
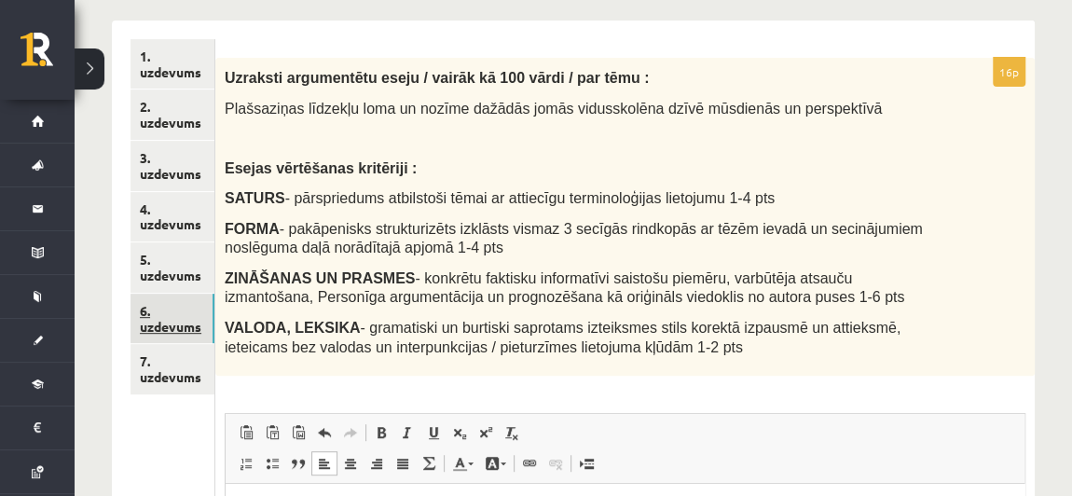
click at [172, 297] on link "6. uzdevums" at bounding box center [173, 319] width 84 height 50
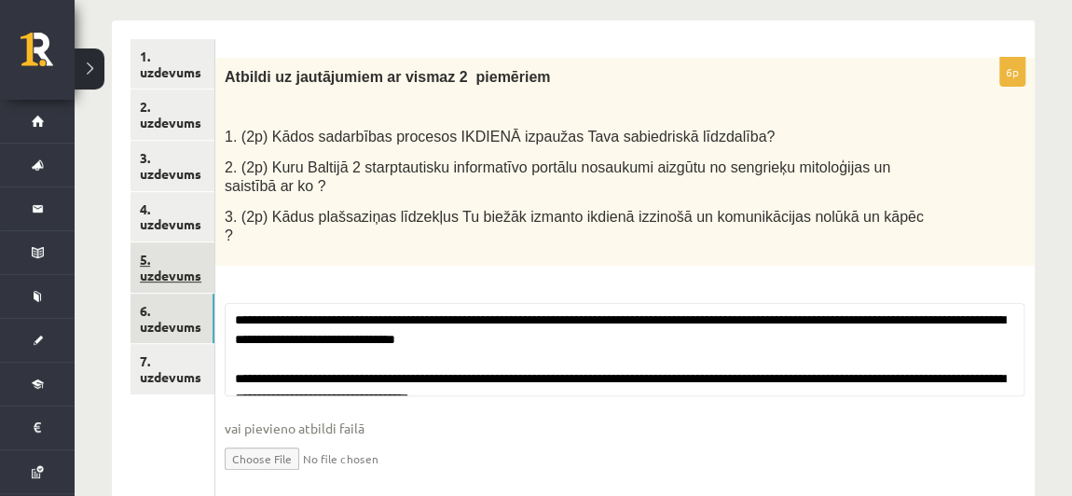
click at [173, 258] on link "5. uzdevums" at bounding box center [173, 267] width 84 height 50
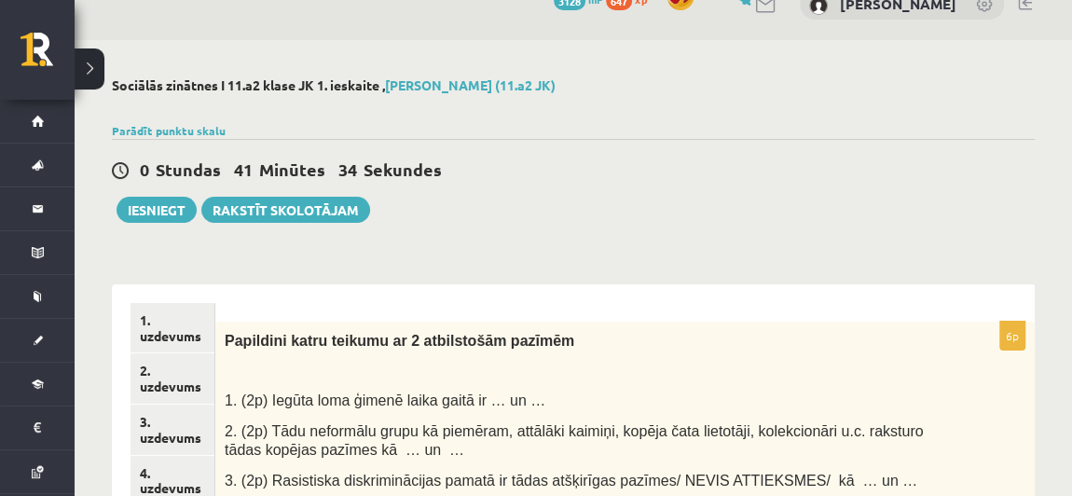
scroll to position [0, 0]
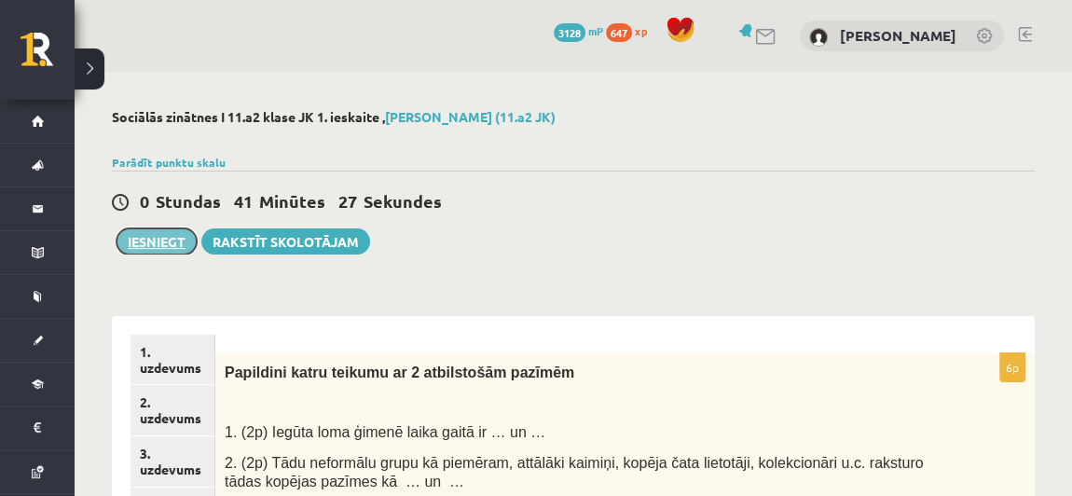
click at [158, 242] on button "Iesniegt" at bounding box center [157, 241] width 80 height 26
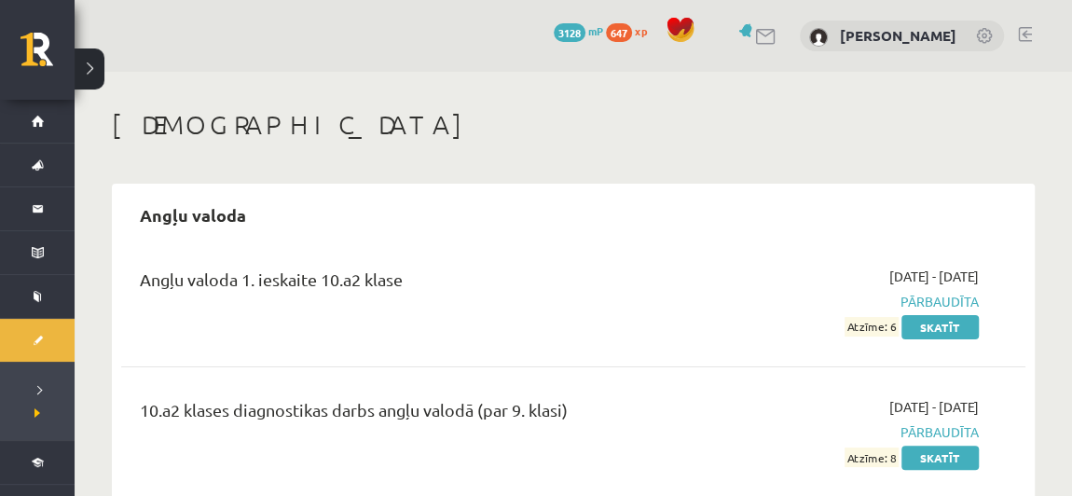
click at [667, 30] on span at bounding box center [681, 30] width 28 height 28
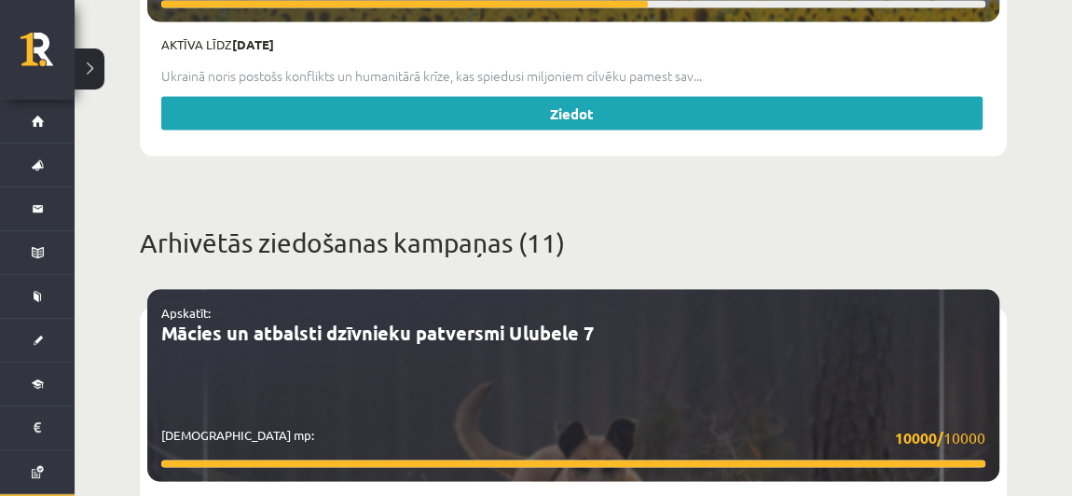
scroll to position [1709, 0]
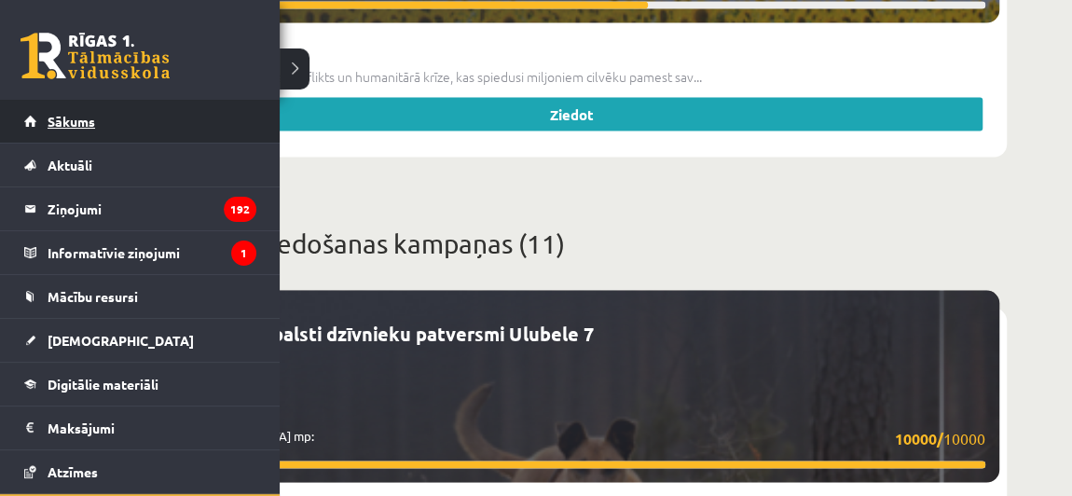
click at [56, 120] on span "Sākums" at bounding box center [72, 121] width 48 height 17
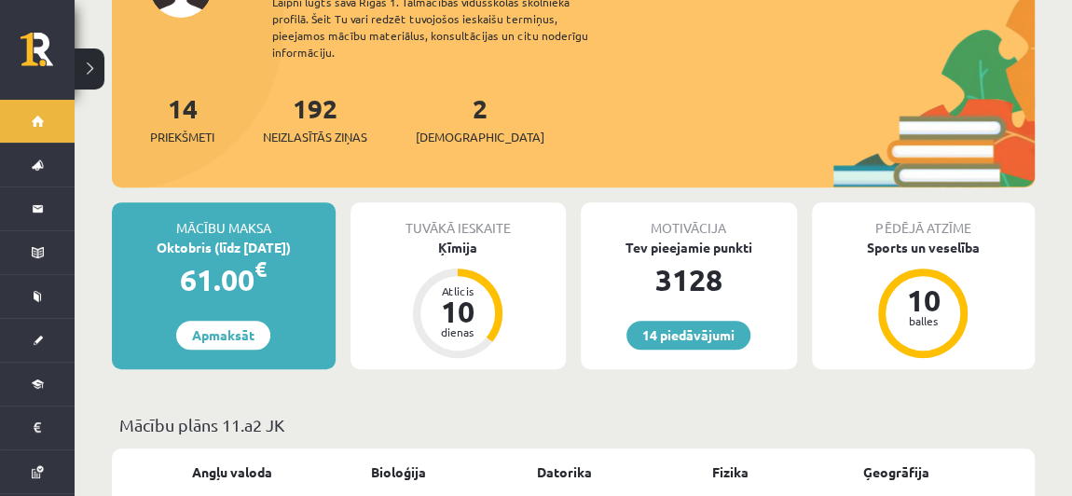
scroll to position [295, 0]
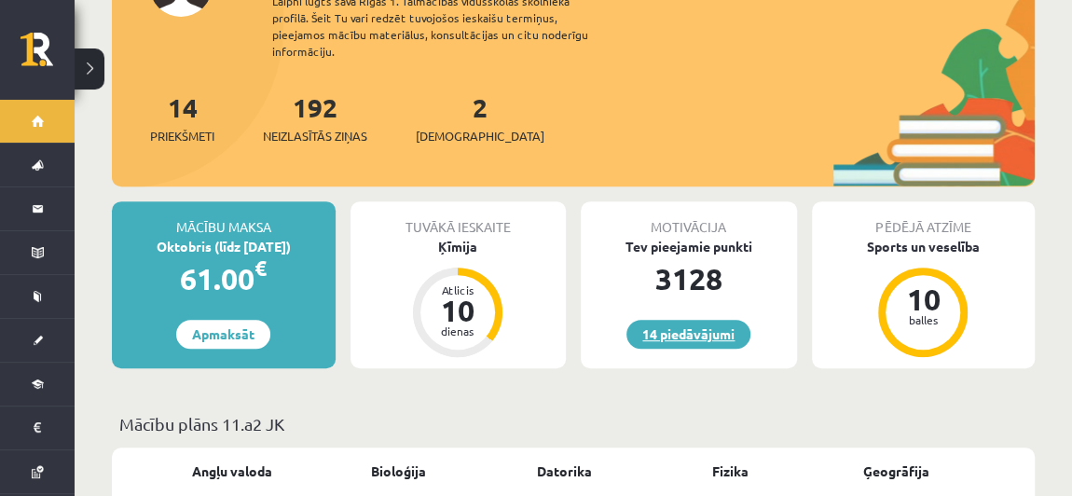
click at [670, 320] on link "14 piedāvājumi" at bounding box center [689, 334] width 124 height 29
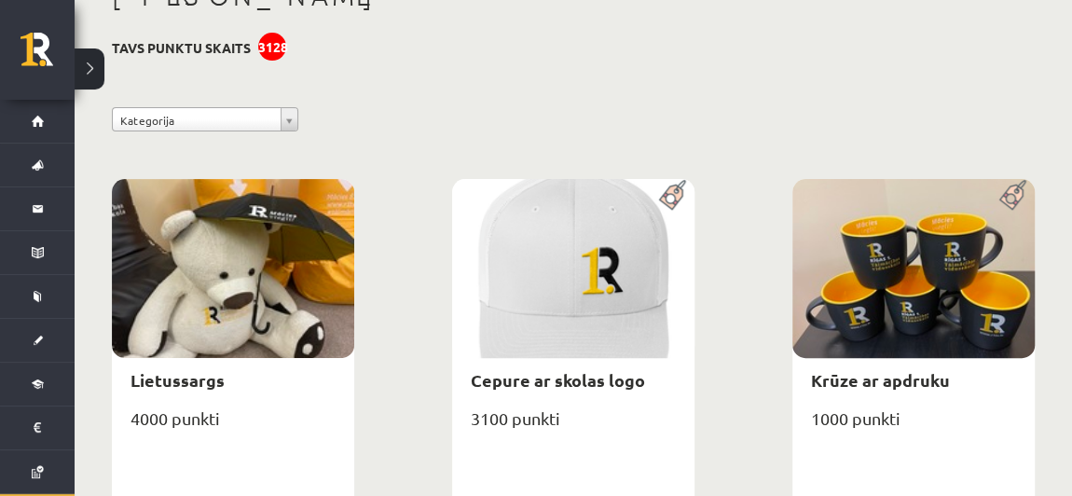
scroll to position [127, 0]
